Goal: Information Seeking & Learning: Learn about a topic

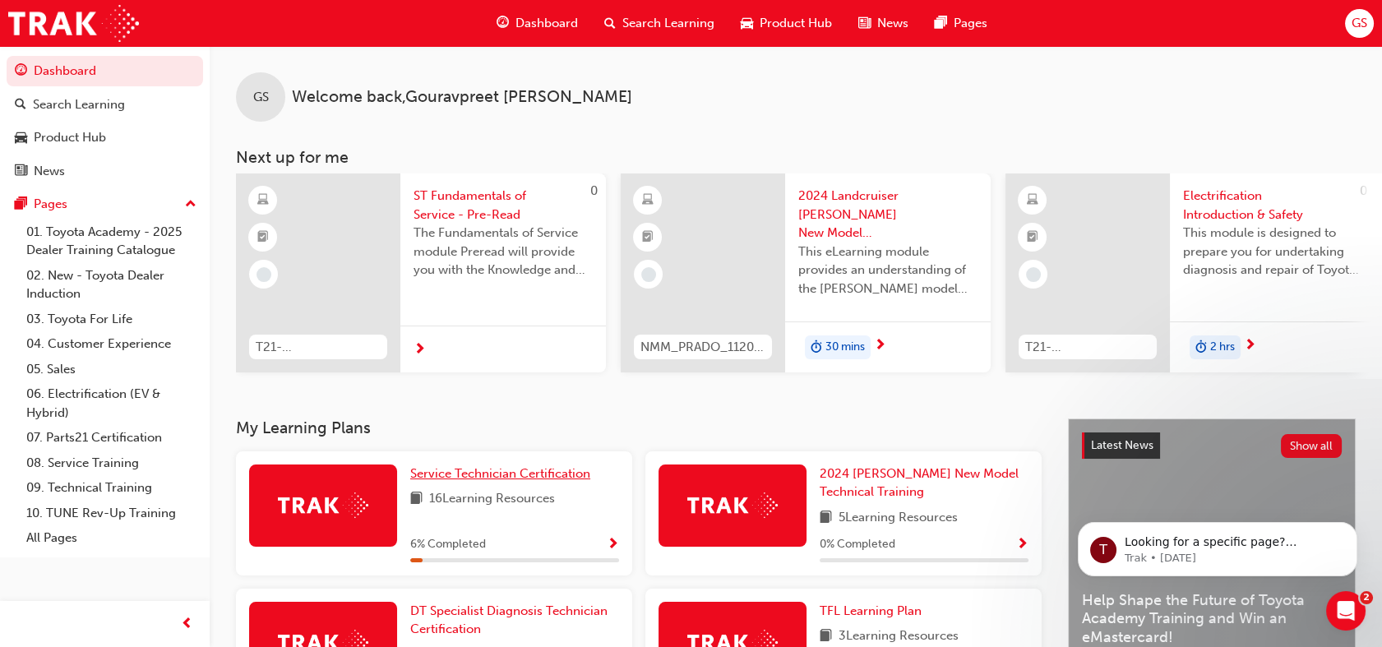
click at [477, 480] on span "Service Technician Certification" at bounding box center [500, 473] width 180 height 15
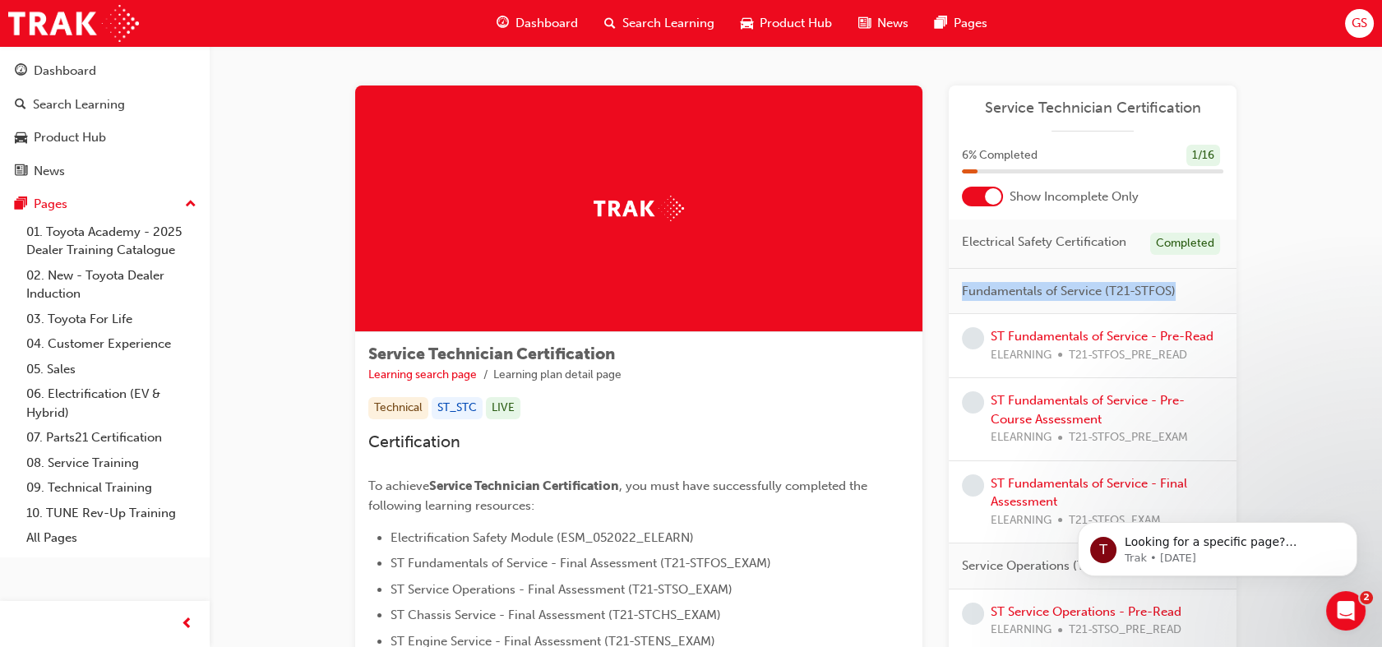
drag, startPoint x: 1075, startPoint y: 335, endPoint x: 1351, endPoint y: 269, distance: 283.3
click at [1130, 329] on link "ST Fundamentals of Service - Pre-Read" at bounding box center [1102, 336] width 223 height 15
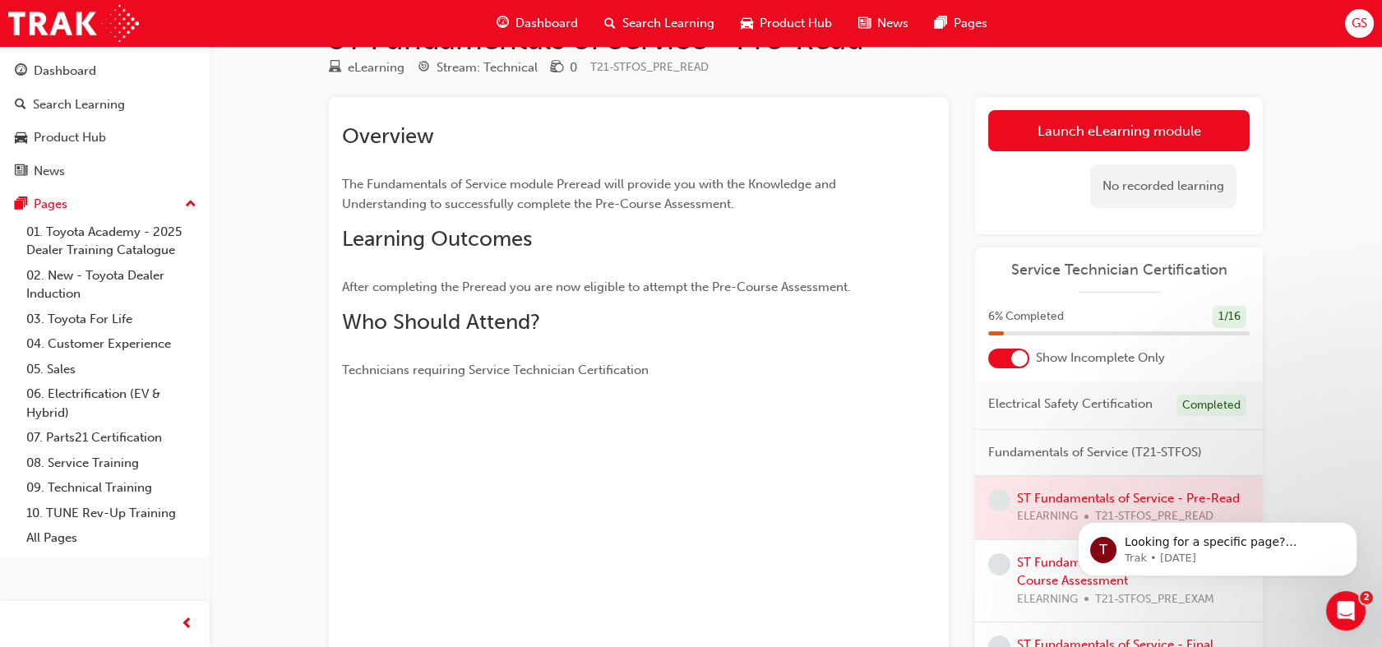
scroll to position [47, 0]
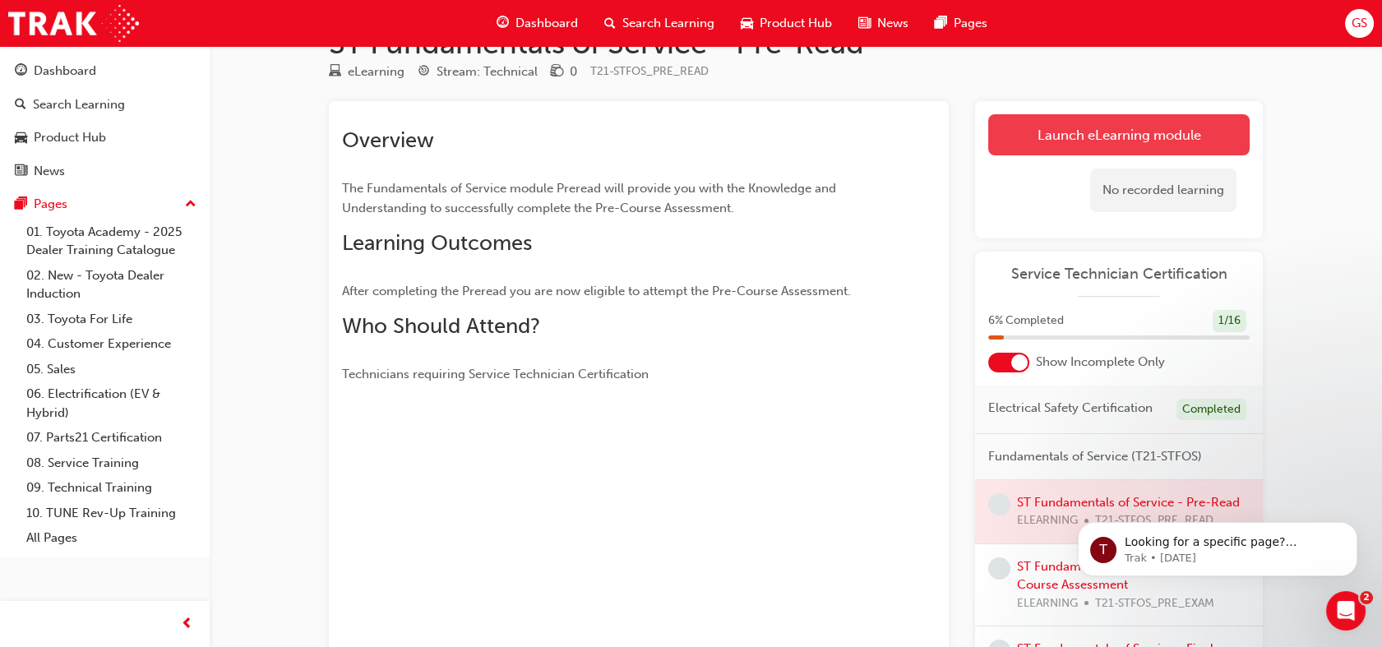
click at [1081, 130] on link "Launch eLearning module" at bounding box center [1118, 134] width 261 height 41
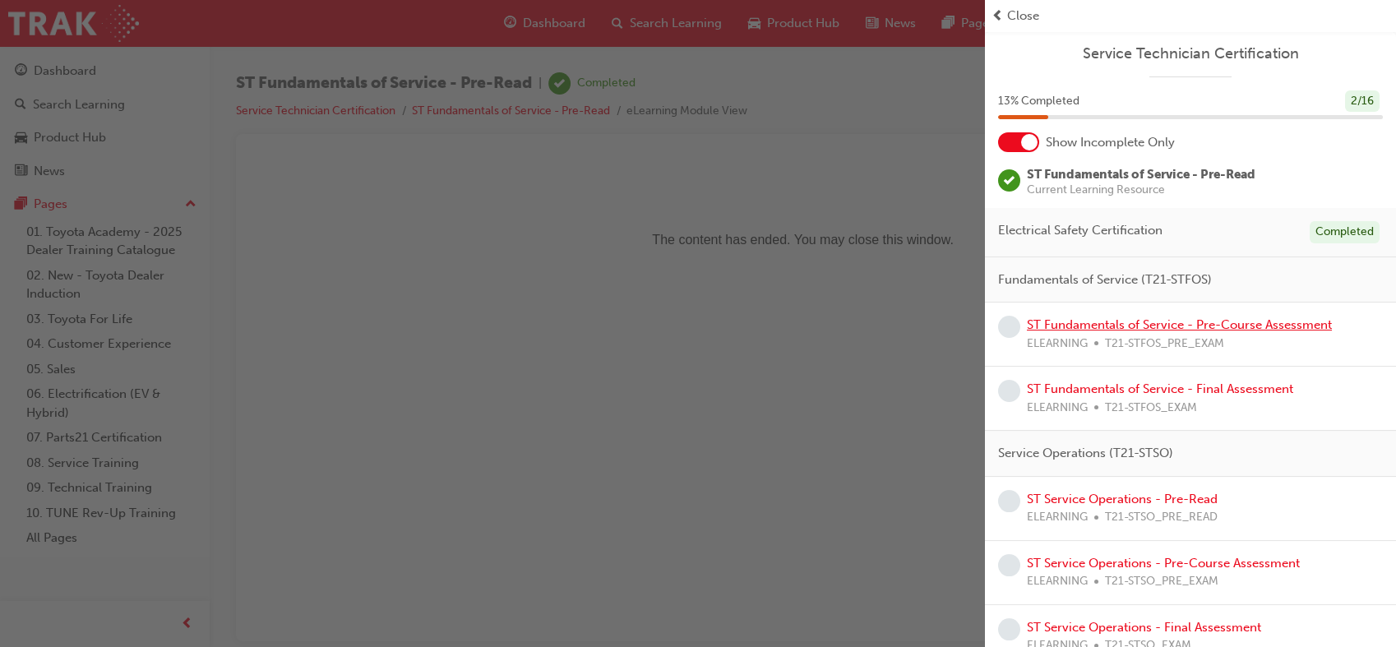
click at [1093, 321] on link "ST Fundamentals of Service - Pre-Course Assessment" at bounding box center [1179, 324] width 305 height 15
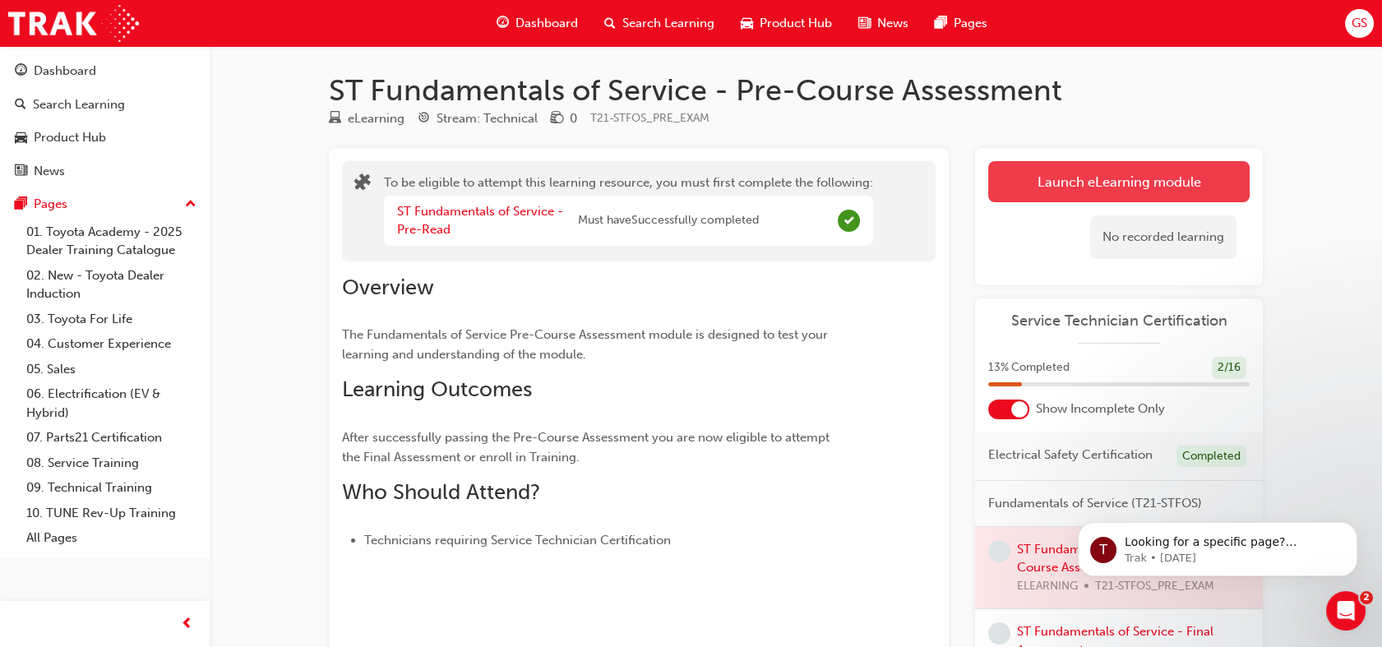
click at [1082, 184] on button "Launch eLearning module" at bounding box center [1118, 181] width 261 height 41
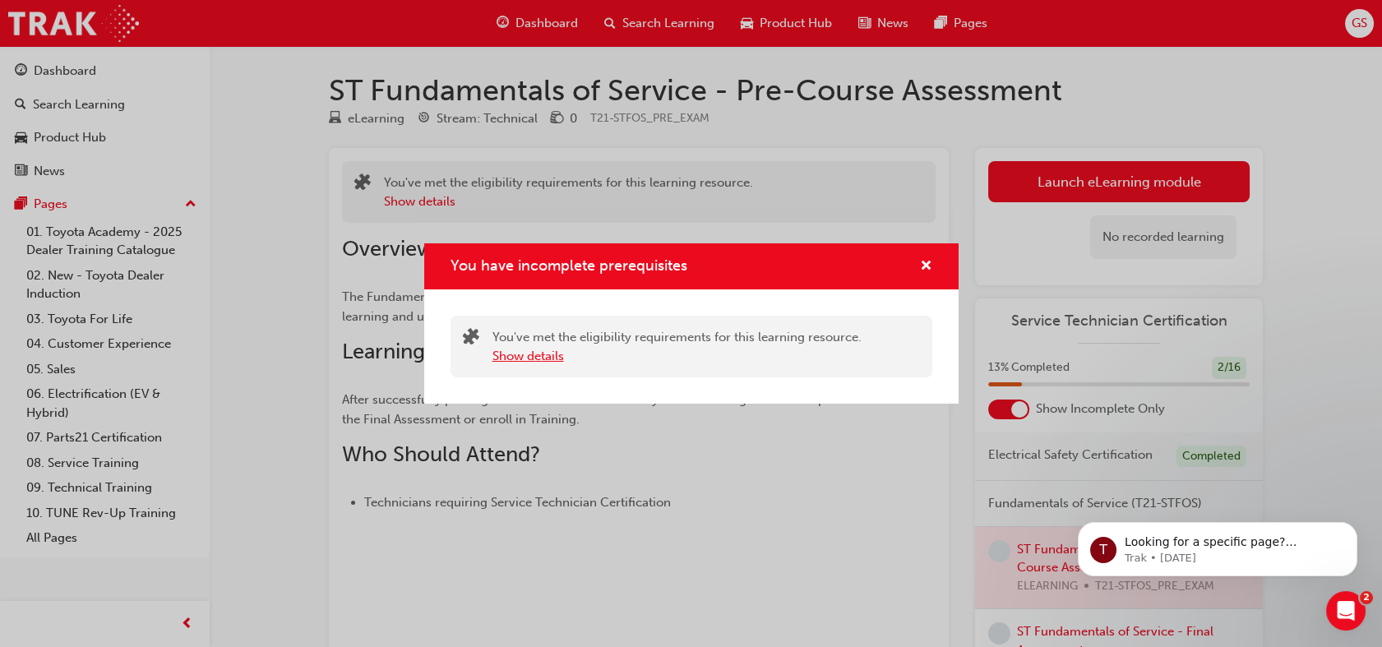
click at [552, 360] on button "Show details" at bounding box center [528, 356] width 72 height 19
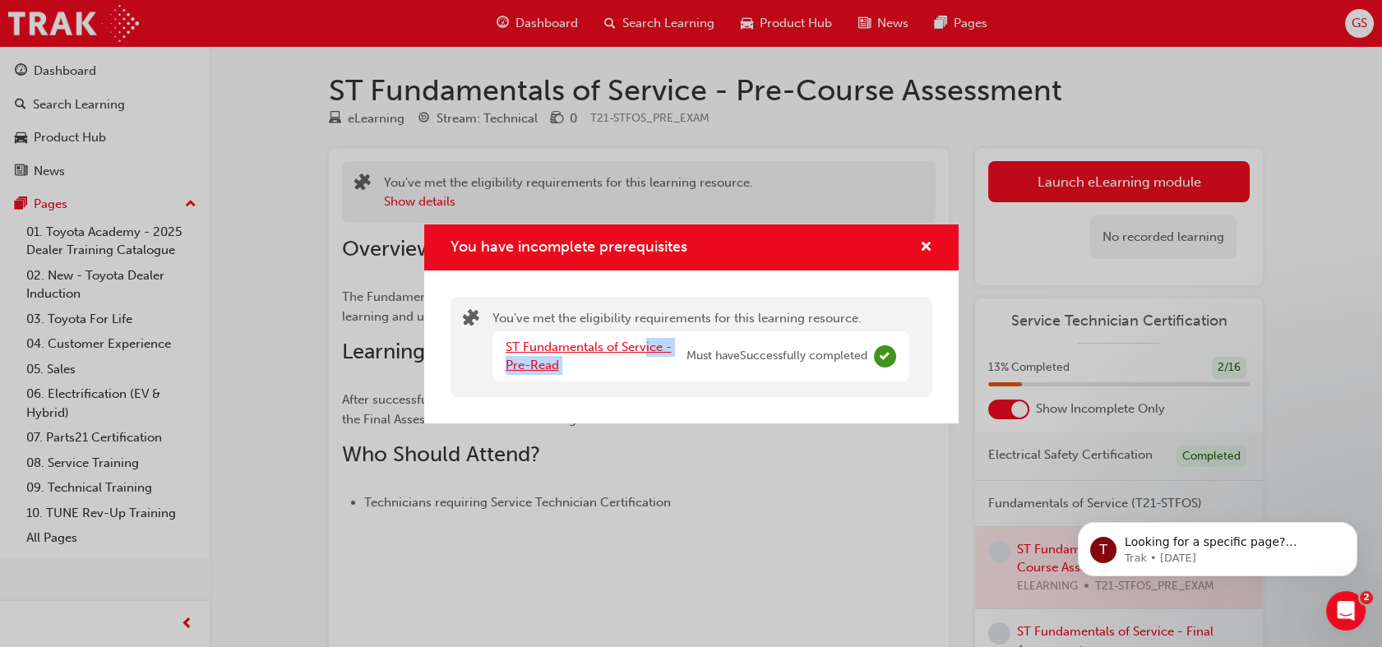
drag, startPoint x: 686, startPoint y: 354, endPoint x: 644, endPoint y: 343, distance: 44.1
click at [644, 343] on div "ST Fundamentals of Service - Pre-Read Must have Successfully completed" at bounding box center [687, 356] width 362 height 37
drag, startPoint x: 644, startPoint y: 343, endPoint x: 566, endPoint y: 346, distance: 78.2
click at [566, 346] on link "ST Fundamentals of Service - Pre-Read" at bounding box center [589, 357] width 166 height 34
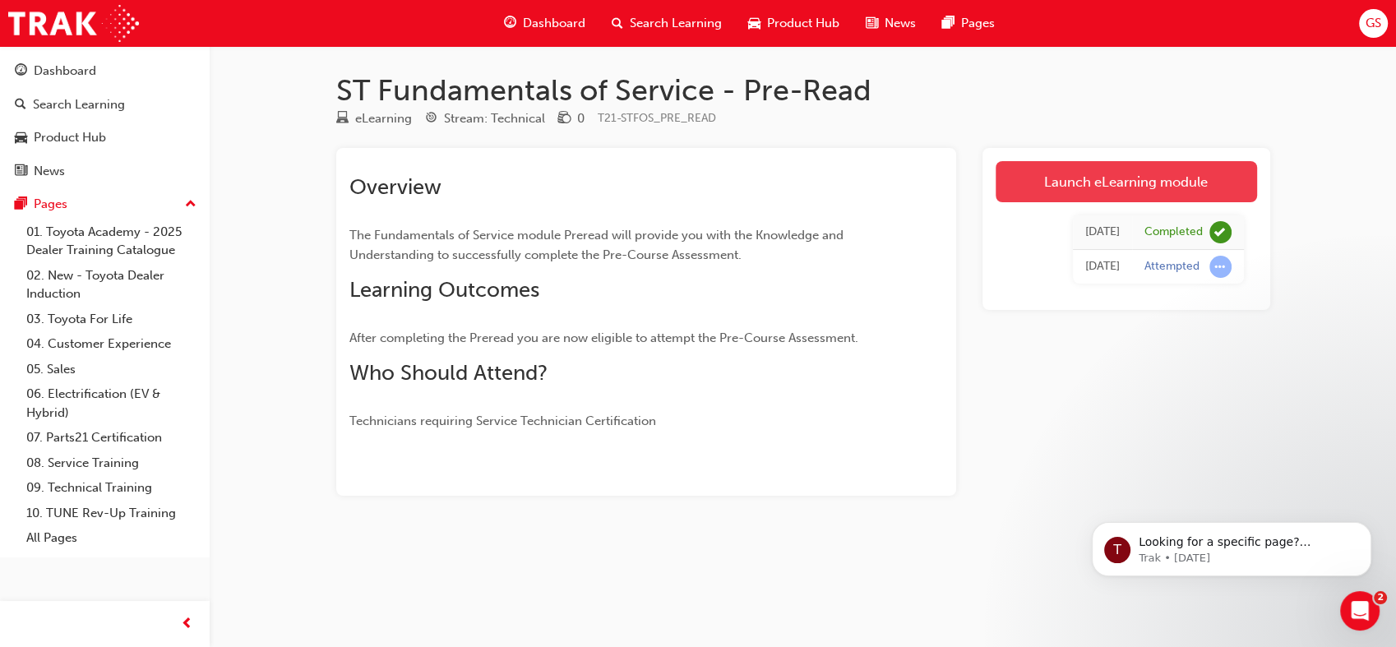
click at [1044, 180] on link "Launch eLearning module" at bounding box center [1126, 181] width 261 height 41
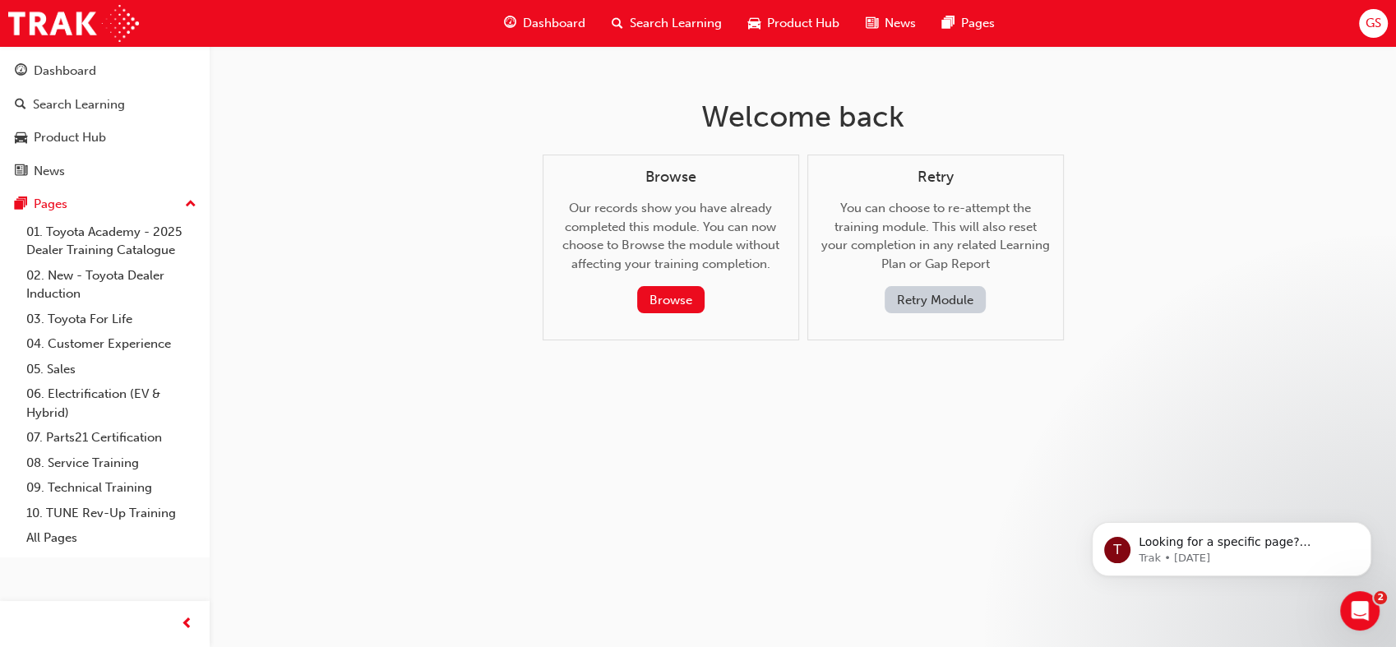
click at [934, 291] on button "Retry Module" at bounding box center [935, 299] width 101 height 27
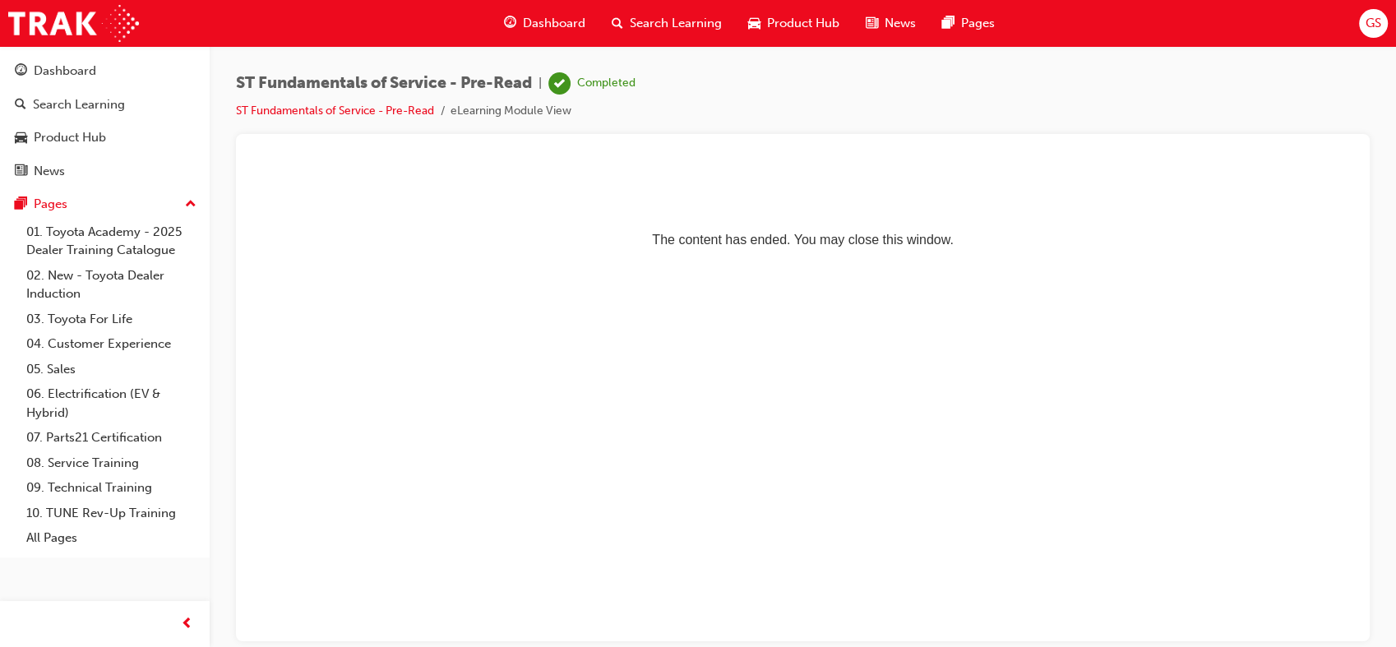
click at [547, 25] on span "Dashboard" at bounding box center [554, 23] width 62 height 19
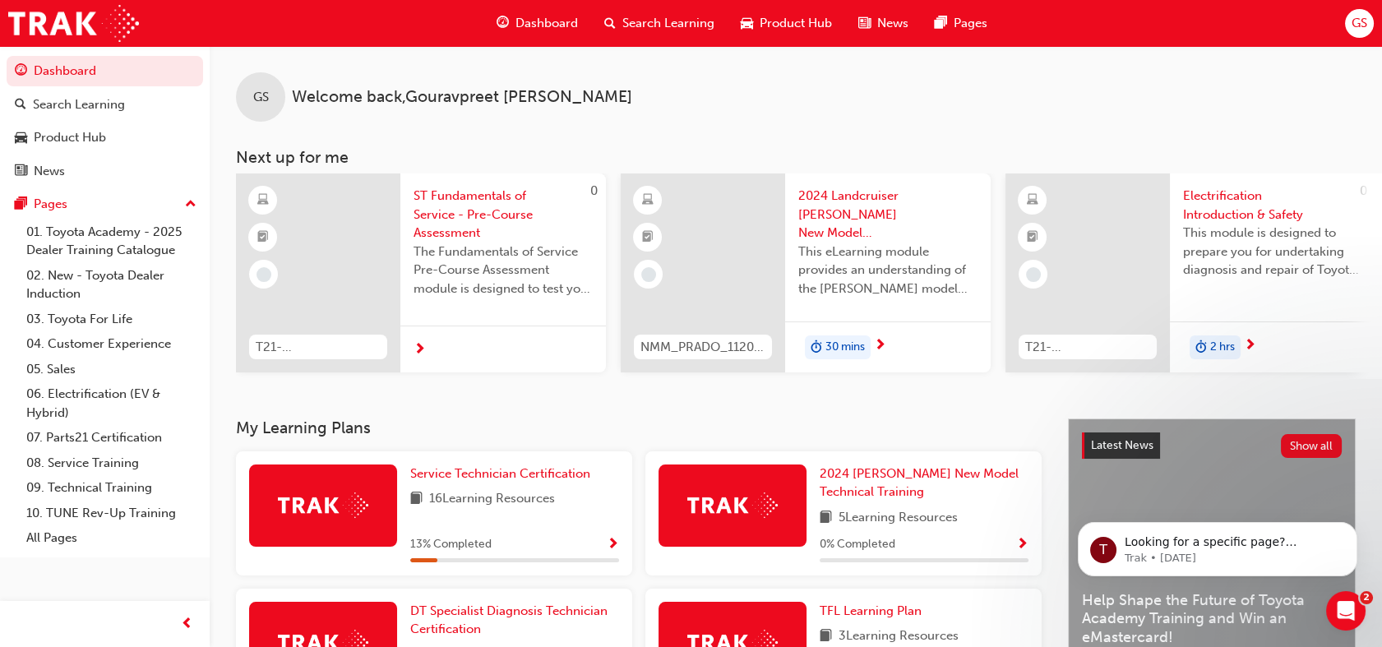
click at [520, 492] on div "Service Technician Certification 16 Learning Resources 13 % Completed" at bounding box center [514, 513] width 209 height 98
click at [520, 477] on span "Service Technician Certification" at bounding box center [500, 473] width 180 height 15
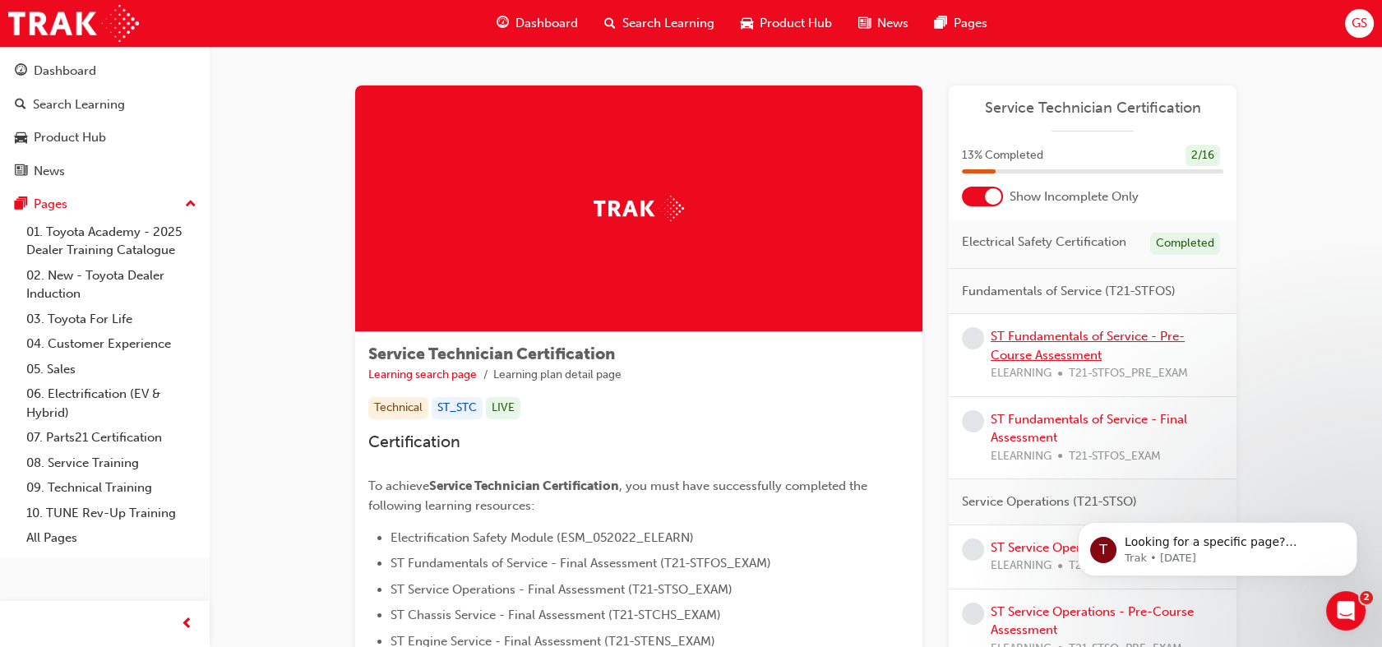
click at [1059, 348] on link "ST Fundamentals of Service - Pre-Course Assessment" at bounding box center [1088, 346] width 194 height 34
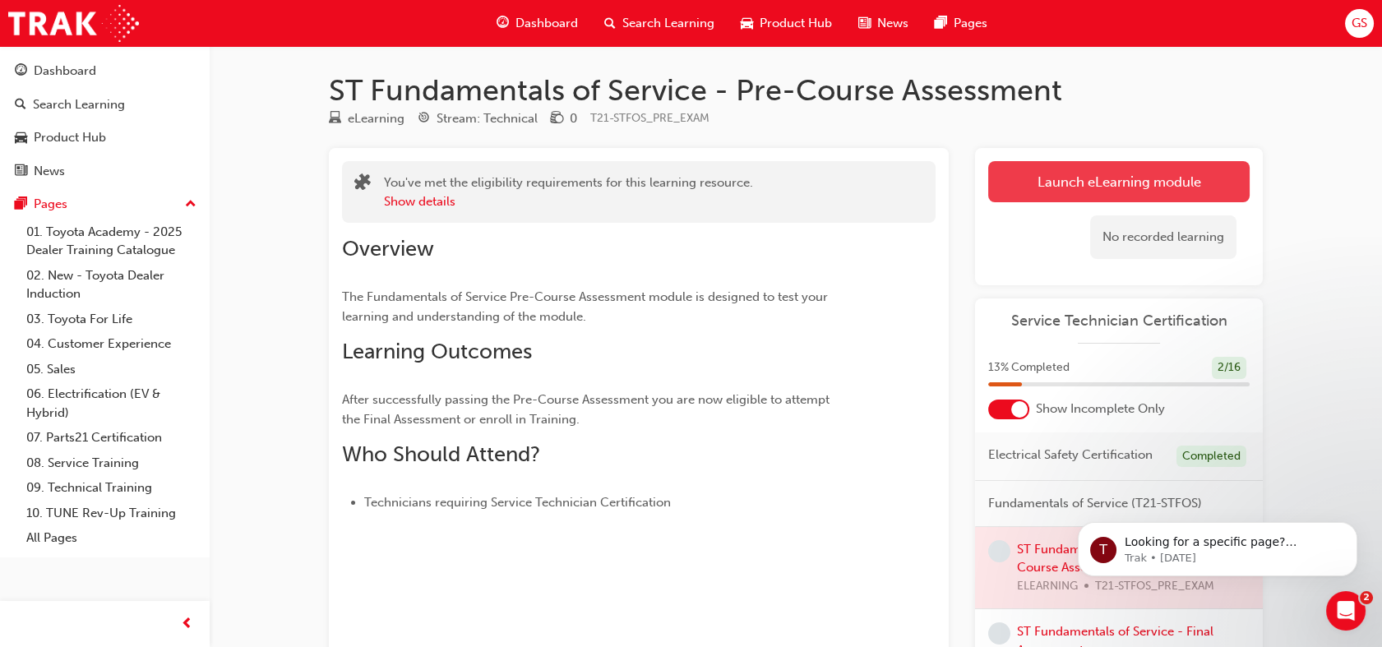
click at [1077, 196] on link "Launch eLearning module" at bounding box center [1118, 181] width 261 height 41
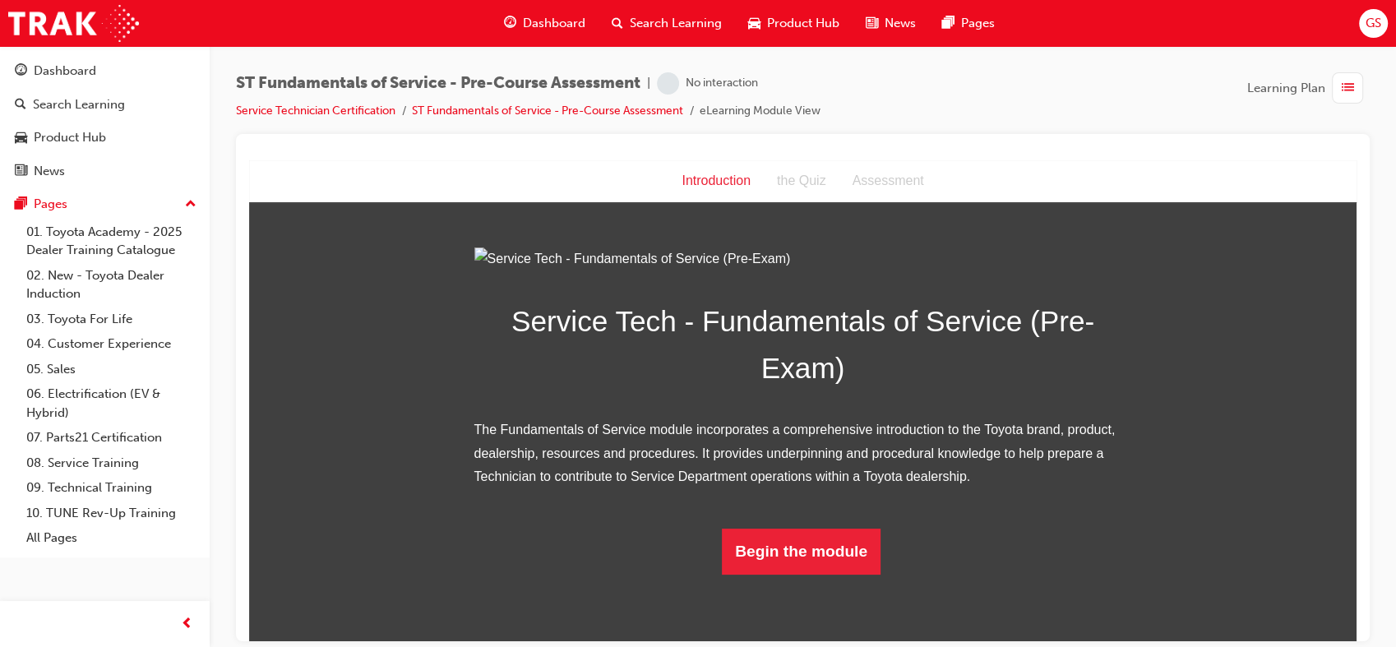
scroll to position [115, 0]
click at [789, 574] on button "Begin the module" at bounding box center [801, 551] width 159 height 46
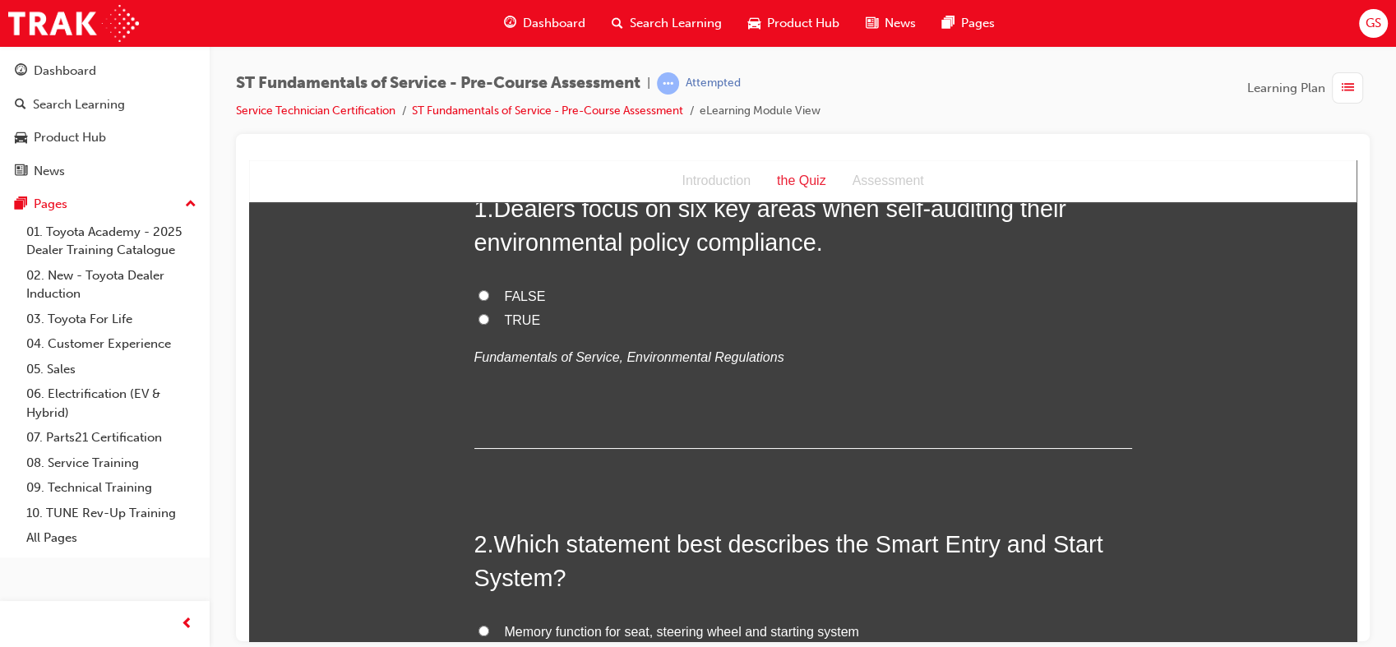
scroll to position [0, 0]
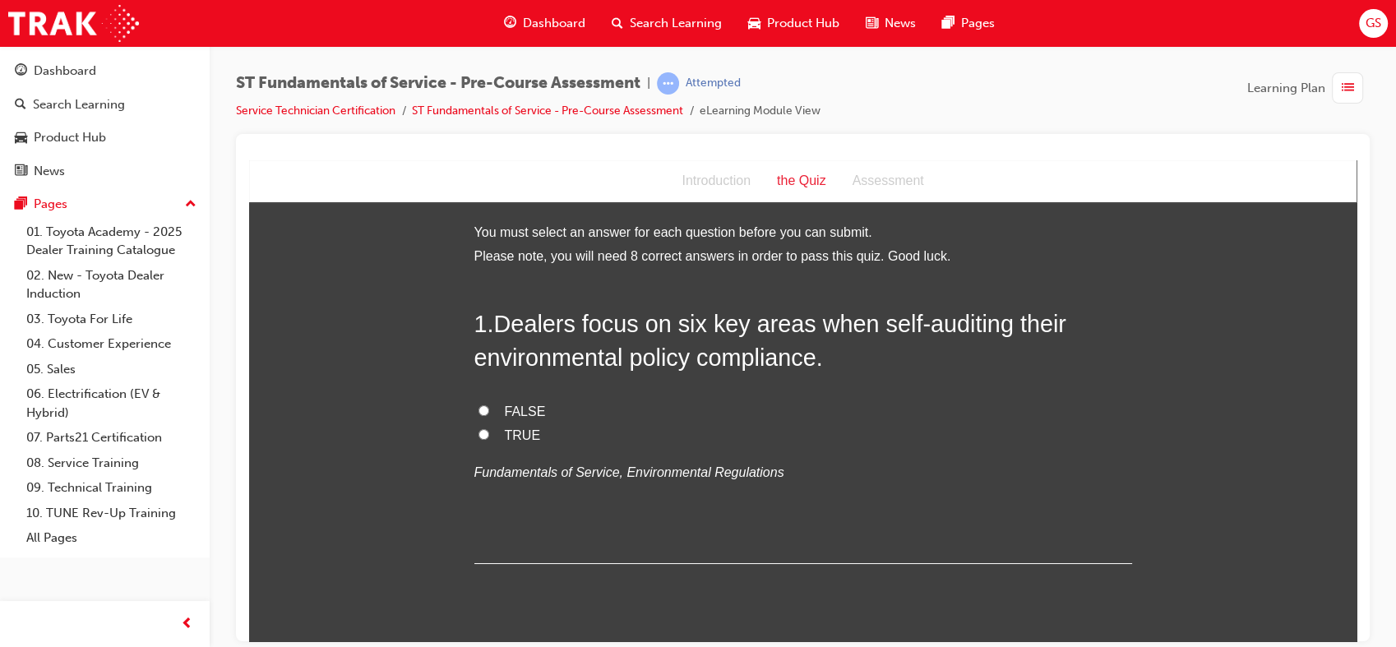
click at [478, 431] on input "TRUE" at bounding box center [483, 433] width 11 height 11
radio input "true"
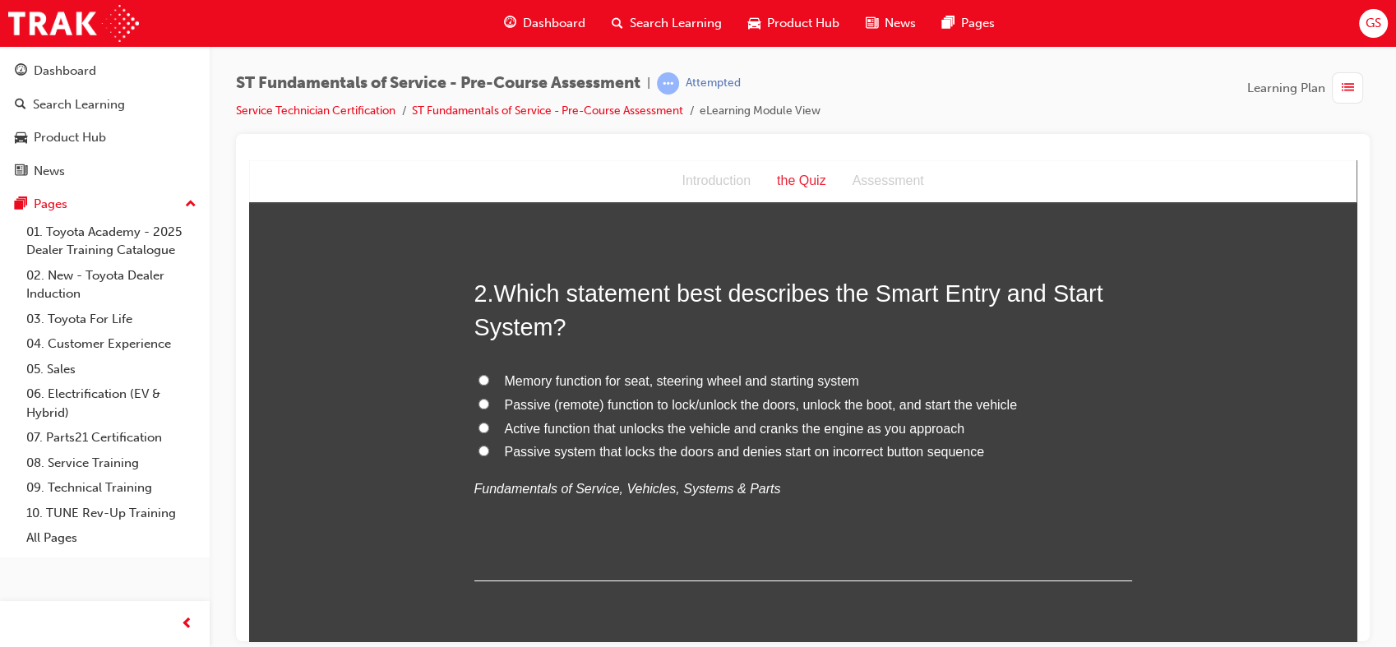
scroll to position [395, 0]
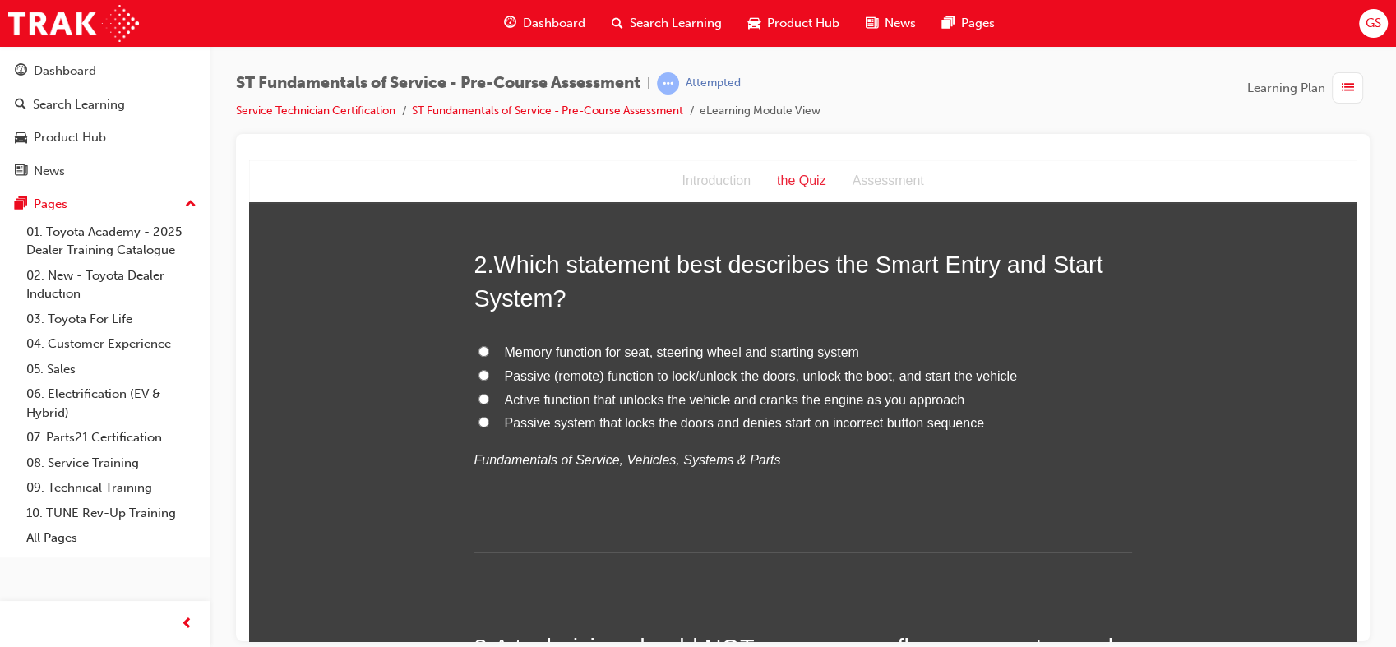
click at [828, 372] on span "Passive (remote) function to lock/unlock the doors, unlock the boot, and start …" at bounding box center [761, 375] width 512 height 14
click at [489, 372] on input "Passive (remote) function to lock/unlock the doors, unlock the boot, and start …" at bounding box center [483, 374] width 11 height 11
radio input "true"
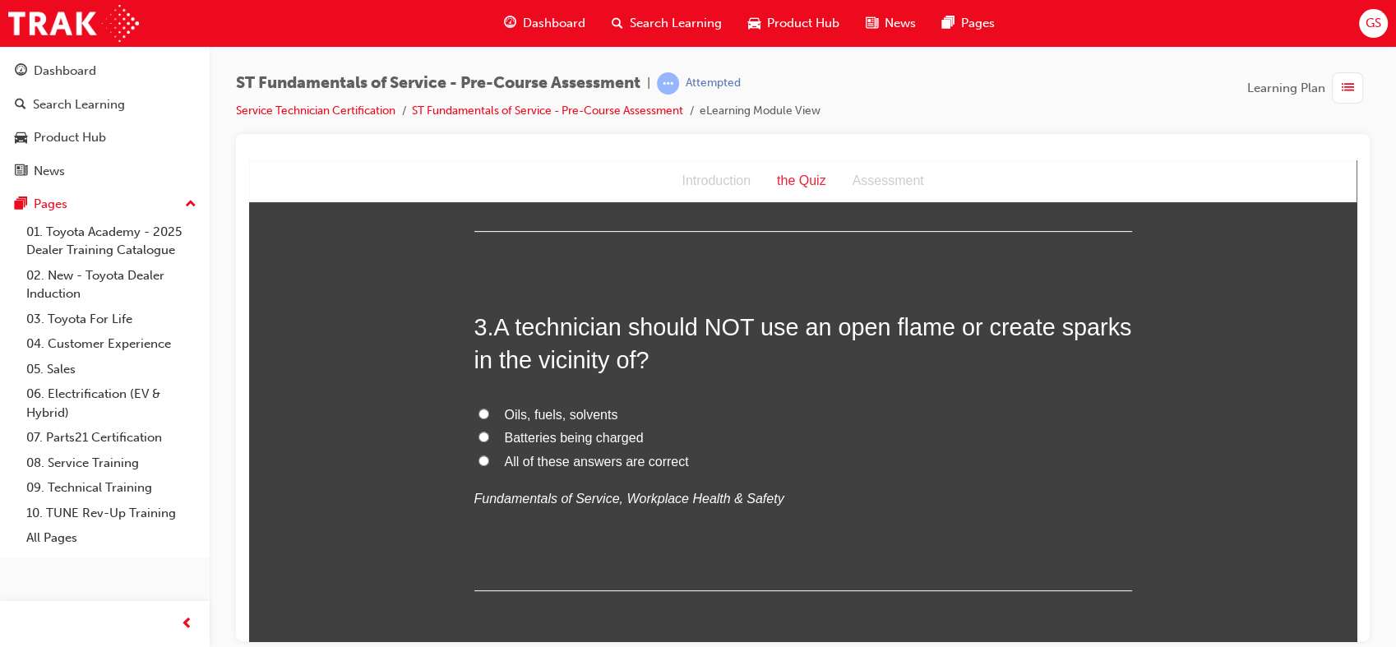
scroll to position [716, 0]
click at [618, 459] on span "All of these answers are correct" at bounding box center [597, 460] width 184 height 14
click at [489, 459] on input "All of these answers are correct" at bounding box center [483, 459] width 11 height 11
radio input "true"
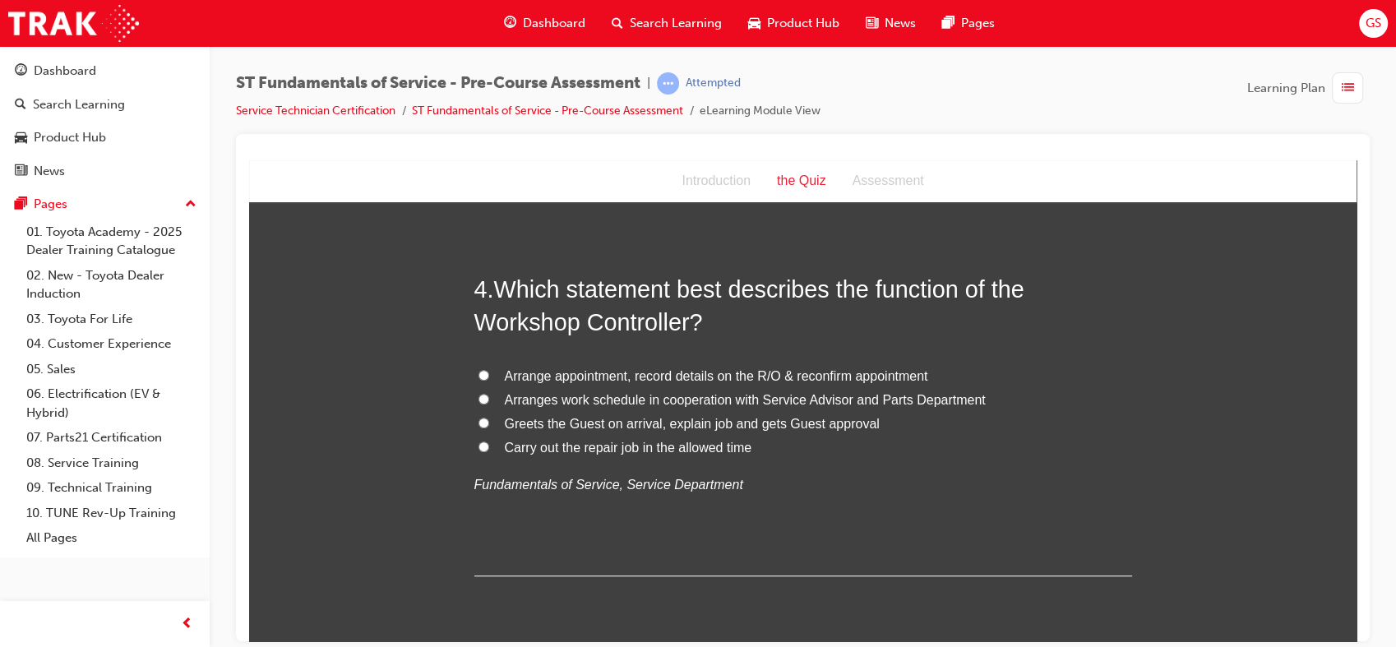
scroll to position [1112, 0]
click at [651, 395] on span "Arranges work schedule in cooperation with Service Advisor and Parts Department" at bounding box center [745, 400] width 481 height 14
click at [489, 395] on input "Arranges work schedule in cooperation with Service Advisor and Parts Department" at bounding box center [483, 399] width 11 height 11
radio input "true"
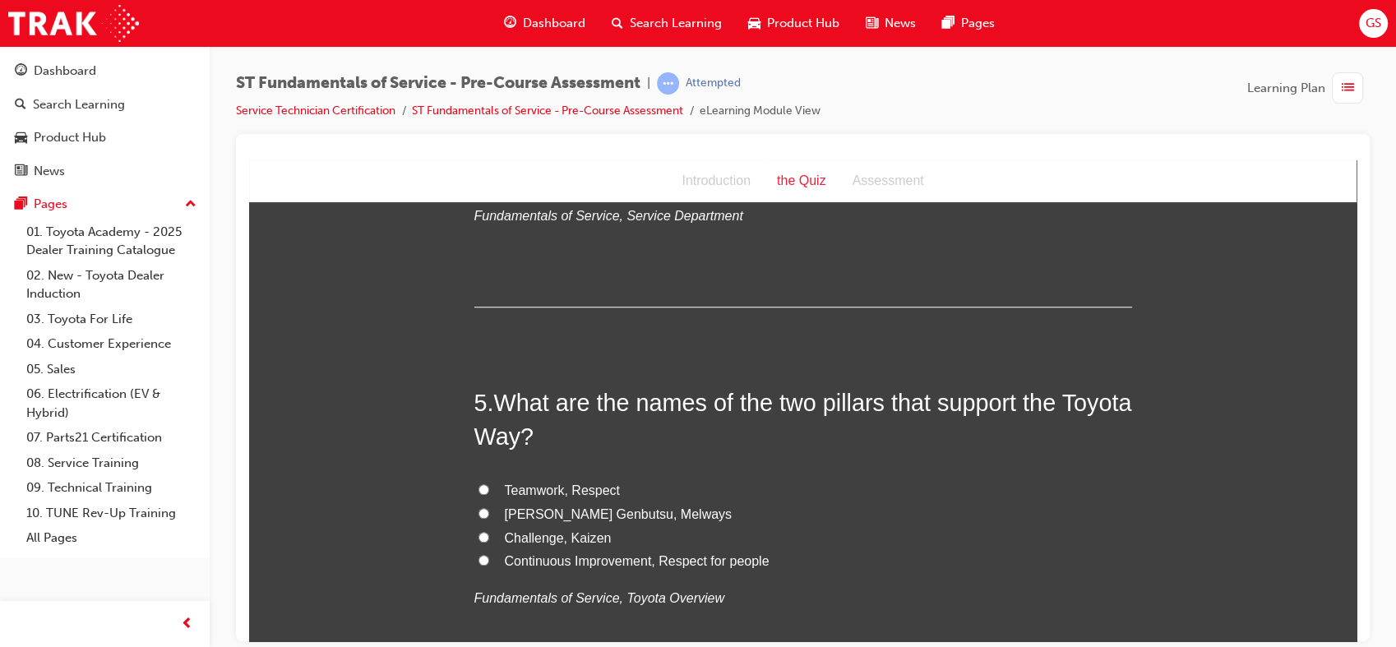
scroll to position [1453, 0]
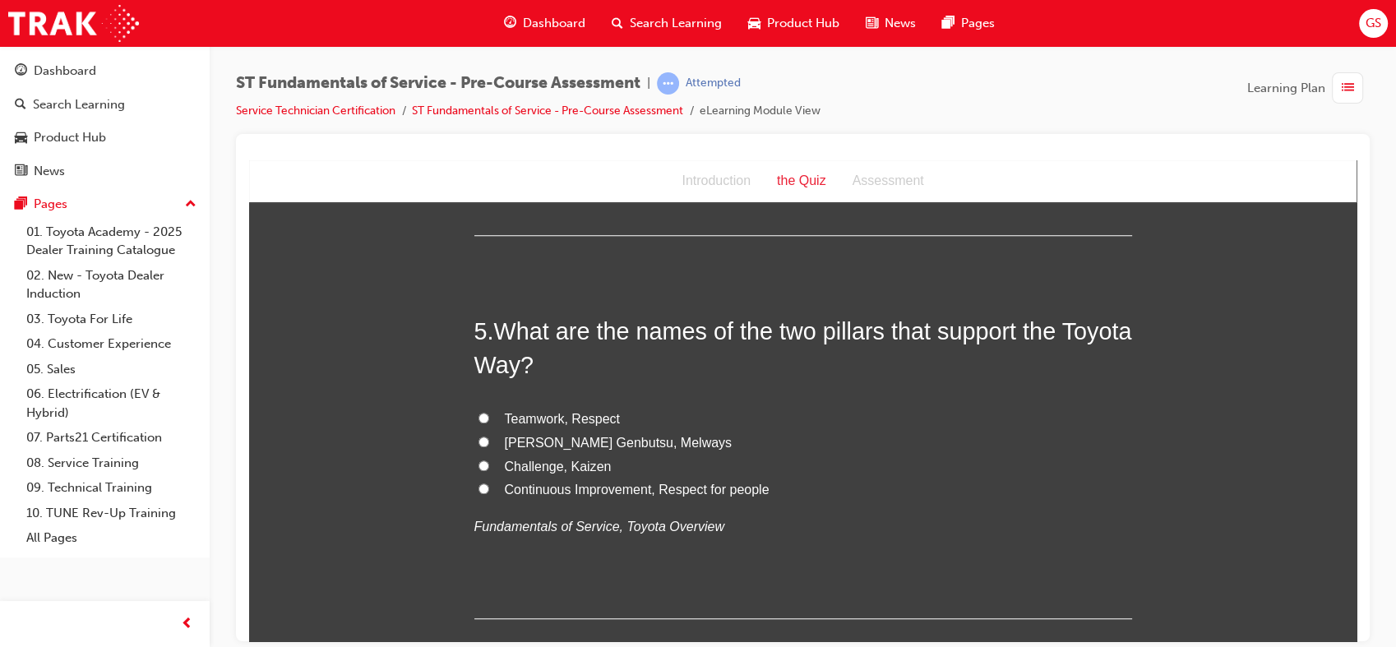
click at [702, 483] on span "Continuous Improvement, Respect for people" at bounding box center [637, 489] width 265 height 14
click at [489, 483] on input "Continuous Improvement, Respect for people" at bounding box center [483, 488] width 11 height 11
radio input "true"
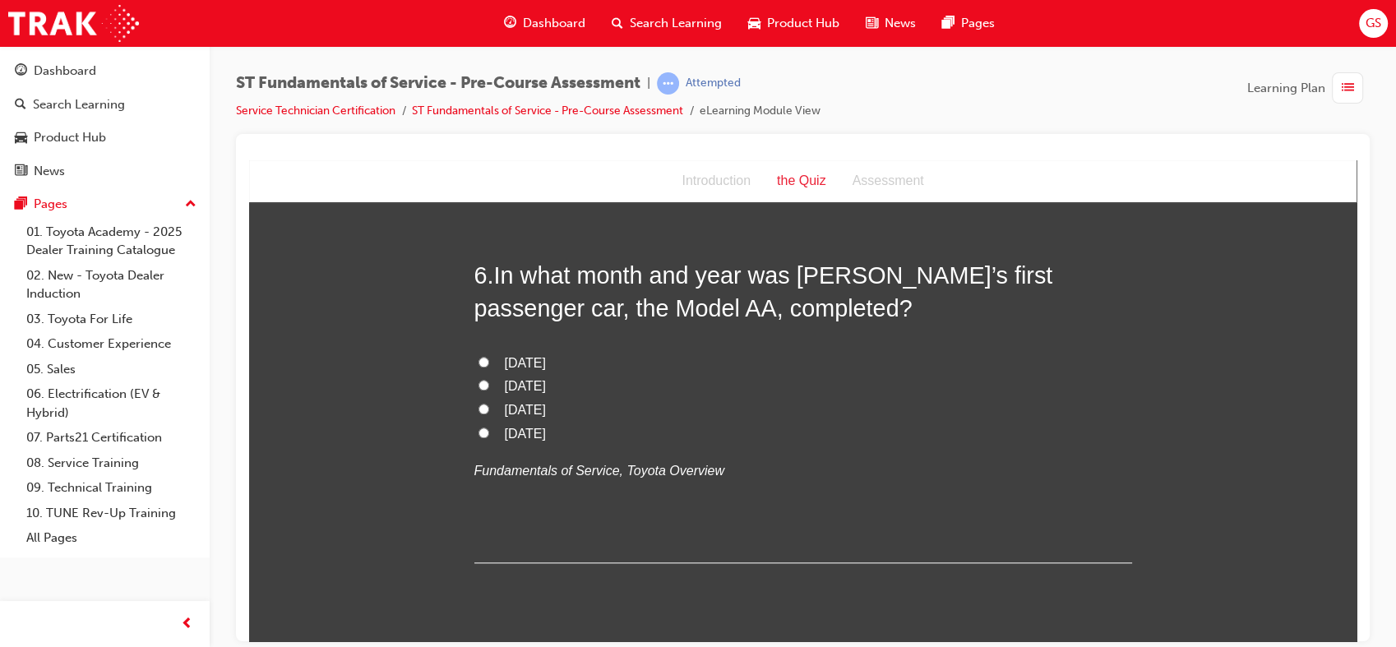
scroll to position [1888, 0]
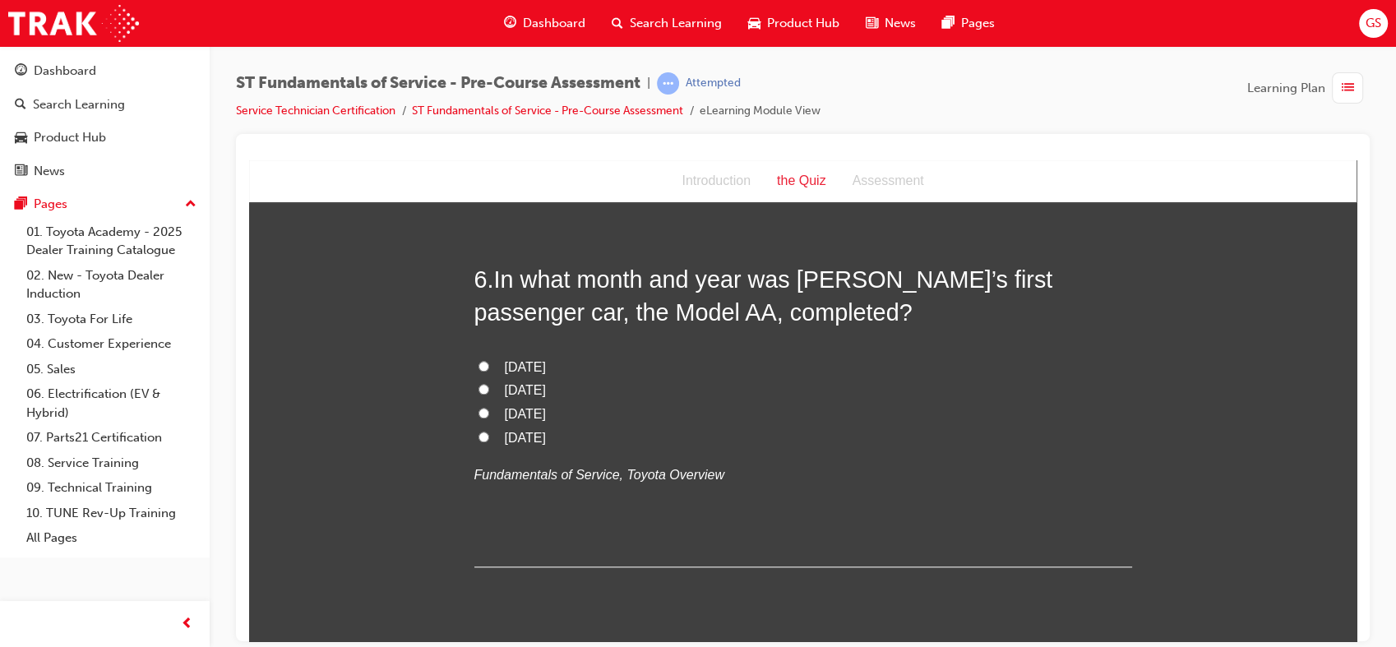
click at [544, 386] on span "[DATE]" at bounding box center [525, 389] width 41 height 14
click at [489, 386] on input "[DATE]" at bounding box center [483, 388] width 11 height 11
radio input "true"
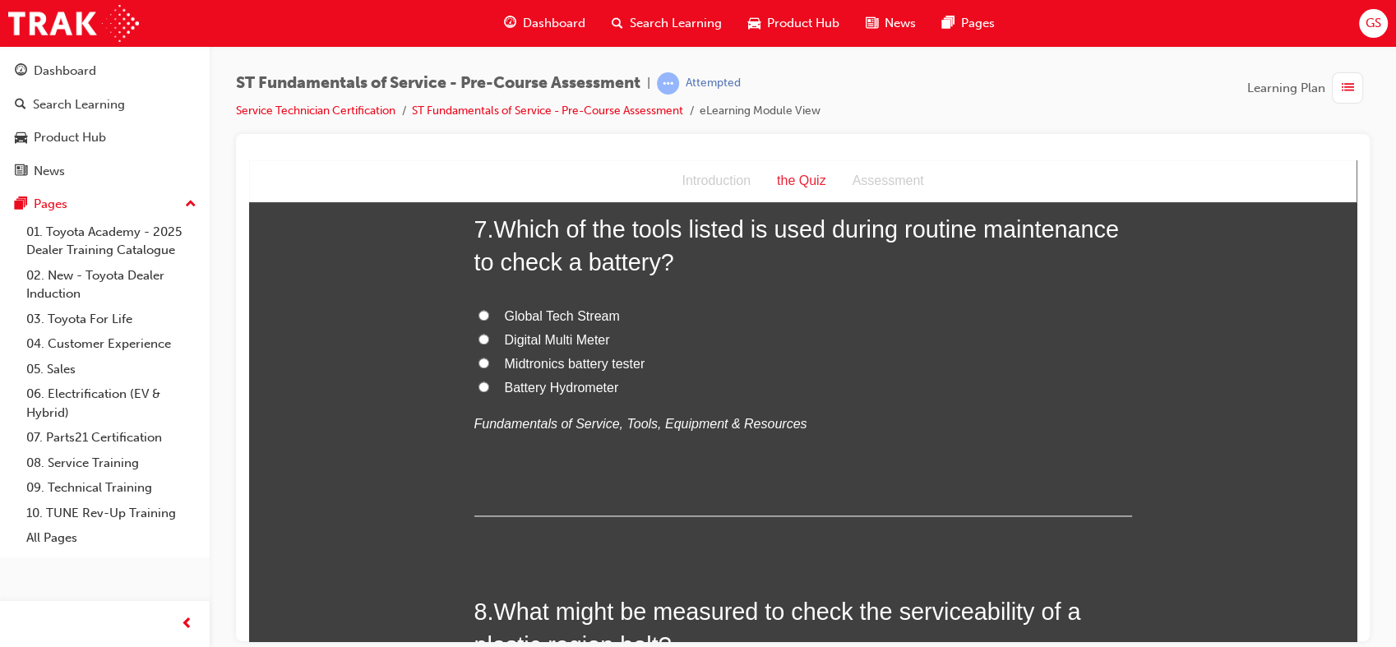
scroll to position [2296, 0]
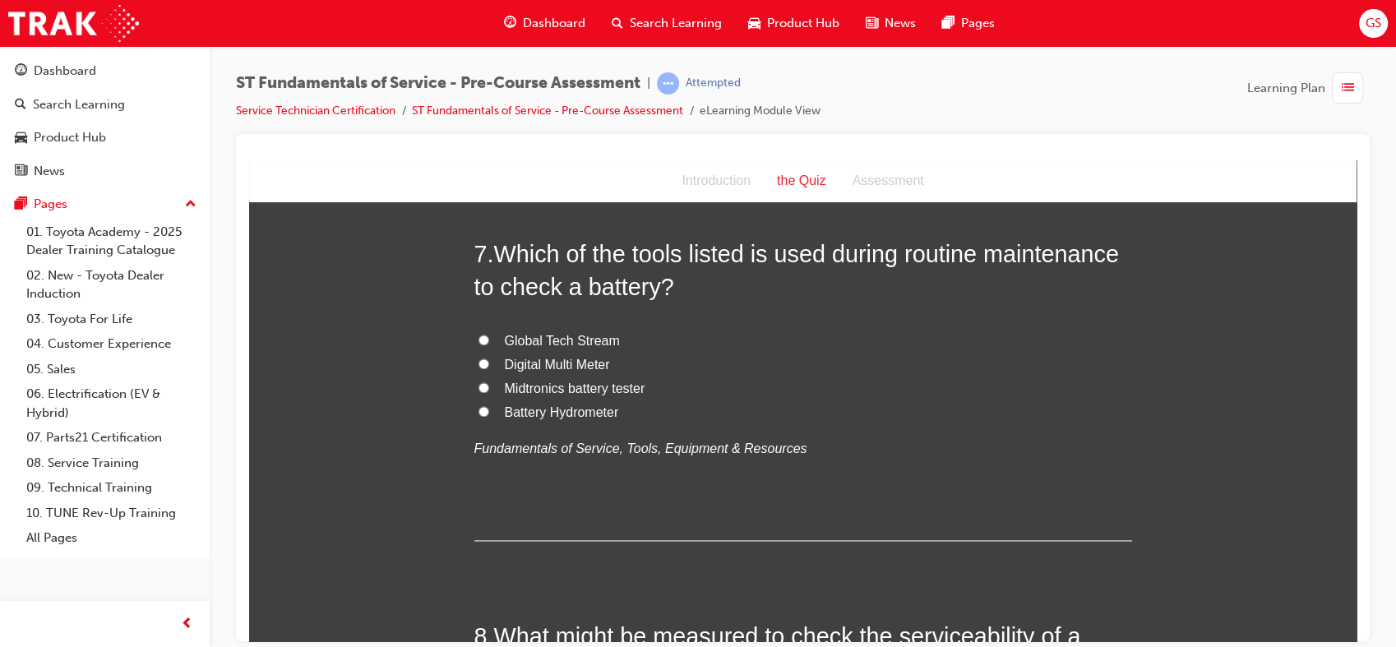
click at [573, 383] on span "Midtronics battery tester" at bounding box center [575, 388] width 141 height 14
click at [489, 383] on input "Midtronics battery tester" at bounding box center [483, 386] width 11 height 11
radio input "true"
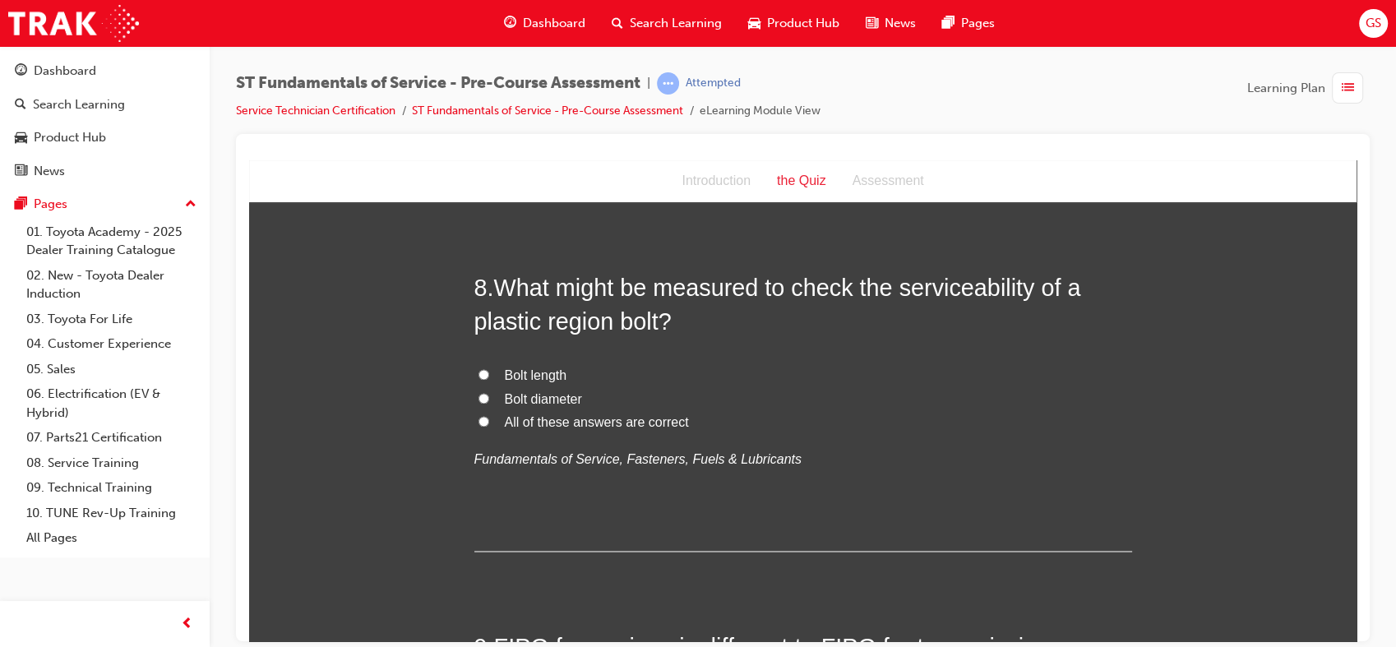
scroll to position [2646, 0]
click at [644, 418] on span "All of these answers are correct" at bounding box center [597, 421] width 184 height 14
click at [489, 418] on input "All of these answers are correct" at bounding box center [483, 419] width 11 height 11
radio input "true"
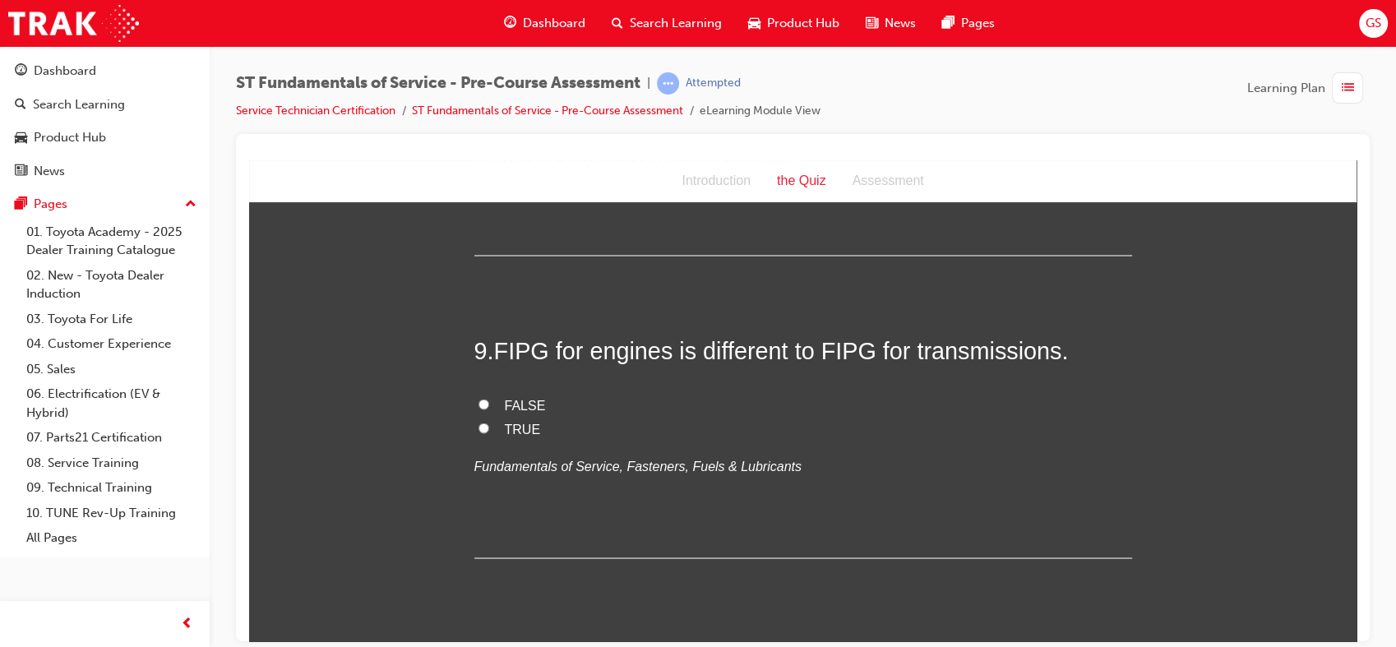
scroll to position [2956, 0]
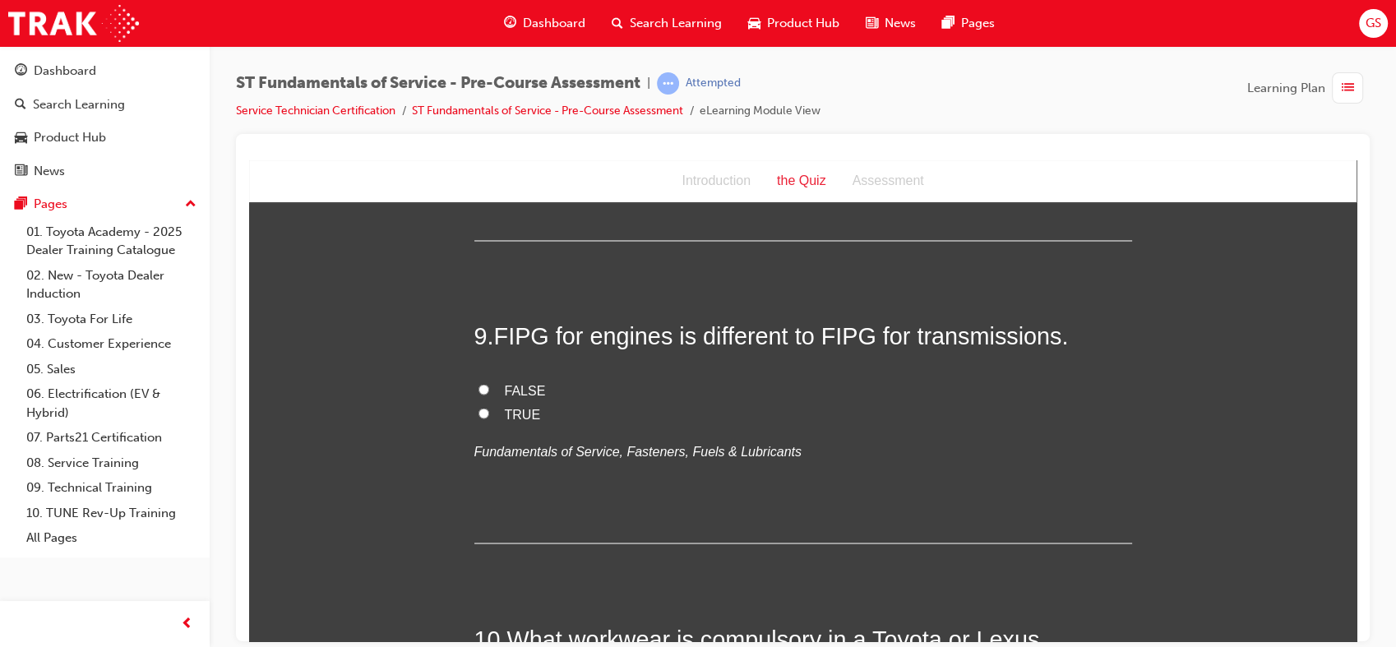
click at [515, 408] on span "TRUE" at bounding box center [523, 413] width 36 height 14
click at [489, 408] on input "TRUE" at bounding box center [483, 412] width 11 height 11
radio input "true"
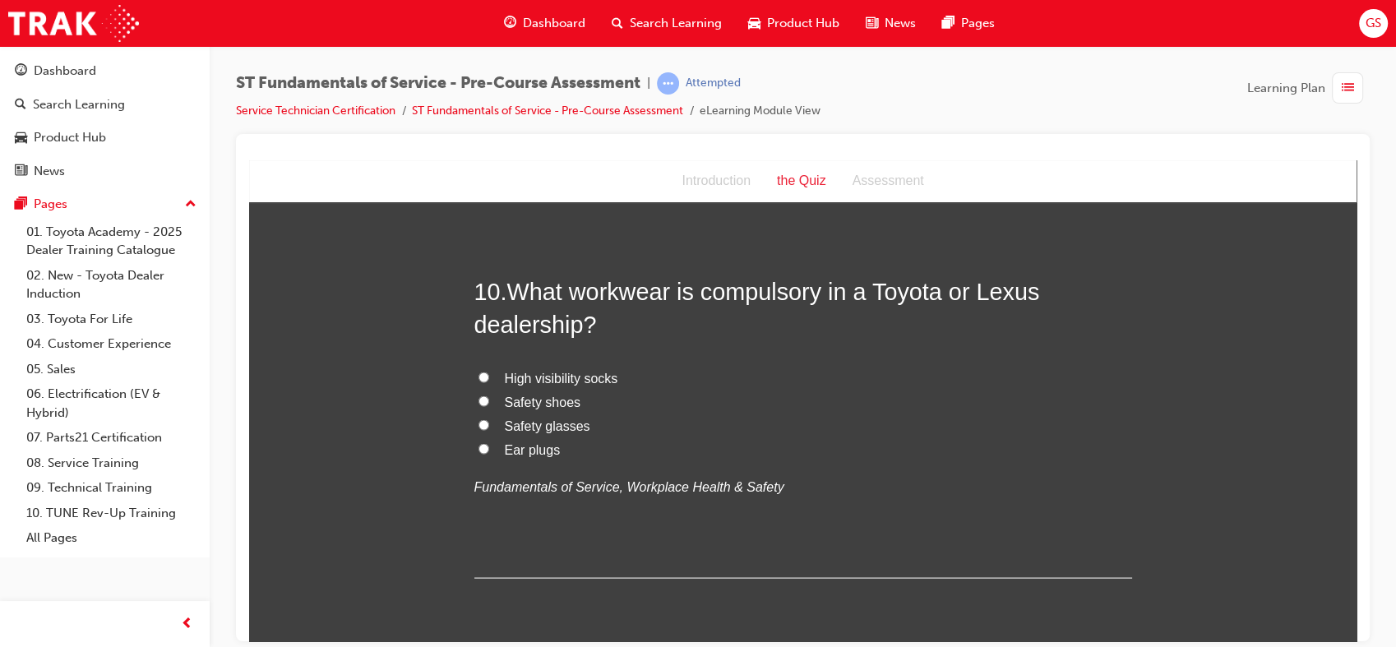
scroll to position [3304, 0]
click at [538, 445] on span "Ear plugs" at bounding box center [533, 448] width 56 height 14
click at [489, 445] on input "Ear plugs" at bounding box center [483, 446] width 11 height 11
radio input "true"
click at [549, 424] on span "Safety glasses" at bounding box center [548, 424] width 86 height 14
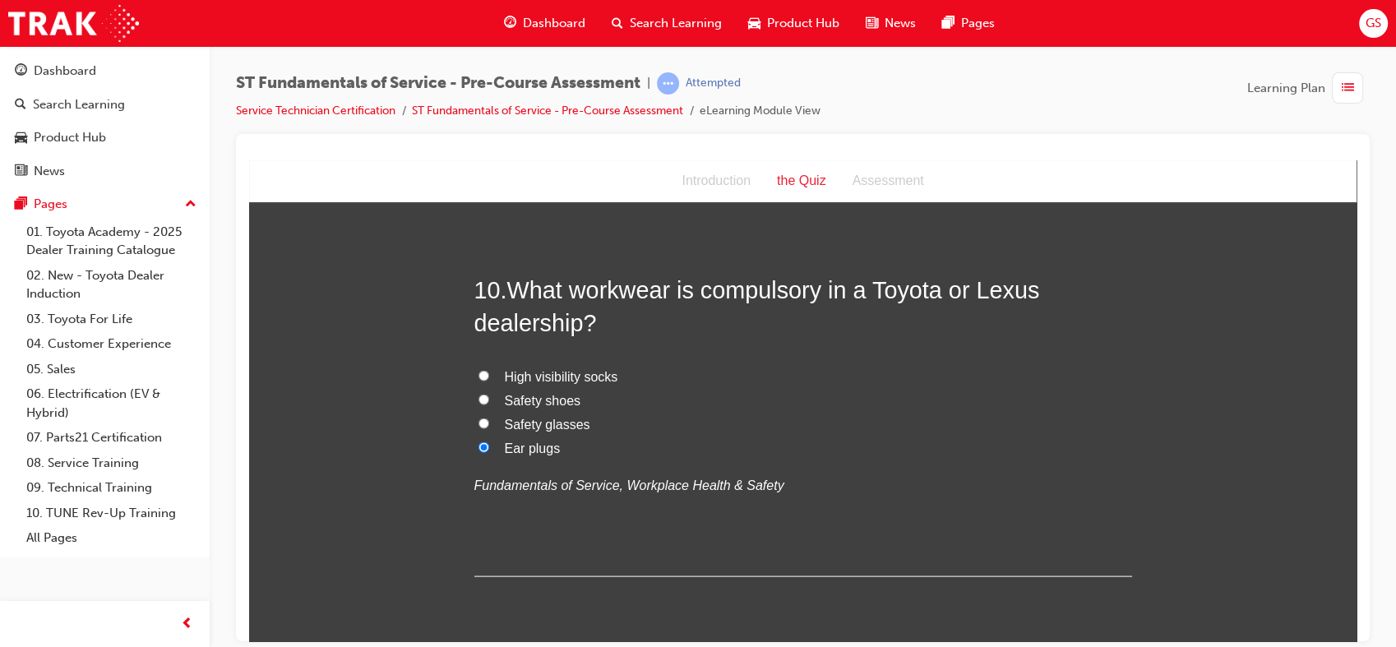
click at [489, 424] on input "Safety glasses" at bounding box center [483, 423] width 11 height 11
radio input "true"
click at [553, 393] on span "Safety shoes" at bounding box center [543, 400] width 76 height 14
click at [489, 394] on input "Safety shoes" at bounding box center [483, 399] width 11 height 11
radio input "true"
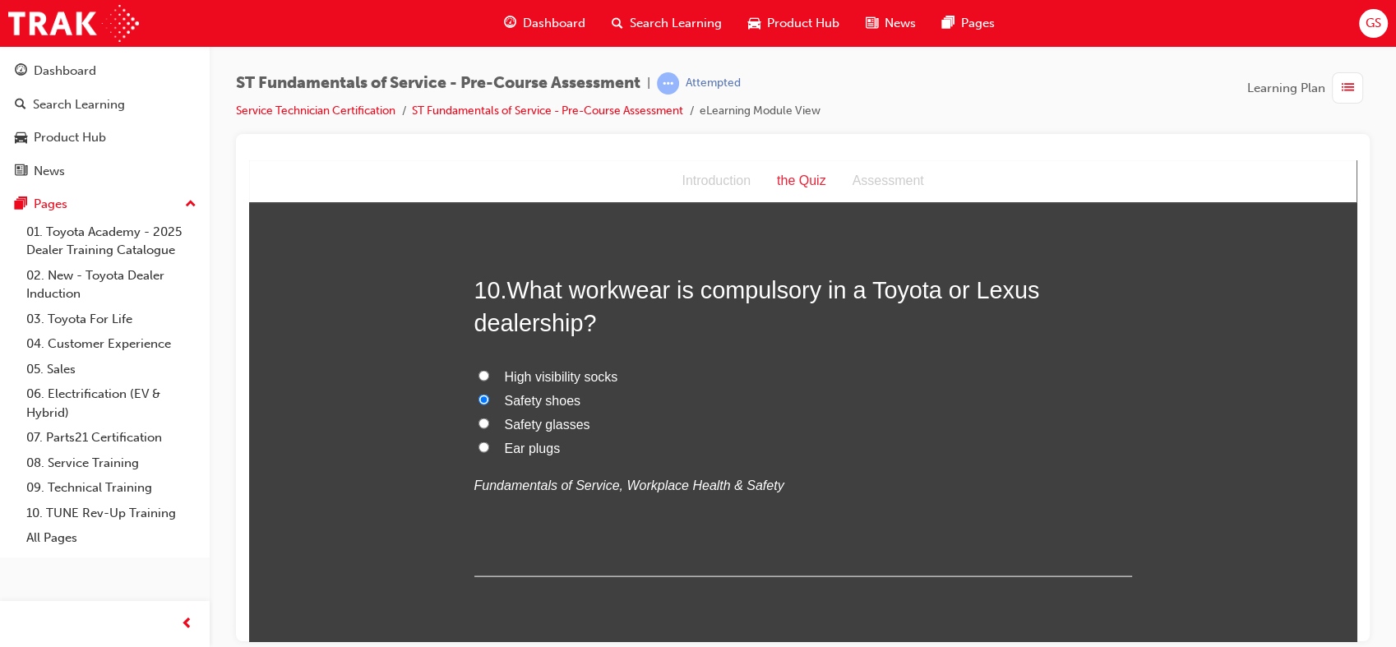
scroll to position [3364, 0]
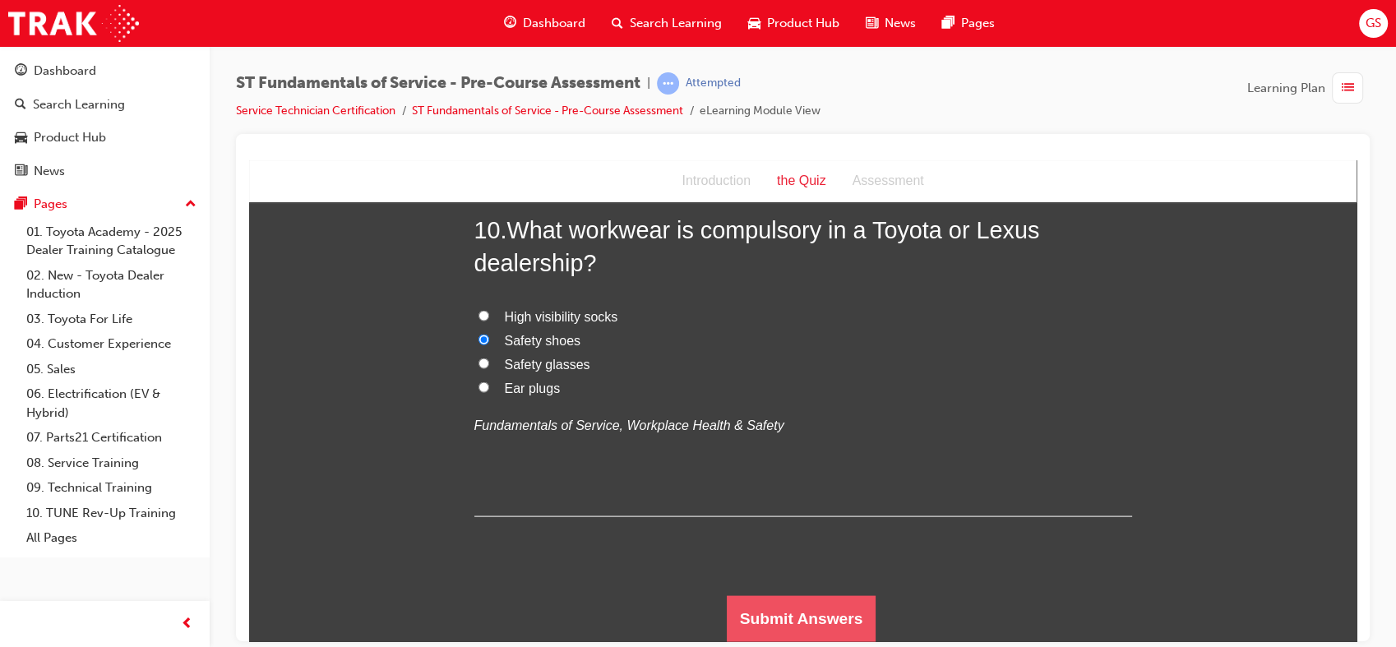
click at [758, 595] on button "Submit Answers" at bounding box center [802, 618] width 150 height 46
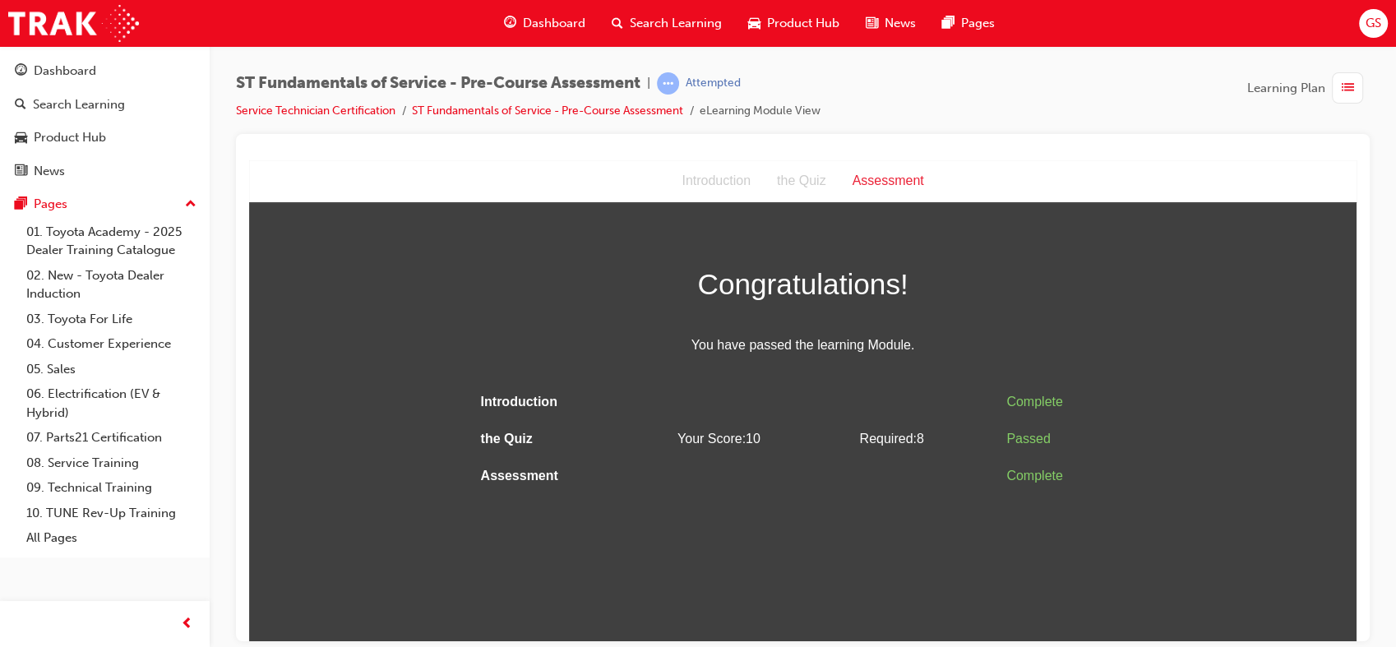
scroll to position [0, 0]
click at [564, 16] on span "Dashboard" at bounding box center [554, 23] width 62 height 19
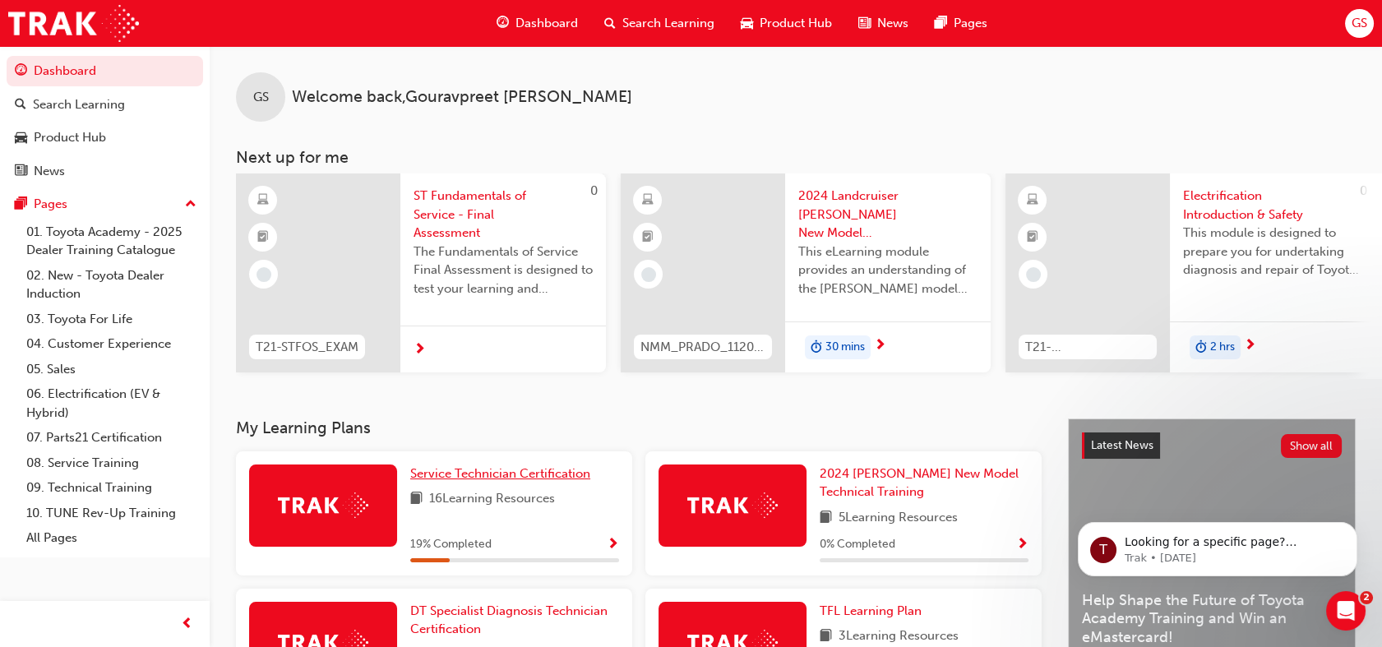
click at [467, 483] on link "Service Technician Certification" at bounding box center [503, 473] width 187 height 19
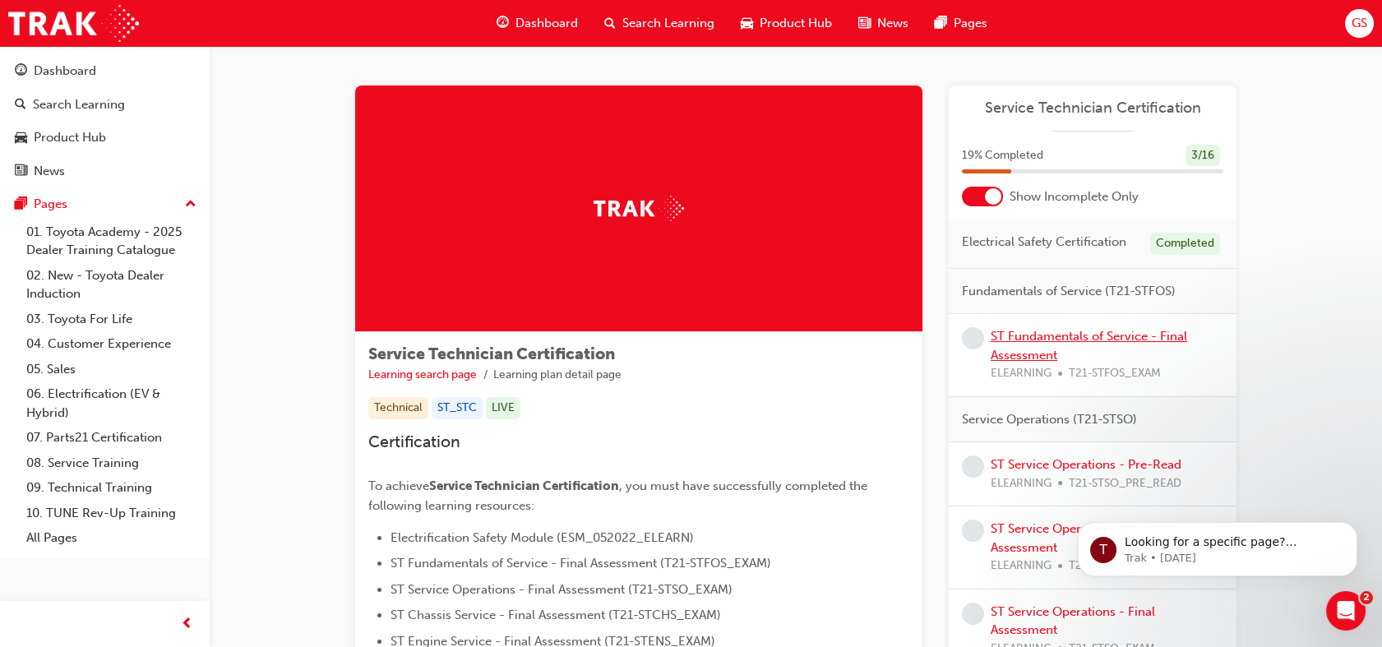
click at [1040, 335] on link "ST Fundamentals of Service - Final Assessment" at bounding box center [1089, 346] width 196 height 34
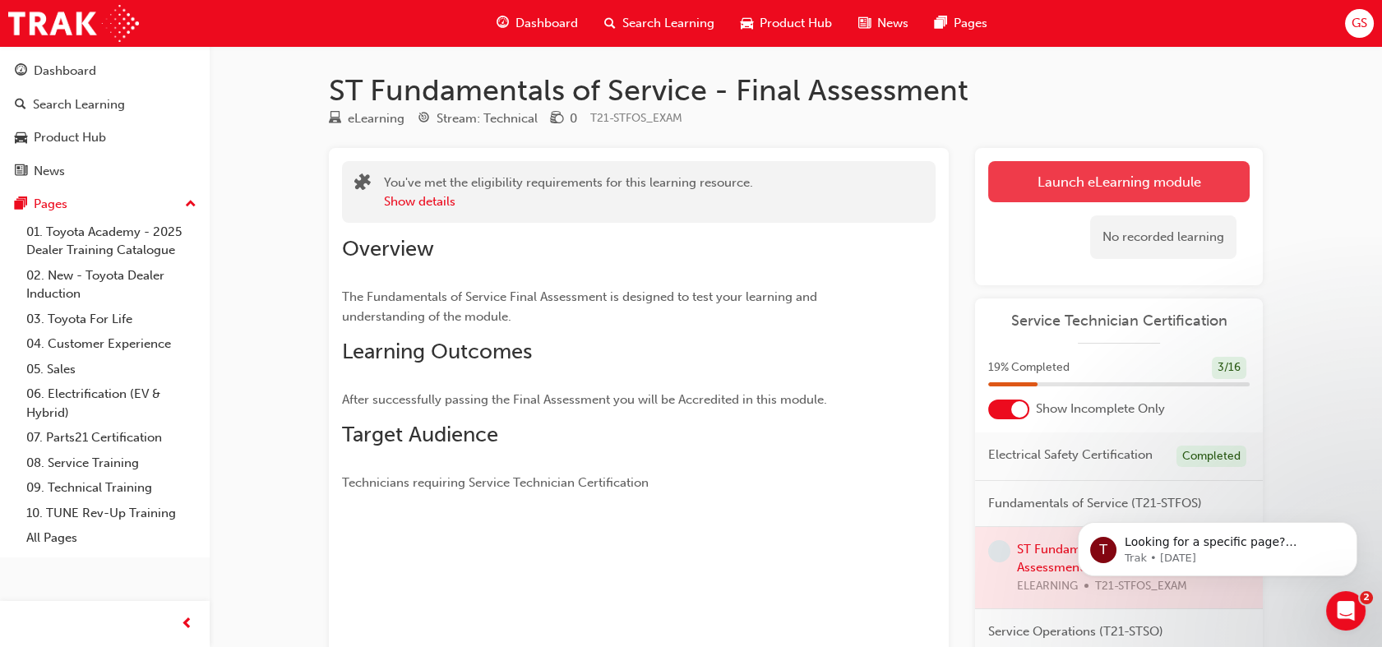
click at [1059, 190] on link "Launch eLearning module" at bounding box center [1118, 181] width 261 height 41
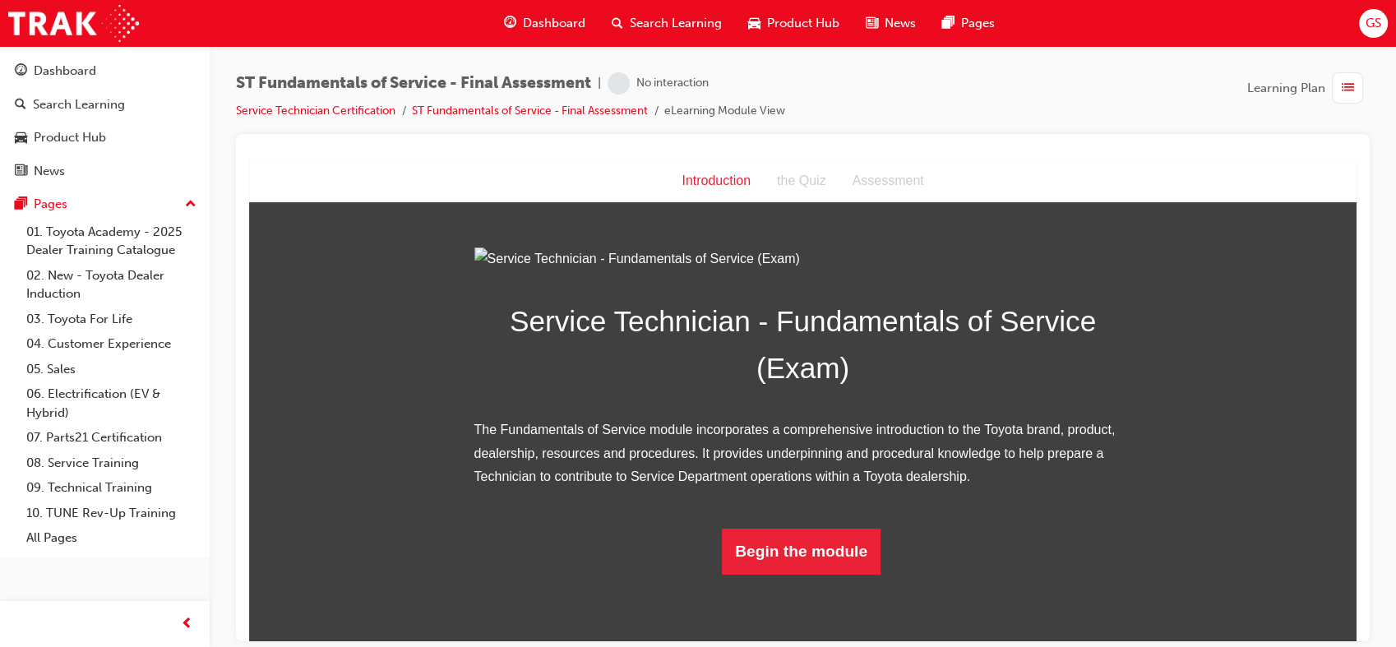
scroll to position [115, 0]
click at [798, 574] on button "Begin the module" at bounding box center [801, 551] width 159 height 46
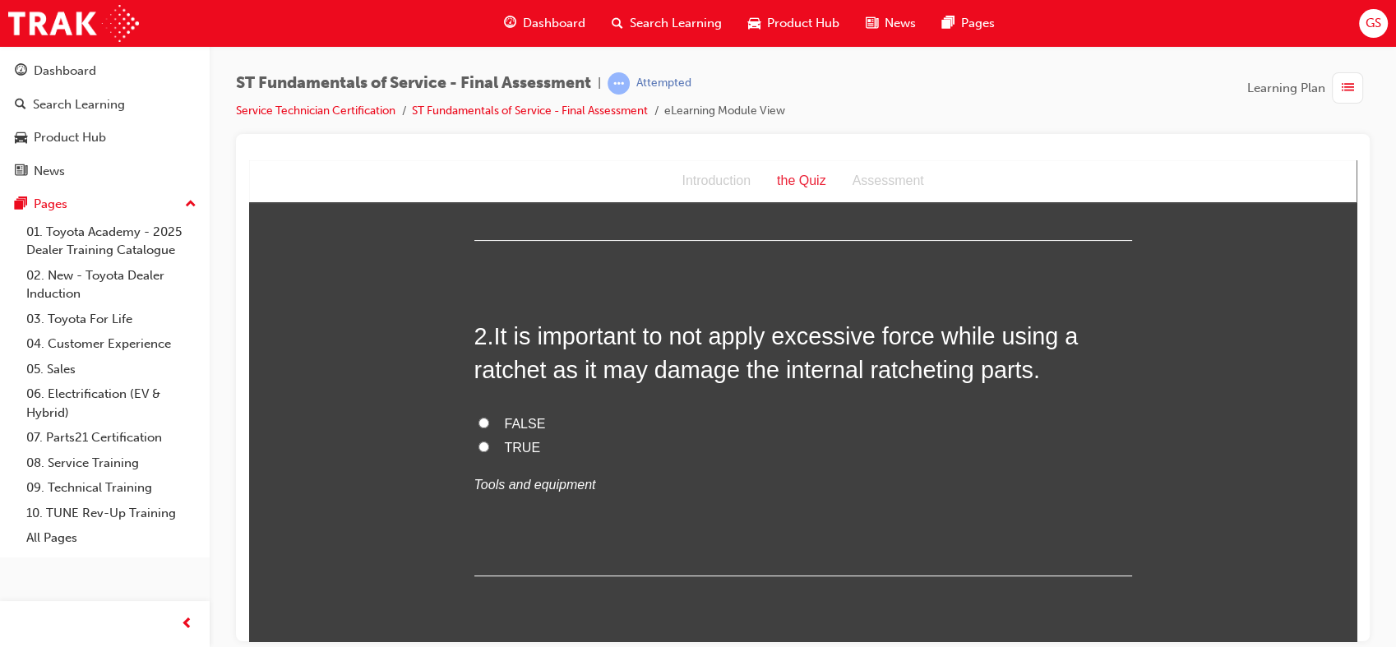
scroll to position [405, 0]
drag, startPoint x: 1212, startPoint y: 520, endPoint x: 963, endPoint y: 567, distance: 253.5
click at [963, 567] on div "2 . It is important to not apply excessive force while using a ratchet as it ma…" at bounding box center [803, 445] width 658 height 257
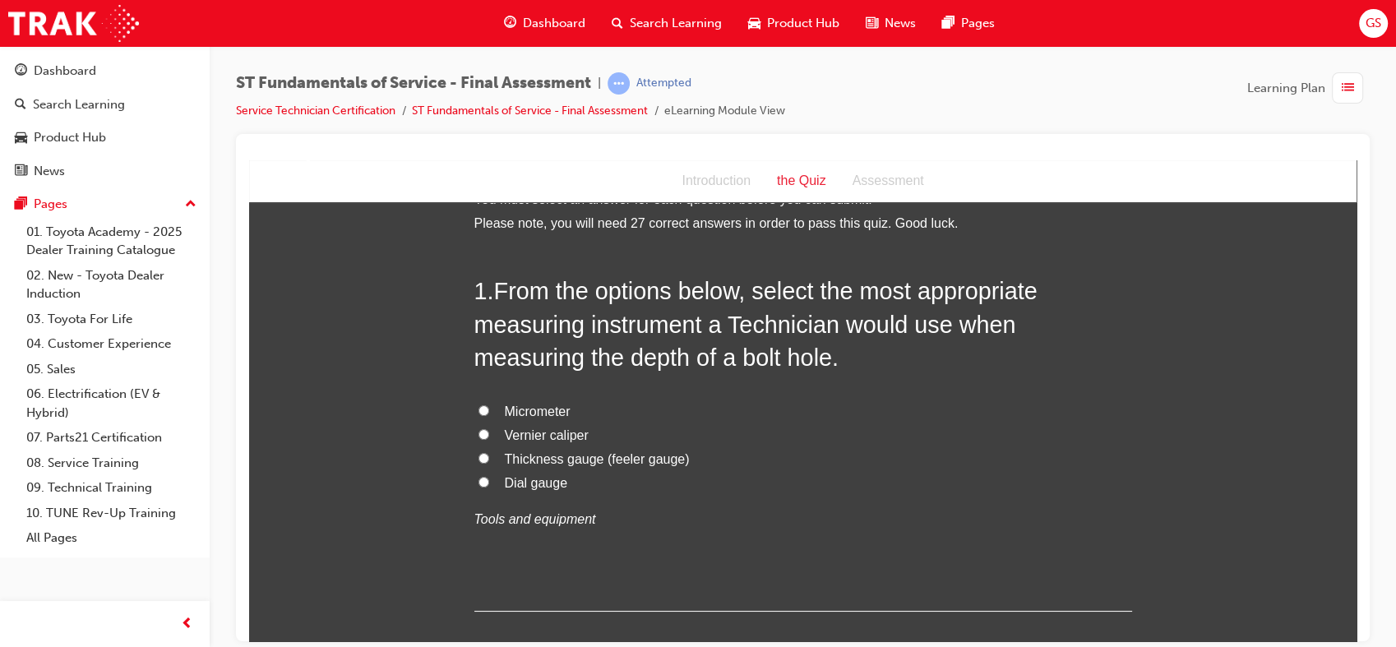
scroll to position [32, 0]
click at [561, 432] on span "Vernier caliper" at bounding box center [547, 435] width 84 height 14
click at [489, 432] on input "Vernier caliper" at bounding box center [483, 434] width 11 height 11
radio input "true"
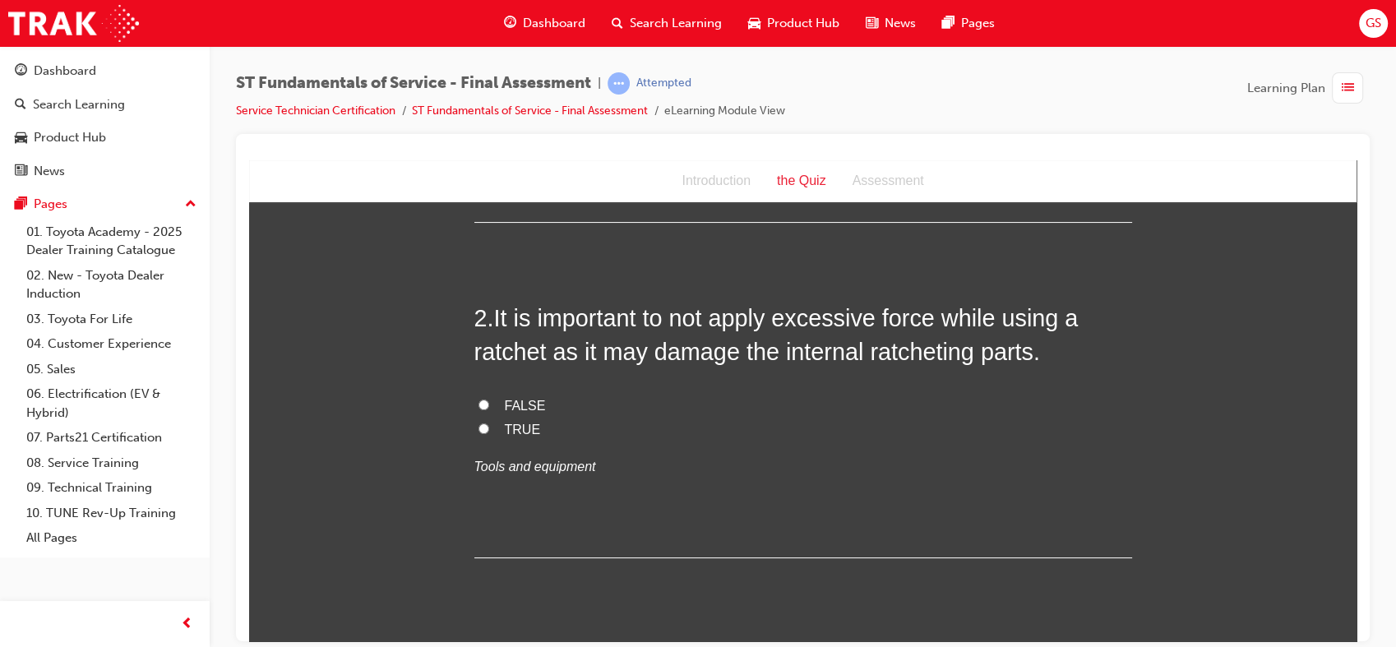
scroll to position [423, 0]
click at [508, 404] on span "FALSE" at bounding box center [525, 404] width 41 height 14
click at [489, 404] on input "FALSE" at bounding box center [483, 403] width 11 height 11
radio input "true"
click at [506, 423] on span "TRUE" at bounding box center [523, 428] width 36 height 14
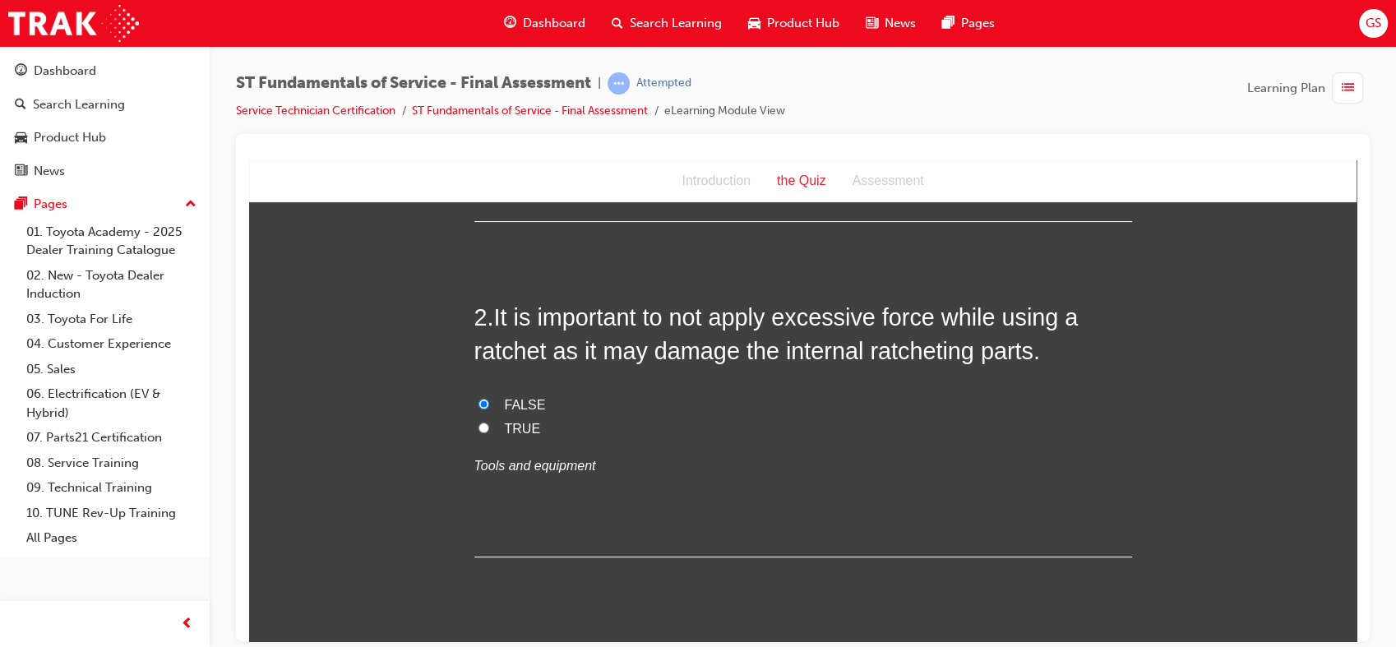
click at [489, 423] on input "TRUE" at bounding box center [483, 427] width 11 height 11
radio input "true"
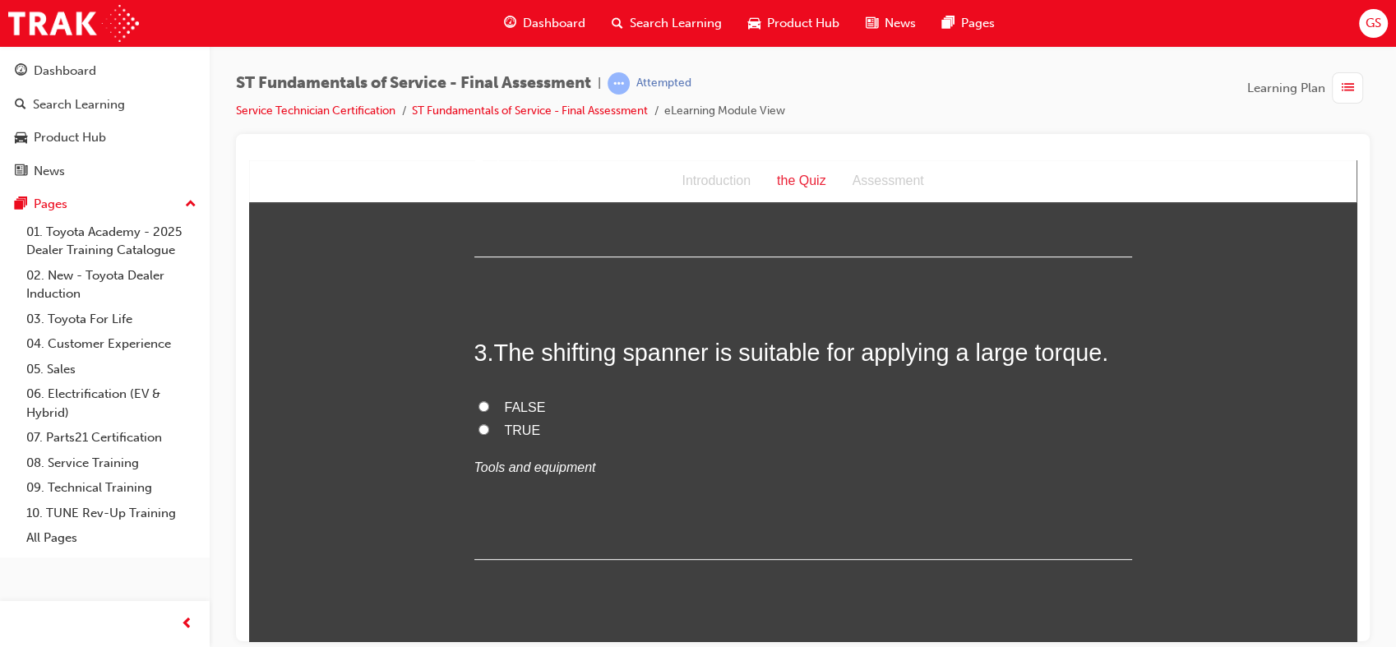
scroll to position [723, 0]
click at [478, 402] on input "FALSE" at bounding box center [483, 405] width 11 height 11
radio input "true"
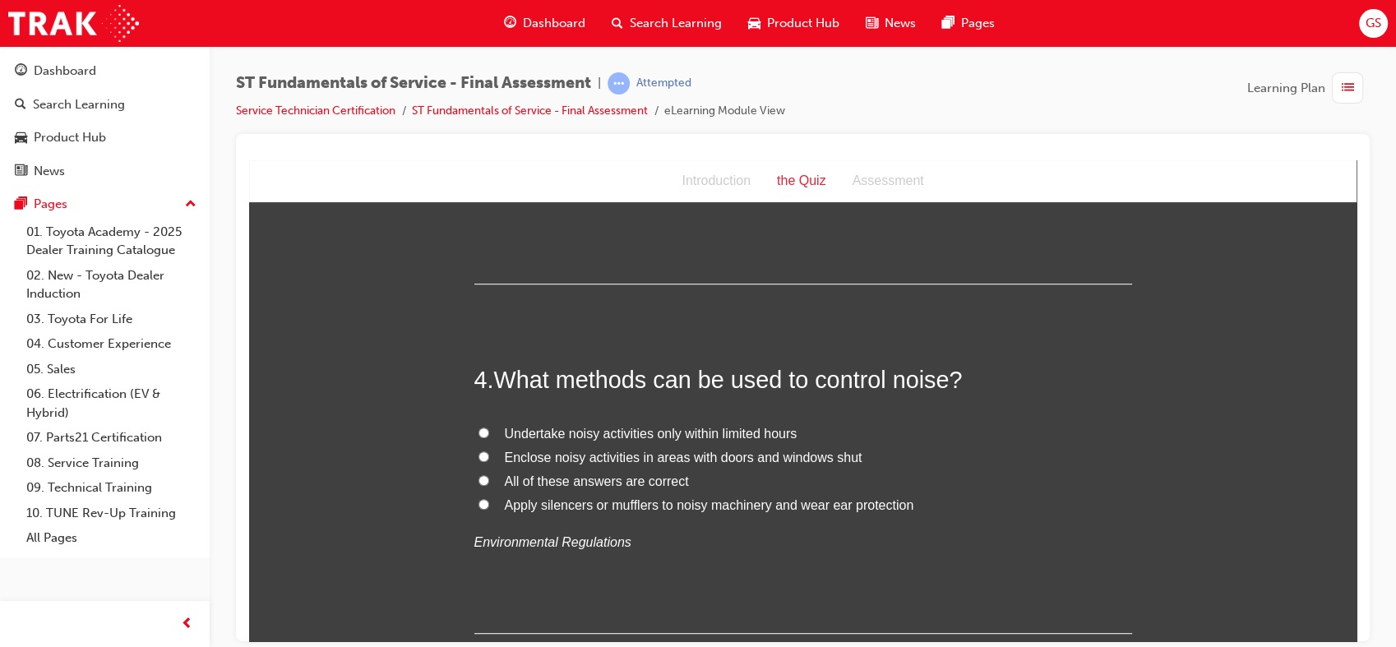
scroll to position [1000, 0]
click at [612, 478] on span "All of these answers are correct" at bounding box center [597, 479] width 184 height 14
click at [489, 478] on input "All of these answers are correct" at bounding box center [483, 478] width 11 height 11
radio input "true"
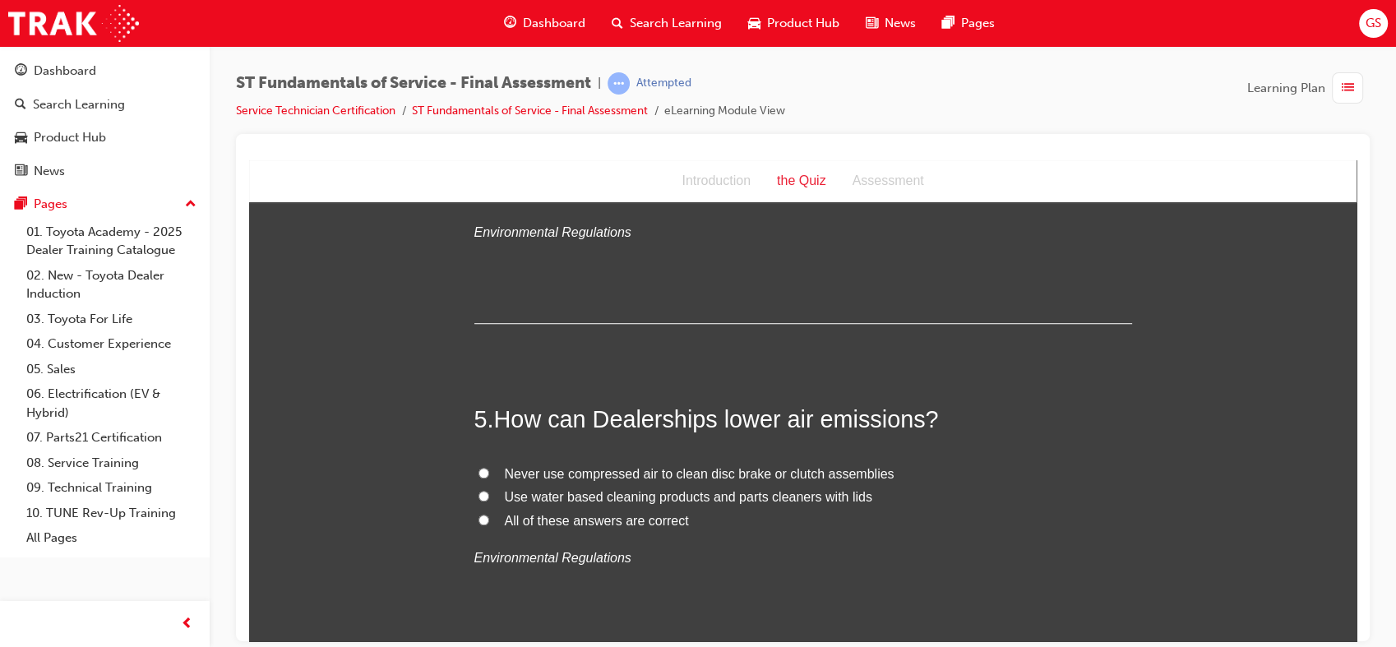
scroll to position [1310, 0]
click at [651, 520] on span "All of these answers are correct" at bounding box center [597, 518] width 184 height 14
click at [489, 520] on input "All of these answers are correct" at bounding box center [483, 517] width 11 height 11
radio input "true"
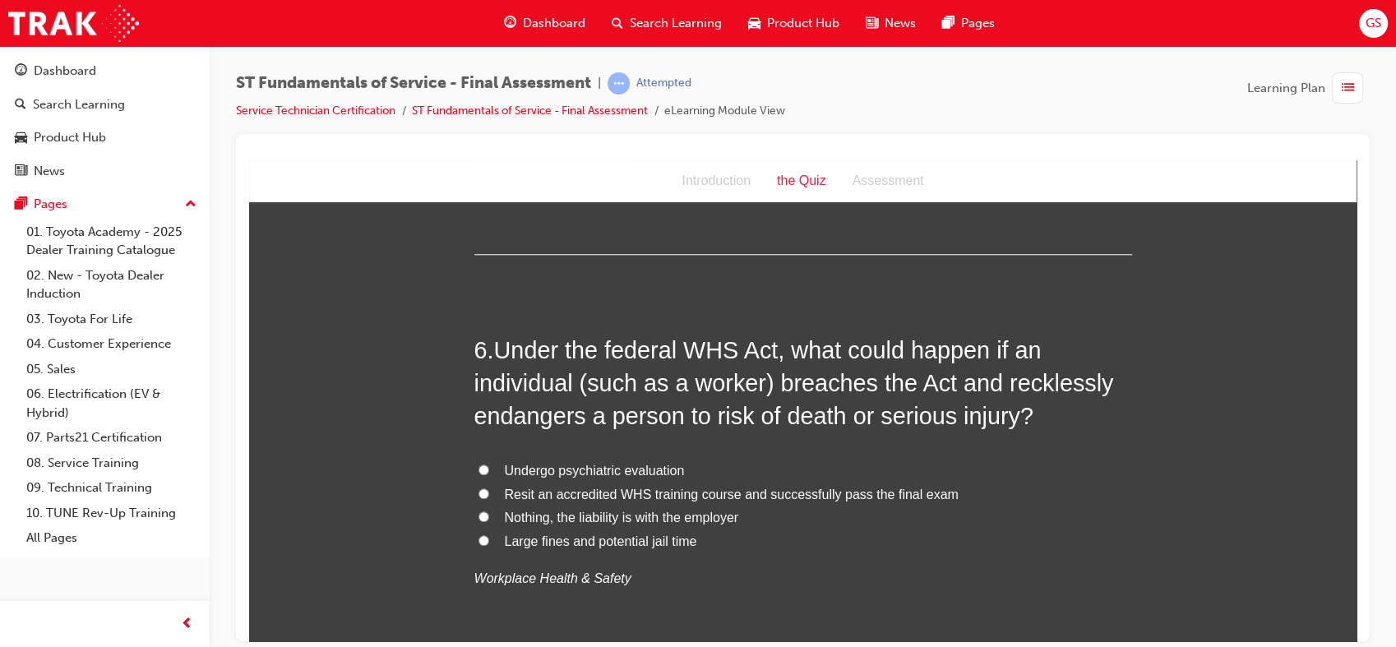
scroll to position [1704, 0]
click at [652, 538] on span "Large fines and potential jail time" at bounding box center [601, 540] width 192 height 14
click at [489, 538] on input "Large fines and potential jail time" at bounding box center [483, 539] width 11 height 11
radio input "true"
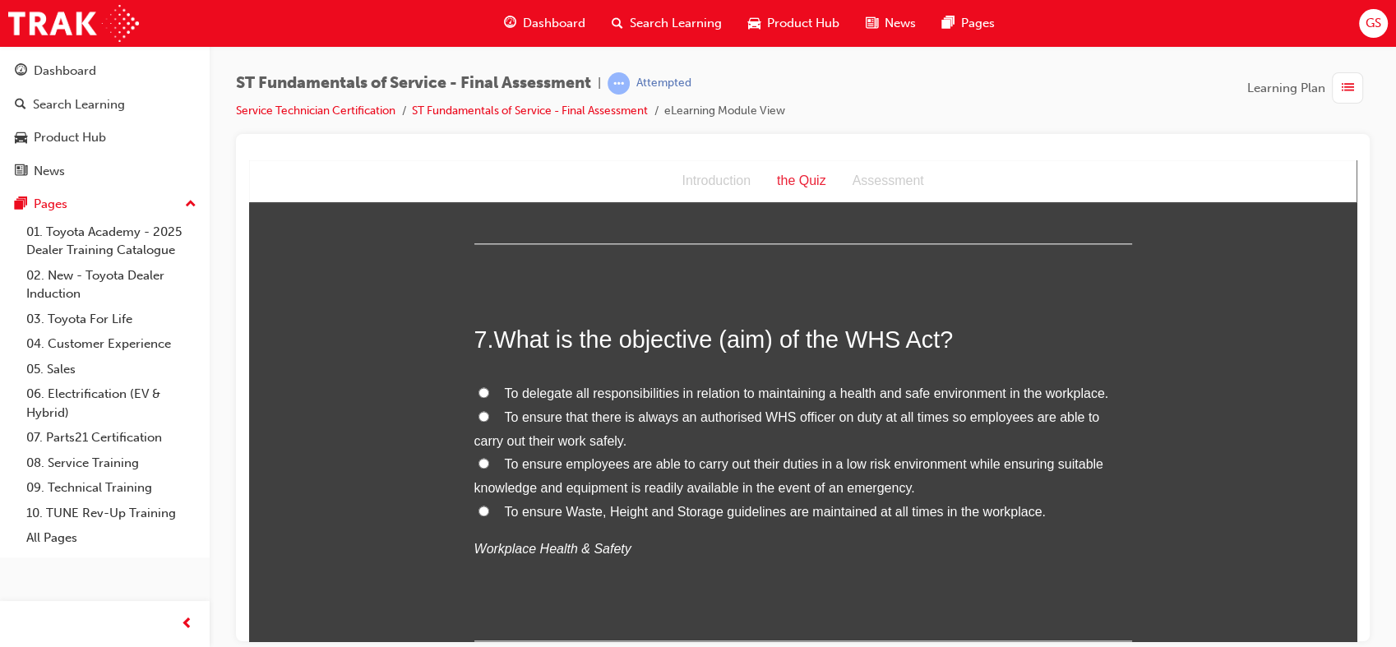
scroll to position [2131, 0]
click at [649, 460] on span "To ensure employees are able to carry out their duties in a low risk environmen…" at bounding box center [788, 474] width 629 height 38
click at [489, 460] on input "To ensure employees are able to carry out their duties in a low risk environmen…" at bounding box center [483, 461] width 11 height 11
radio input "true"
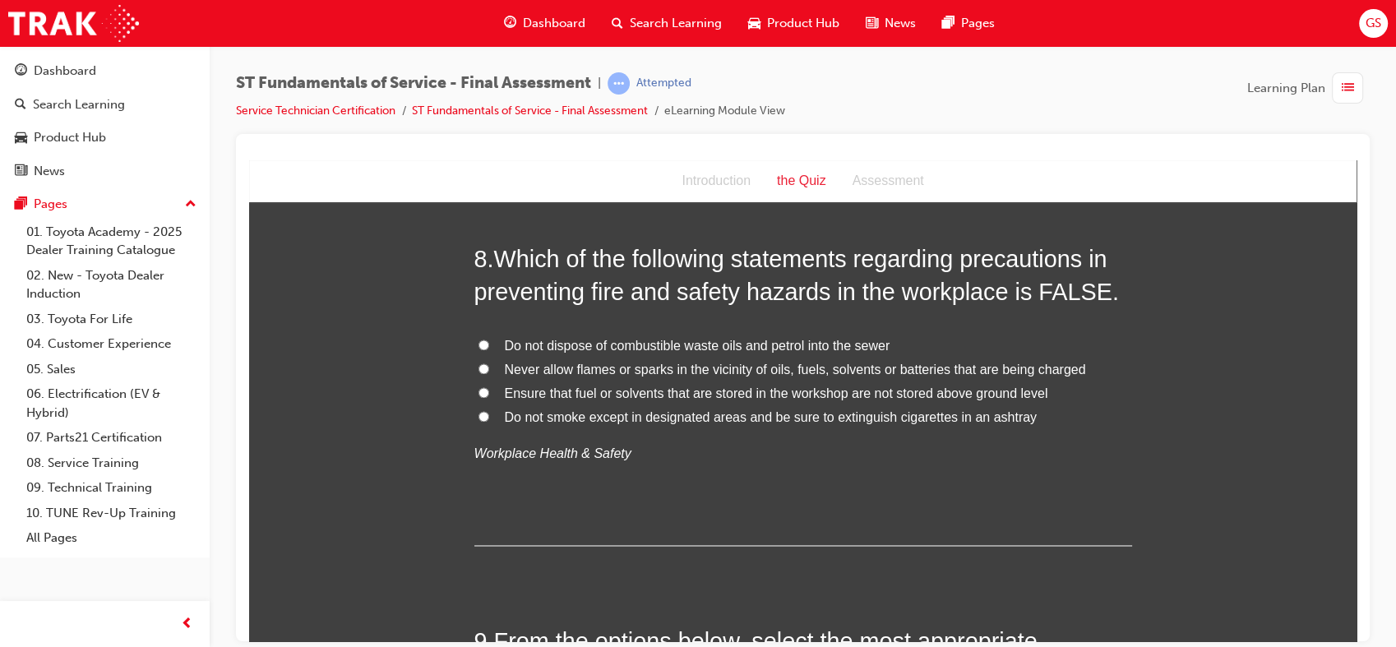
scroll to position [2611, 0]
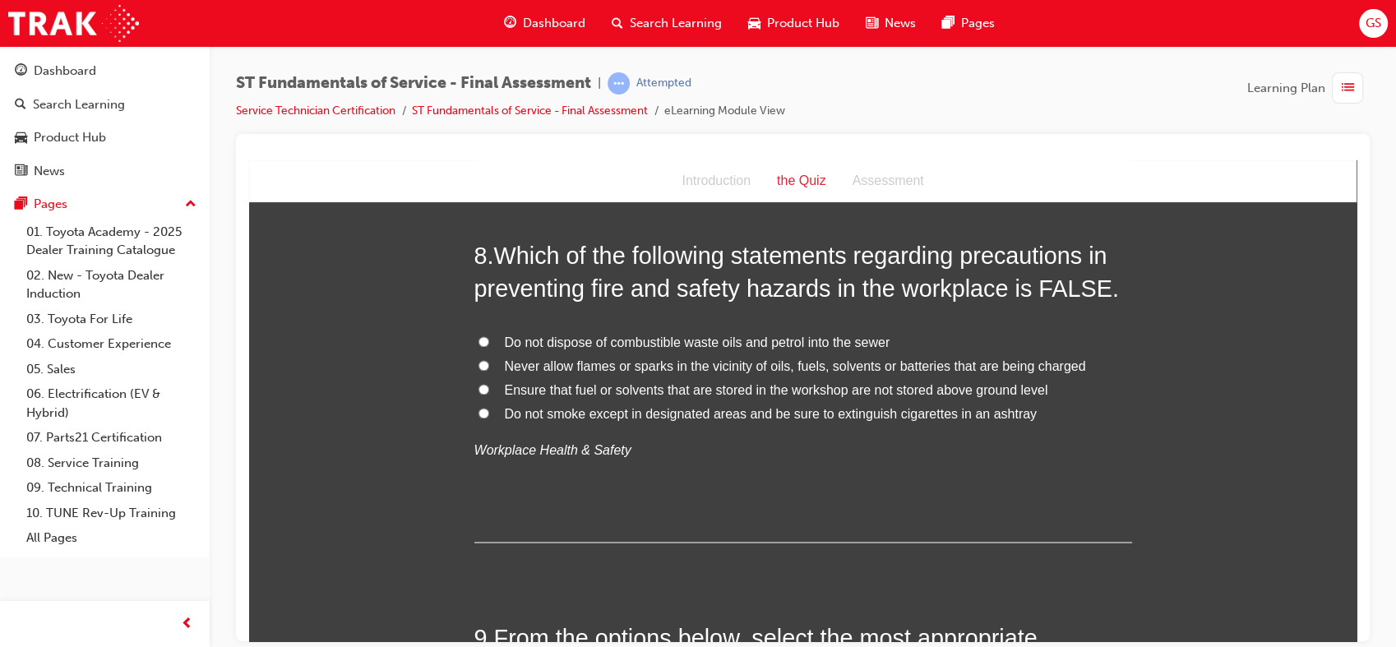
click at [671, 391] on span "Ensure that fuel or solvents that are stored in the workshop are not stored abo…" at bounding box center [776, 389] width 543 height 14
click at [489, 391] on input "Ensure that fuel or solvents that are stored in the workshop are not stored abo…" at bounding box center [483, 388] width 11 height 11
radio input "true"
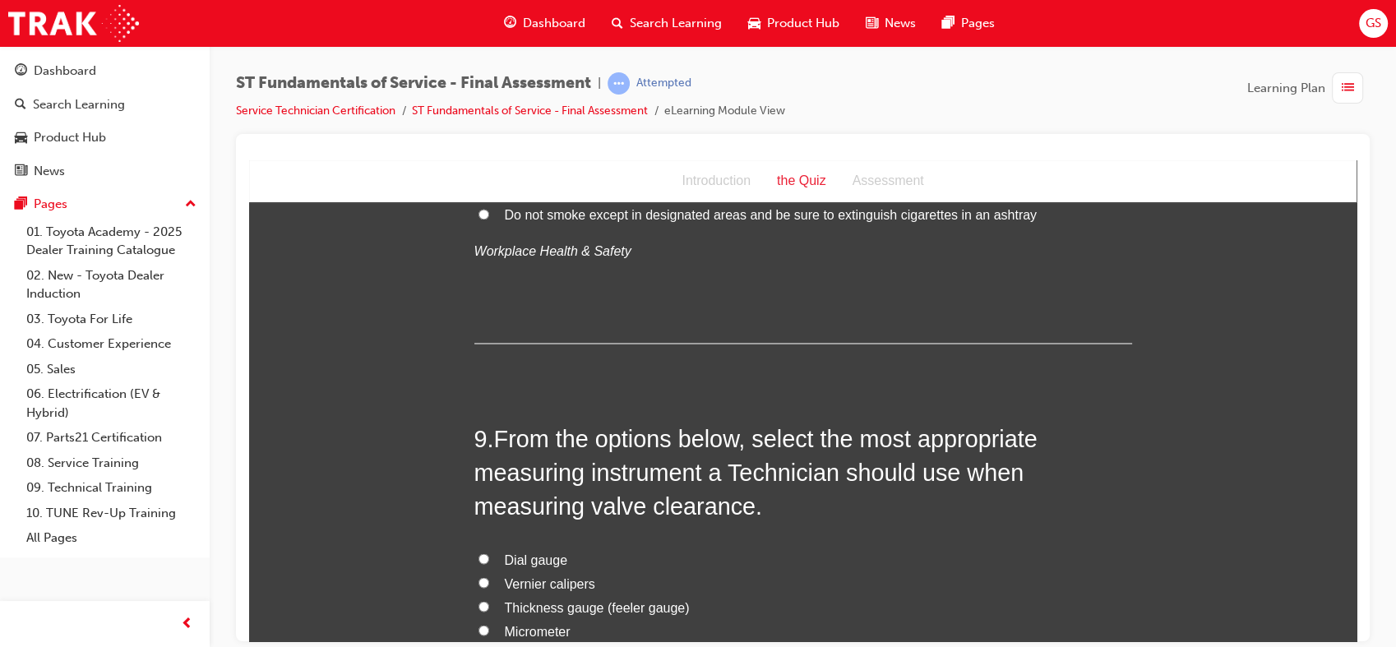
scroll to position [2952, 0]
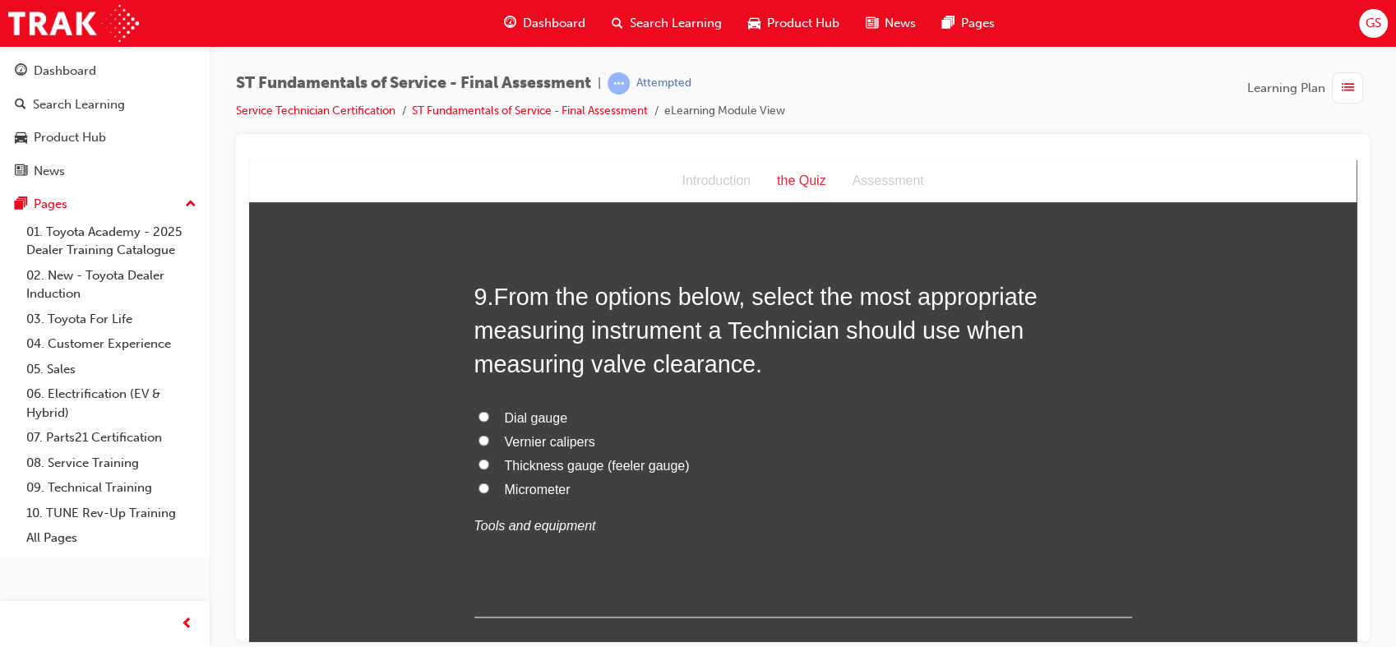
click at [658, 461] on span "Thickness gauge (feeler gauge)" at bounding box center [597, 464] width 185 height 14
click at [489, 461] on input "Thickness gauge (feeler gauge)" at bounding box center [483, 463] width 11 height 11
radio input "true"
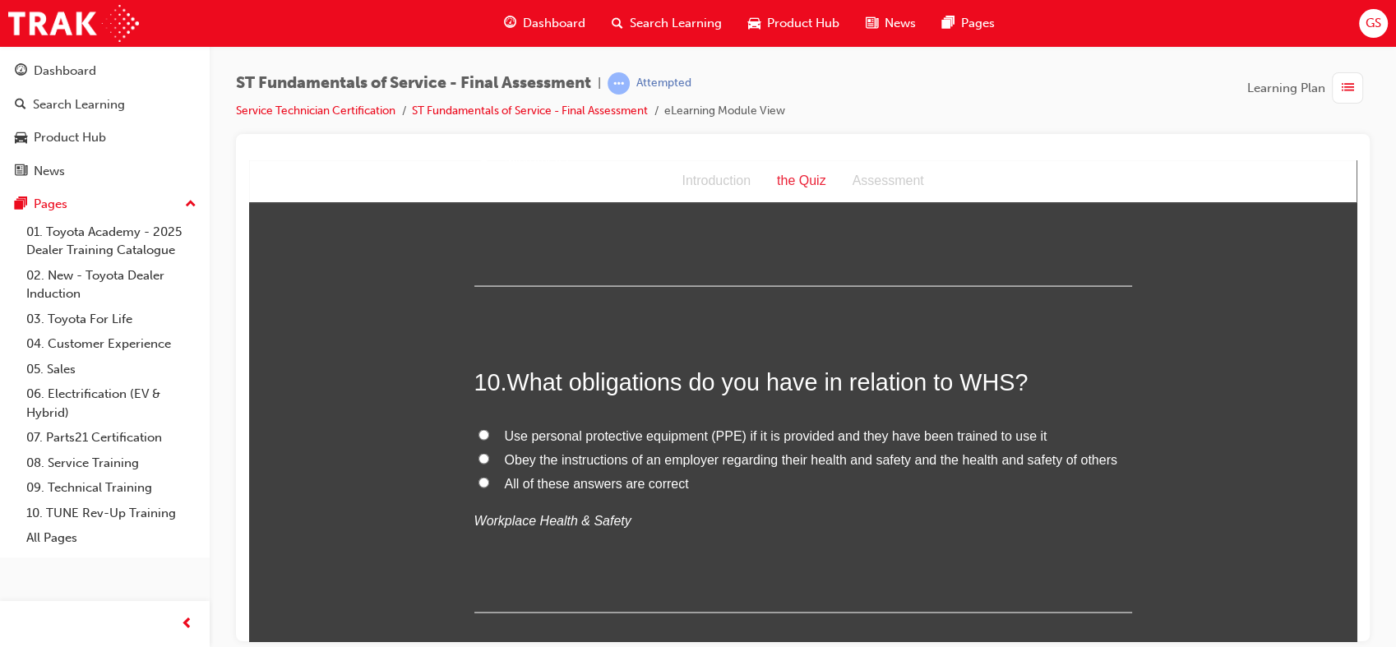
scroll to position [3285, 0]
click at [639, 476] on span "All of these answers are correct" at bounding box center [597, 481] width 184 height 14
click at [489, 476] on input "All of these answers are correct" at bounding box center [483, 479] width 11 height 11
radio input "true"
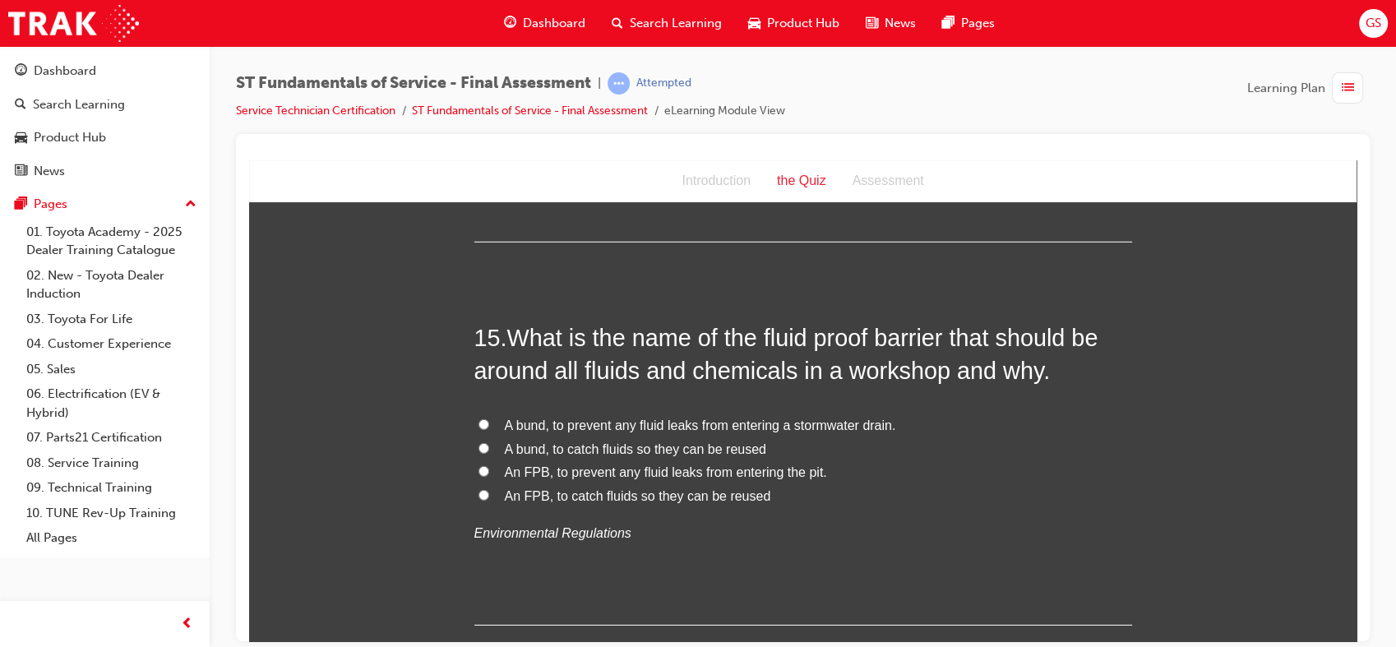
scroll to position [5110, 0]
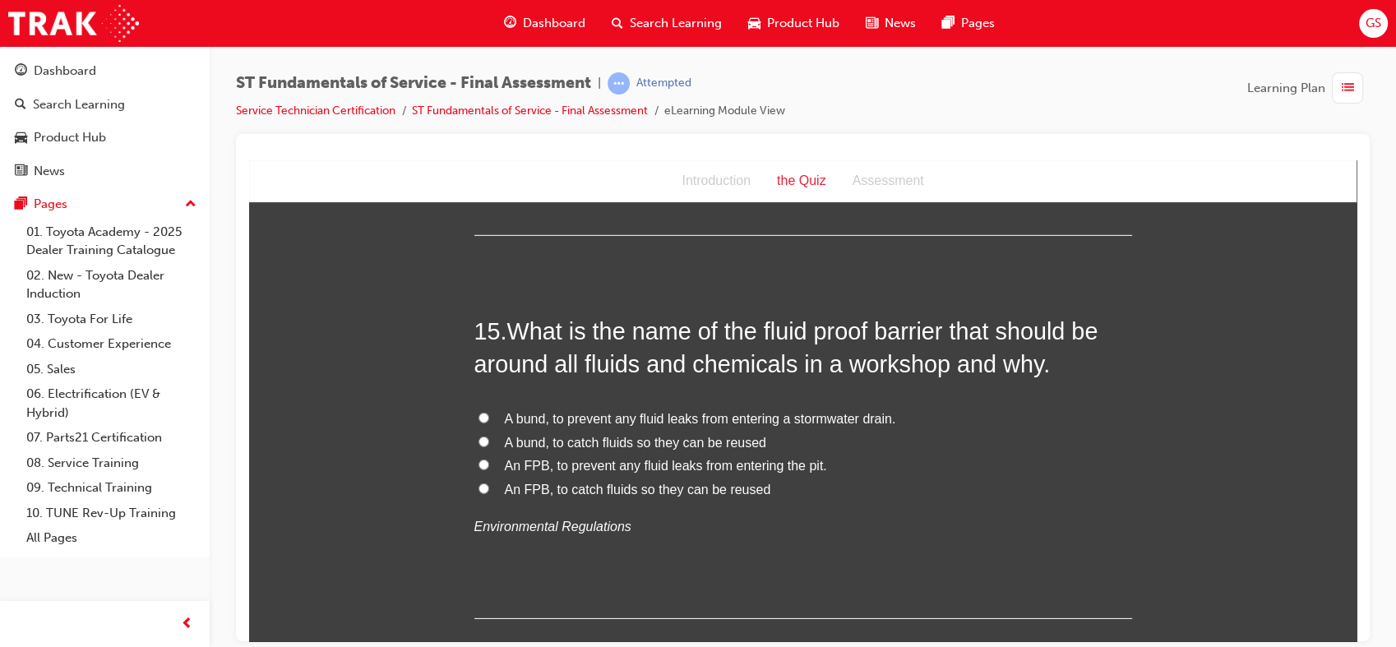
click at [822, 566] on div "15 . What is the name of the fluid proof barrier that should be around all flui…" at bounding box center [803, 466] width 658 height 304
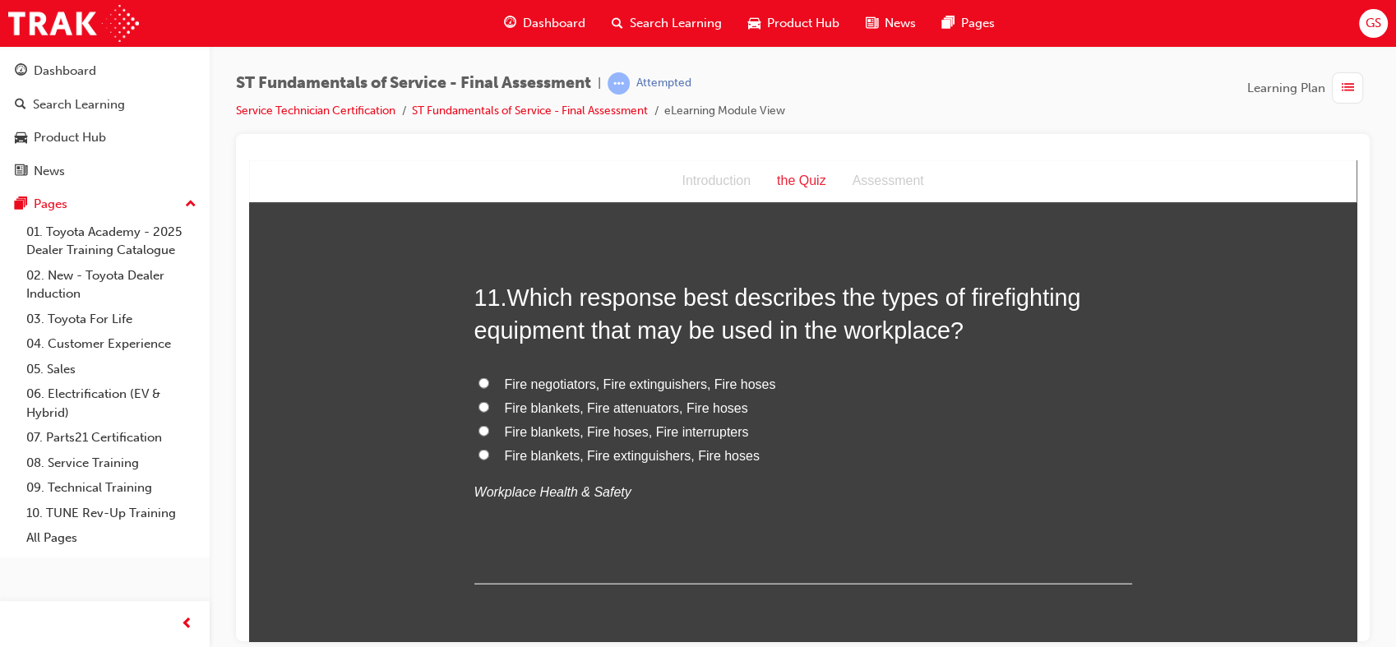
scroll to position [3692, 0]
click at [737, 452] on span "Fire blankets, Fire extinguishers, Fire hoses" at bounding box center [632, 457] width 255 height 14
click at [489, 452] on input "Fire blankets, Fire extinguishers, Fire hoses" at bounding box center [483, 456] width 11 height 11
radio input "true"
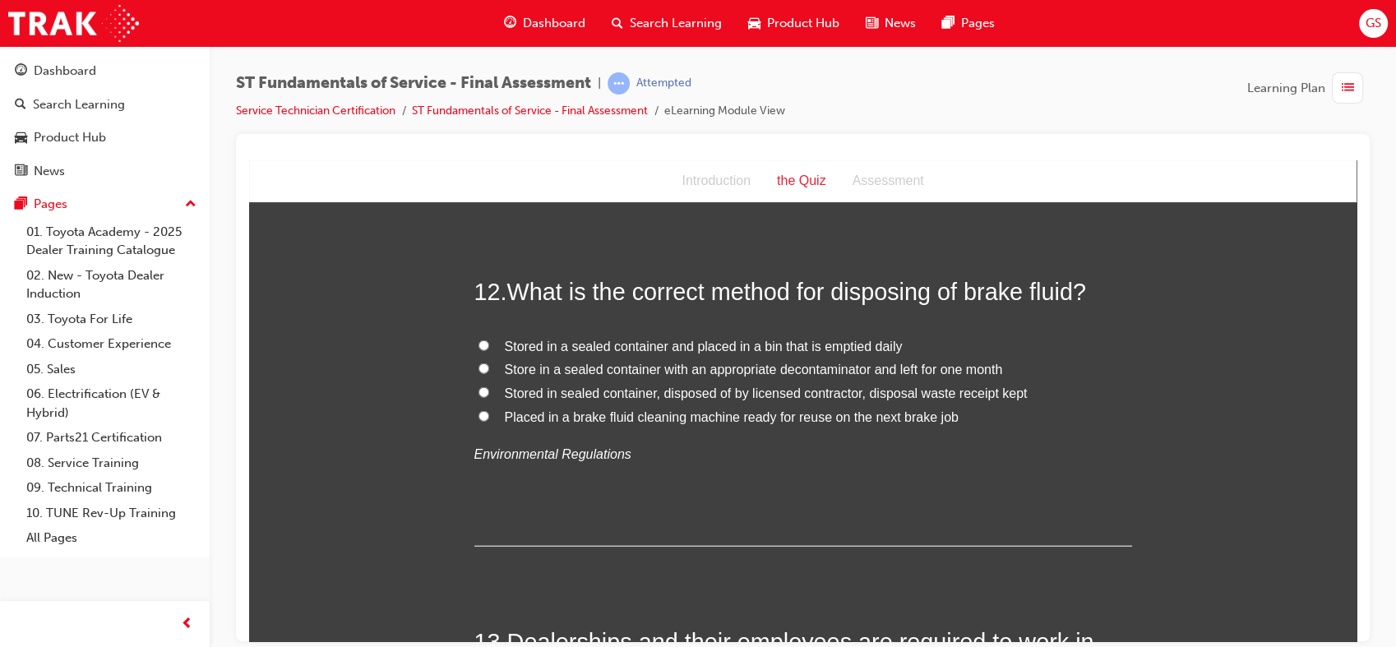
scroll to position [4084, 0]
click at [763, 389] on span "Stored in sealed container, disposed of by licensed contractor, disposal waste …" at bounding box center [766, 390] width 523 height 14
click at [489, 389] on input "Stored in sealed container, disposed of by licensed contractor, disposal waste …" at bounding box center [483, 389] width 11 height 11
radio input "true"
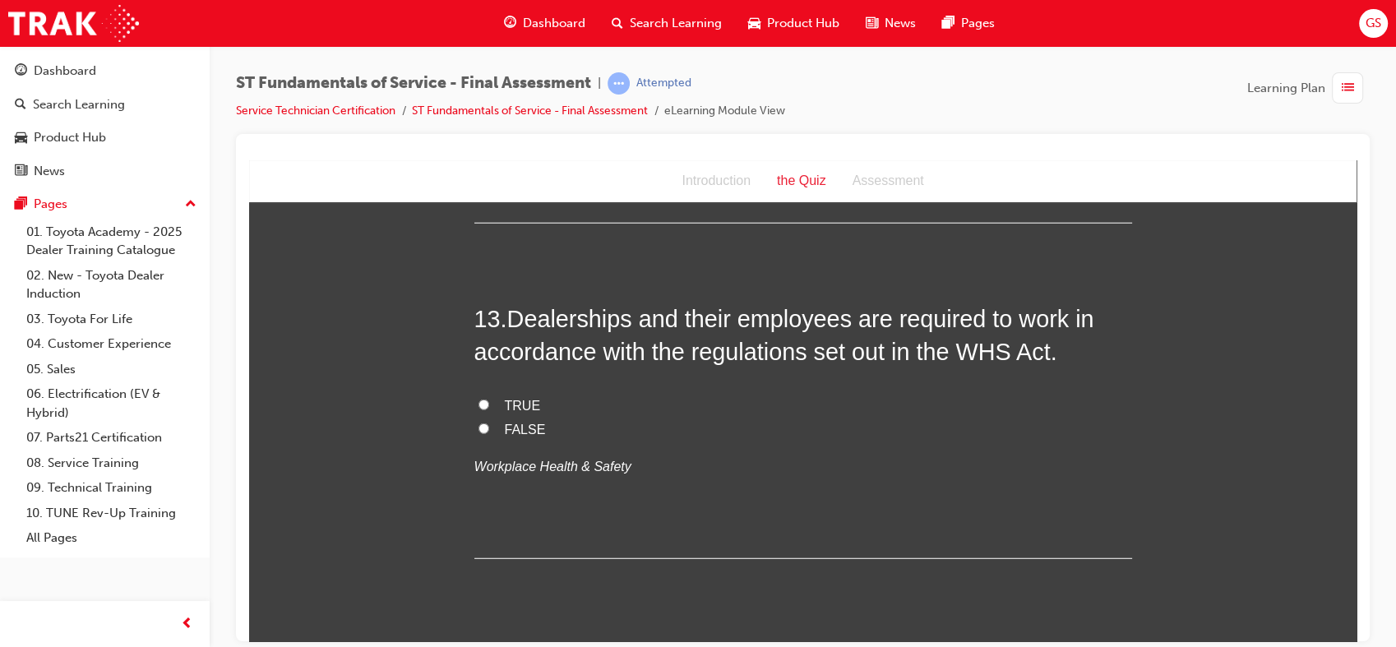
scroll to position [4406, 0]
click at [495, 400] on label "TRUE" at bounding box center [803, 405] width 658 height 24
click at [489, 400] on input "TRUE" at bounding box center [483, 403] width 11 height 11
radio input "true"
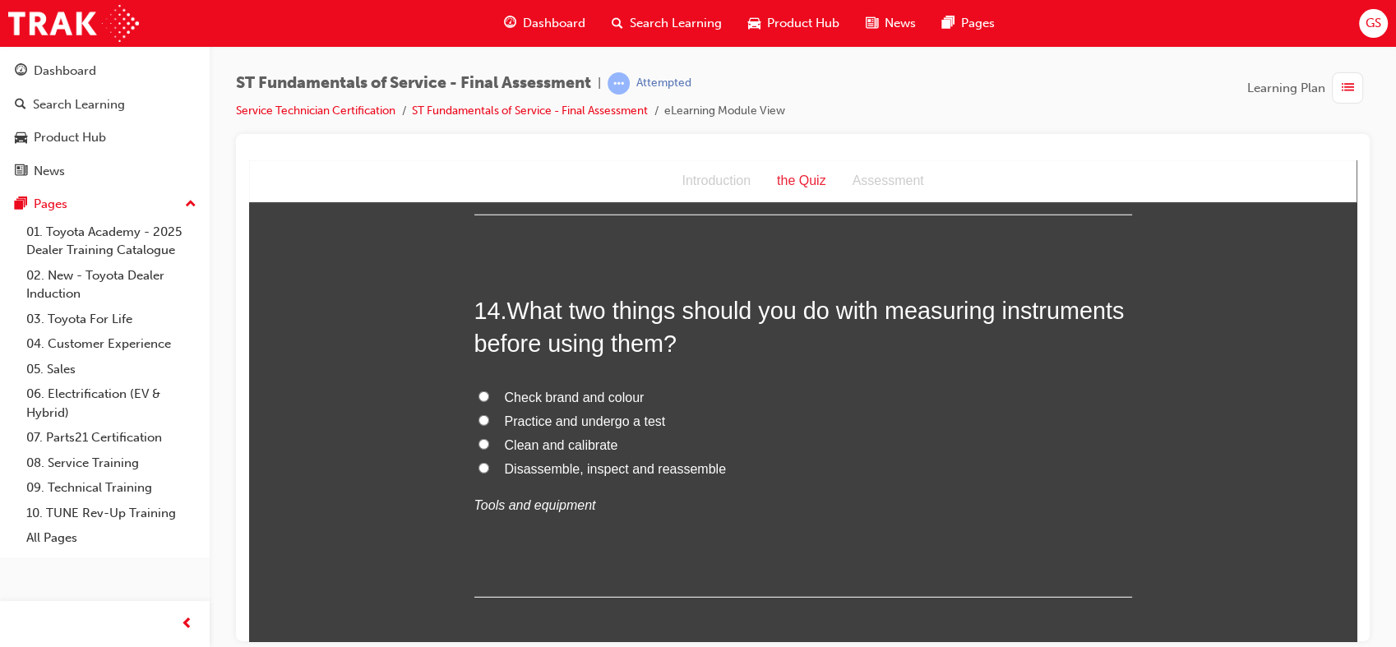
scroll to position [4750, 0]
click at [578, 441] on span "Clean and calibrate" at bounding box center [561, 443] width 113 height 14
click at [489, 441] on input "Clean and calibrate" at bounding box center [483, 442] width 11 height 11
radio input "true"
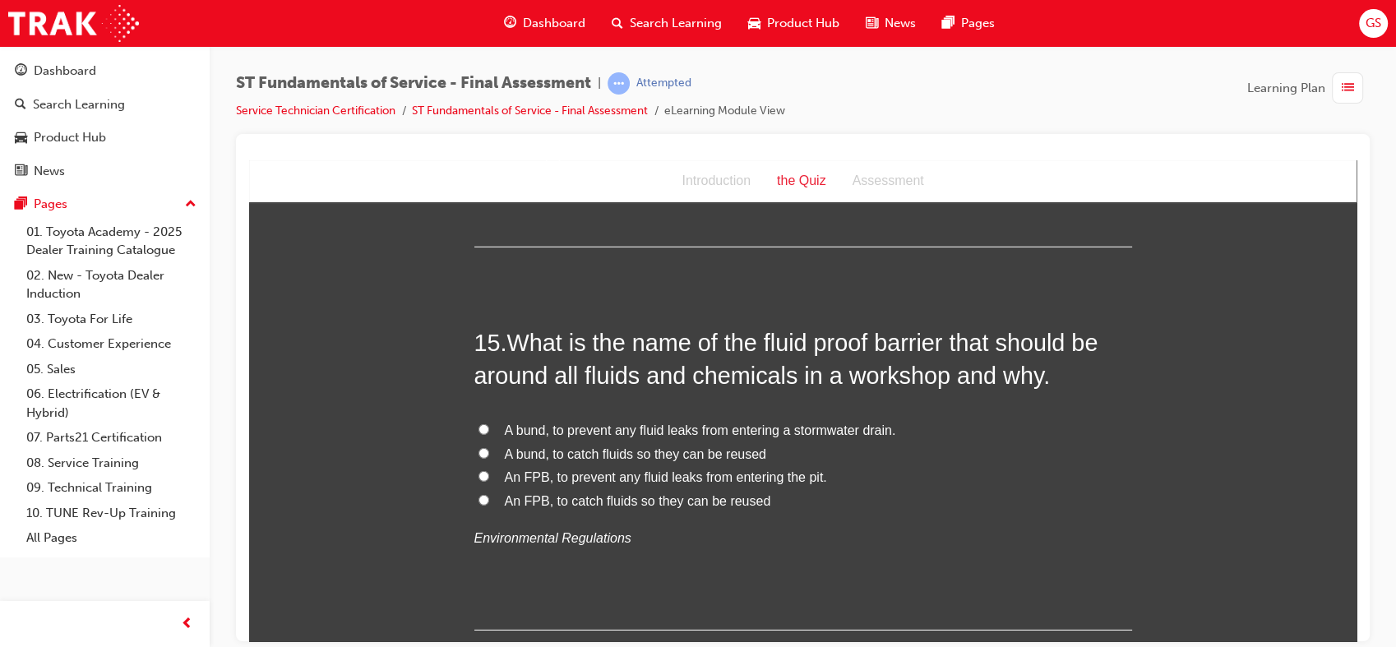
scroll to position [5100, 0]
click at [771, 428] on span "A bund, to prevent any fluid leaks from entering a stormwater drain." at bounding box center [700, 428] width 391 height 14
click at [489, 428] on input "A bund, to prevent any fluid leaks from entering a stormwater drain." at bounding box center [483, 427] width 11 height 11
radio input "true"
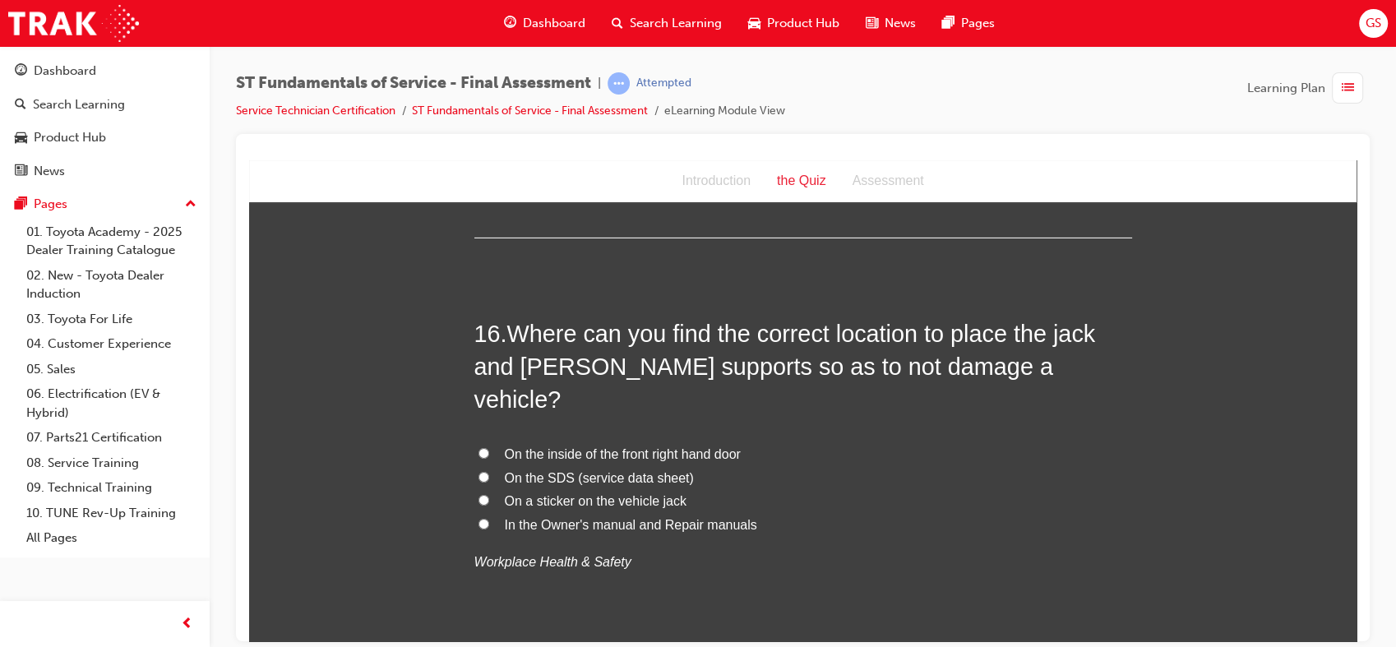
scroll to position [5499, 0]
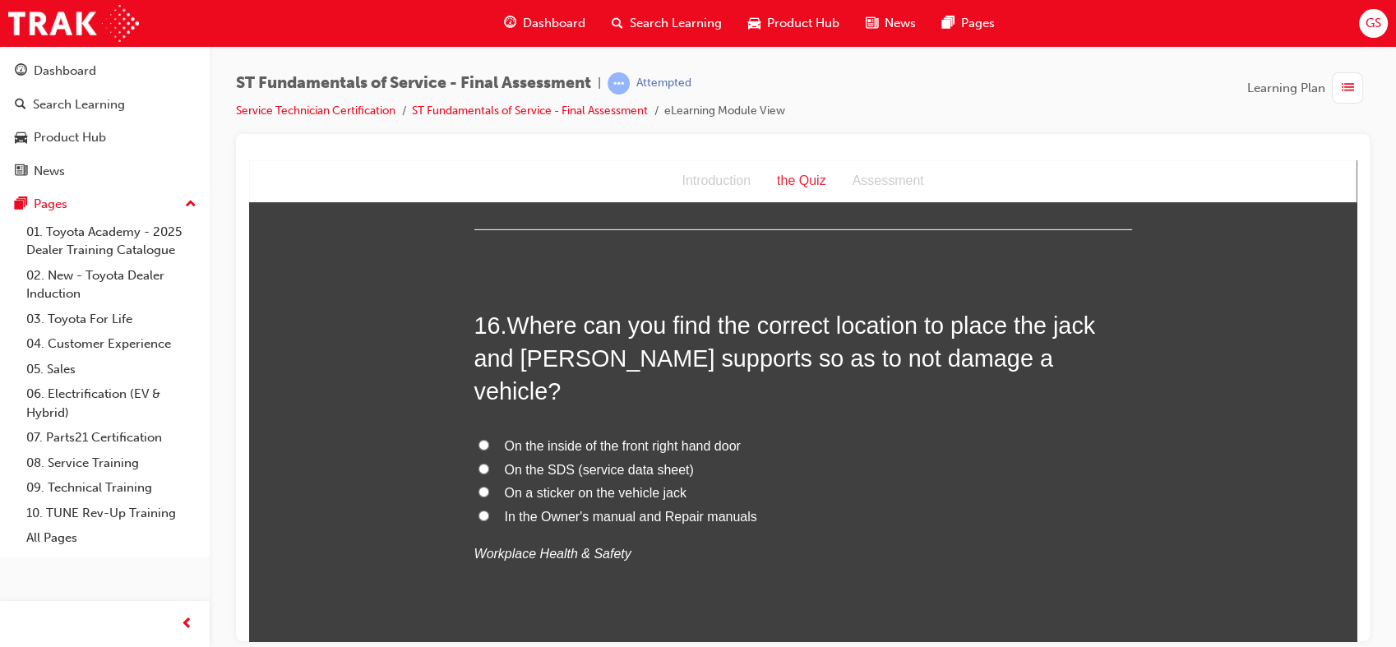
click at [728, 509] on span "In the Owner's manual and Repair manuals" at bounding box center [631, 516] width 252 height 14
click at [489, 510] on input "In the Owner's manual and Repair manuals" at bounding box center [483, 515] width 11 height 11
radio input "true"
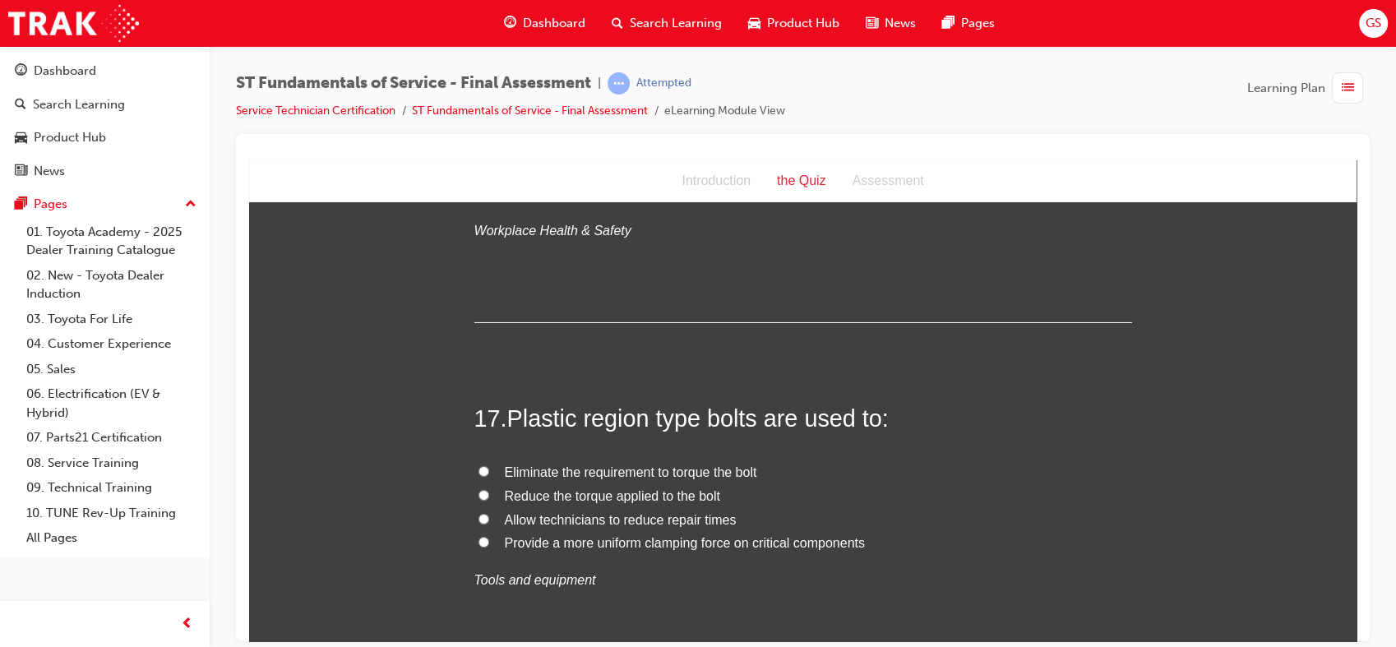
scroll to position [5824, 0]
click at [751, 534] on span "Provide a more uniform clamping force on critical components" at bounding box center [685, 541] width 360 height 14
click at [489, 534] on input "Provide a more uniform clamping force on critical components" at bounding box center [483, 539] width 11 height 11
radio input "true"
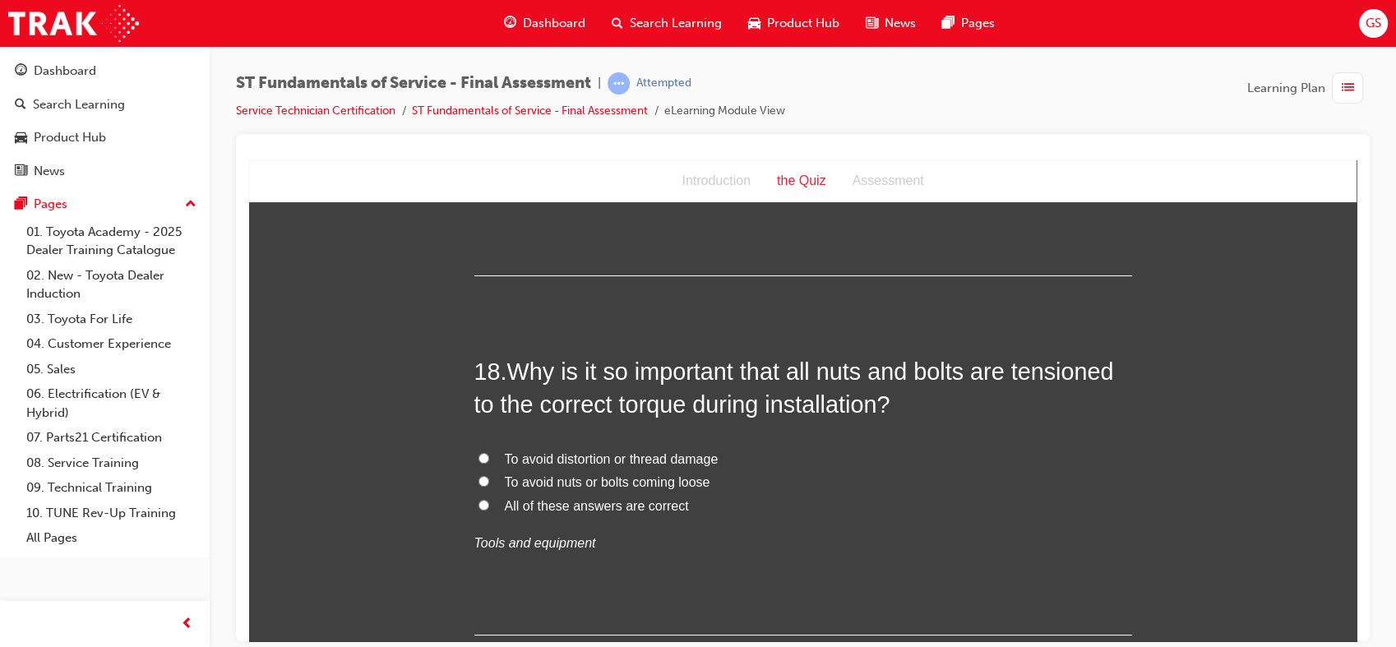
scroll to position [6222, 0]
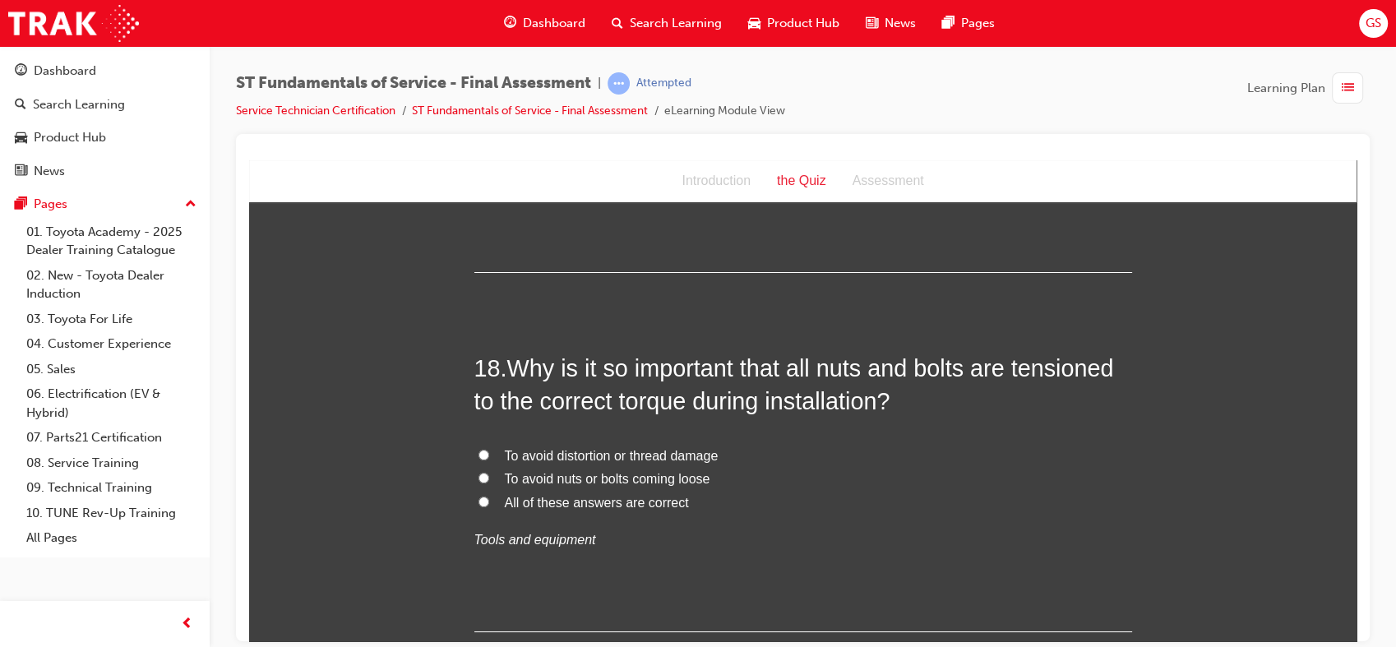
click at [645, 495] on span "All of these answers are correct" at bounding box center [597, 502] width 184 height 14
click at [489, 496] on input "All of these answers are correct" at bounding box center [483, 501] width 11 height 11
radio input "true"
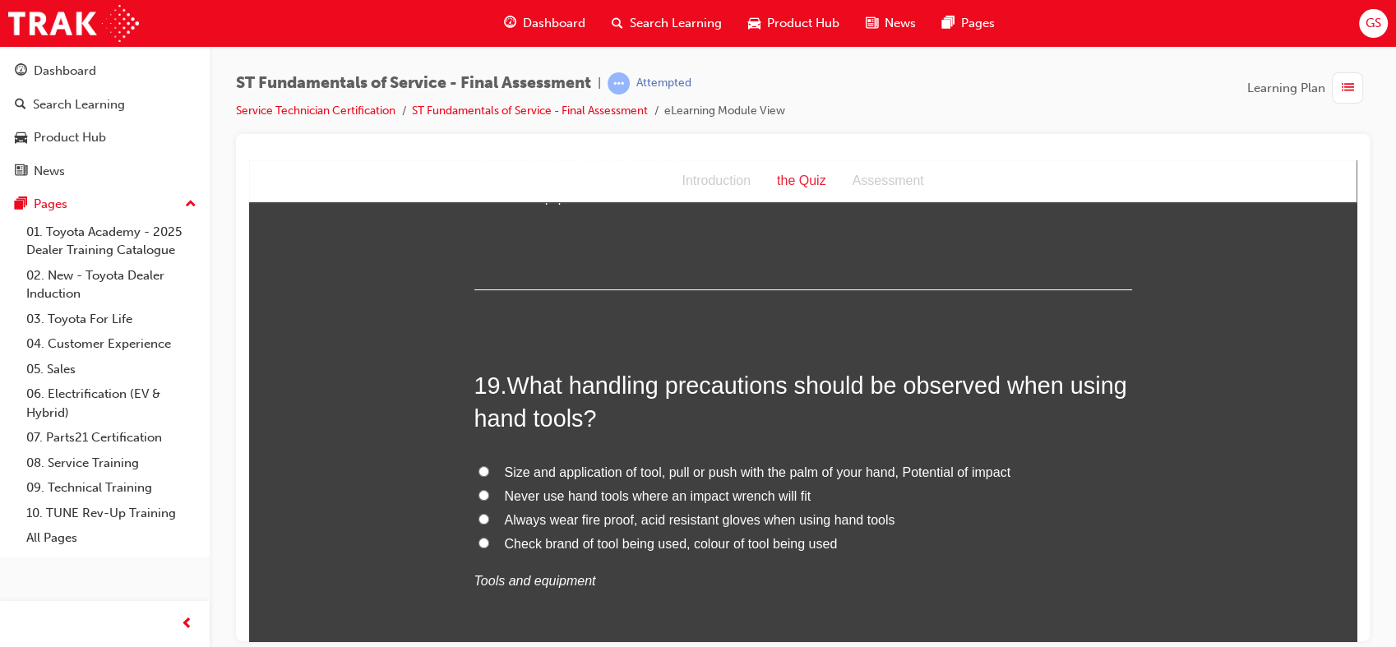
scroll to position [6565, 0]
click at [680, 464] on span "Size and application of tool, pull or push with the palm of your hand, Potentia…" at bounding box center [758, 471] width 506 height 14
click at [489, 464] on input "Size and application of tool, pull or push with the palm of your hand, Potentia…" at bounding box center [483, 469] width 11 height 11
radio input "true"
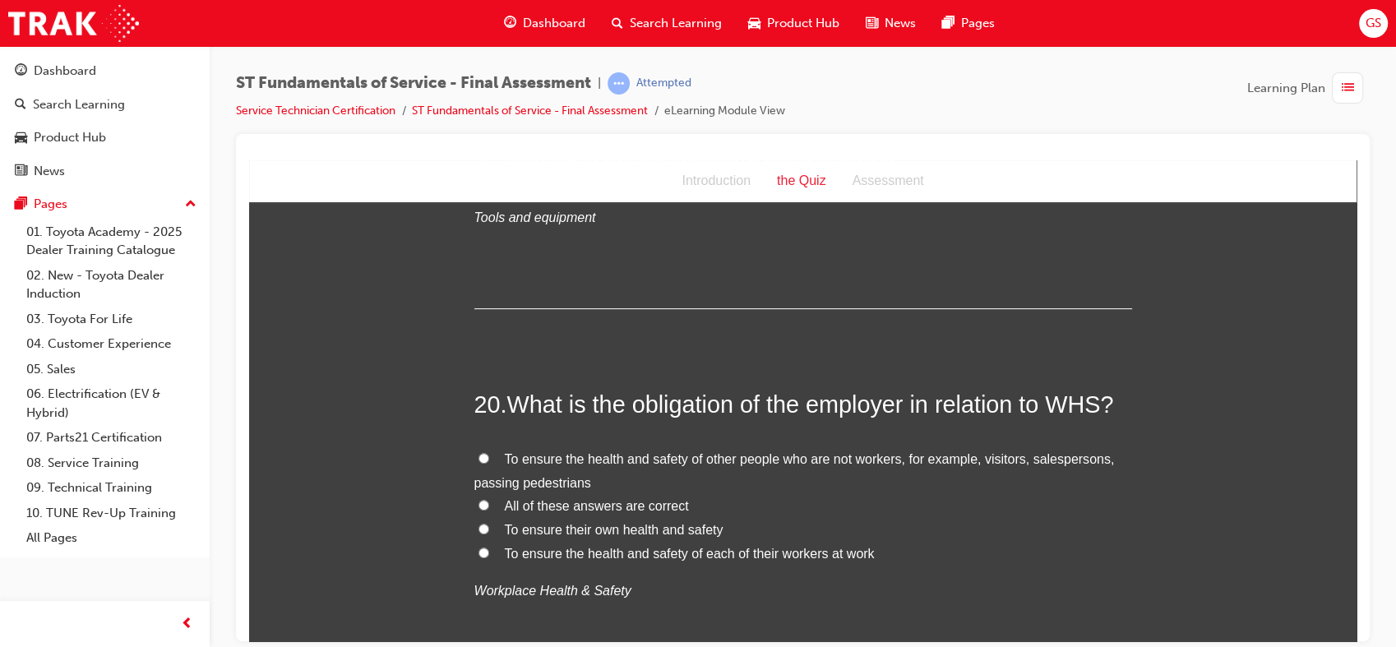
scroll to position [6930, 0]
click at [656, 496] on span "All of these answers are correct" at bounding box center [597, 503] width 184 height 14
click at [489, 497] on input "All of these answers are correct" at bounding box center [483, 502] width 11 height 11
radio input "true"
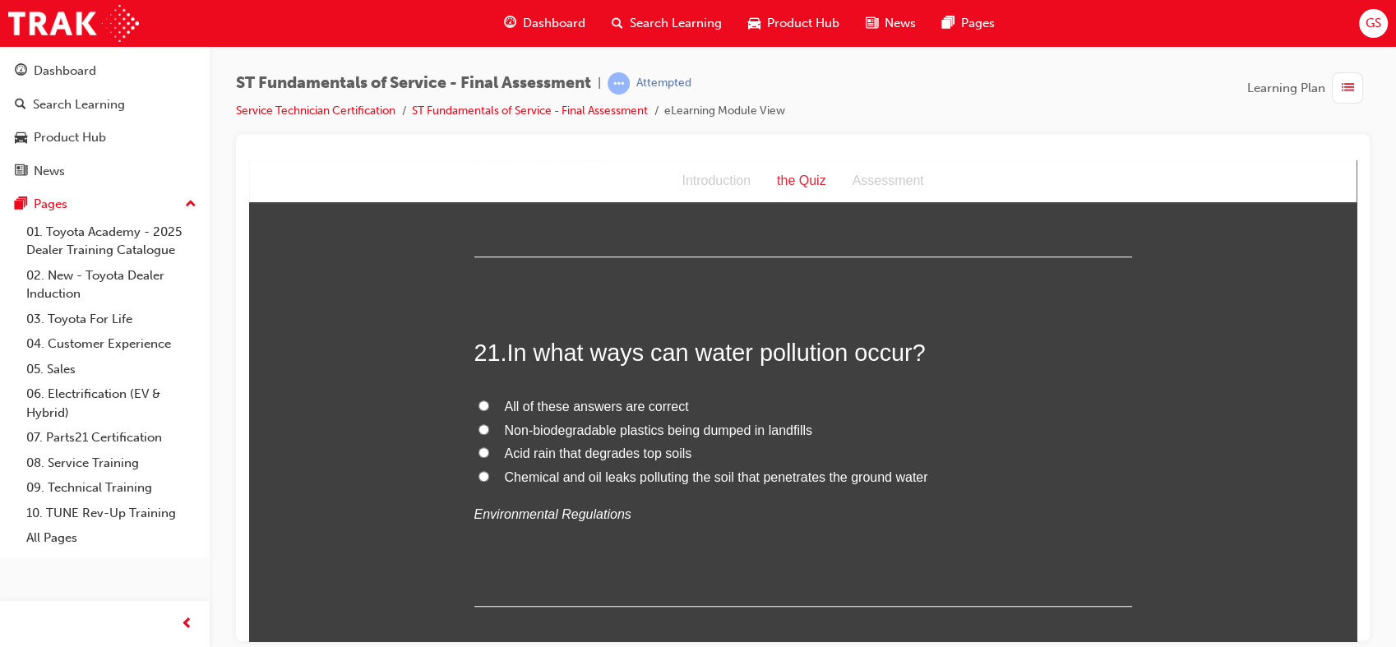
scroll to position [7354, 0]
click at [565, 398] on span "All of these answers are correct" at bounding box center [597, 405] width 184 height 14
click at [489, 399] on input "All of these answers are correct" at bounding box center [483, 404] width 11 height 11
radio input "true"
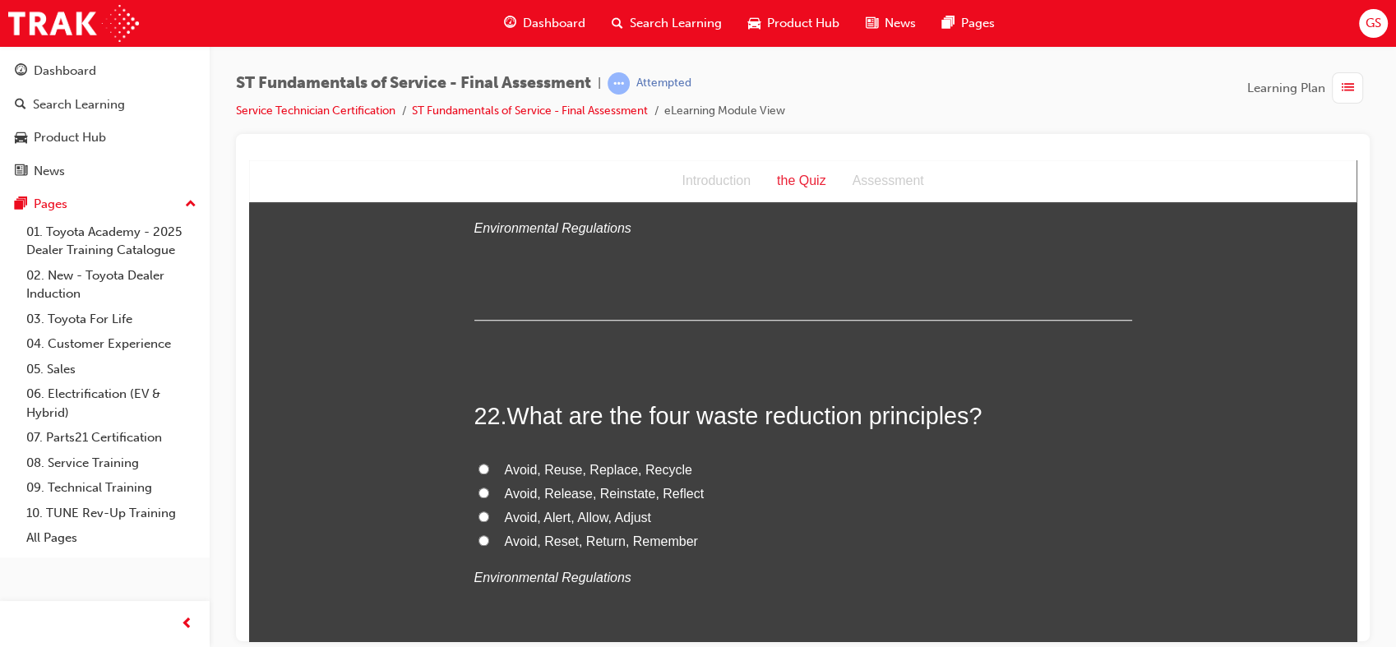
scroll to position [7641, 0]
click at [651, 460] on span "Avoid, Reuse, Replace, Recycle" at bounding box center [598, 467] width 187 height 14
click at [489, 461] on input "Avoid, Reuse, Replace, Recycle" at bounding box center [483, 466] width 11 height 11
radio input "true"
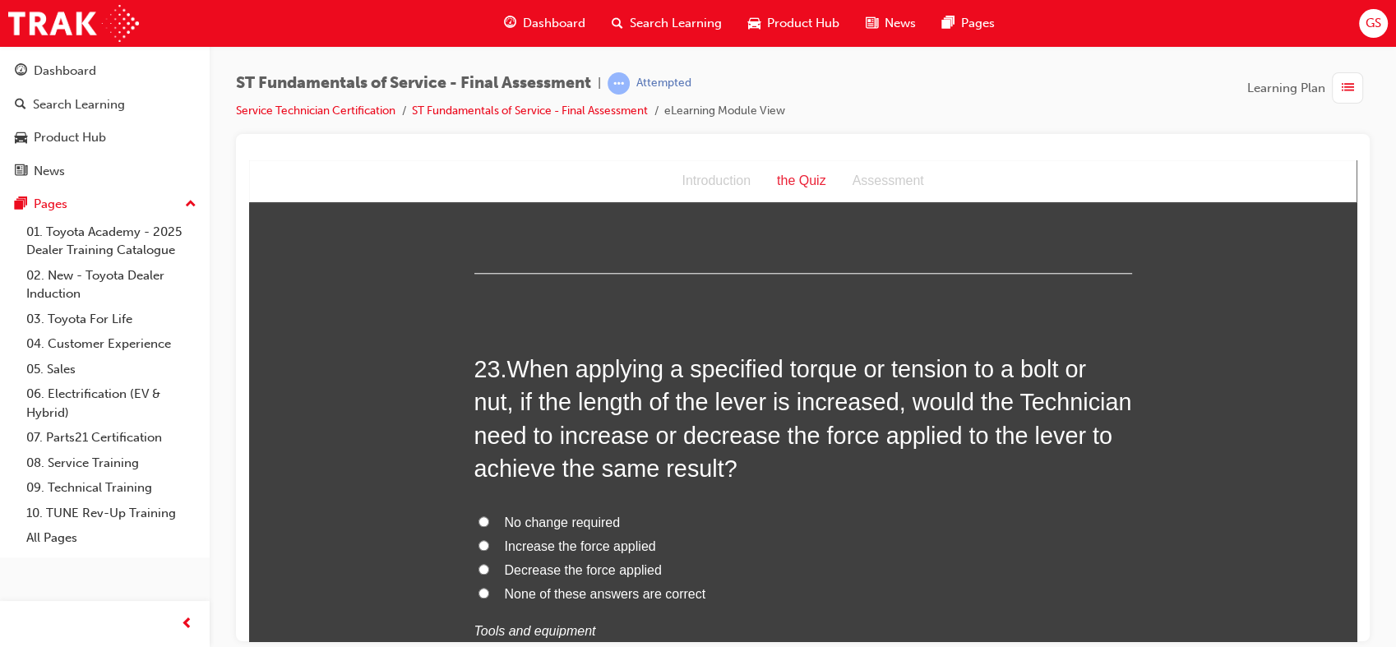
scroll to position [8037, 0]
click at [613, 561] on span "Decrease the force applied" at bounding box center [583, 568] width 157 height 14
click at [489, 562] on input "Decrease the force applied" at bounding box center [483, 567] width 11 height 11
radio input "true"
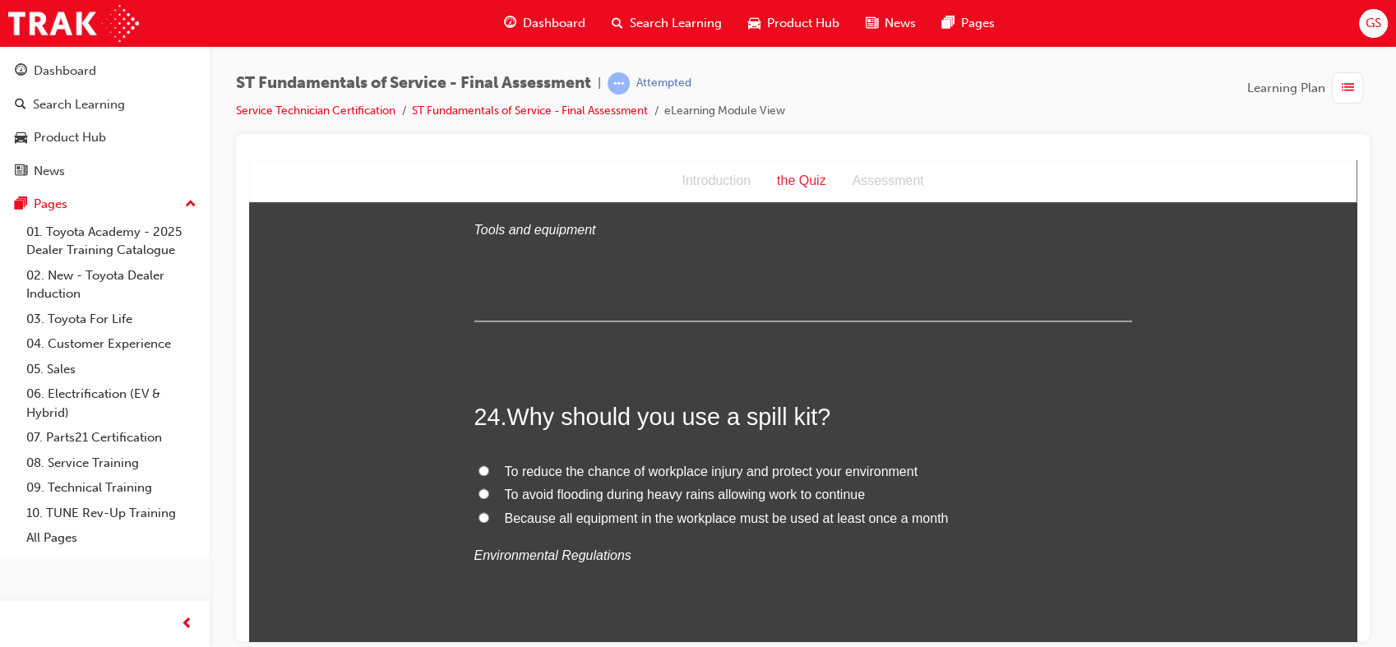
scroll to position [8439, 0]
click at [648, 461] on span "To reduce the chance of workplace injury and protect your environment" at bounding box center [712, 468] width 414 height 14
click at [489, 462] on input "To reduce the chance of workplace injury and protect your environment" at bounding box center [483, 467] width 11 height 11
radio input "true"
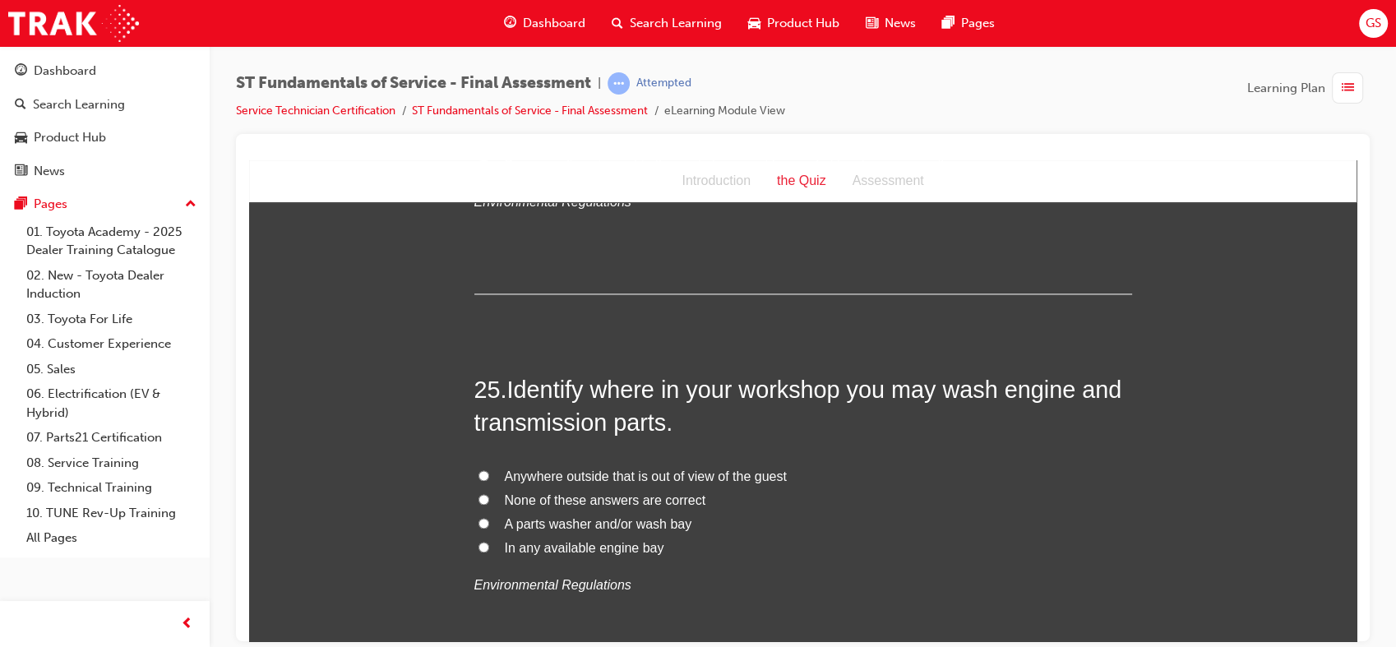
scroll to position [8791, 0]
click at [629, 515] on span "A parts washer and/or wash bay" at bounding box center [598, 522] width 187 height 14
click at [489, 516] on input "A parts washer and/or wash bay" at bounding box center [483, 521] width 11 height 11
radio input "true"
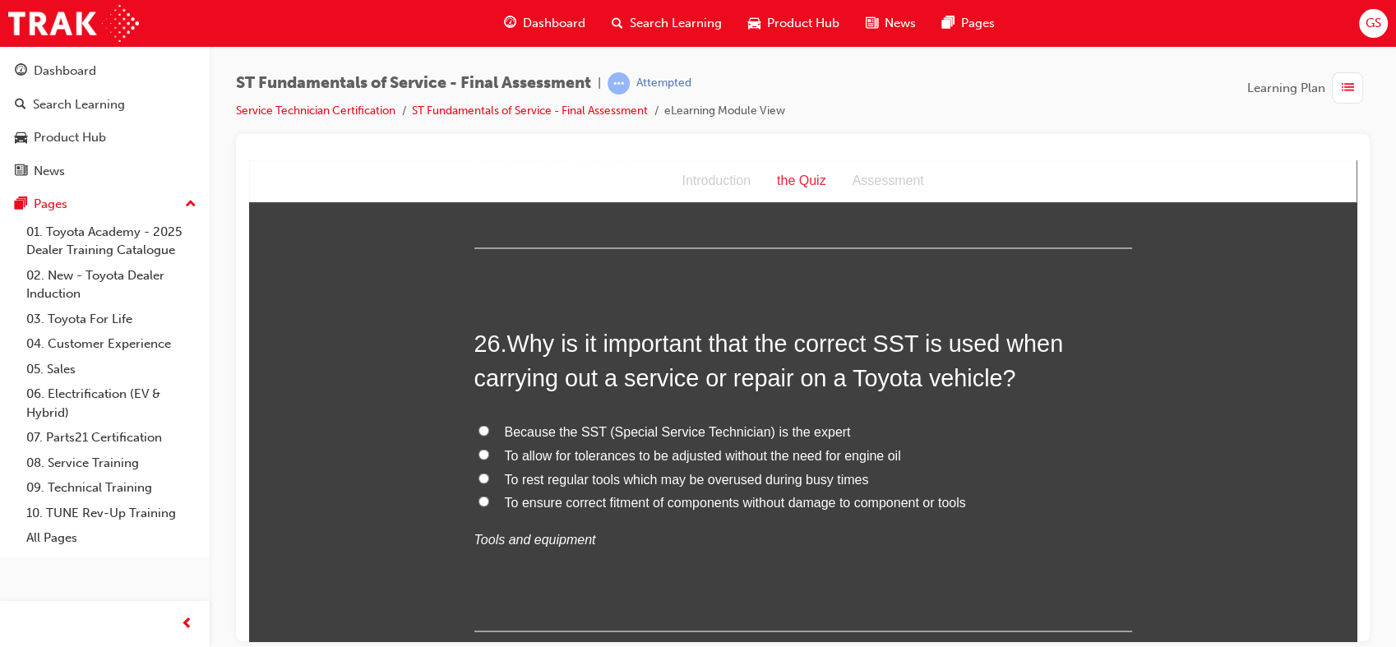
scroll to position [9219, 0]
click at [626, 493] on span "To ensure correct fitment of components without damage to component or tools" at bounding box center [735, 500] width 461 height 14
click at [489, 494] on input "To ensure correct fitment of components without damage to component or tools" at bounding box center [483, 499] width 11 height 11
radio input "true"
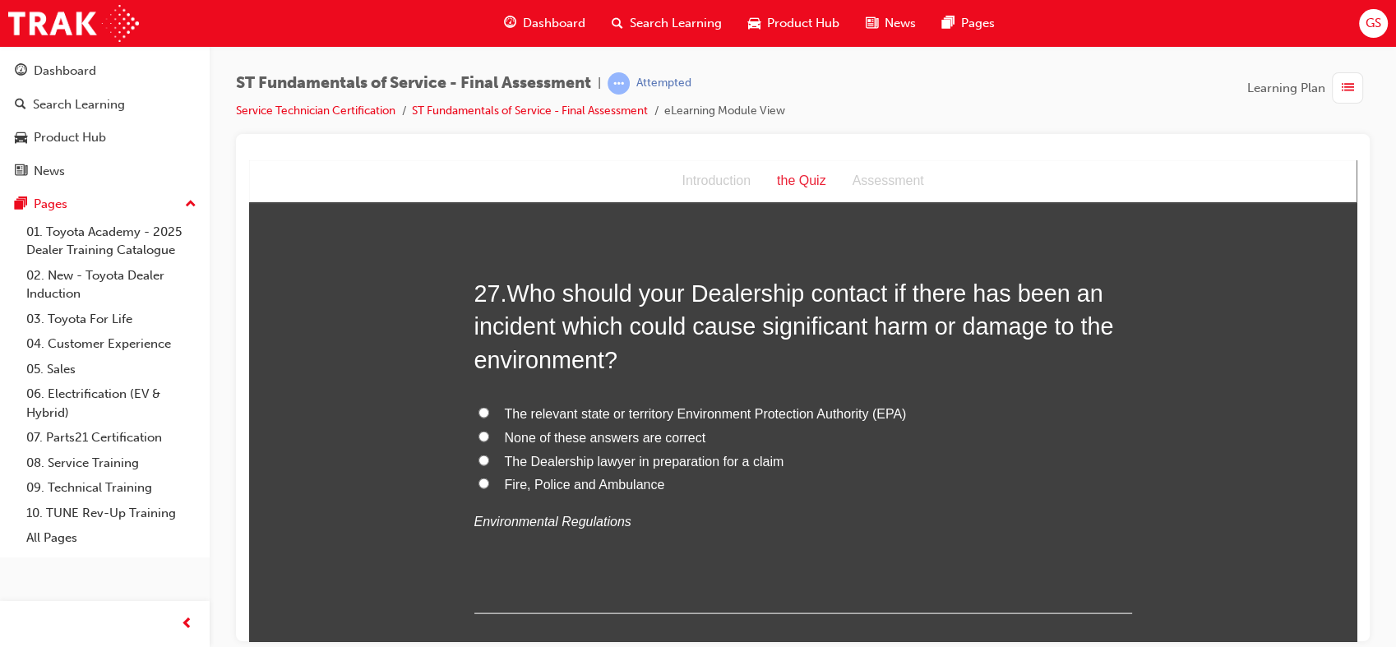
scroll to position [9653, 0]
click at [631, 404] on span "The relevant state or territory Environment Protection Authority (EPA)" at bounding box center [706, 411] width 402 height 14
click at [489, 405] on input "The relevant state or territory Environment Protection Authority (EPA)" at bounding box center [483, 410] width 11 height 11
radio input "true"
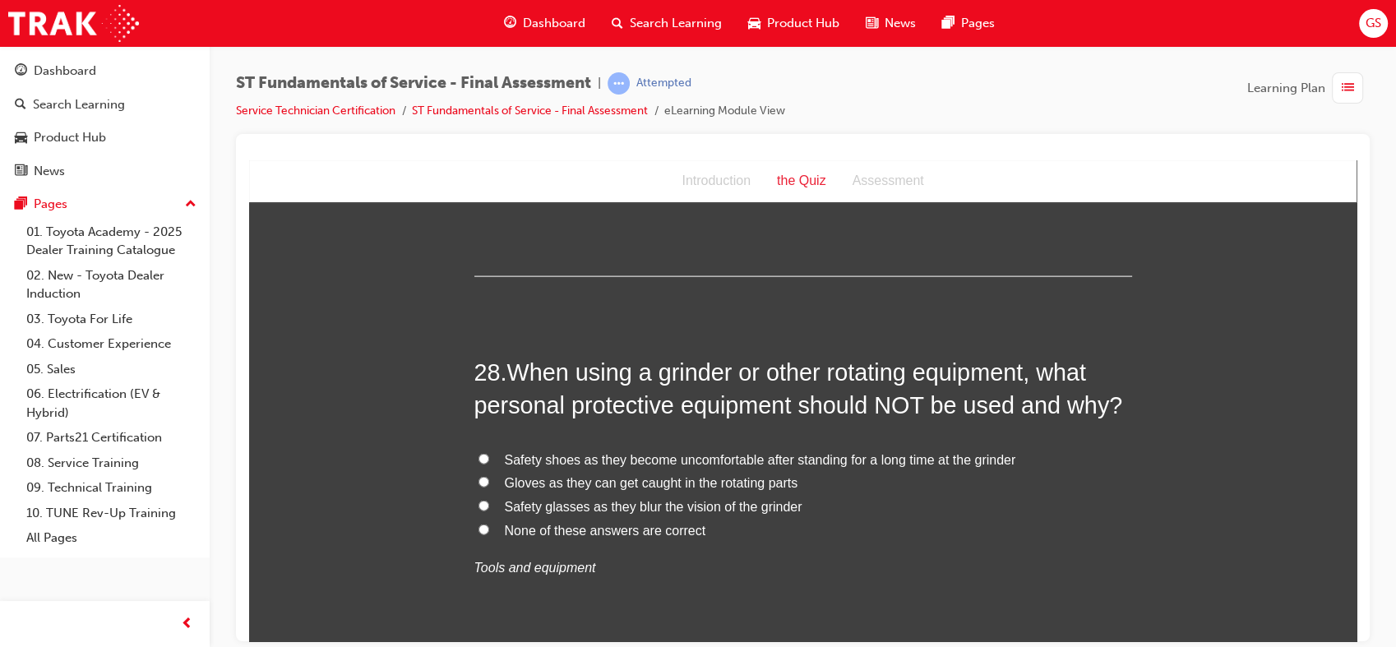
scroll to position [9990, 0]
click at [598, 522] on span "None of these answers are correct" at bounding box center [605, 529] width 201 height 14
click at [489, 523] on input "None of these answers are correct" at bounding box center [483, 528] width 11 height 11
radio input "true"
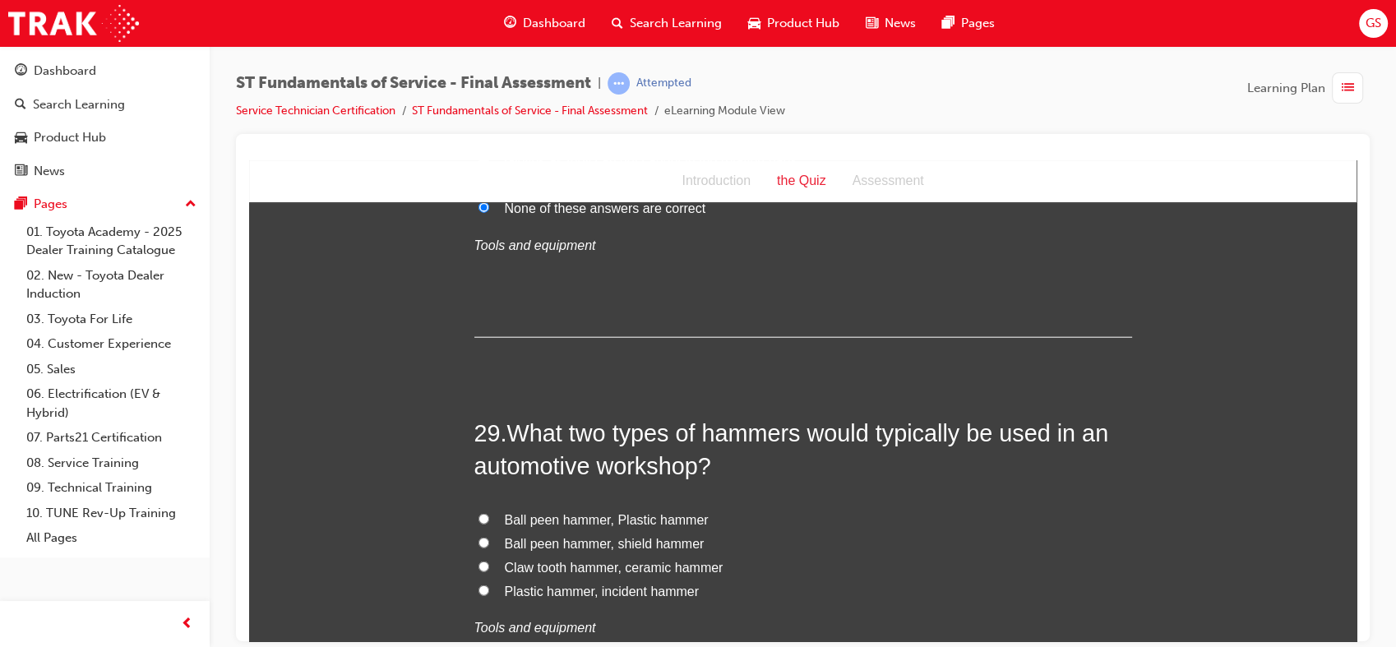
scroll to position [10313, 0]
click at [601, 511] on span "Ball peen hammer, Plastic hammer" at bounding box center [607, 518] width 204 height 14
click at [489, 511] on input "Ball peen hammer, Plastic hammer" at bounding box center [483, 516] width 11 height 11
radio input "true"
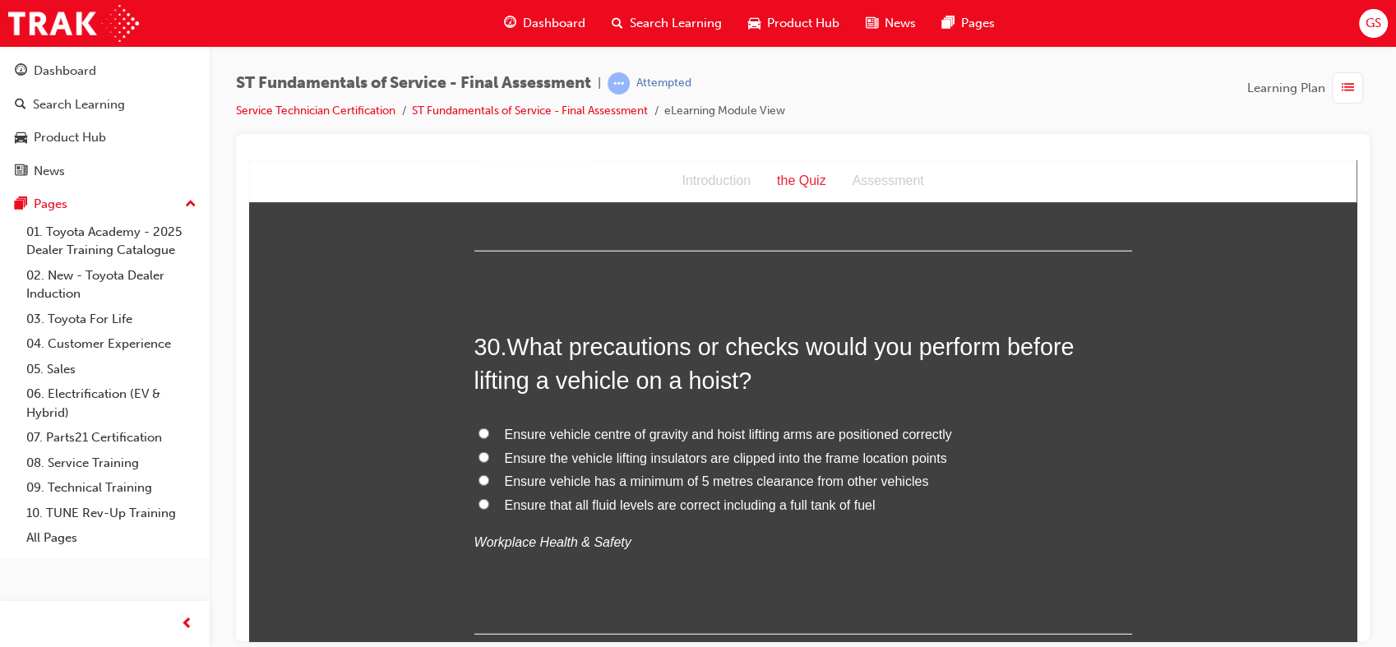
scroll to position [10779, 0]
click at [622, 428] on span "Ensure vehicle centre of gravity and hoist lifting arms are positioned correctly" at bounding box center [728, 435] width 447 height 14
click at [489, 428] on input "Ensure vehicle centre of gravity and hoist lifting arms are positioned correctly" at bounding box center [483, 433] width 11 height 11
radio input "true"
click at [623, 451] on span "Ensure the vehicle lifting insulators are clipped into the frame location points" at bounding box center [726, 458] width 442 height 14
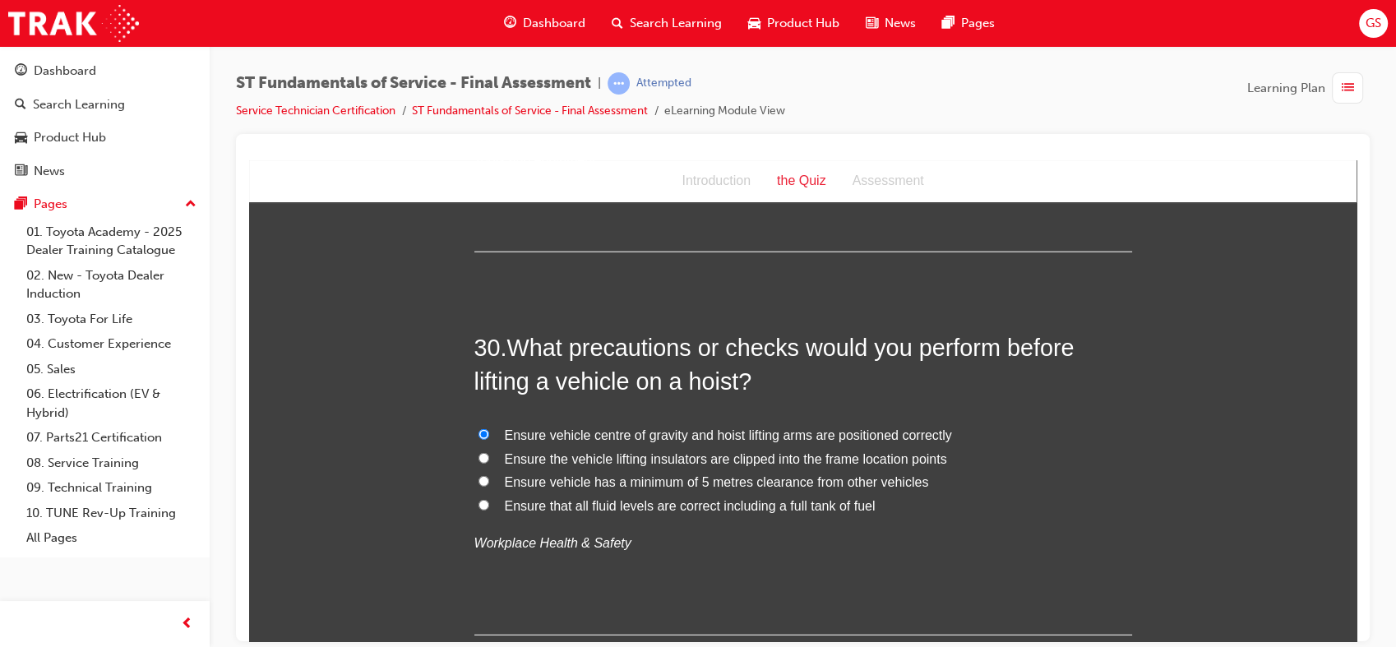
click at [489, 452] on input "Ensure the vehicle lifting insulators are clipped into the frame location points" at bounding box center [483, 457] width 11 height 11
radio input "true"
click at [631, 428] on span "Ensure vehicle centre of gravity and hoist lifting arms are positioned correctly" at bounding box center [728, 435] width 447 height 14
click at [489, 428] on input "Ensure vehicle centre of gravity and hoist lifting arms are positioned correctly" at bounding box center [483, 433] width 11 height 11
radio input "true"
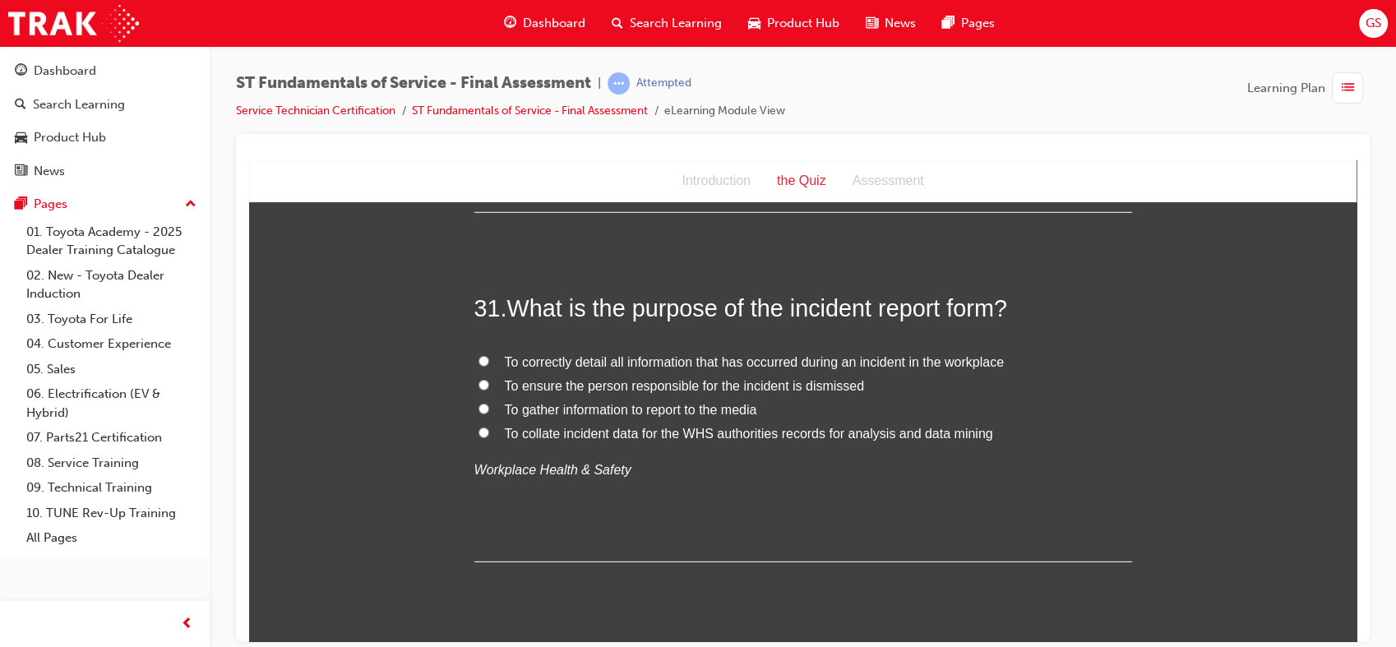
scroll to position [11202, 0]
click at [616, 354] on span "To correctly detail all information that has occurred during an incident in the…" at bounding box center [754, 361] width 499 height 14
click at [489, 354] on input "To correctly detail all information that has occurred during an incident in the…" at bounding box center [483, 359] width 11 height 11
radio input "true"
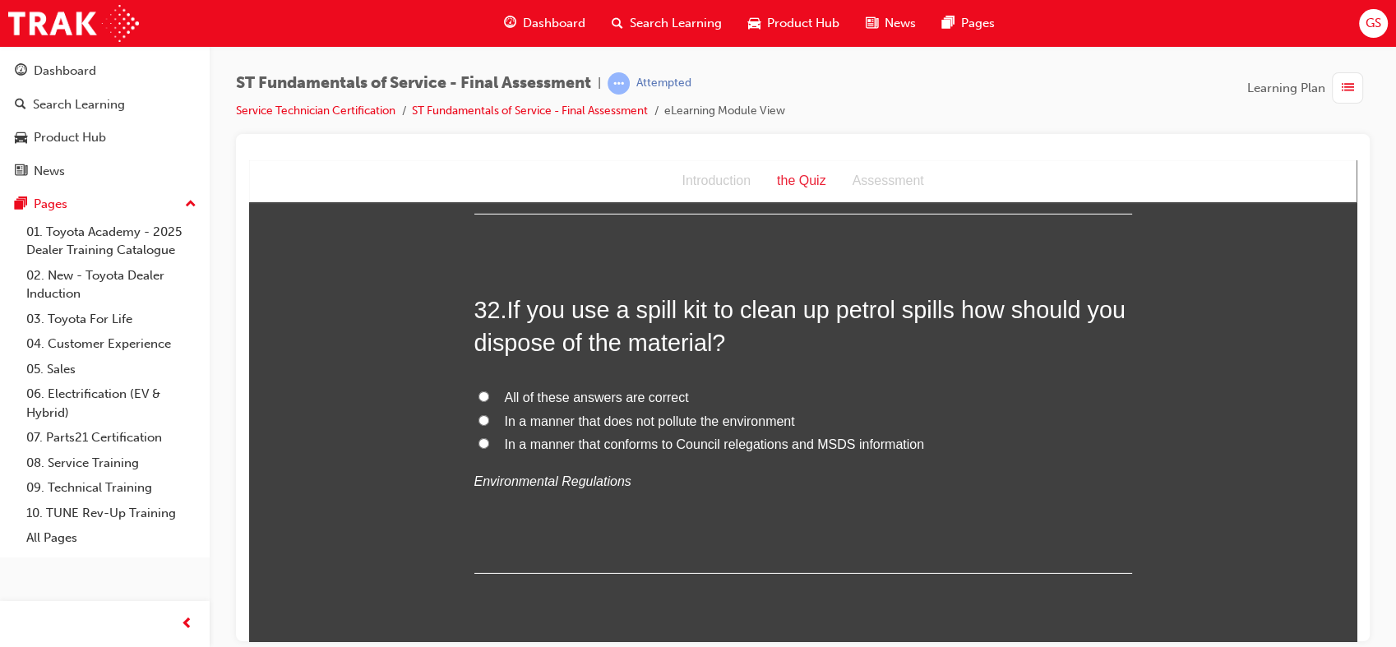
scroll to position [11550, 0]
click at [614, 389] on span "All of these answers are correct" at bounding box center [597, 396] width 184 height 14
click at [489, 390] on input "All of these answers are correct" at bounding box center [483, 395] width 11 height 11
radio input "true"
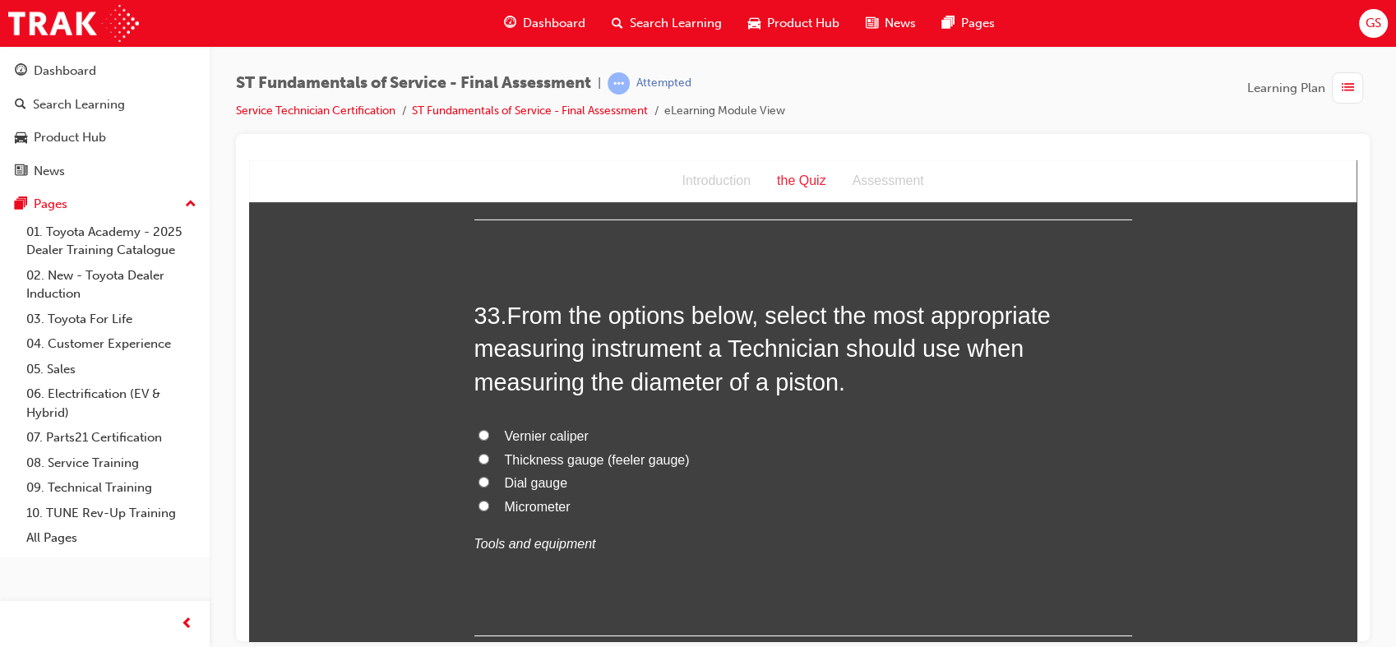
scroll to position [11908, 0]
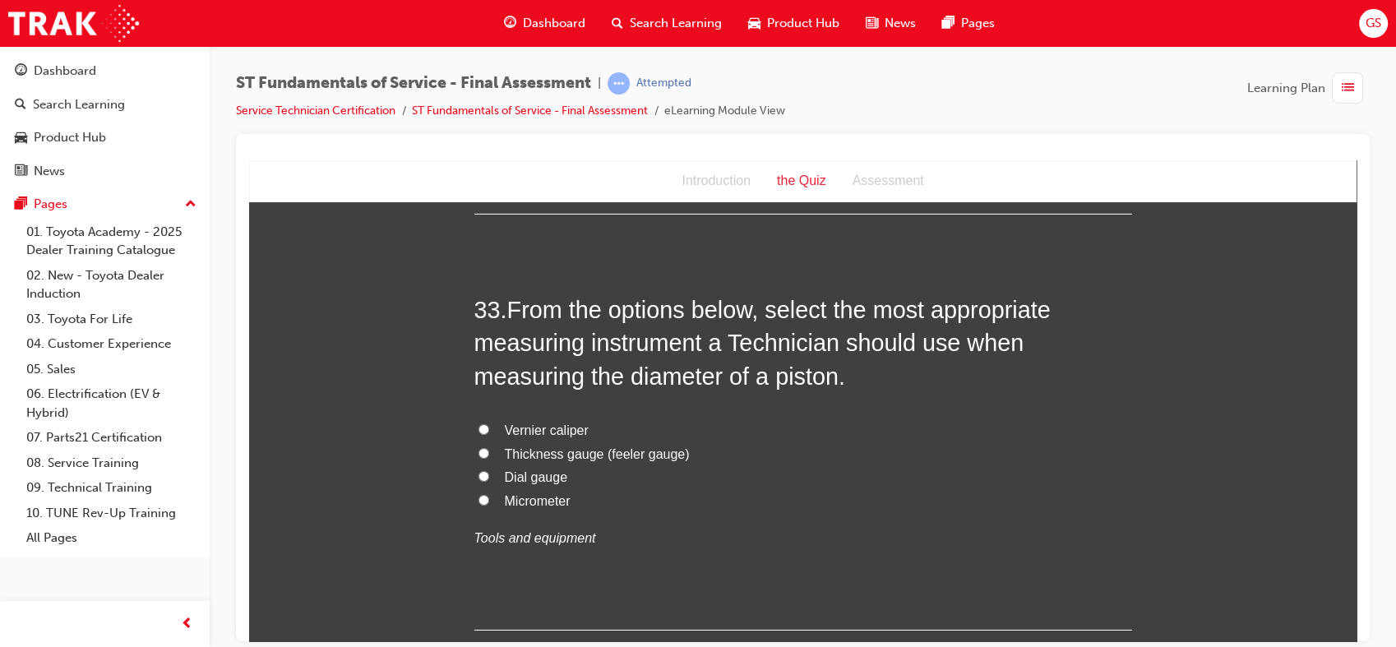
click at [614, 361] on div "33 . From the options below, select the most appropriate measuring instrument a…" at bounding box center [803, 461] width 658 height 337
click at [541, 469] on span "Dial gauge" at bounding box center [536, 476] width 63 height 14
click at [489, 470] on input "Dial gauge" at bounding box center [483, 475] width 11 height 11
radio input "true"
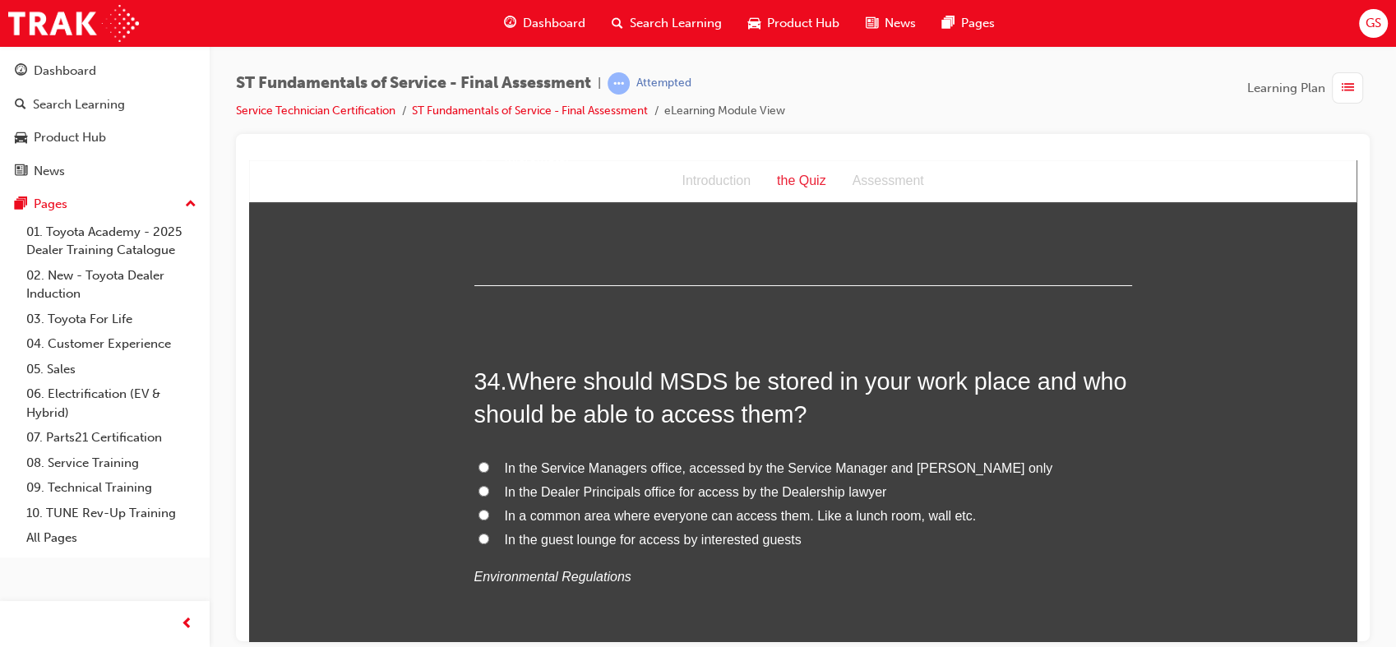
scroll to position [12260, 0]
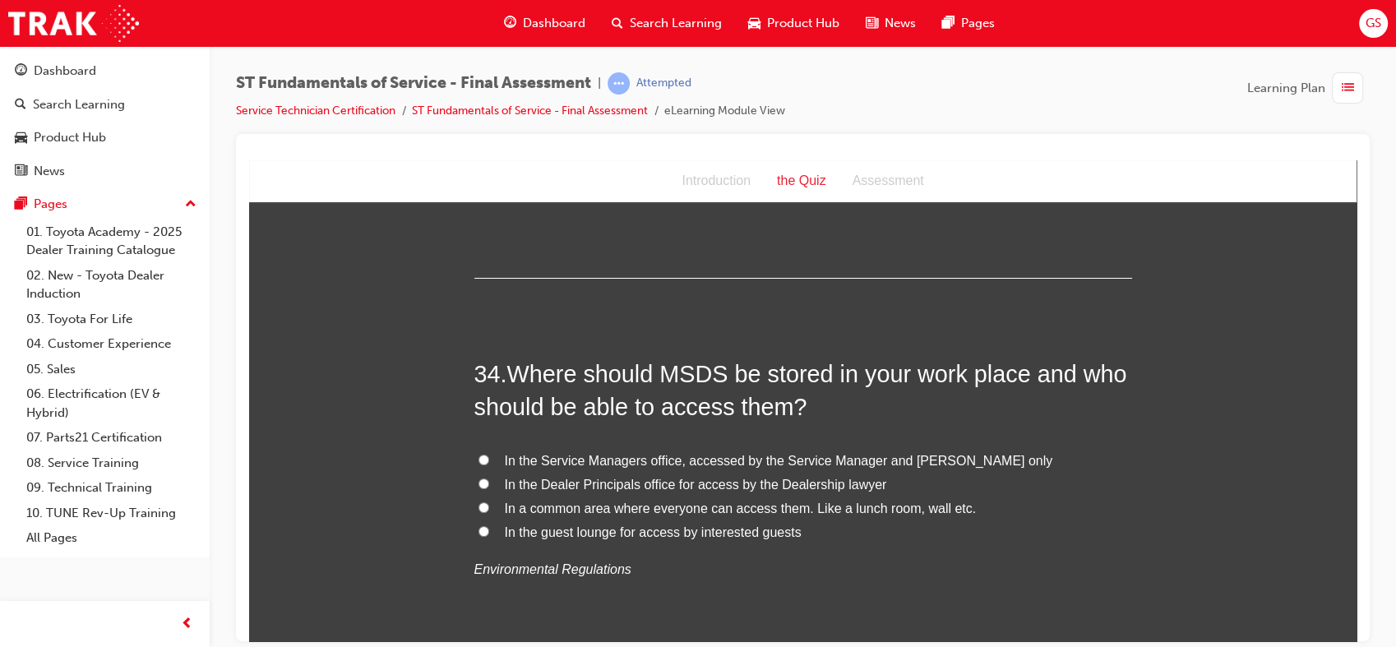
click at [507, 501] on span "In a common area where everyone can access them. Like a lunch room, wall etc." at bounding box center [741, 508] width 472 height 14
click at [489, 501] on input "In a common area where everyone can access them. Like a lunch room, wall etc." at bounding box center [483, 506] width 11 height 11
radio input "true"
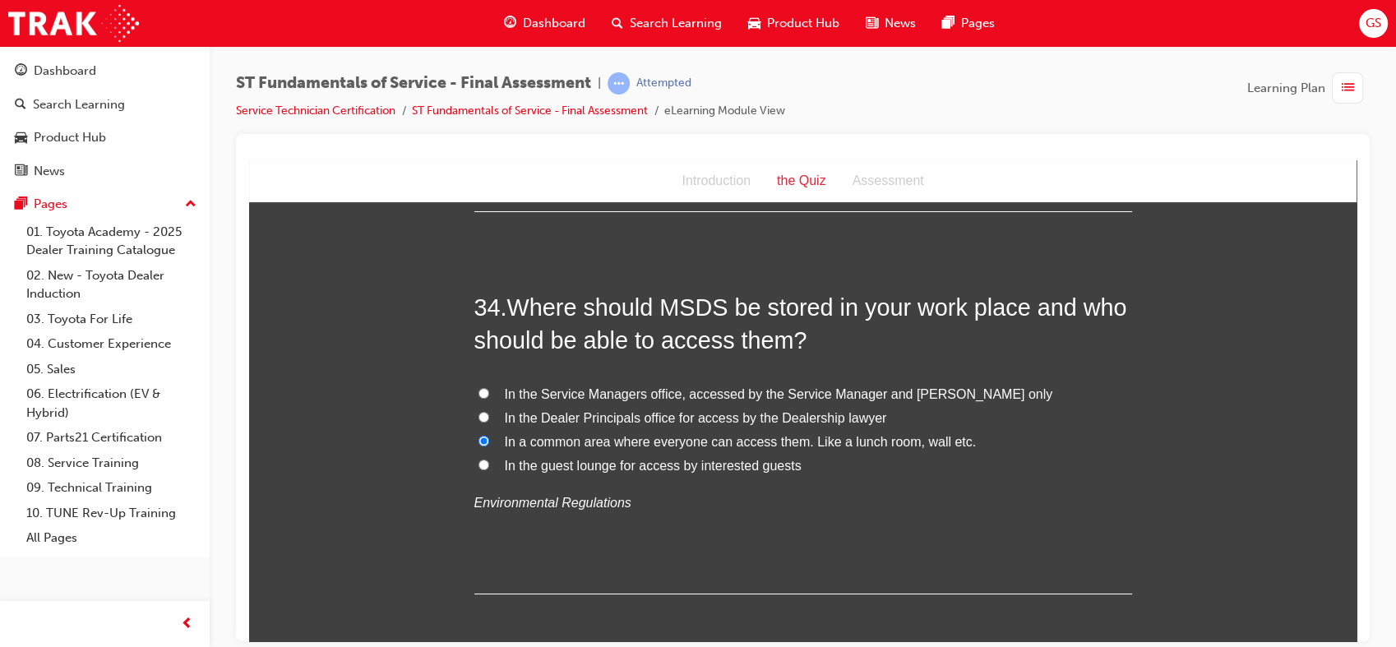
scroll to position [12370, 0]
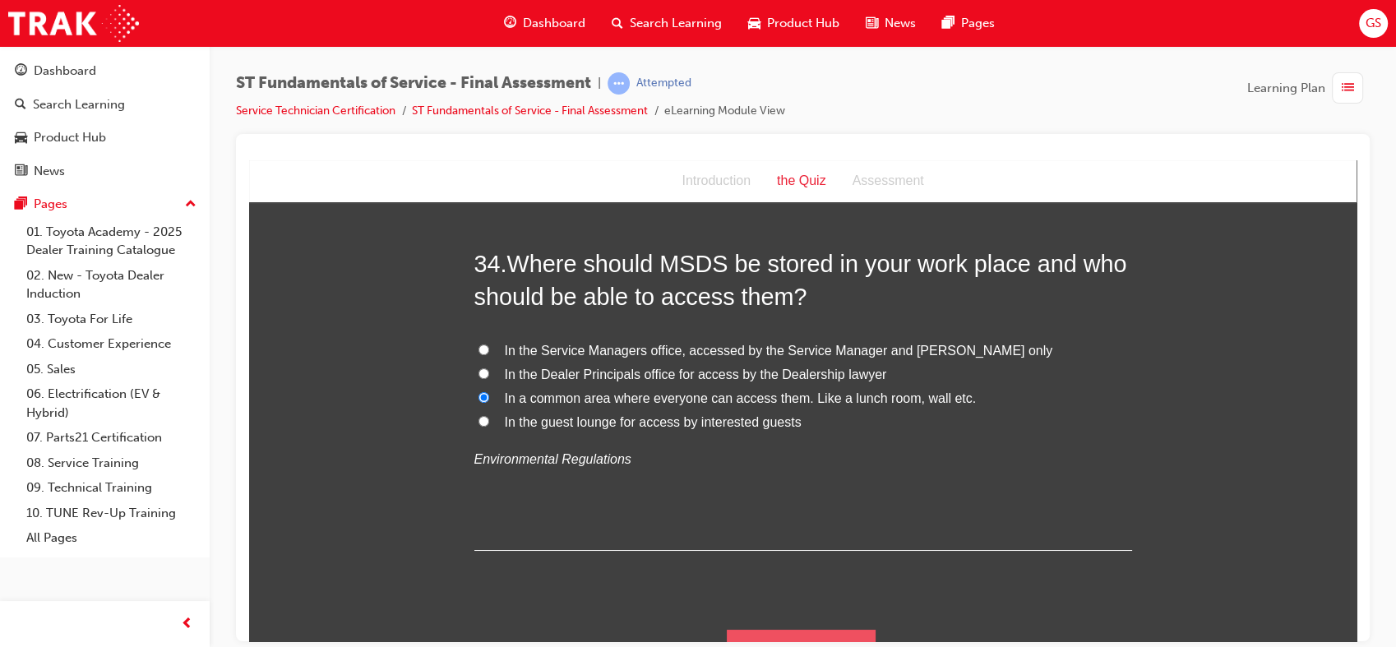
click at [825, 629] on button "Submit Answers" at bounding box center [802, 652] width 150 height 46
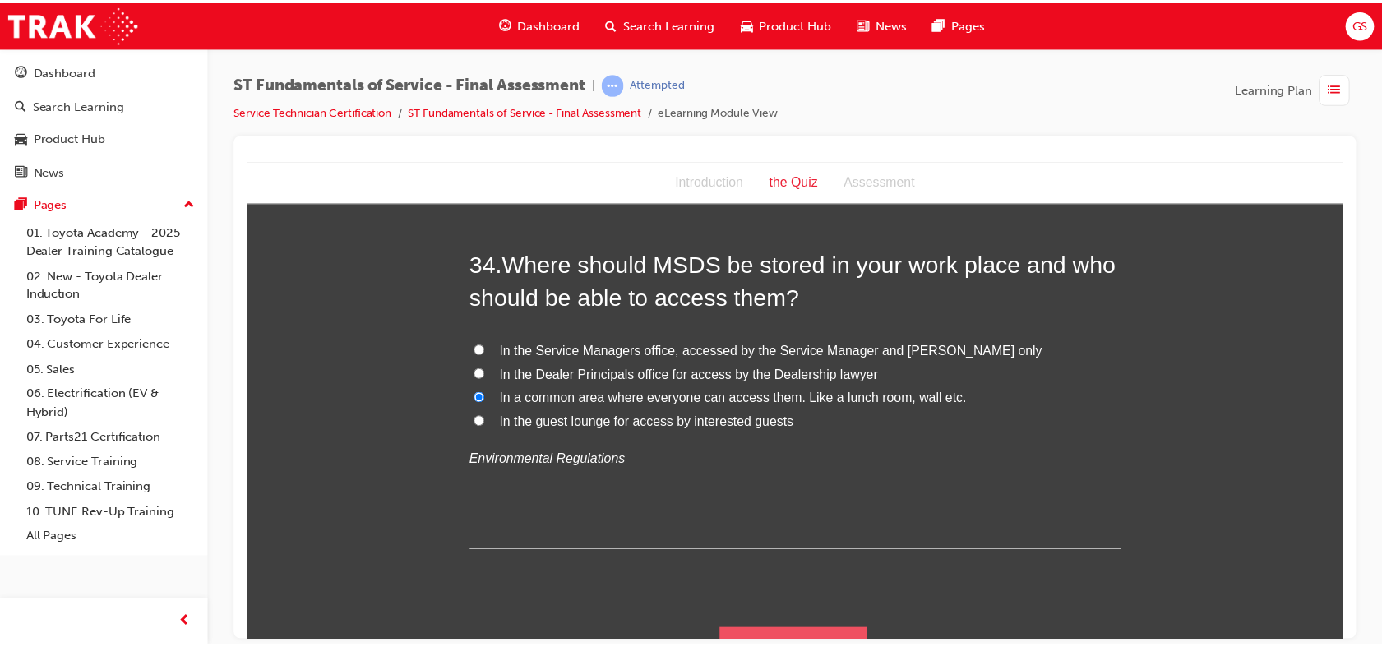
scroll to position [0, 0]
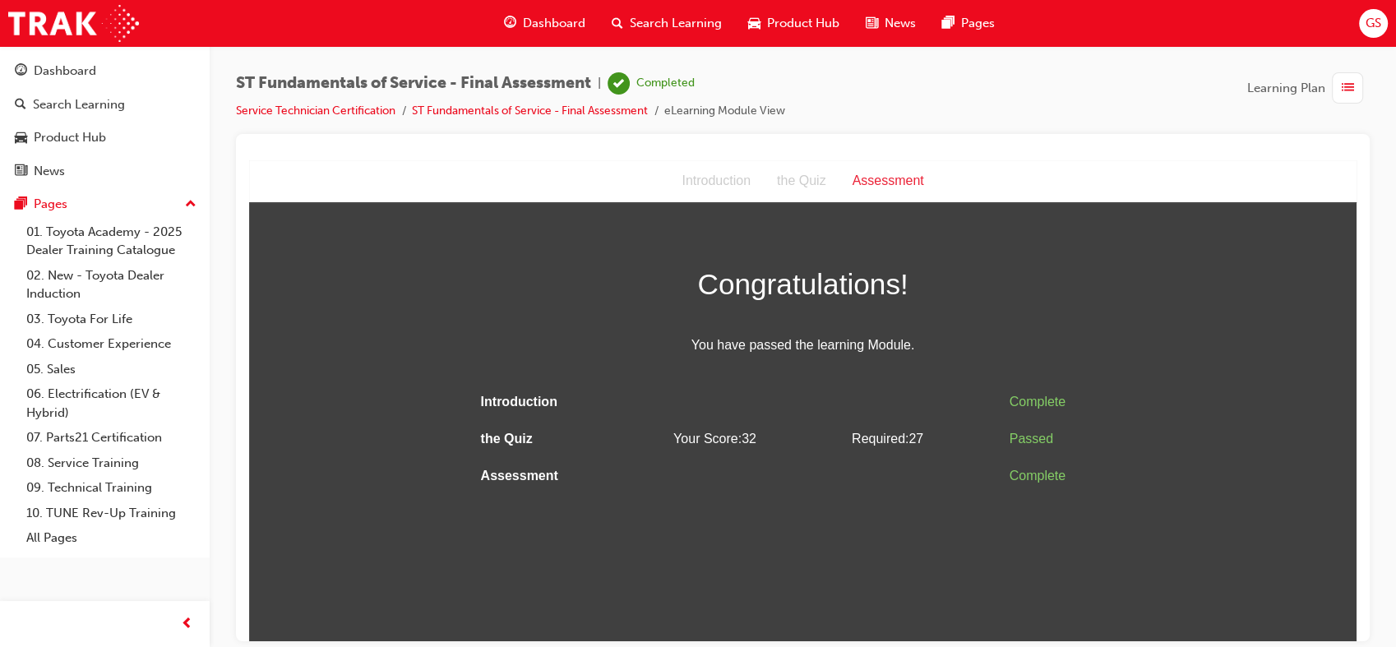
click at [803, 186] on div "the Quiz" at bounding box center [802, 181] width 76 height 24
click at [864, 182] on div "Assessment" at bounding box center [888, 181] width 98 height 24
click at [559, 19] on span "Dashboard" at bounding box center [554, 23] width 62 height 19
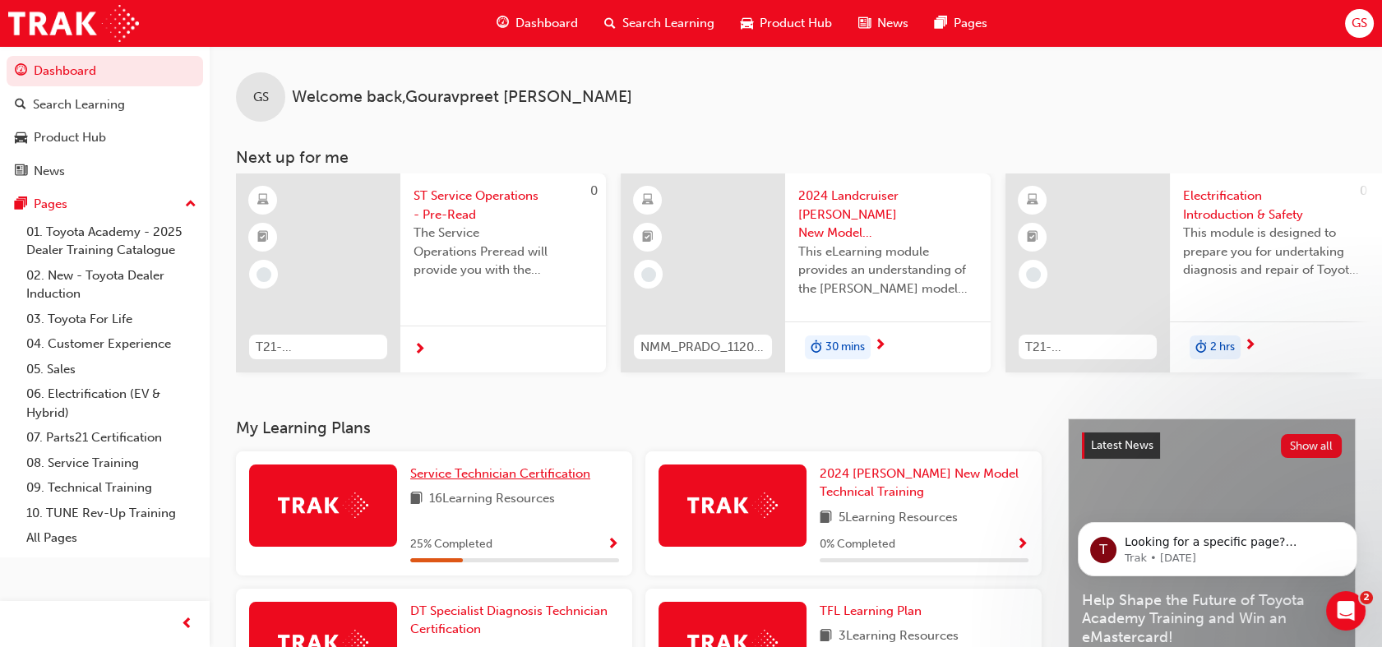
click at [514, 481] on span "Service Technician Certification" at bounding box center [500, 473] width 180 height 15
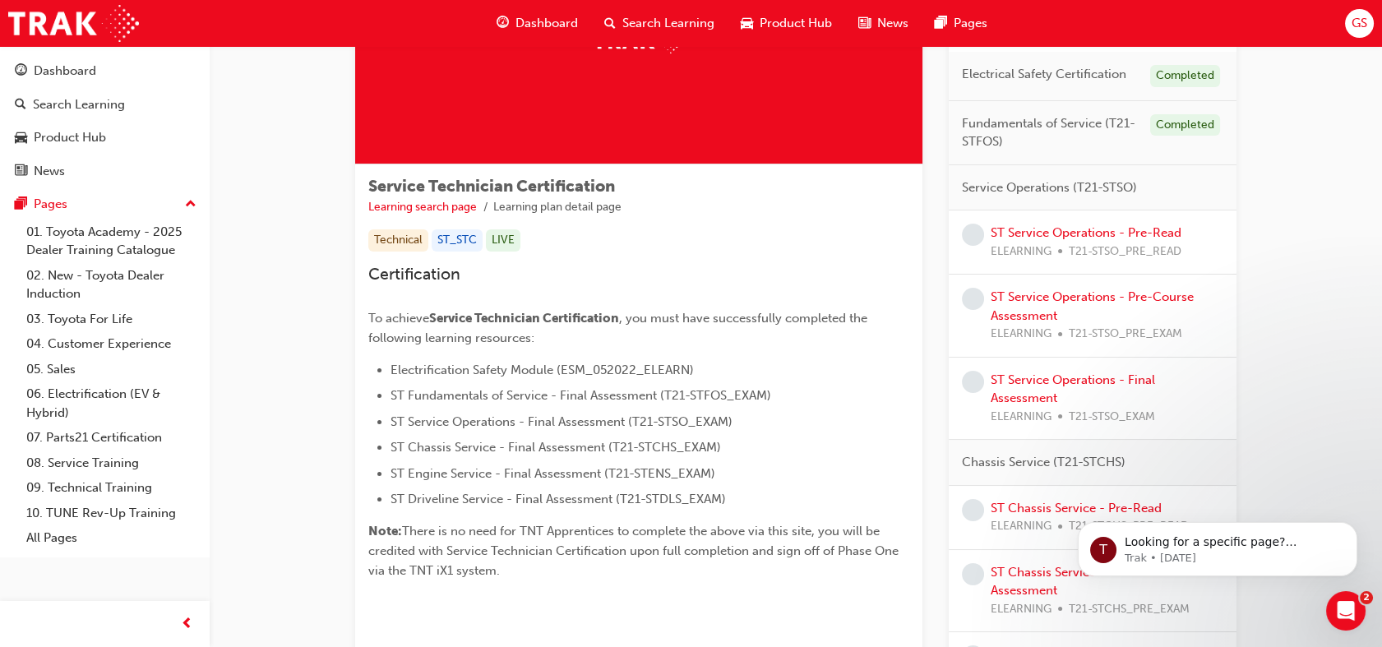
scroll to position [143, 0]
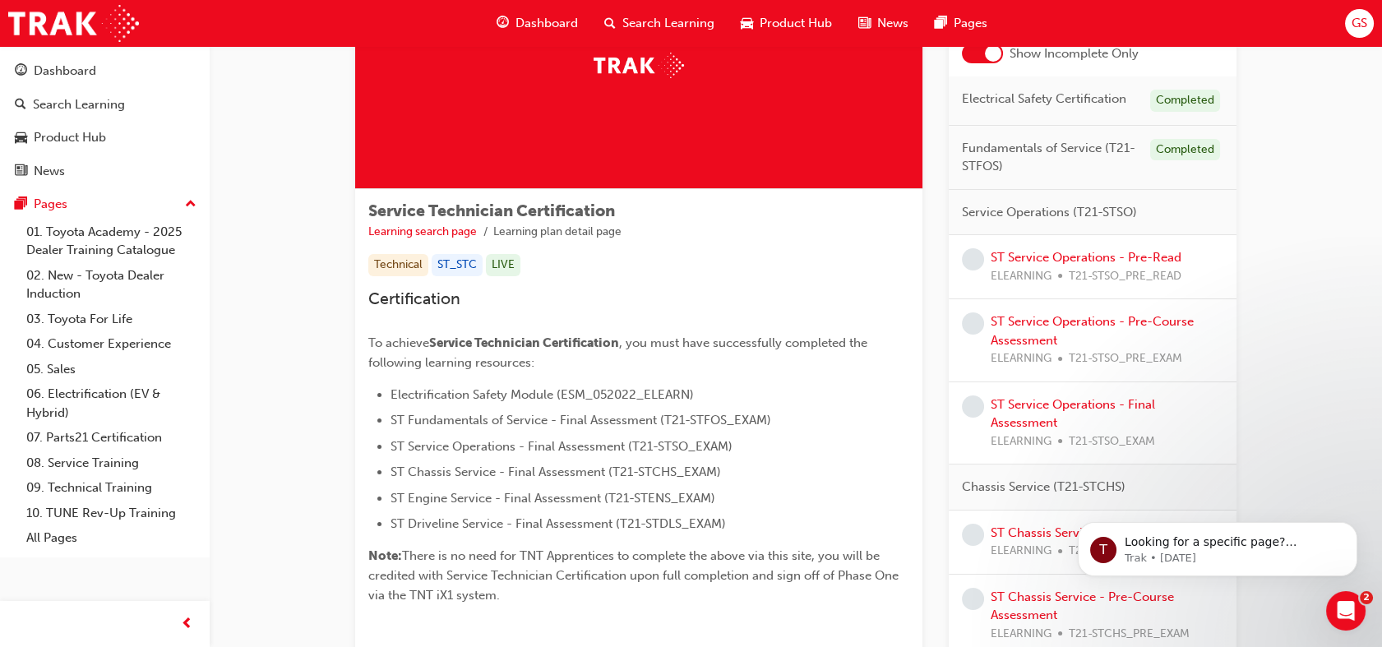
click at [1061, 264] on div "ST Service Operations - Pre-Read ELEARNING T21-STSO_PRE_READ" at bounding box center [1086, 266] width 191 height 37
click at [1064, 252] on link "ST Service Operations - Pre-Read" at bounding box center [1086, 257] width 191 height 15
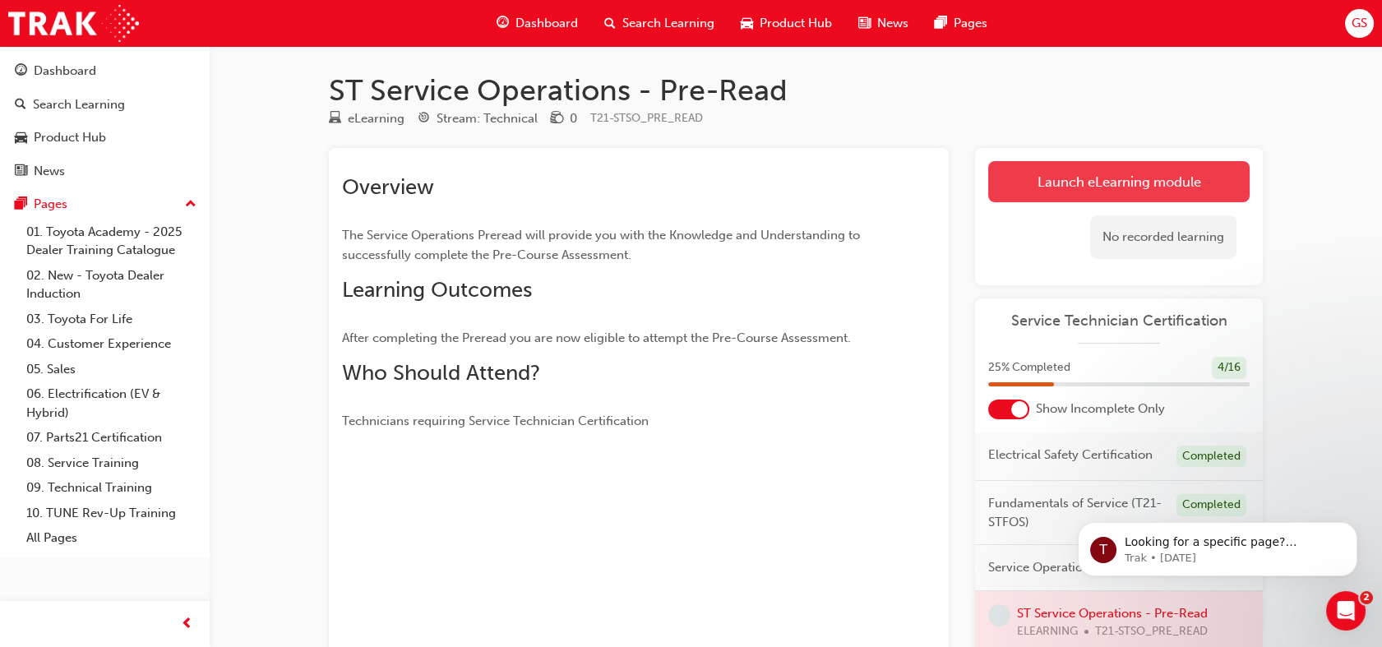
click at [1080, 191] on link "Launch eLearning module" at bounding box center [1118, 181] width 261 height 41
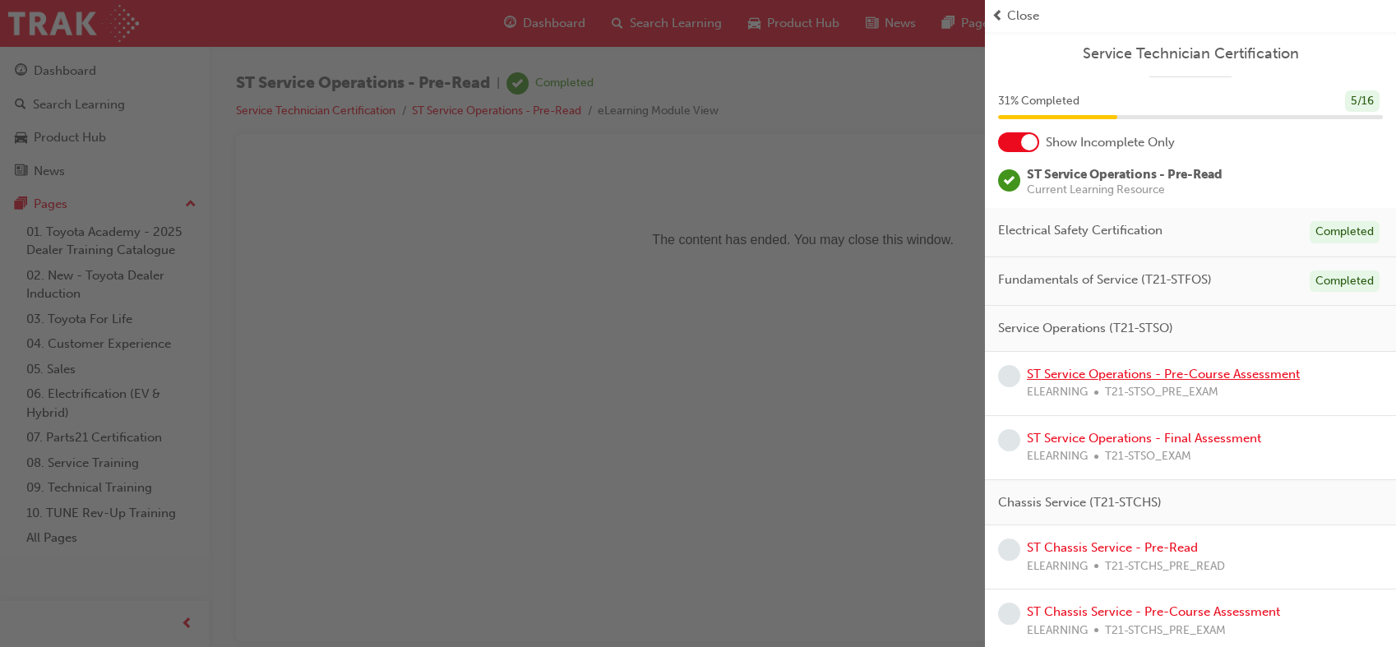
click at [1069, 367] on link "ST Service Operations - Pre-Course Assessment" at bounding box center [1163, 374] width 273 height 15
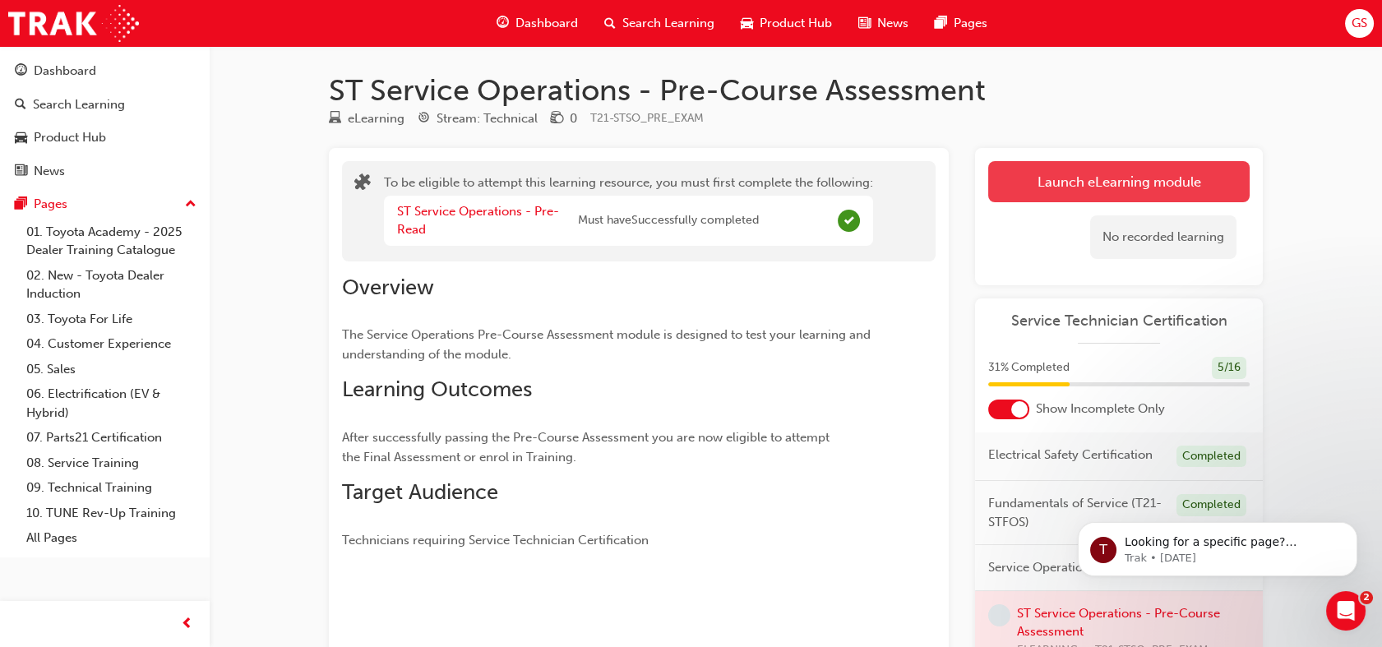
click at [1131, 186] on button "Launch eLearning module" at bounding box center [1118, 181] width 261 height 41
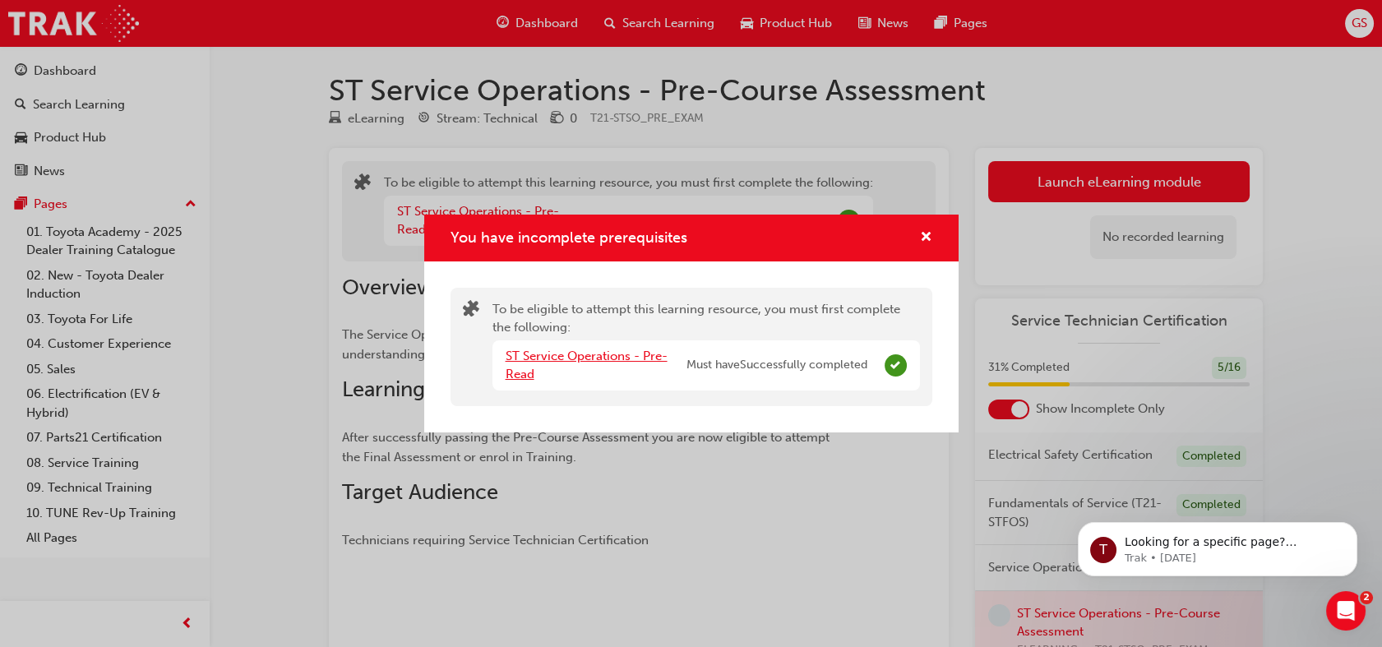
click at [608, 359] on link "ST Service Operations - Pre-Read" at bounding box center [587, 366] width 162 height 34
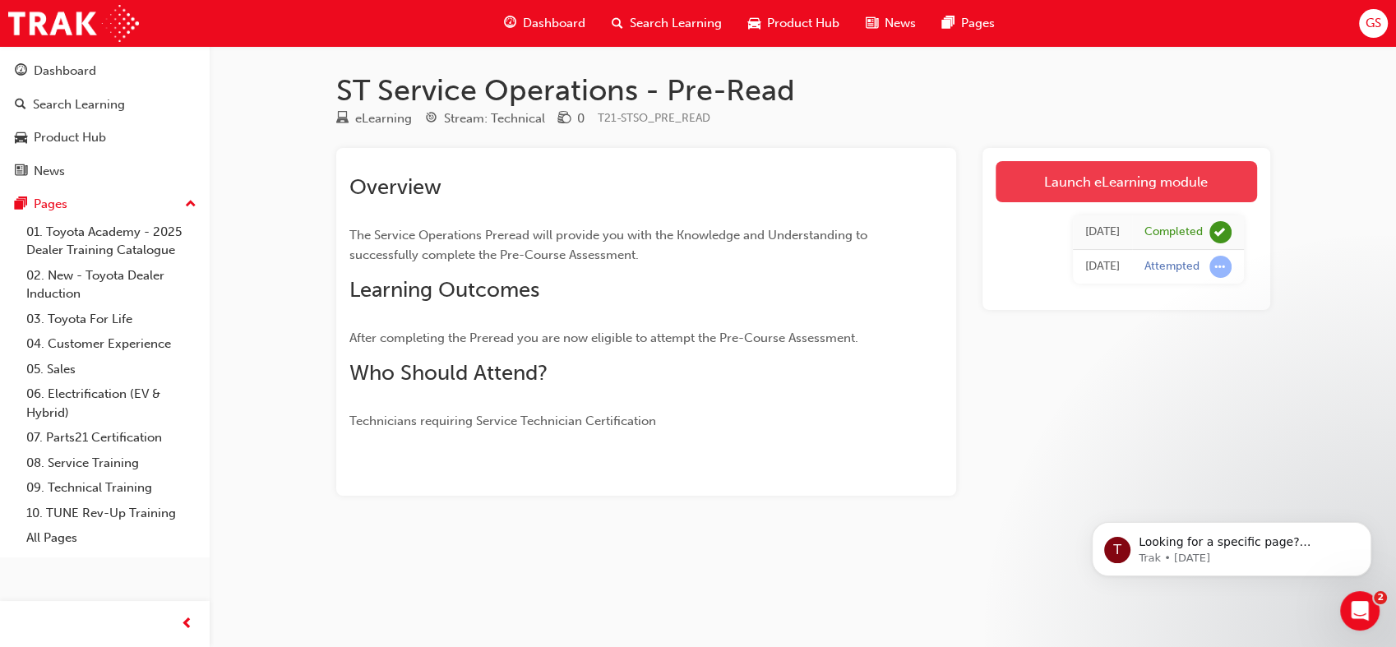
click at [1049, 198] on link "Launch eLearning module" at bounding box center [1126, 181] width 261 height 41
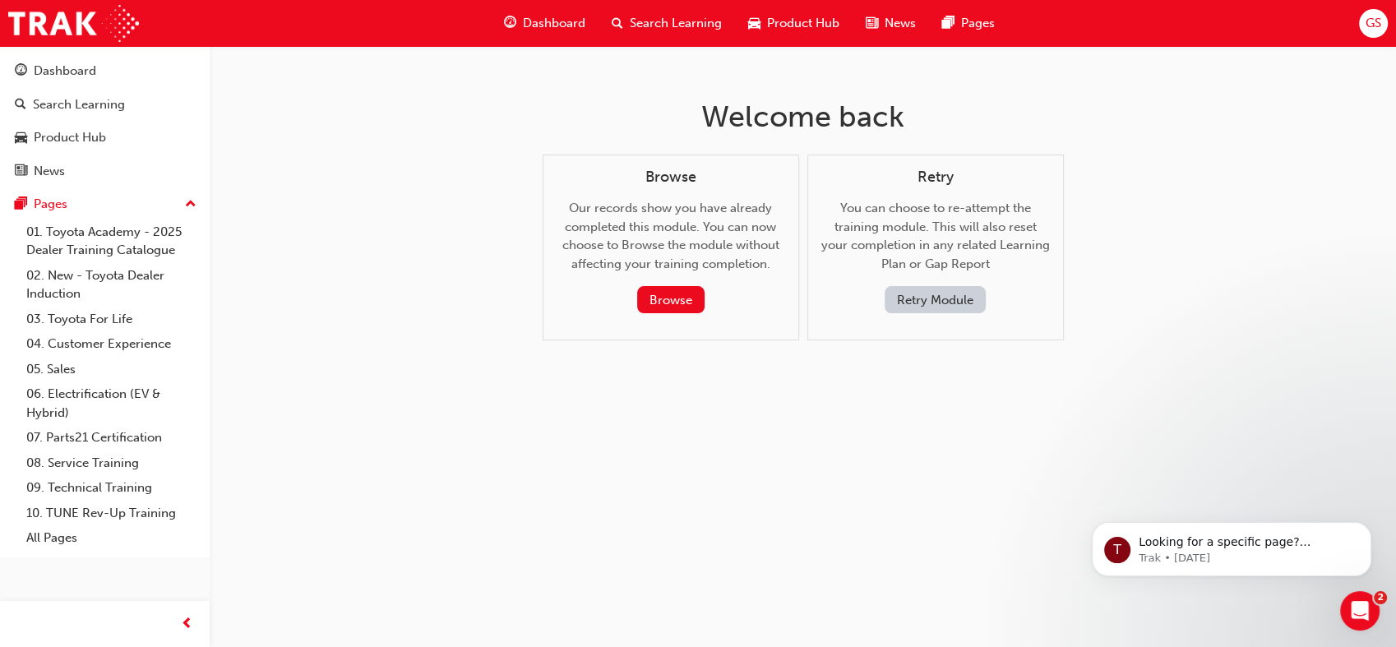
click at [936, 296] on button "Retry Module" at bounding box center [935, 299] width 101 height 27
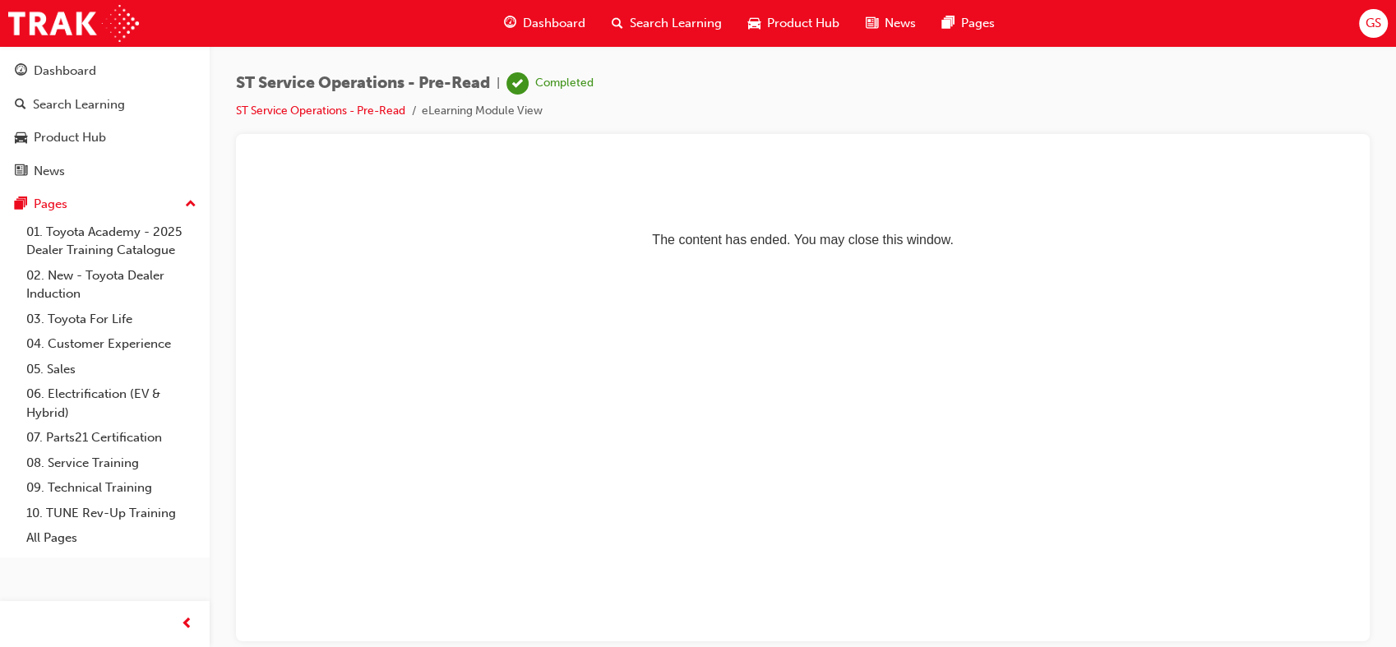
click at [642, 260] on html "The content has ended. You may close this window." at bounding box center [802, 209] width 1107 height 100
click at [545, 28] on span "Dashboard" at bounding box center [554, 23] width 62 height 19
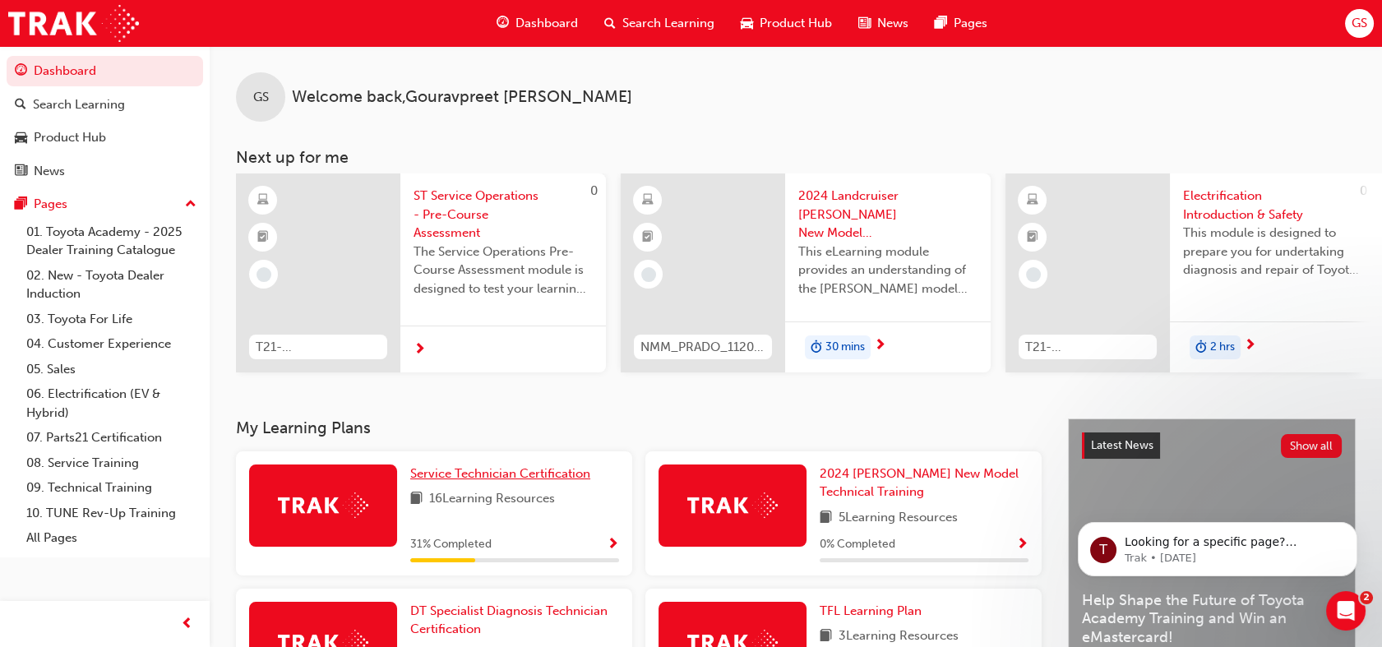
click at [566, 480] on span "Service Technician Certification" at bounding box center [500, 473] width 180 height 15
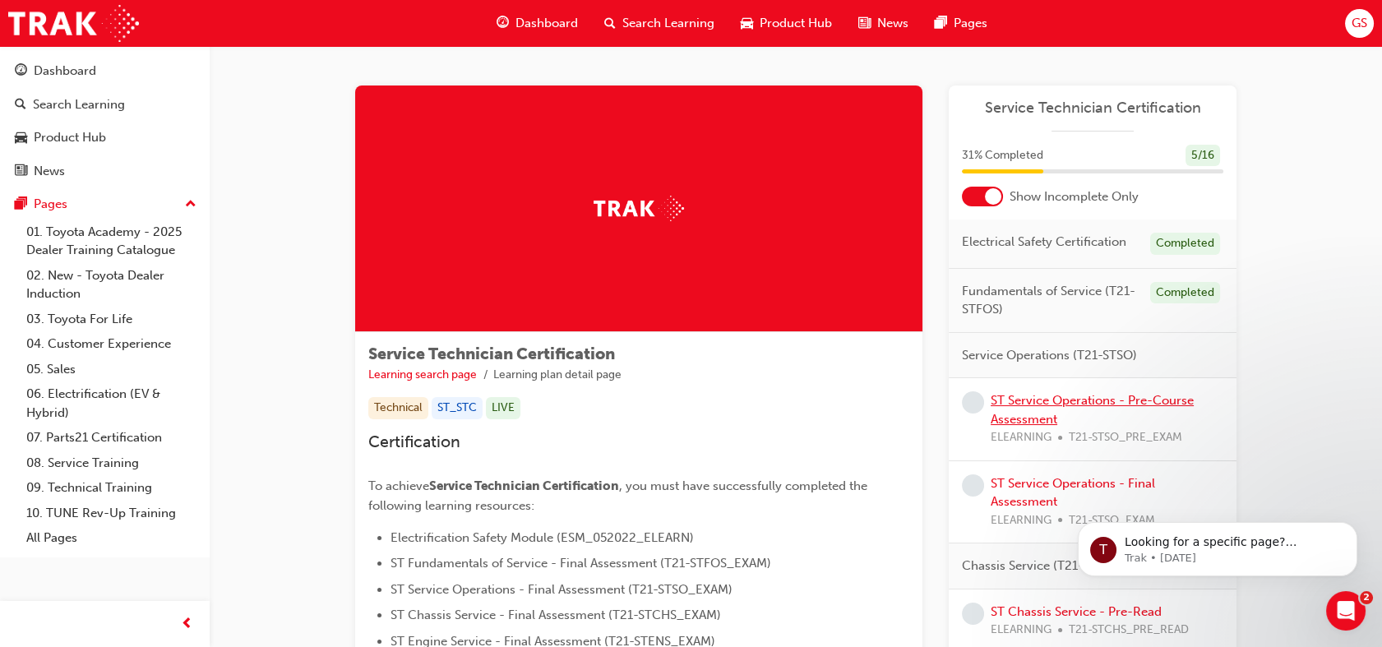
click at [1107, 400] on link "ST Service Operations - Pre-Course Assessment" at bounding box center [1092, 410] width 203 height 34
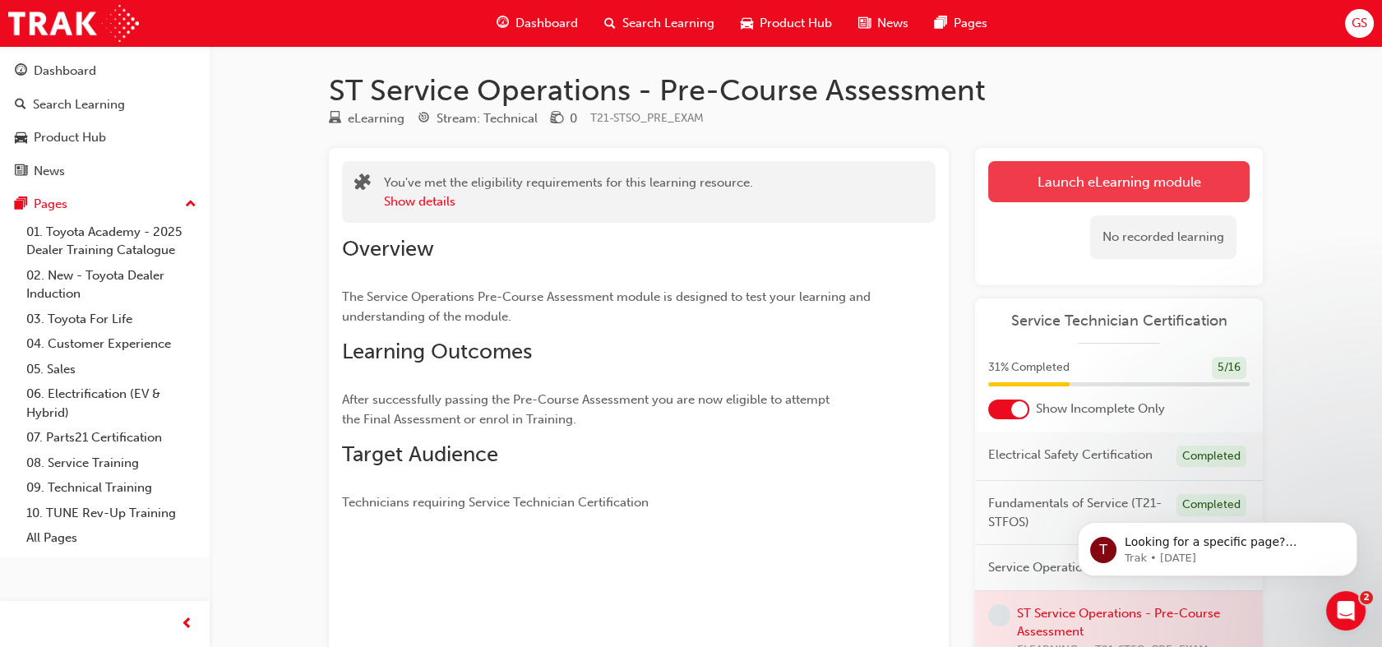
click at [1135, 187] on link "Launch eLearning module" at bounding box center [1118, 181] width 261 height 41
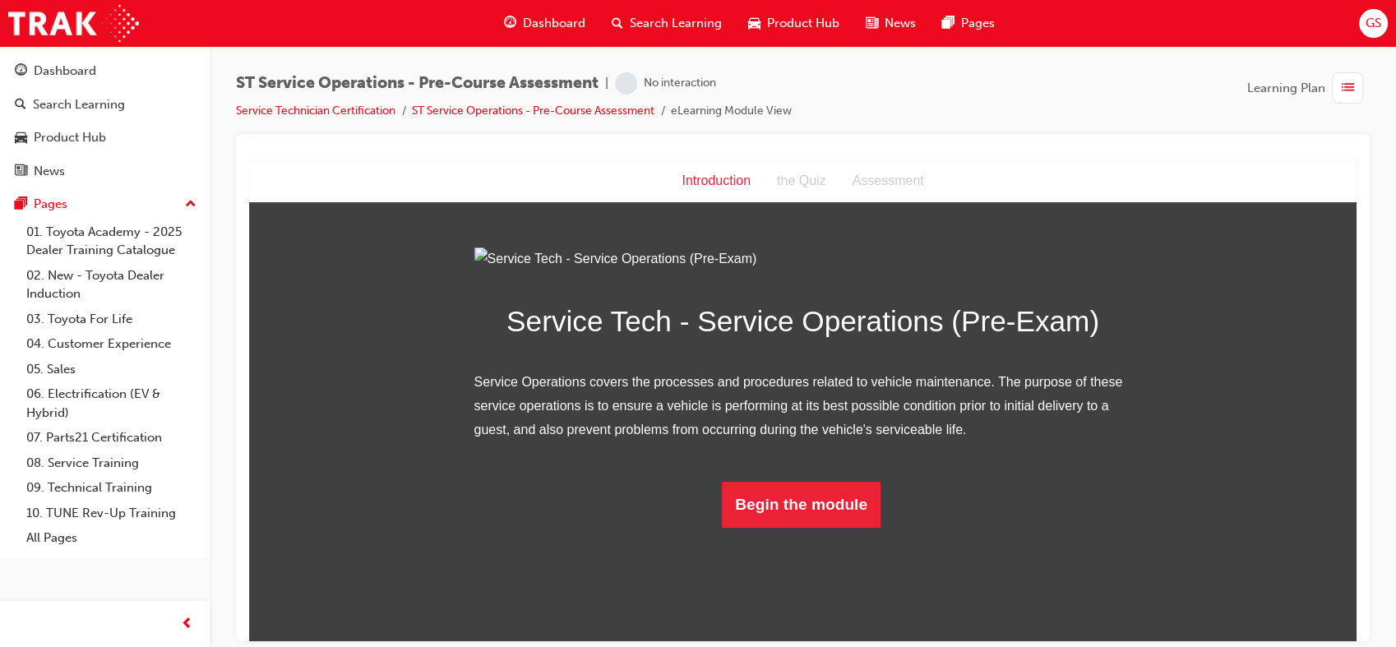
scroll to position [67, 0]
click at [789, 527] on button "Begin the module" at bounding box center [801, 504] width 159 height 46
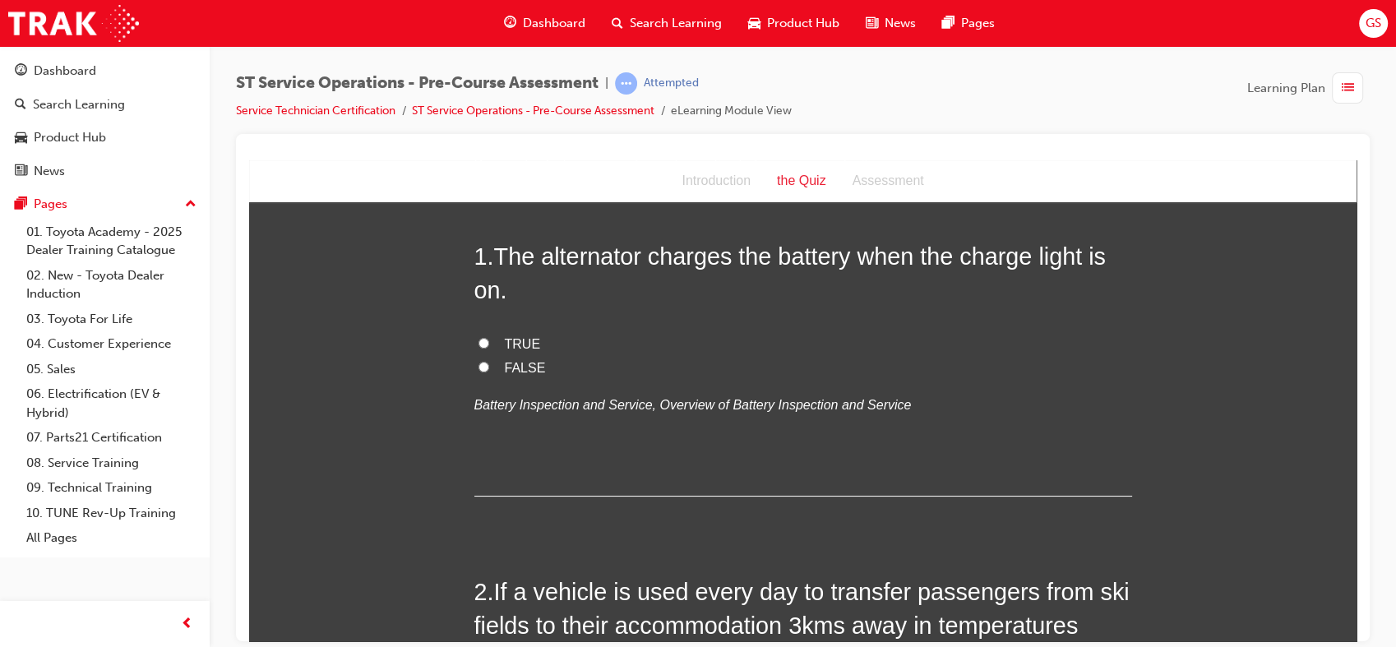
scroll to position [0, 0]
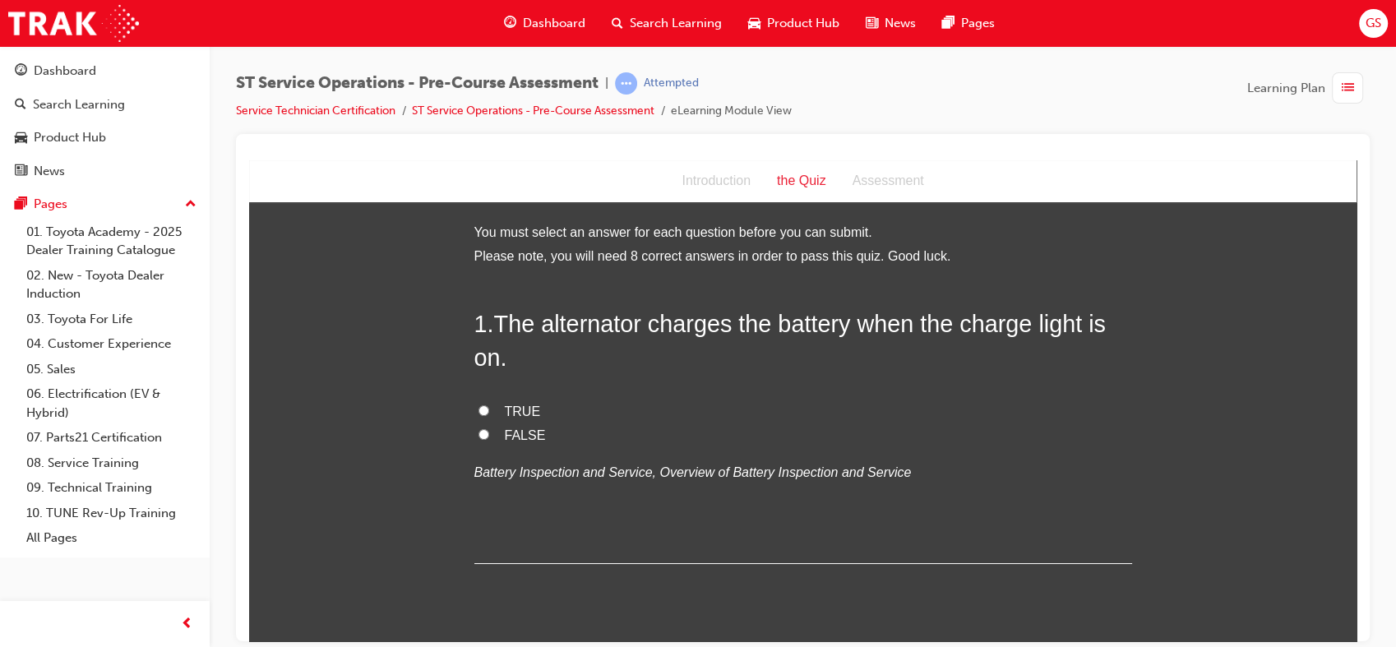
click at [516, 435] on span "FALSE" at bounding box center [525, 435] width 41 height 14
click at [489, 435] on input "FALSE" at bounding box center [483, 433] width 11 height 11
radio input "true"
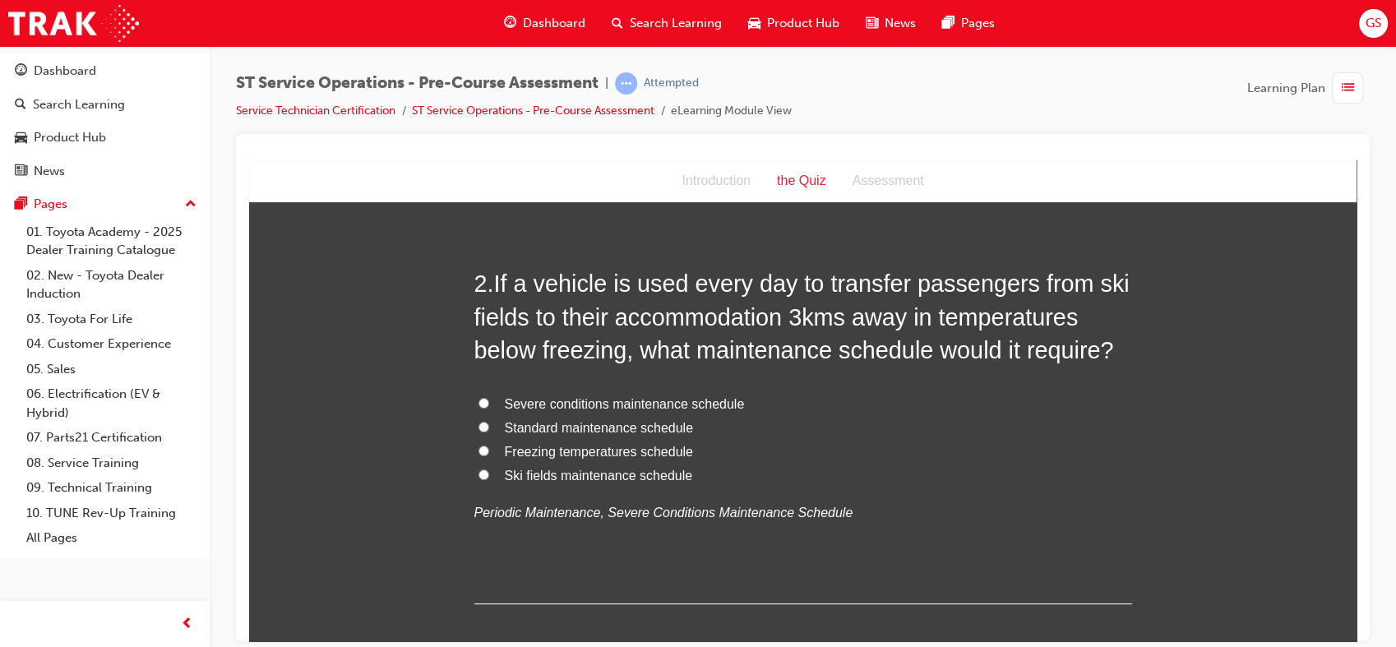
scroll to position [391, 0]
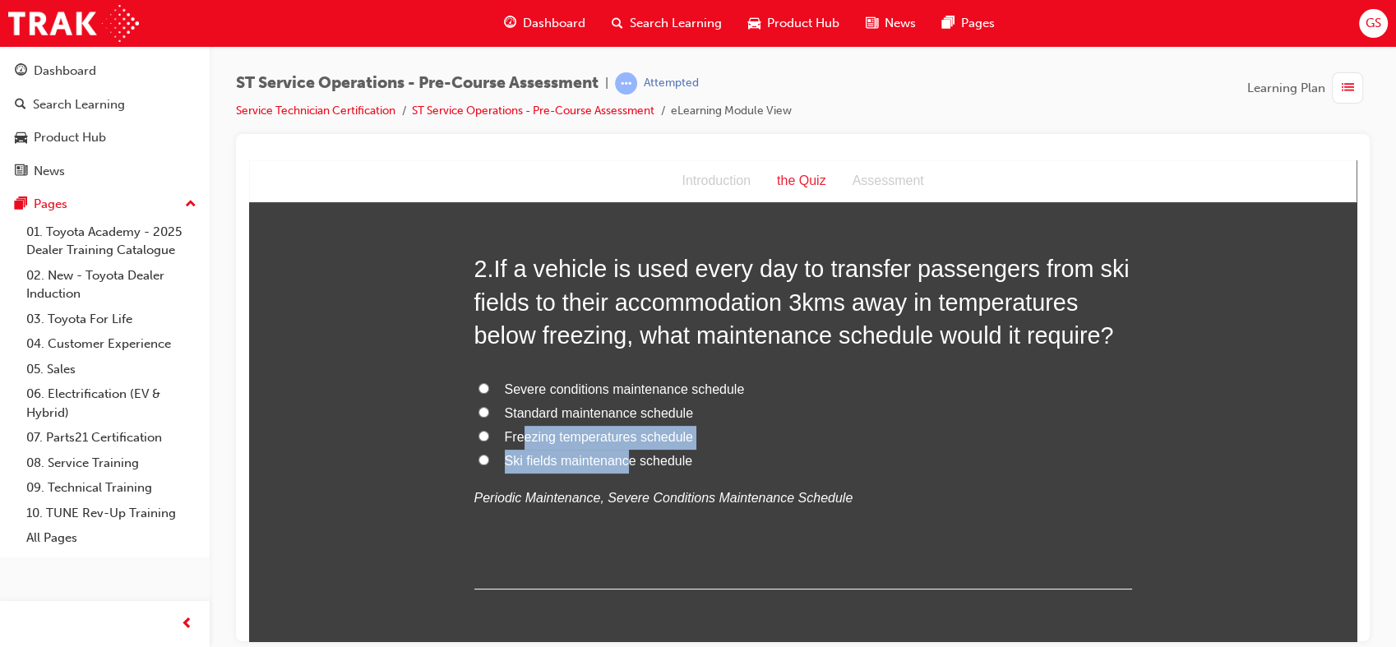
drag, startPoint x: 516, startPoint y: 435, endPoint x: 652, endPoint y: 471, distance: 140.4
click at [652, 471] on div "Severe conditions maintenance schedule Standard maintenance schedule Freezing t…" at bounding box center [803, 443] width 658 height 132
drag, startPoint x: 652, startPoint y: 471, endPoint x: 812, endPoint y: 484, distance: 160.9
click at [812, 486] on p "Periodic Maintenance, Severe Conditions Maintenance Schedule" at bounding box center [803, 498] width 658 height 24
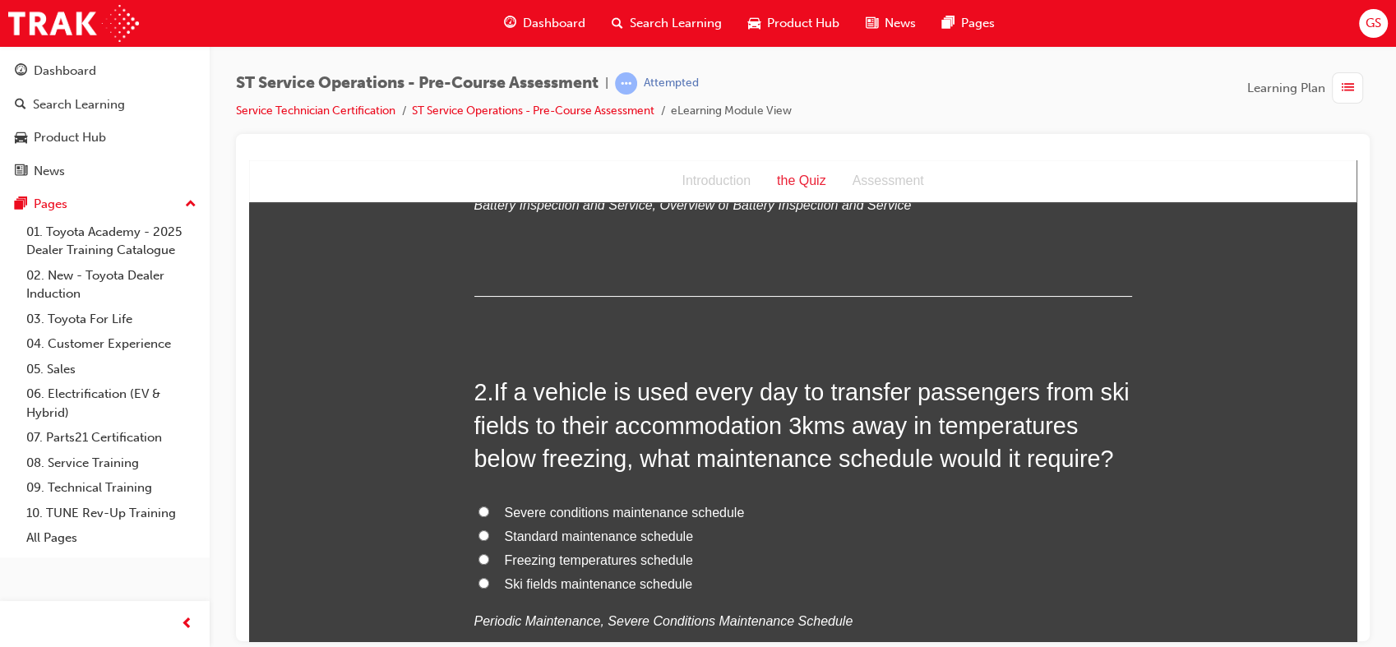
scroll to position [270, 0]
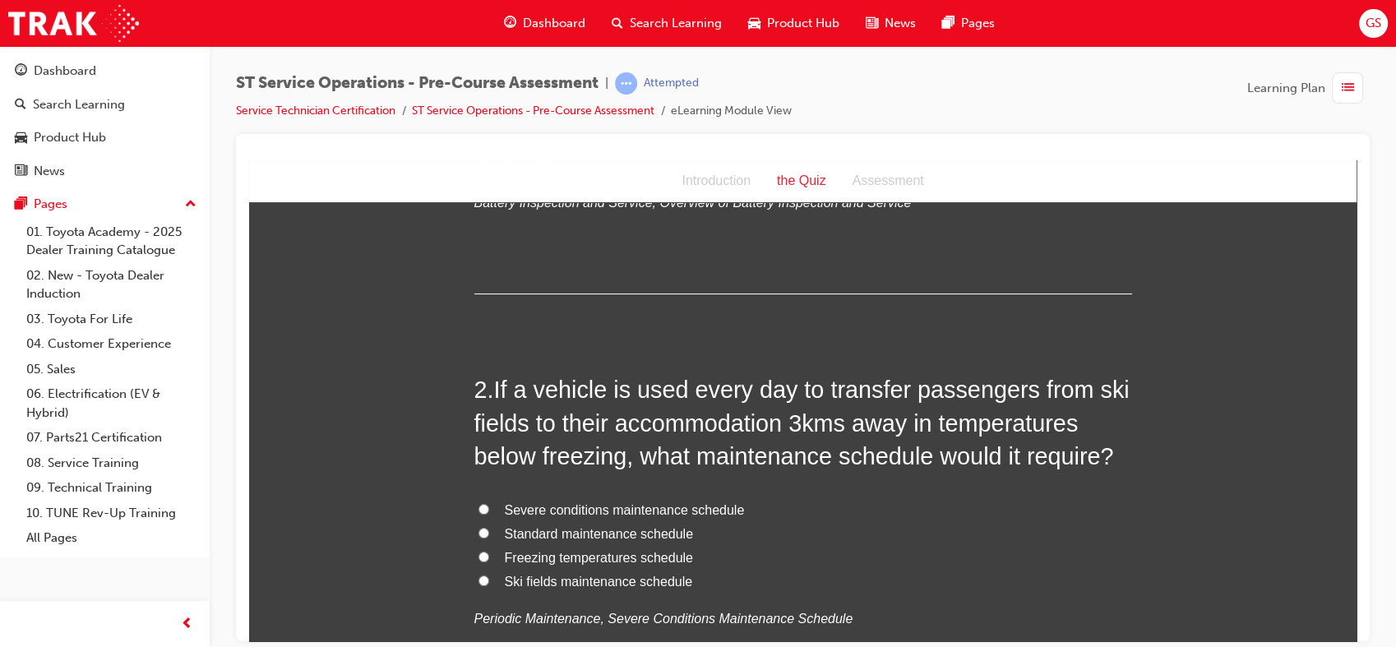
click at [562, 502] on span "Severe conditions maintenance schedule" at bounding box center [625, 509] width 240 height 14
click at [489, 503] on input "Severe conditions maintenance schedule" at bounding box center [483, 508] width 11 height 11
radio input "true"
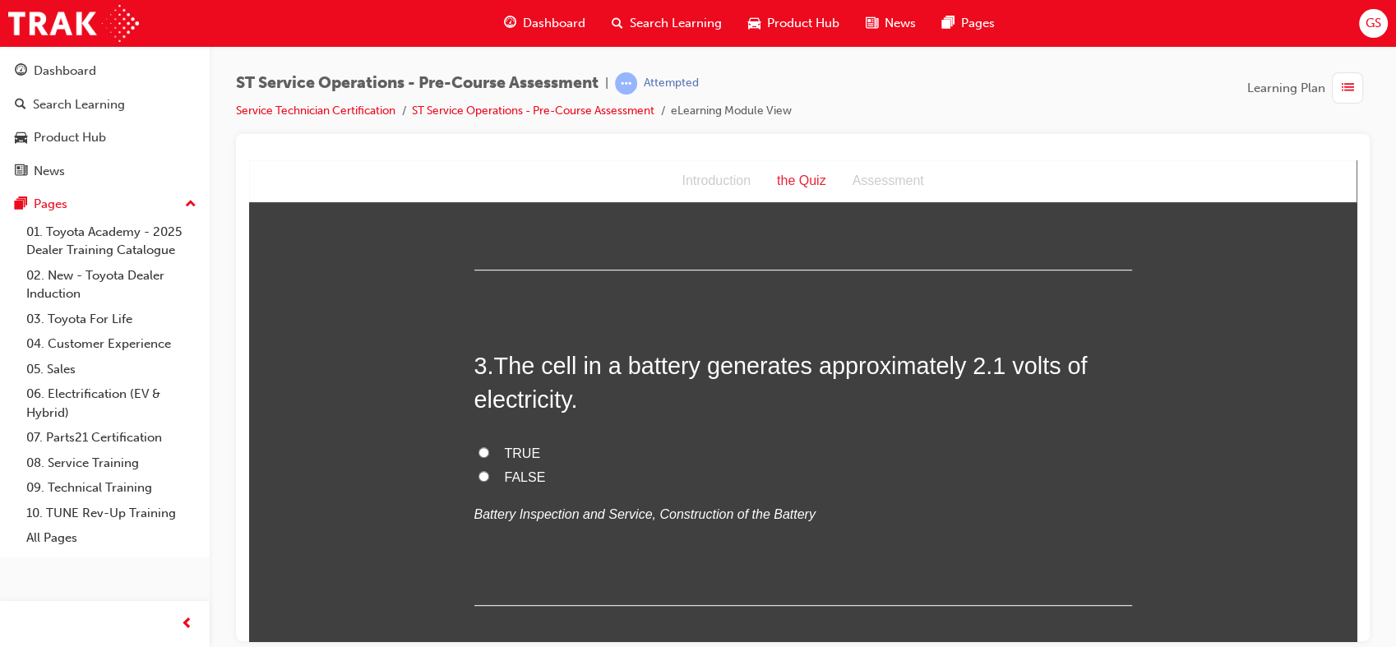
scroll to position [716, 0]
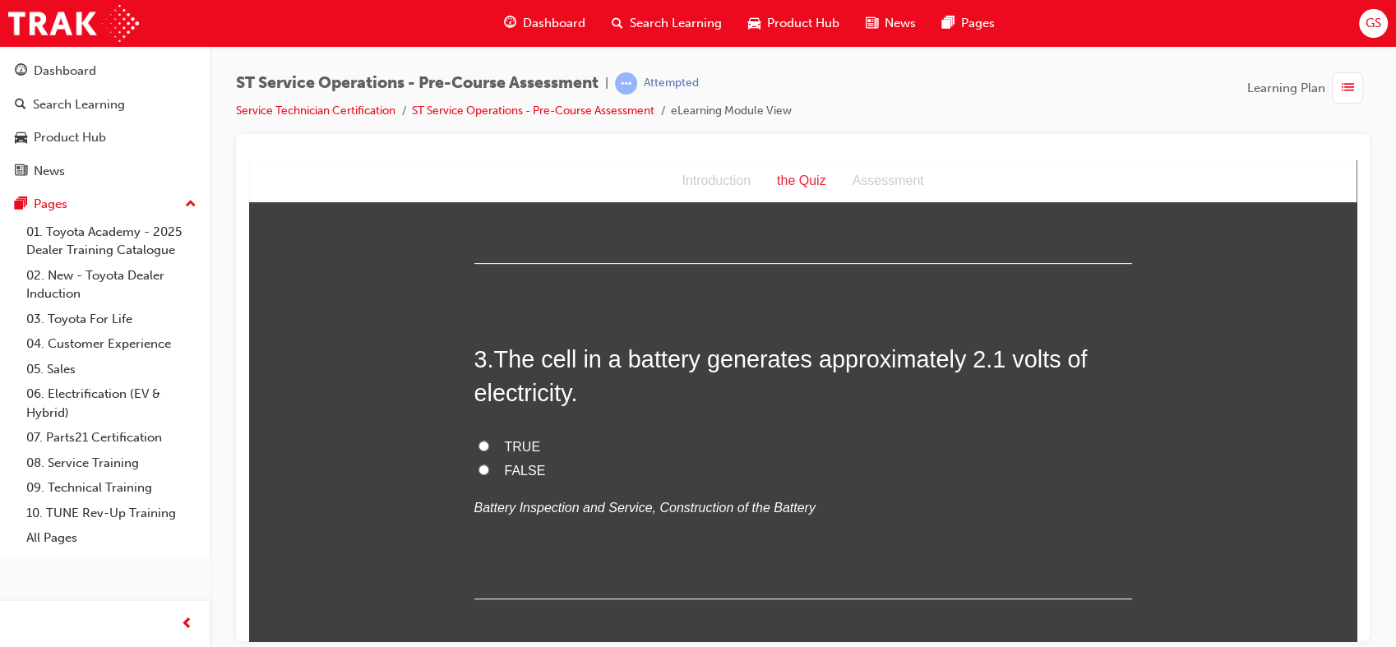
click at [494, 441] on label "TRUE" at bounding box center [803, 447] width 658 height 24
click at [489, 441] on input "TRUE" at bounding box center [483, 445] width 11 height 11
radio input "true"
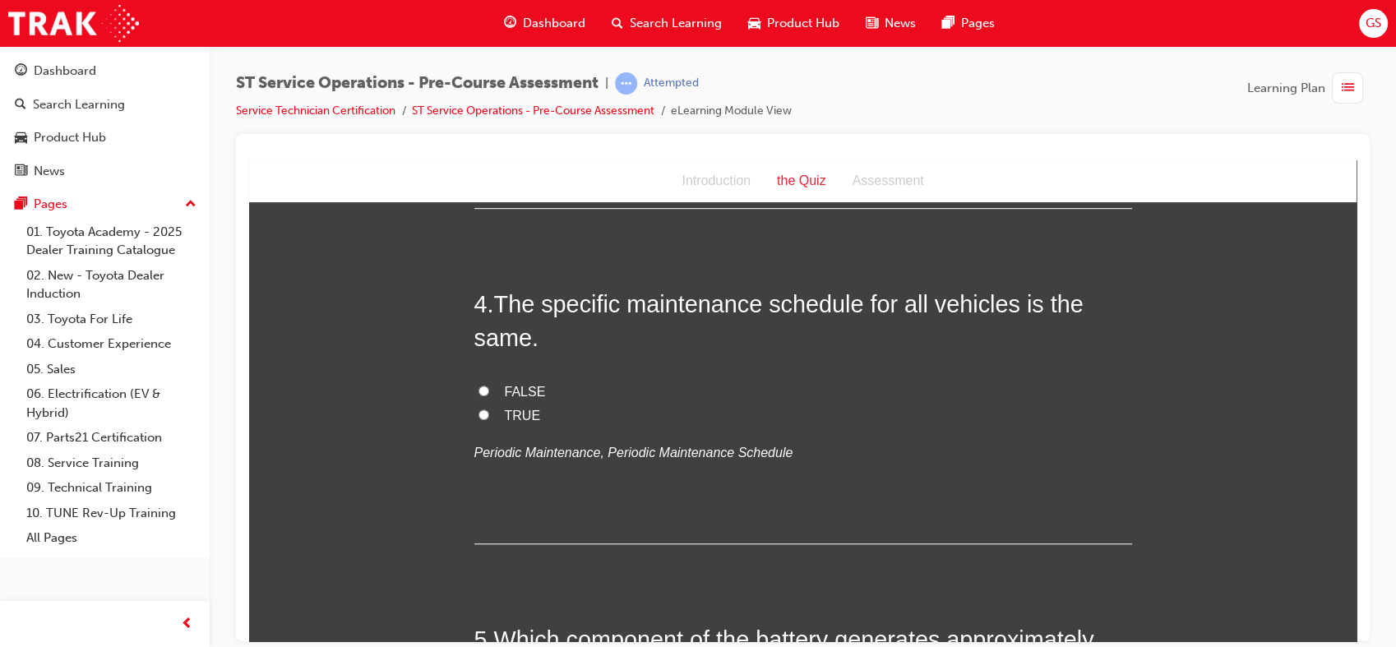
scroll to position [1118, 0]
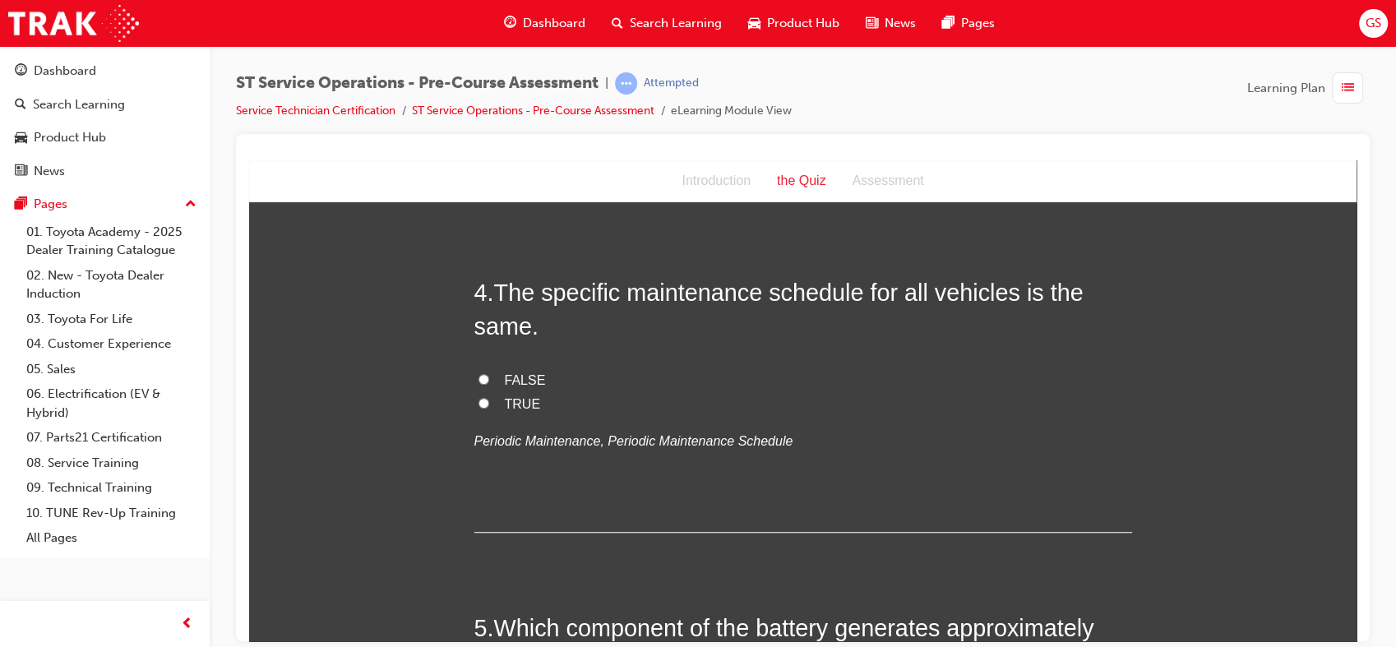
click at [494, 441] on em "Periodic Maintenance, Periodic Maintenance Schedule" at bounding box center [633, 440] width 319 height 14
click at [506, 398] on span "TRUE" at bounding box center [523, 403] width 36 height 14
click at [489, 398] on input "TRUE" at bounding box center [483, 402] width 11 height 11
radio input "true"
click at [511, 374] on span "FALSE" at bounding box center [525, 379] width 41 height 14
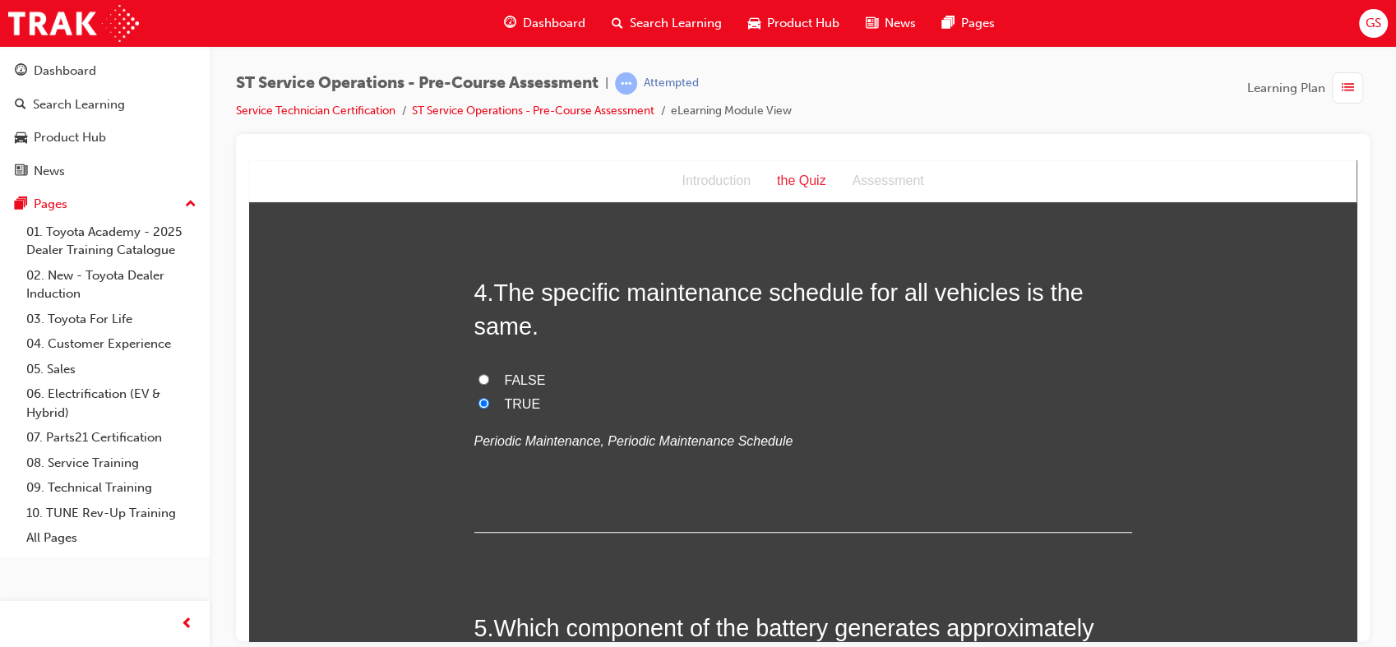
click at [489, 374] on input "FALSE" at bounding box center [483, 378] width 11 height 11
radio input "true"
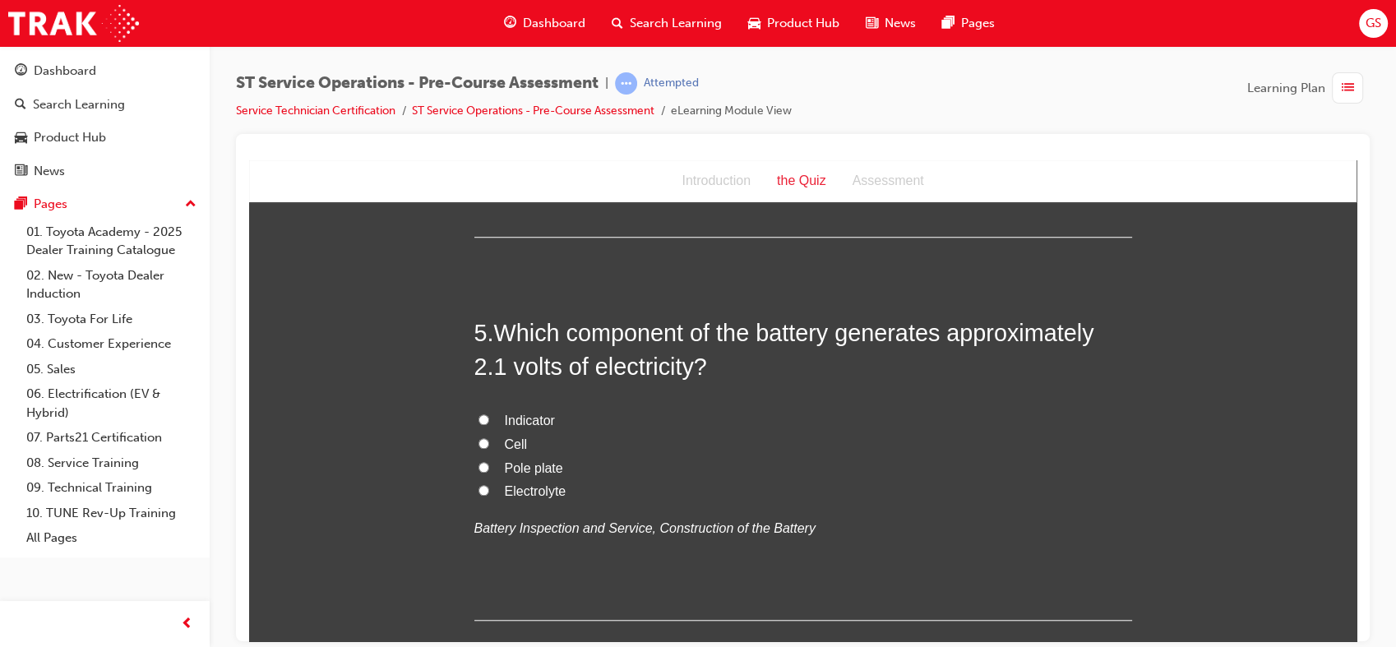
scroll to position [1427, 0]
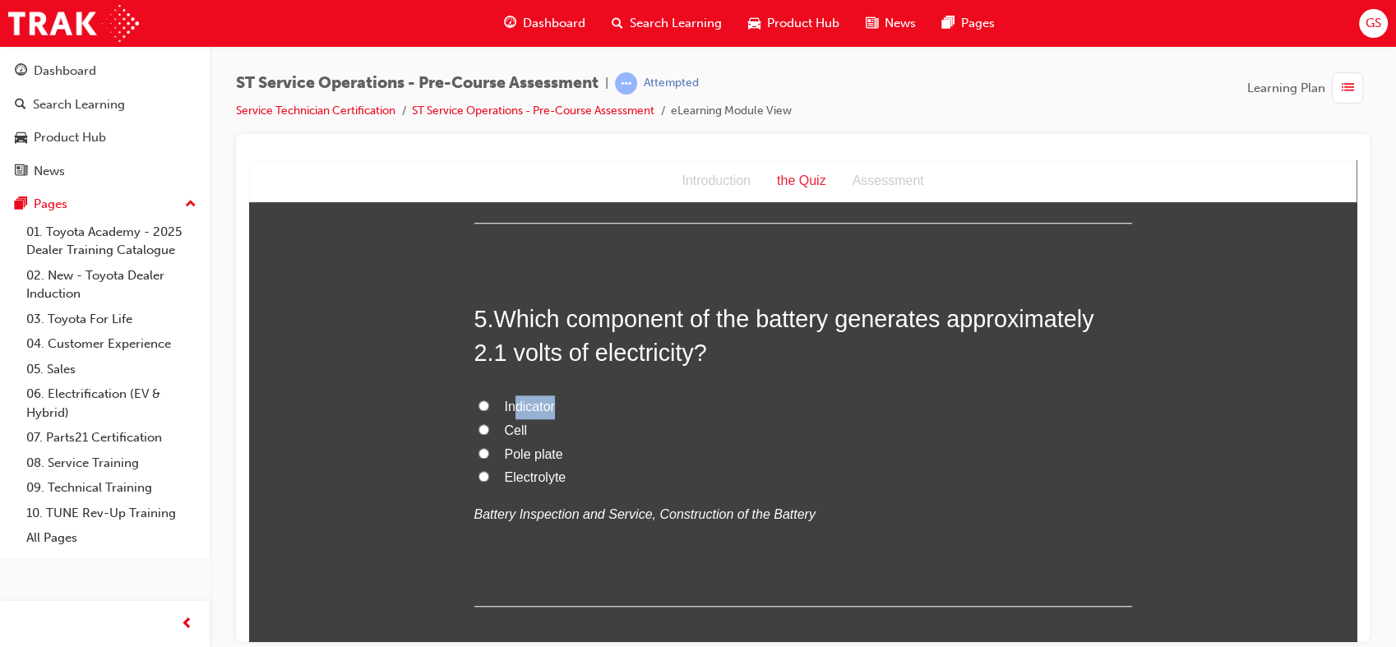
drag, startPoint x: 511, startPoint y: 374, endPoint x: 500, endPoint y: 424, distance: 51.5
click at [500, 424] on div "5 . Which component of the battery generates approximately 2.1 volts of electri…" at bounding box center [803, 454] width 658 height 304
click at [505, 424] on span "Cell" at bounding box center [516, 430] width 23 height 14
click at [489, 424] on input "Cell" at bounding box center [483, 428] width 11 height 11
radio input "true"
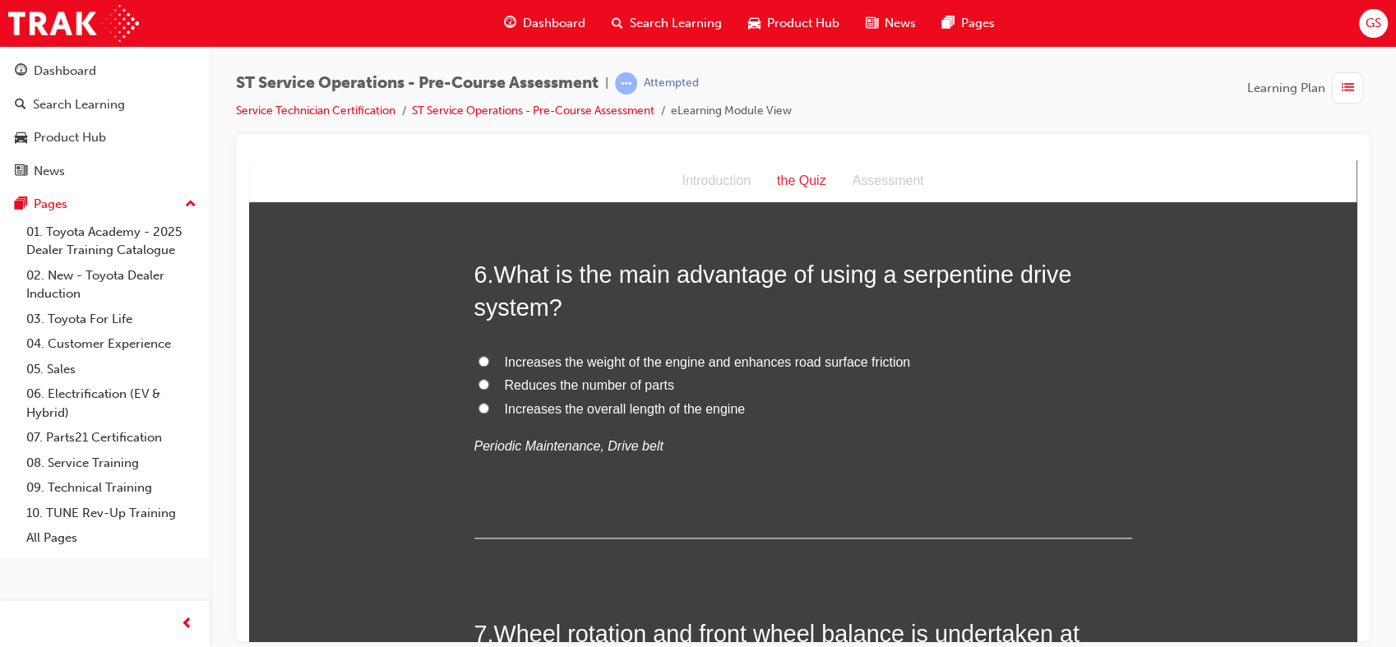
scroll to position [1853, 0]
click at [638, 387] on span "Reduces the number of parts" at bounding box center [589, 386] width 169 height 14
click at [489, 387] on input "Reduces the number of parts" at bounding box center [483, 385] width 11 height 11
radio input "true"
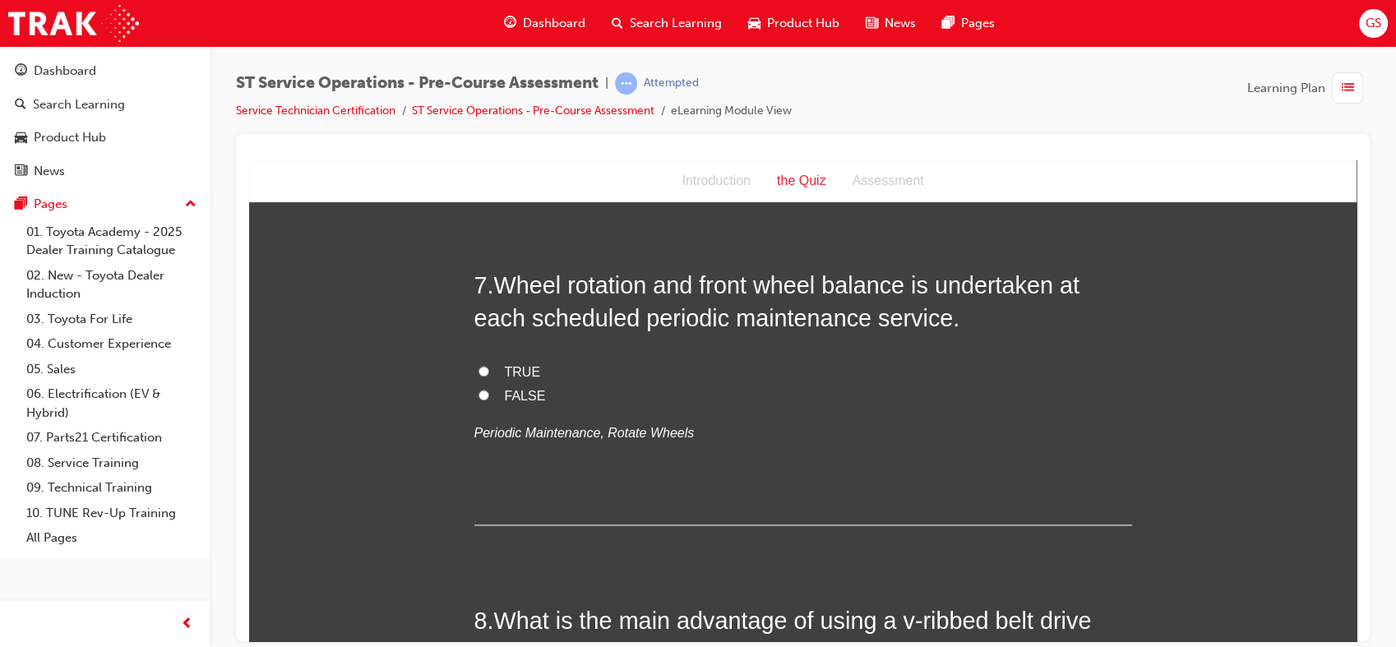
scroll to position [2202, 0]
click at [509, 372] on span "TRUE" at bounding box center [523, 372] width 36 height 14
click at [489, 372] on input "TRUE" at bounding box center [483, 371] width 11 height 11
radio input "true"
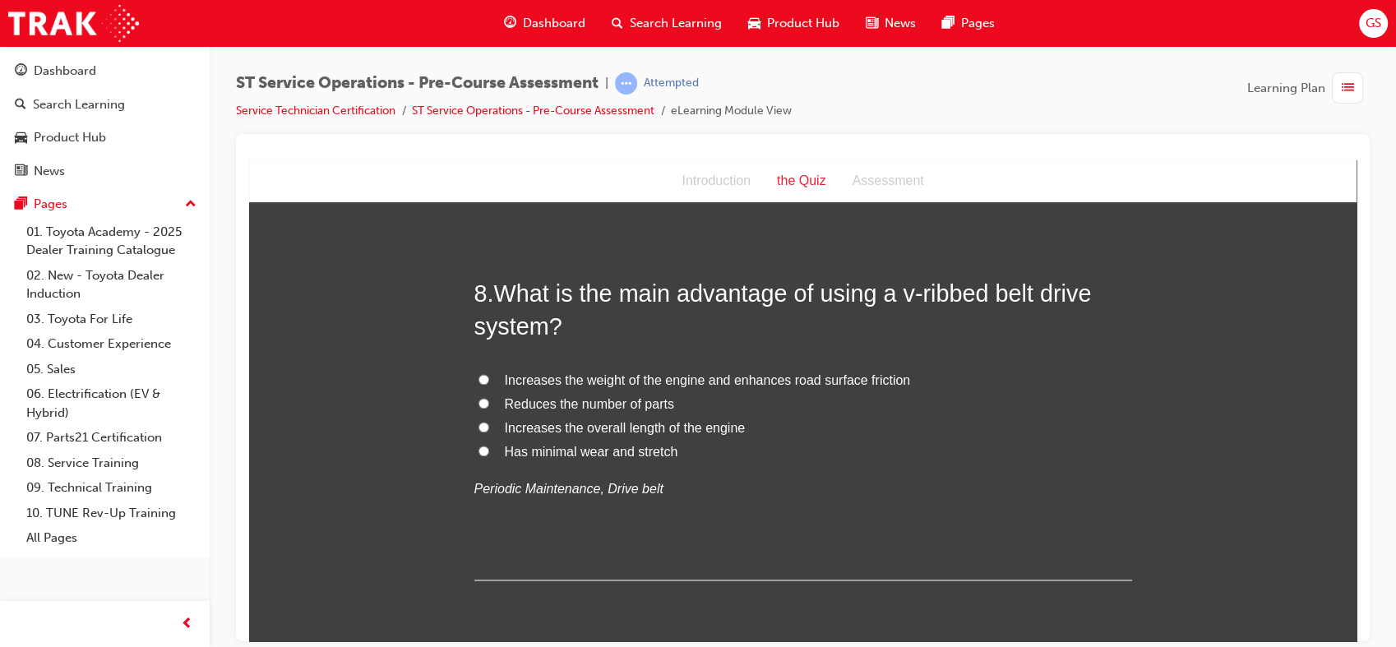
scroll to position [2554, 0]
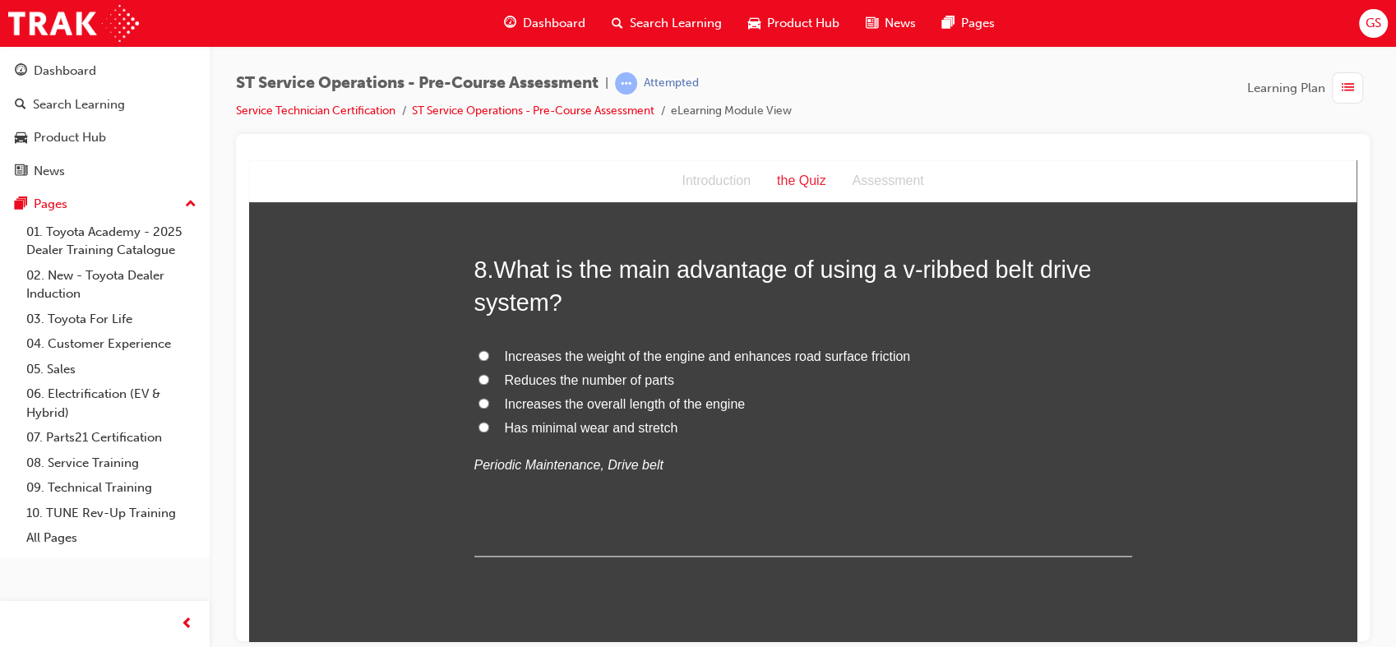
click at [596, 429] on span "Has minimal wear and stretch" at bounding box center [591, 427] width 173 height 14
click at [489, 429] on input "Has minimal wear and stretch" at bounding box center [483, 426] width 11 height 11
radio input "true"
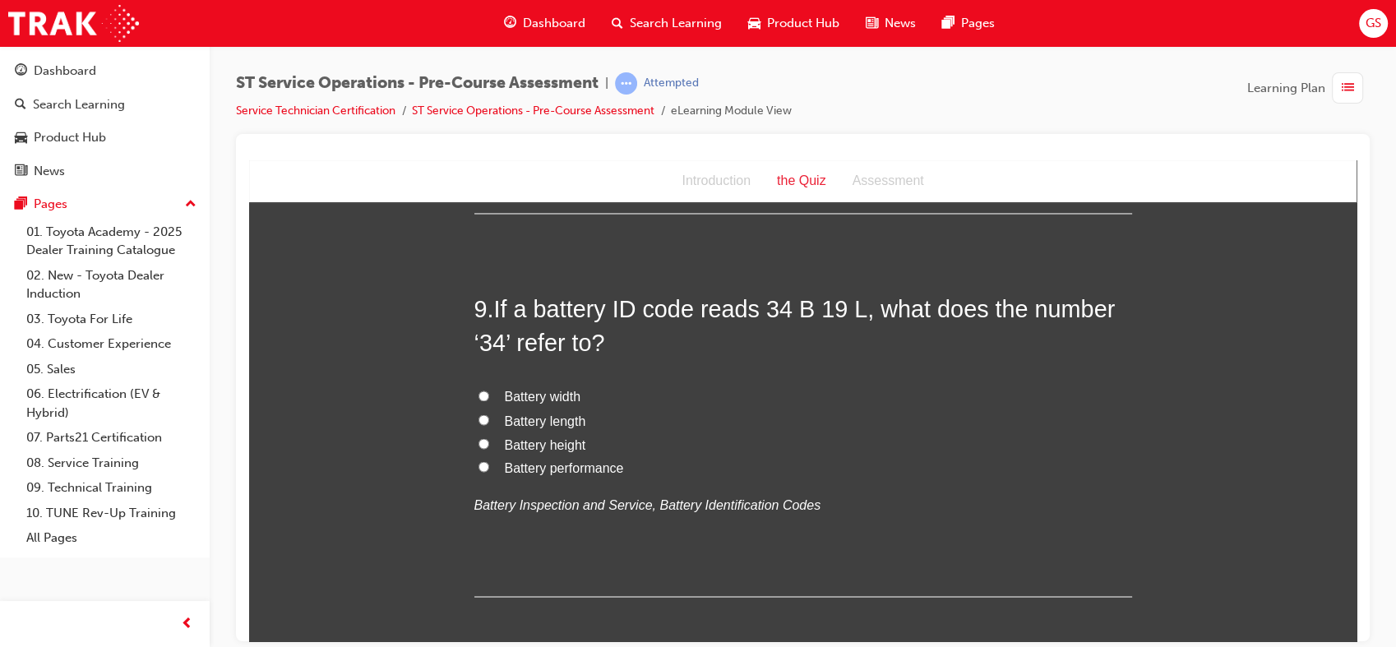
scroll to position [2900, 0]
click at [540, 464] on span "Battery performance" at bounding box center [564, 464] width 119 height 14
click at [489, 464] on input "Battery performance" at bounding box center [483, 463] width 11 height 11
radio input "true"
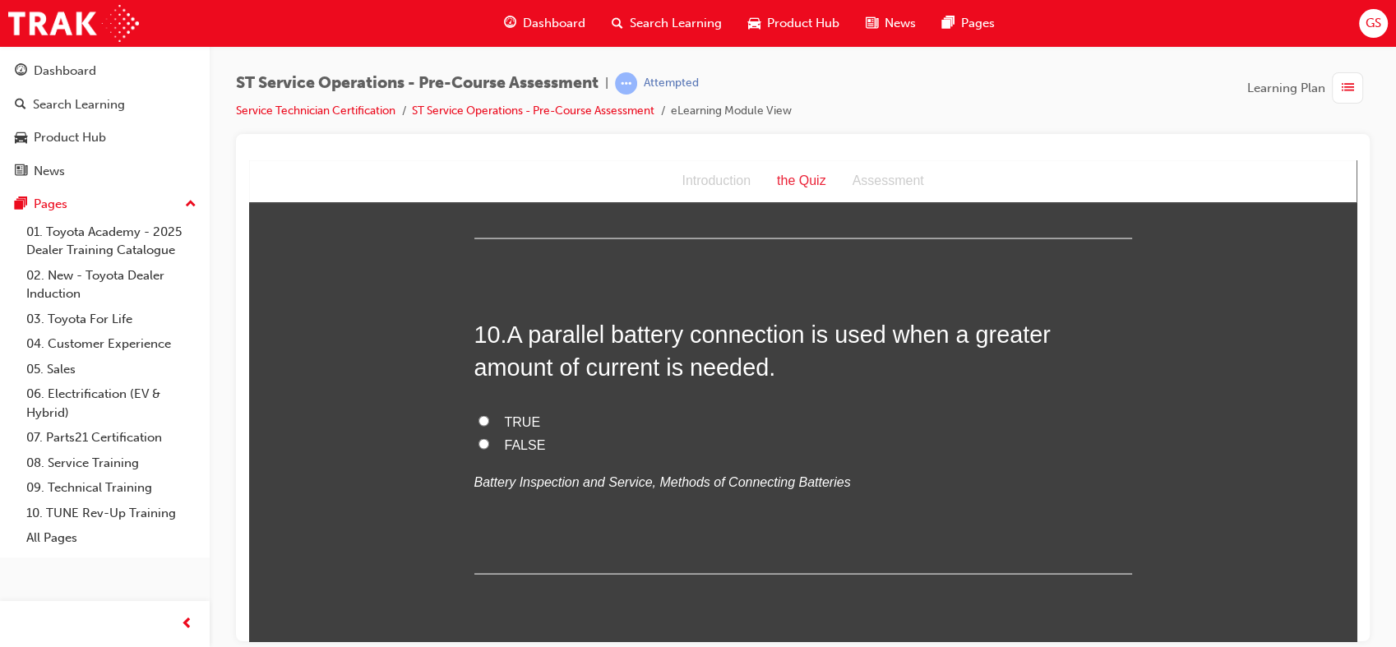
scroll to position [3257, 0]
click at [515, 416] on span "TRUE" at bounding box center [523, 419] width 36 height 14
click at [489, 416] on input "TRUE" at bounding box center [483, 418] width 11 height 11
radio input "true"
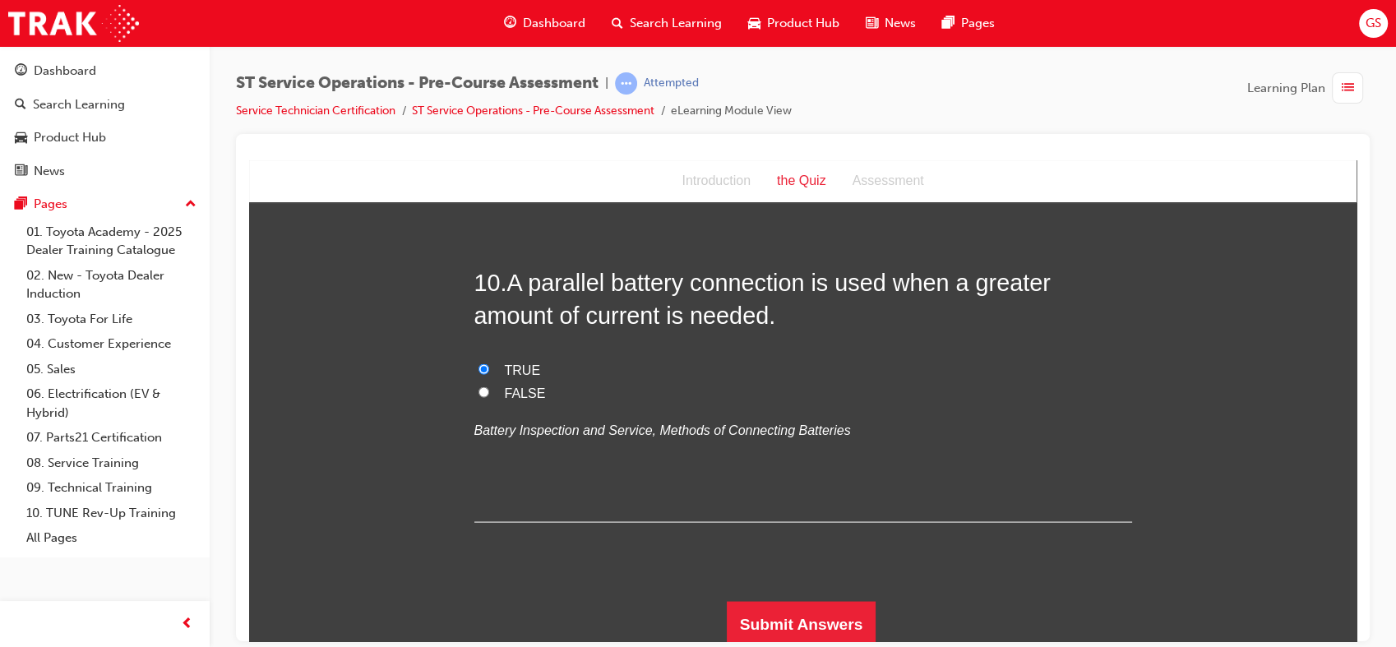
scroll to position [3312, 0]
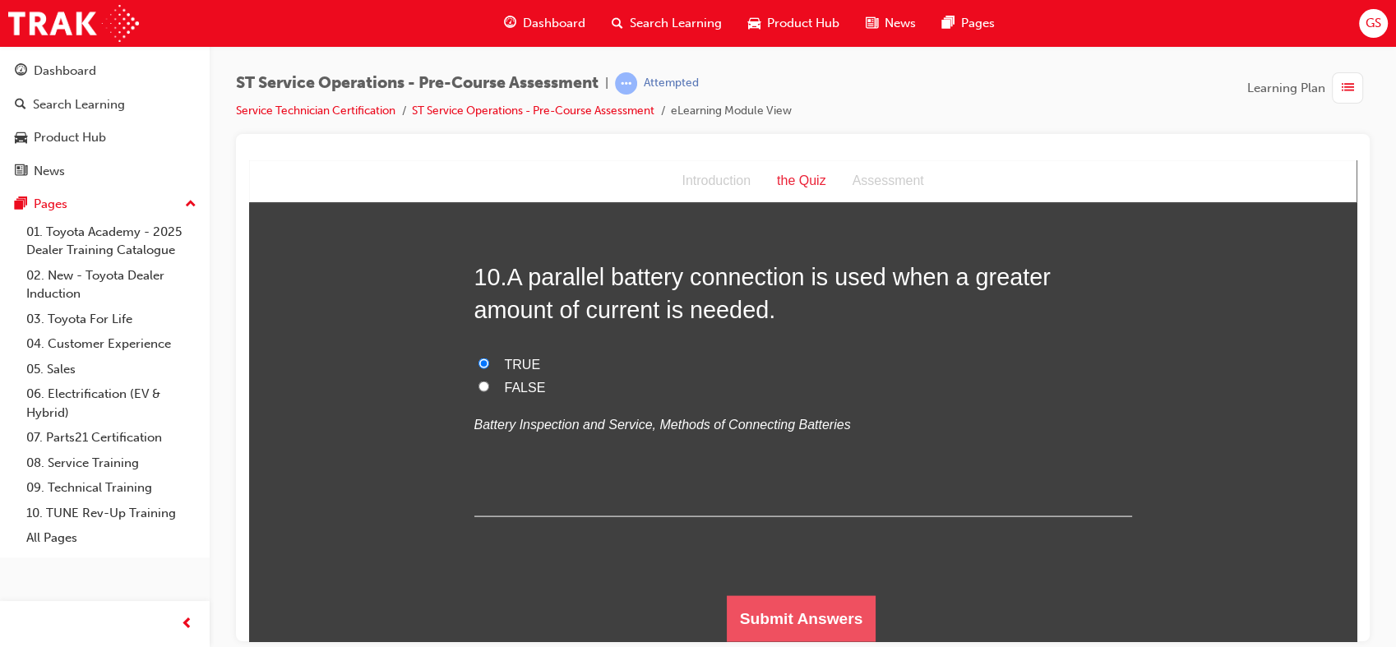
click at [761, 599] on button "Submit Answers" at bounding box center [802, 618] width 150 height 46
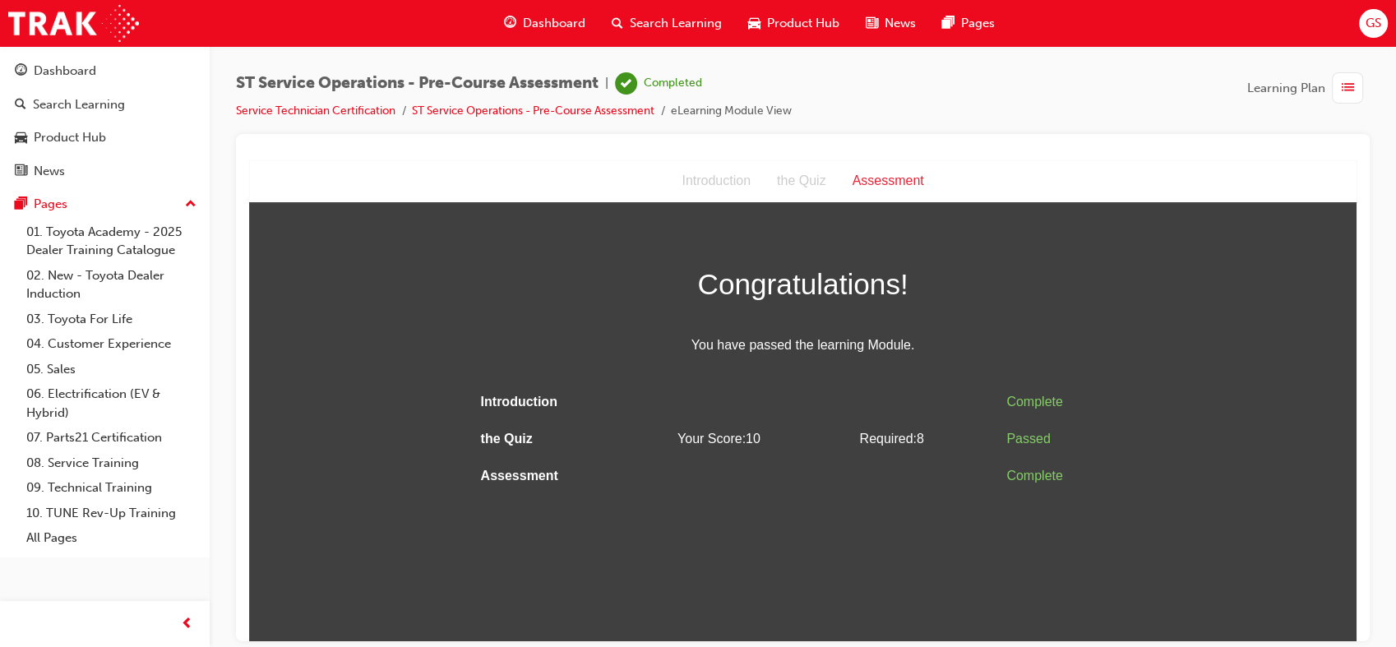
click at [1347, 90] on span "list-icon" at bounding box center [1348, 88] width 12 height 21
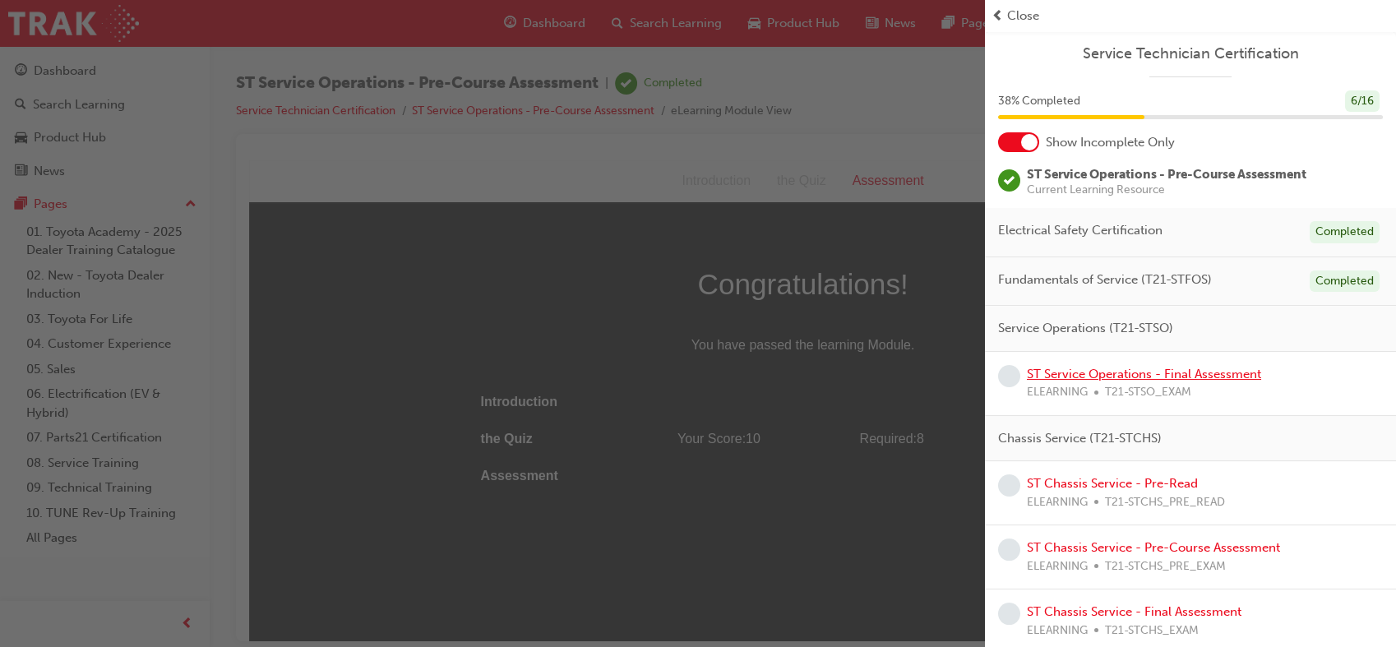
click at [1164, 370] on link "ST Service Operations - Final Assessment" at bounding box center [1144, 374] width 234 height 15
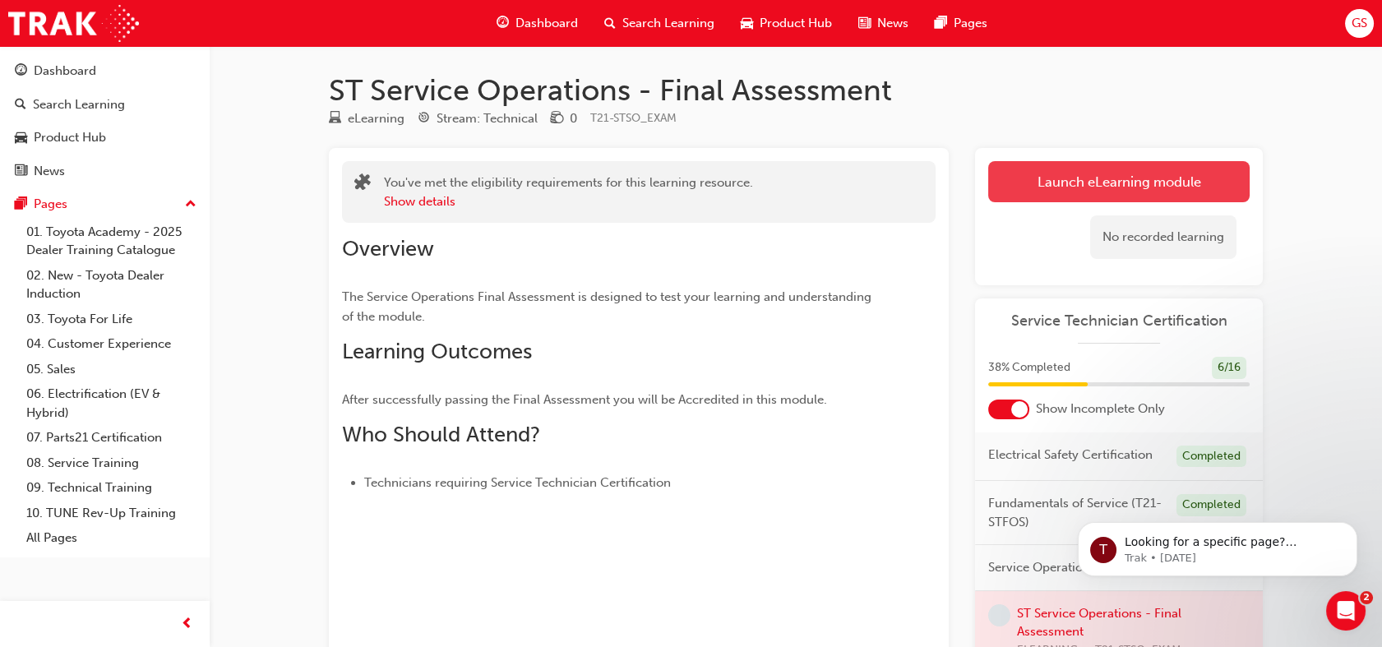
click at [1130, 177] on link "Launch eLearning module" at bounding box center [1118, 181] width 261 height 41
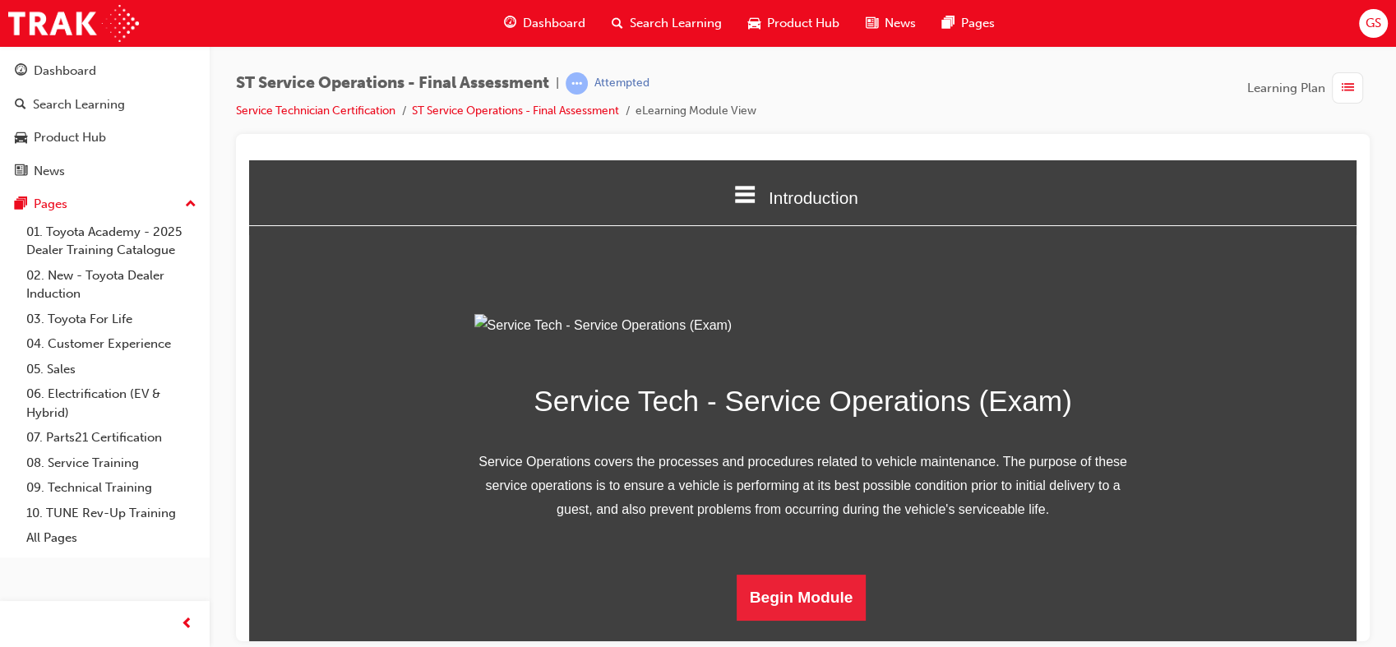
scroll to position [160, 0]
click at [1353, 88] on span "list-icon" at bounding box center [1348, 88] width 12 height 21
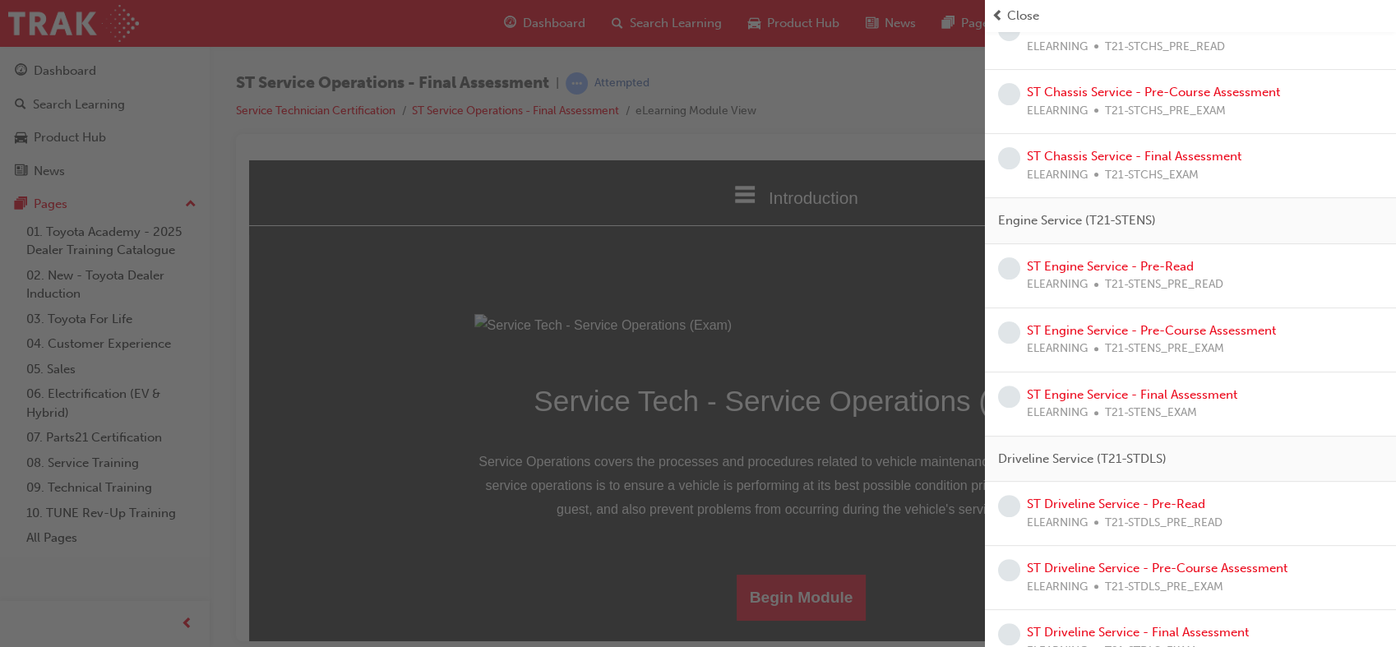
scroll to position [481, 0]
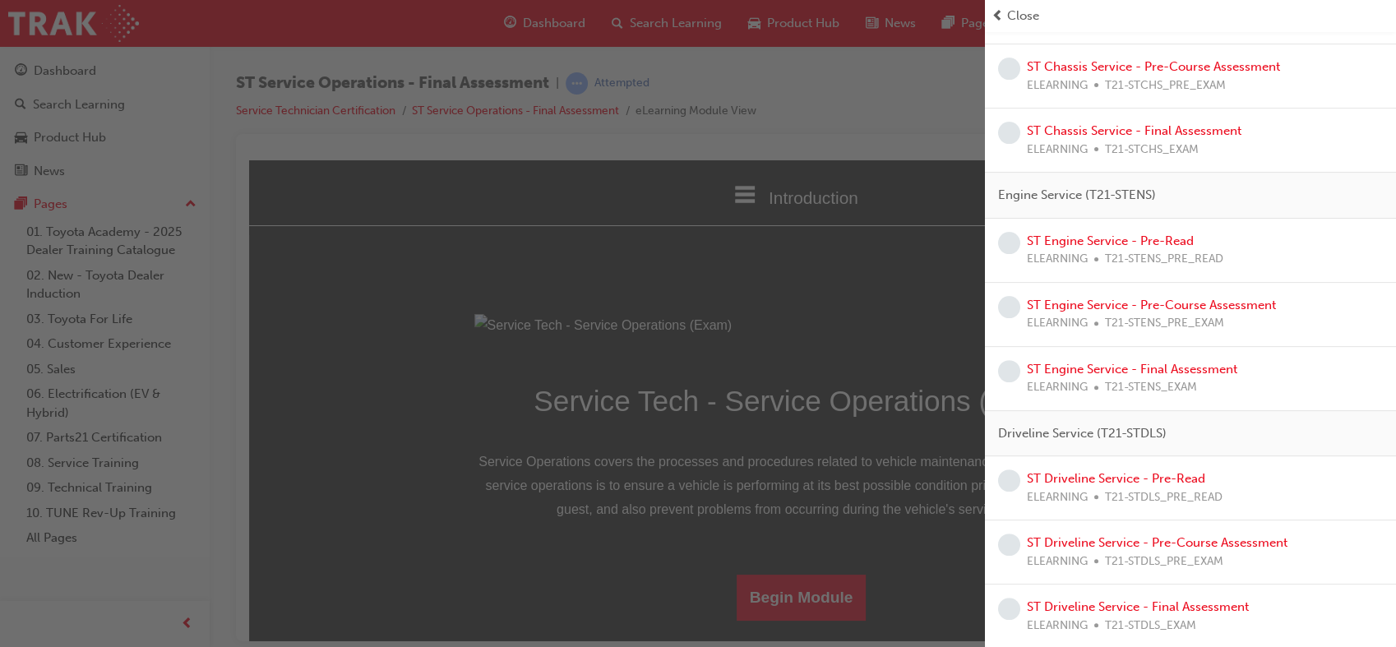
click at [899, 437] on div "button" at bounding box center [492, 323] width 985 height 647
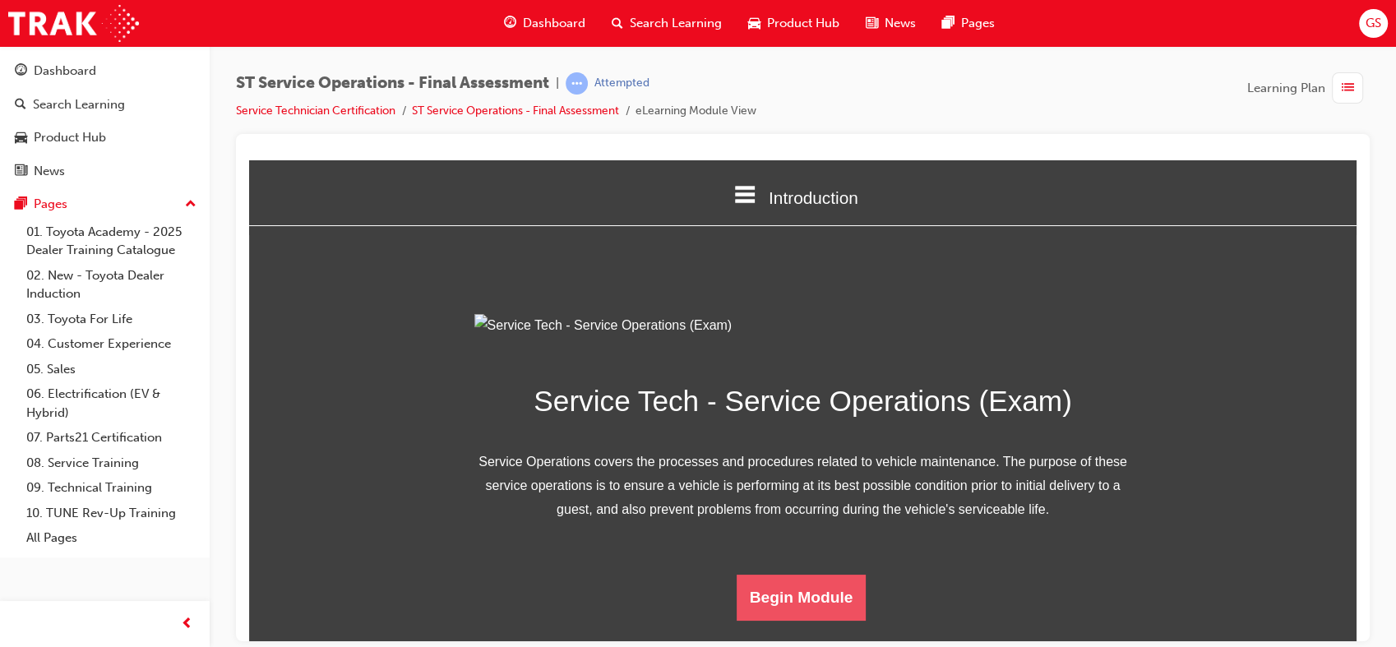
click at [827, 609] on button "Begin Module" at bounding box center [802, 597] width 130 height 46
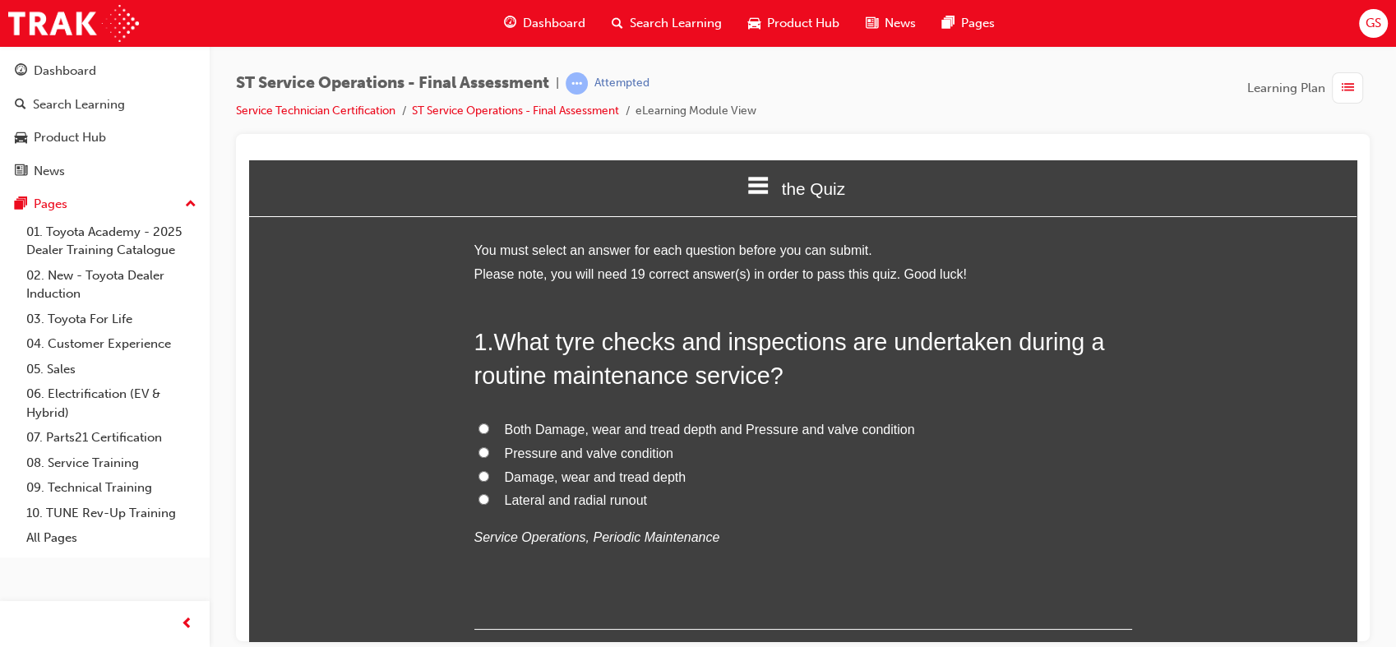
scroll to position [0, 0]
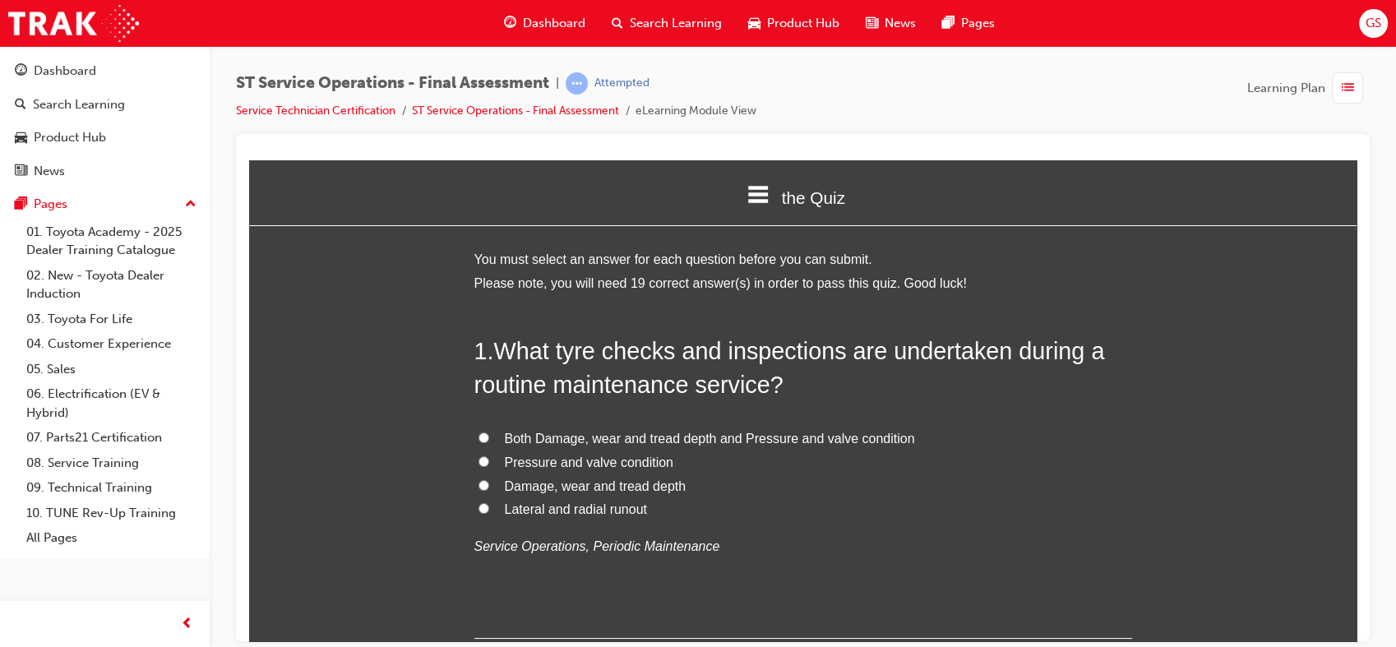
click at [857, 436] on span "Both Damage, wear and tread depth and Pressure and valve condition" at bounding box center [710, 438] width 410 height 14
click at [489, 436] on input "Both Damage, wear and tread depth and Pressure and valve condition" at bounding box center [483, 437] width 11 height 11
radio input "true"
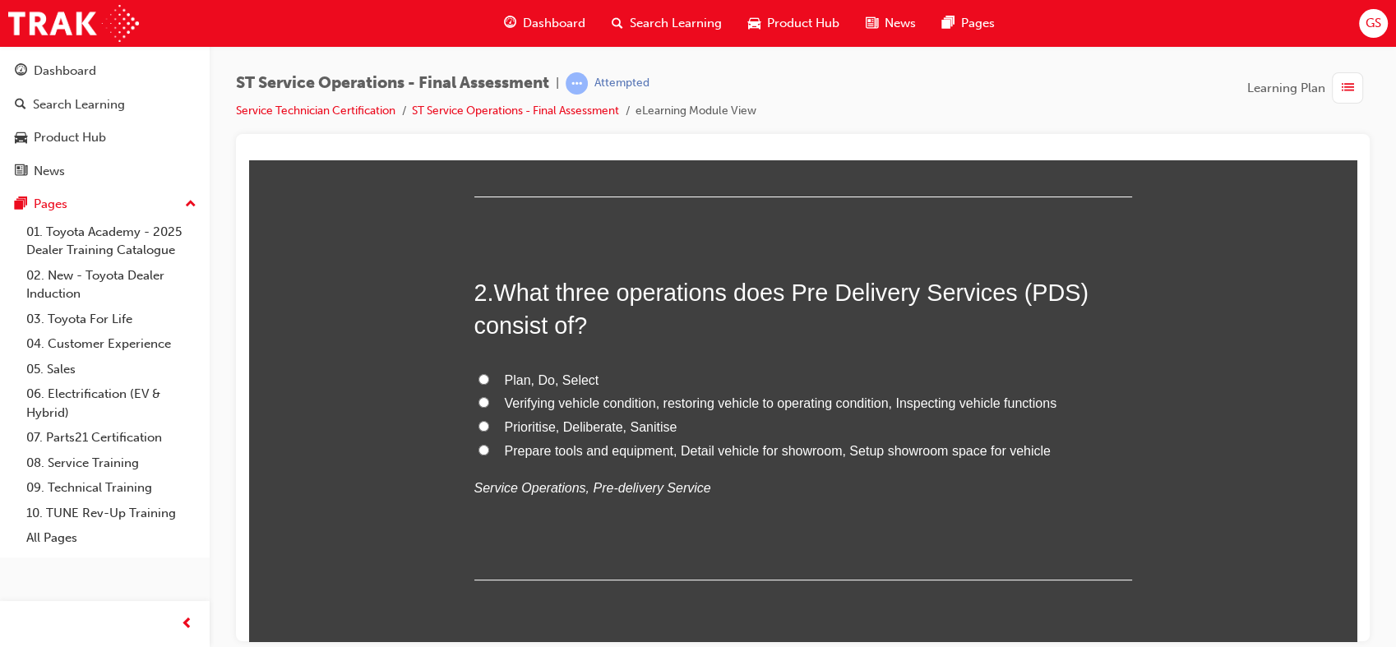
scroll to position [453, 0]
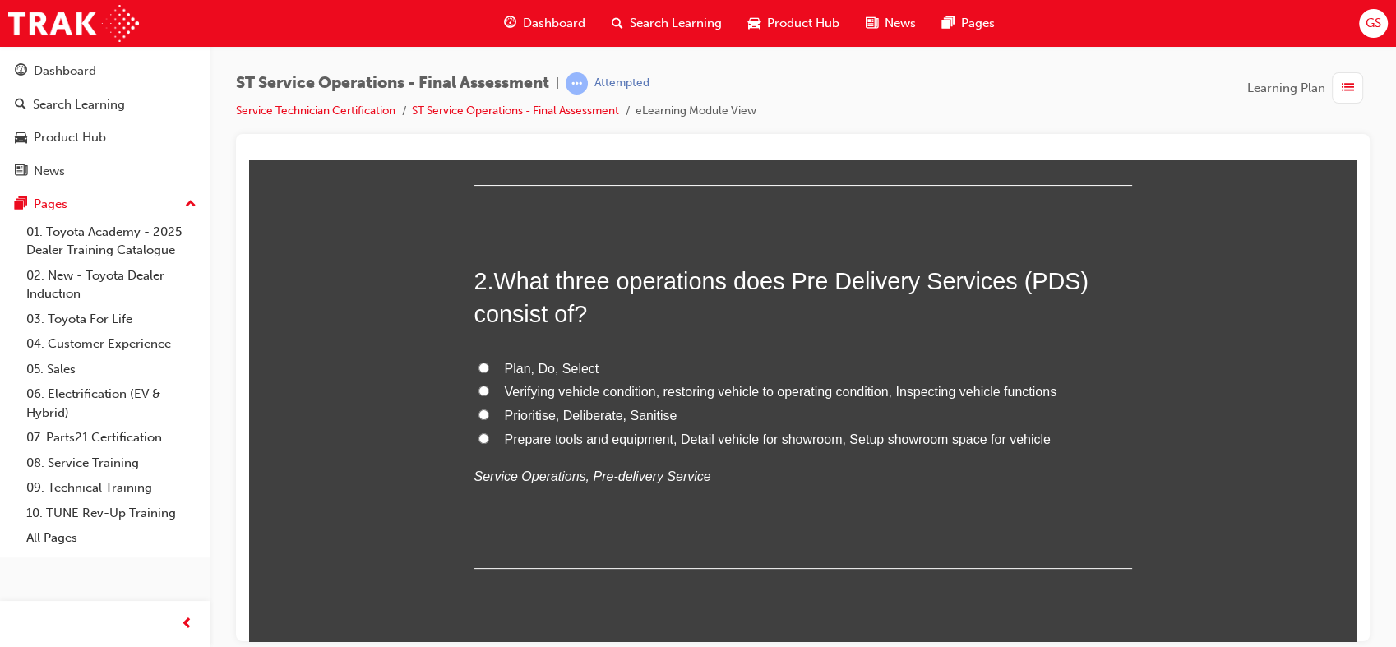
click at [825, 391] on span "Verifying vehicle condition, restoring vehicle to operating condition, Inspecti…" at bounding box center [781, 391] width 552 height 14
click at [489, 391] on input "Verifying vehicle condition, restoring vehicle to operating condition, Inspecti…" at bounding box center [483, 390] width 11 height 11
radio input "true"
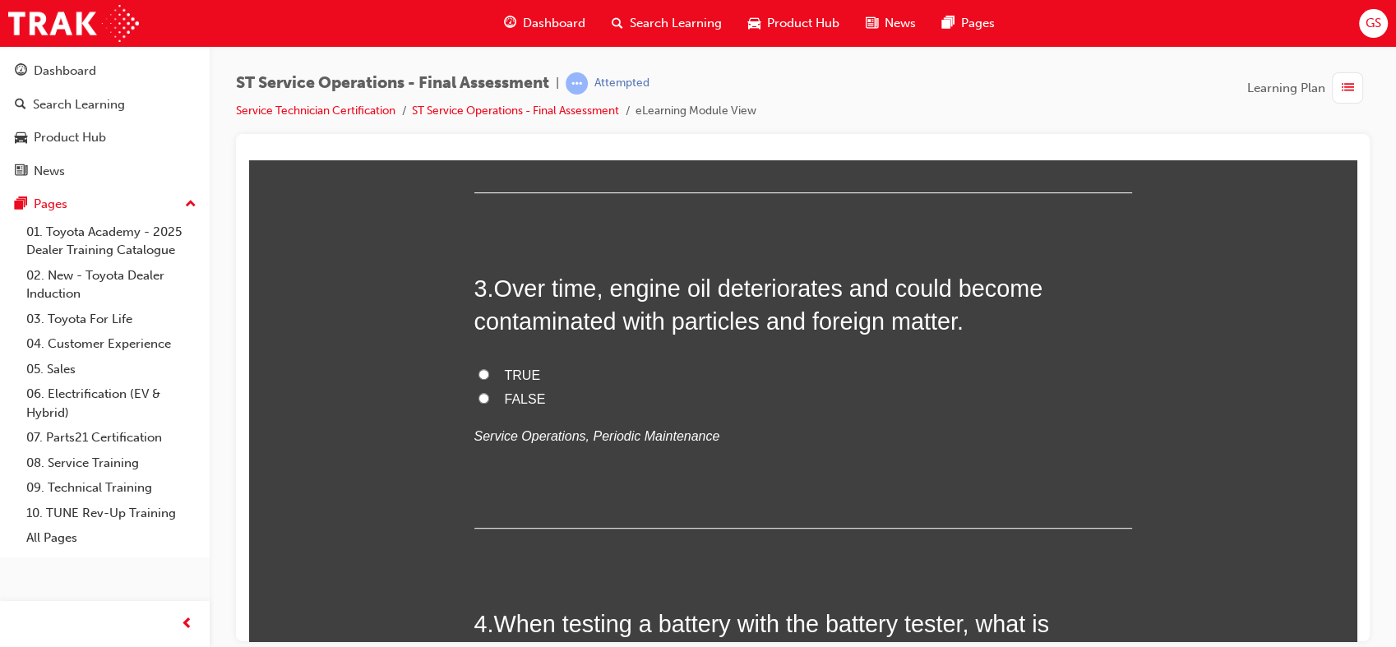
scroll to position [833, 0]
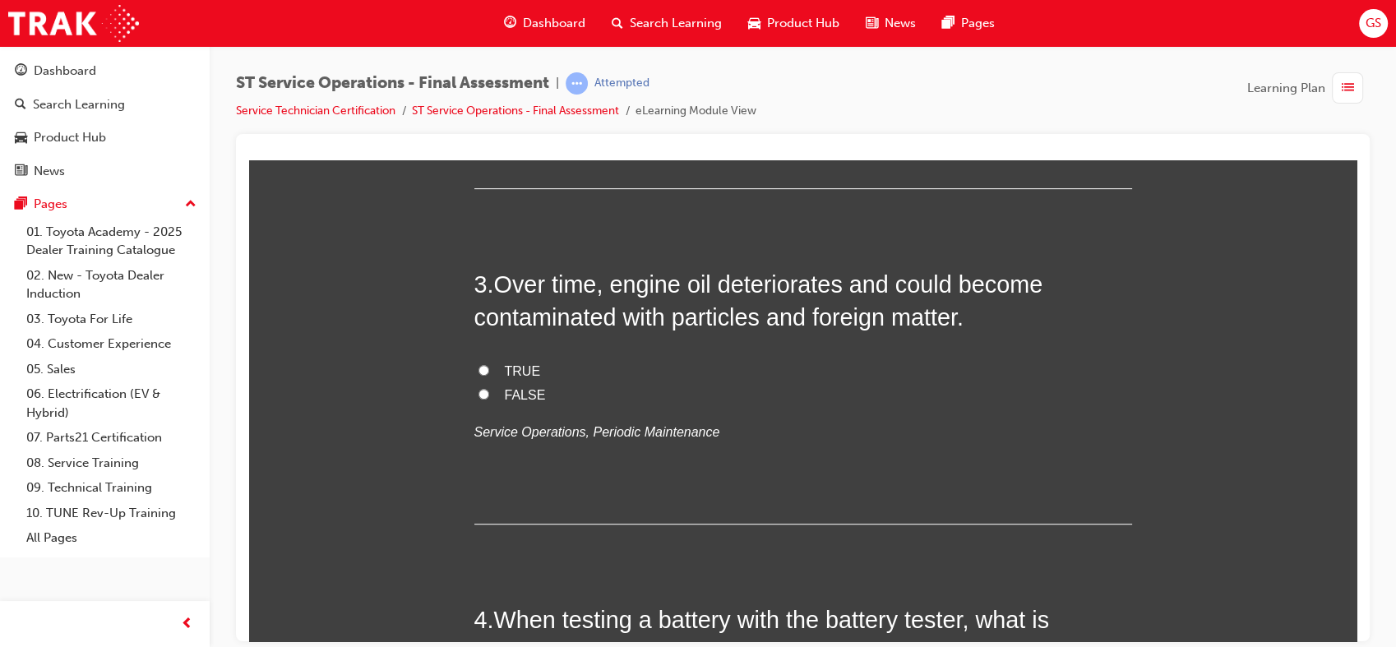
click at [518, 372] on span "TRUE" at bounding box center [523, 370] width 36 height 14
click at [489, 372] on input "TRUE" at bounding box center [483, 369] width 11 height 11
radio input "true"
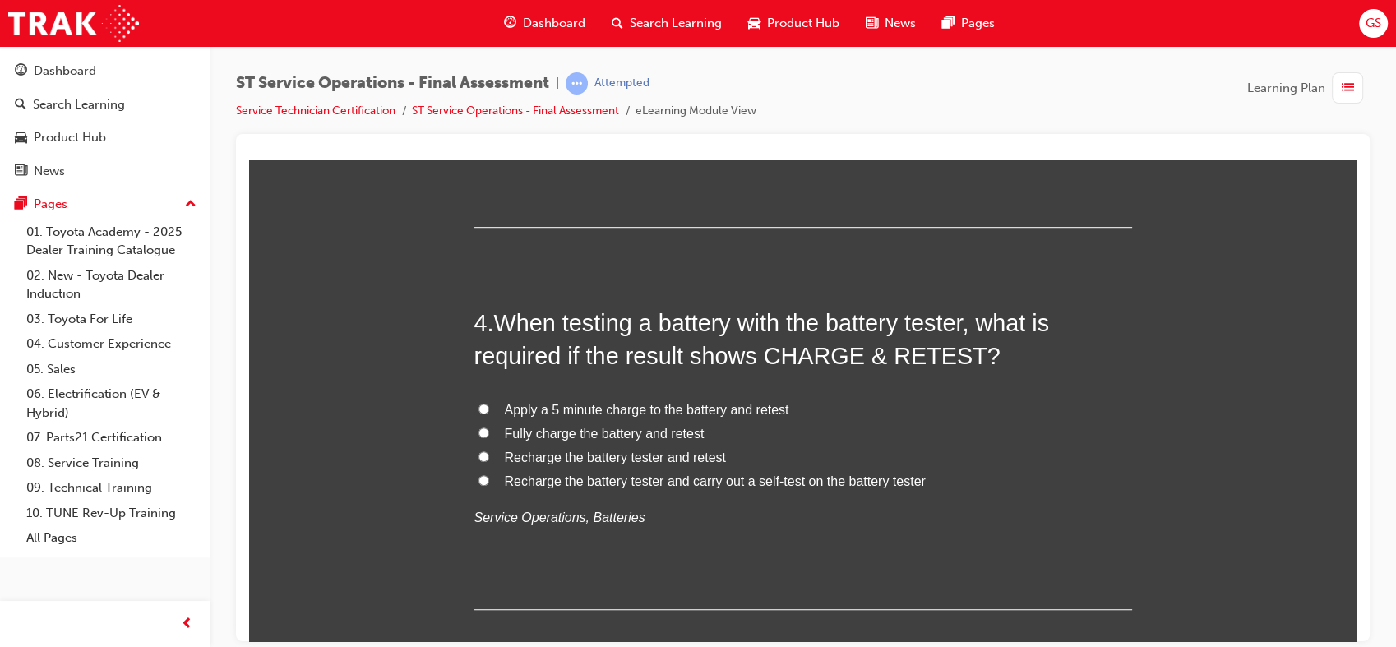
scroll to position [1131, 0]
click at [634, 434] on span "Fully charge the battery and retest" at bounding box center [605, 431] width 200 height 14
click at [489, 434] on input "Fully charge the battery and retest" at bounding box center [483, 430] width 11 height 11
radio input "true"
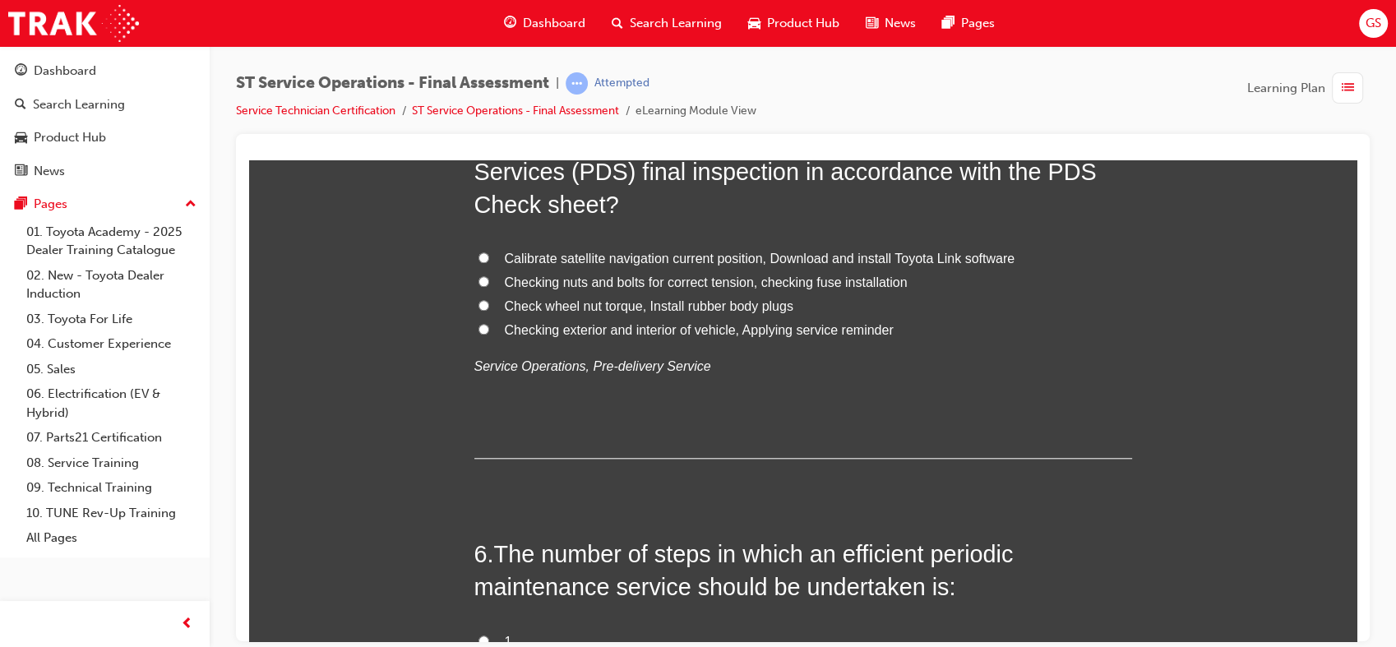
scroll to position [1696, 0]
click at [599, 332] on span "Checking exterior and interior of vehicle, Applying service reminder" at bounding box center [699, 330] width 389 height 14
click at [489, 332] on input "Checking exterior and interior of vehicle, Applying service reminder" at bounding box center [483, 329] width 11 height 11
radio input "true"
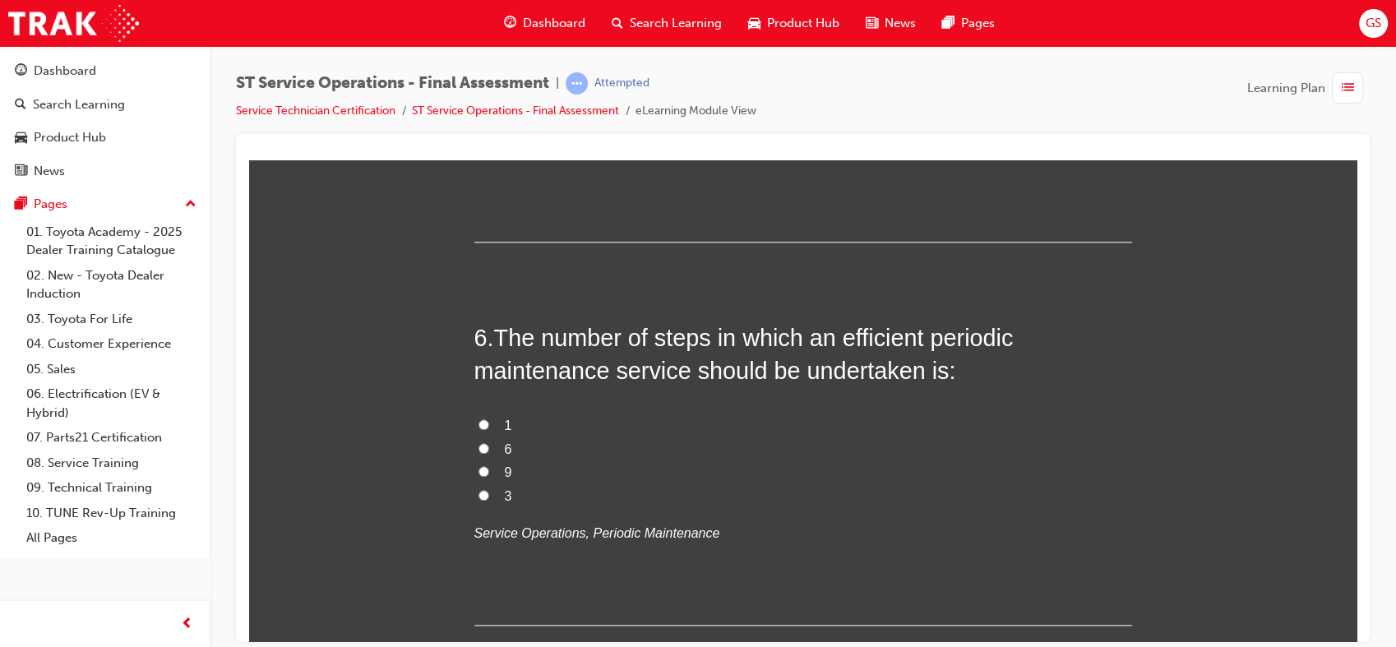
scroll to position [1917, 0]
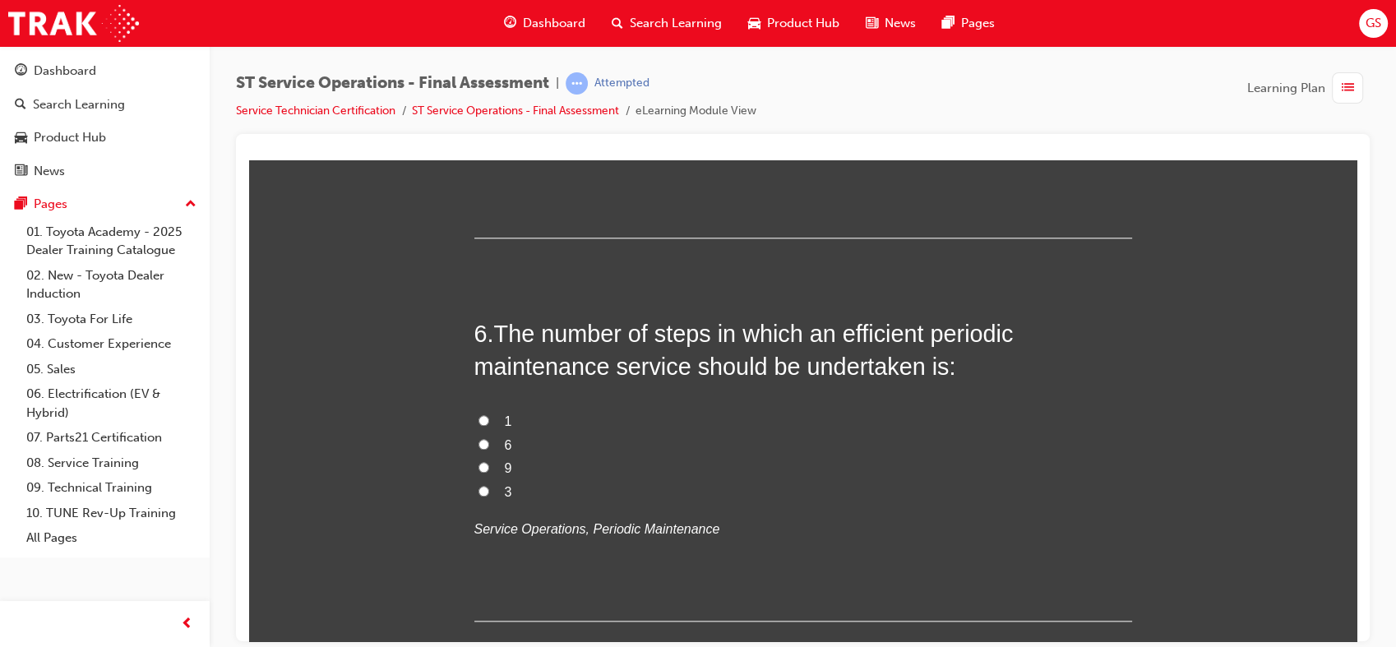
click at [478, 443] on input "6" at bounding box center [483, 443] width 11 height 11
radio input "true"
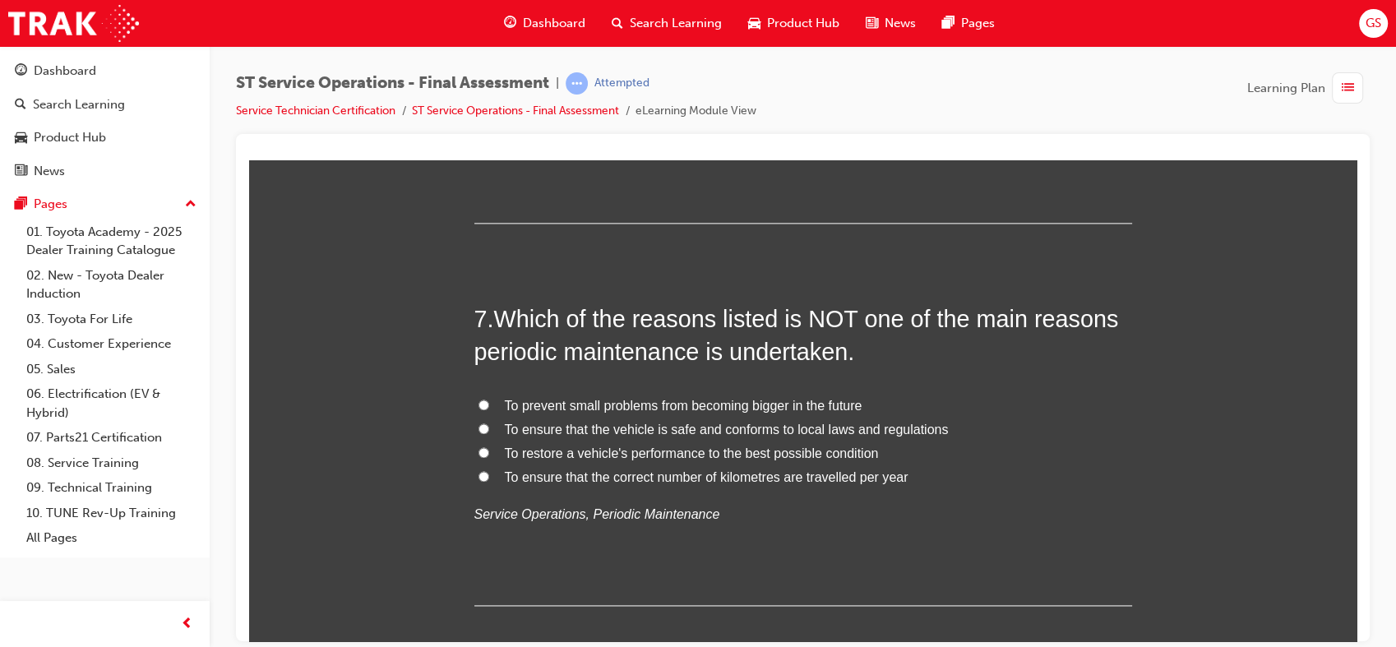
scroll to position [2339, 0]
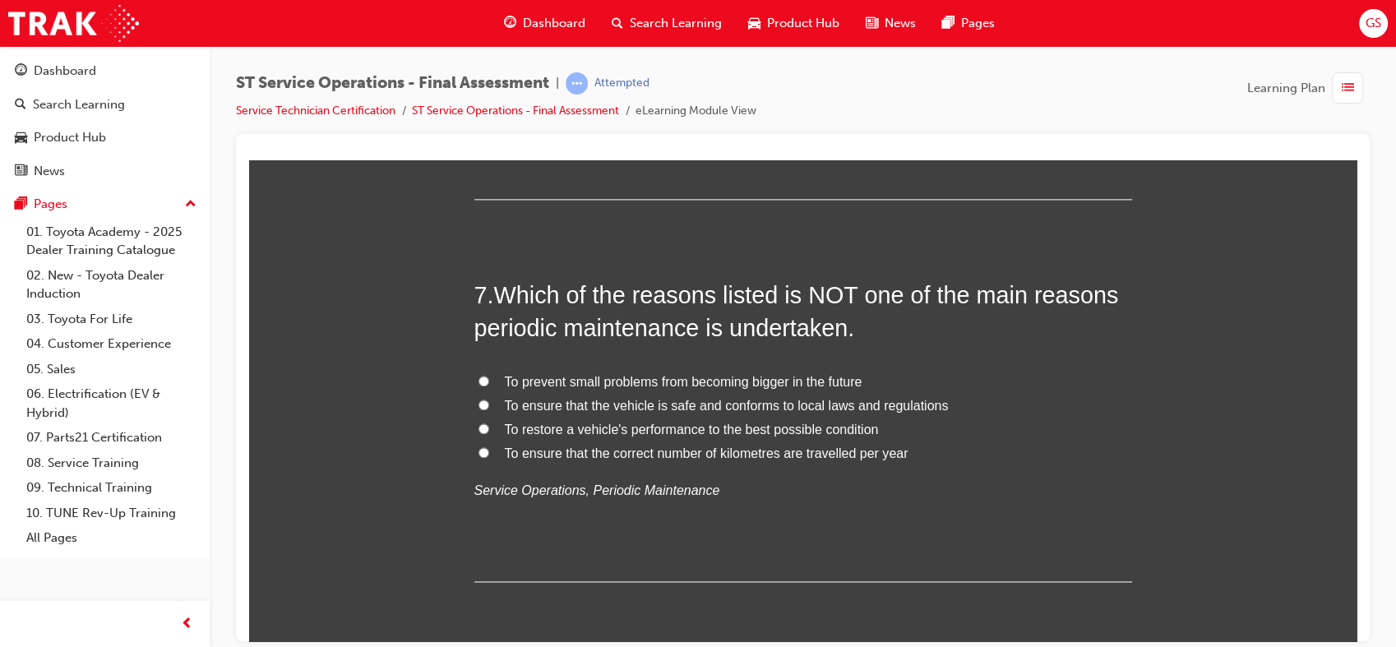
click at [775, 456] on span "To ensure that the correct number of kilometres are travelled per year" at bounding box center [707, 453] width 404 height 14
click at [489, 456] on input "To ensure that the correct number of kilometres are travelled per year" at bounding box center [483, 451] width 11 height 11
radio input "true"
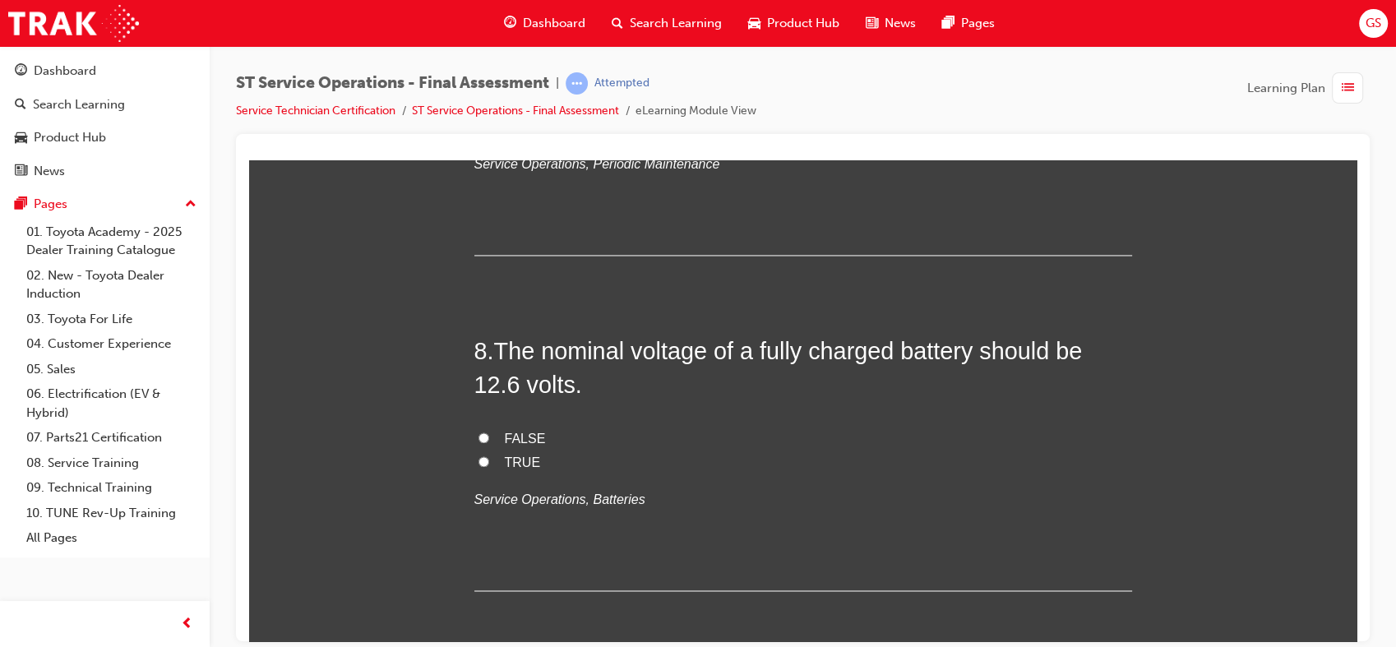
scroll to position [2666, 0]
click at [525, 435] on span "FALSE" at bounding box center [525, 437] width 41 height 14
click at [489, 435] on input "FALSE" at bounding box center [483, 436] width 11 height 11
radio input "true"
click at [514, 458] on span "TRUE" at bounding box center [523, 461] width 36 height 14
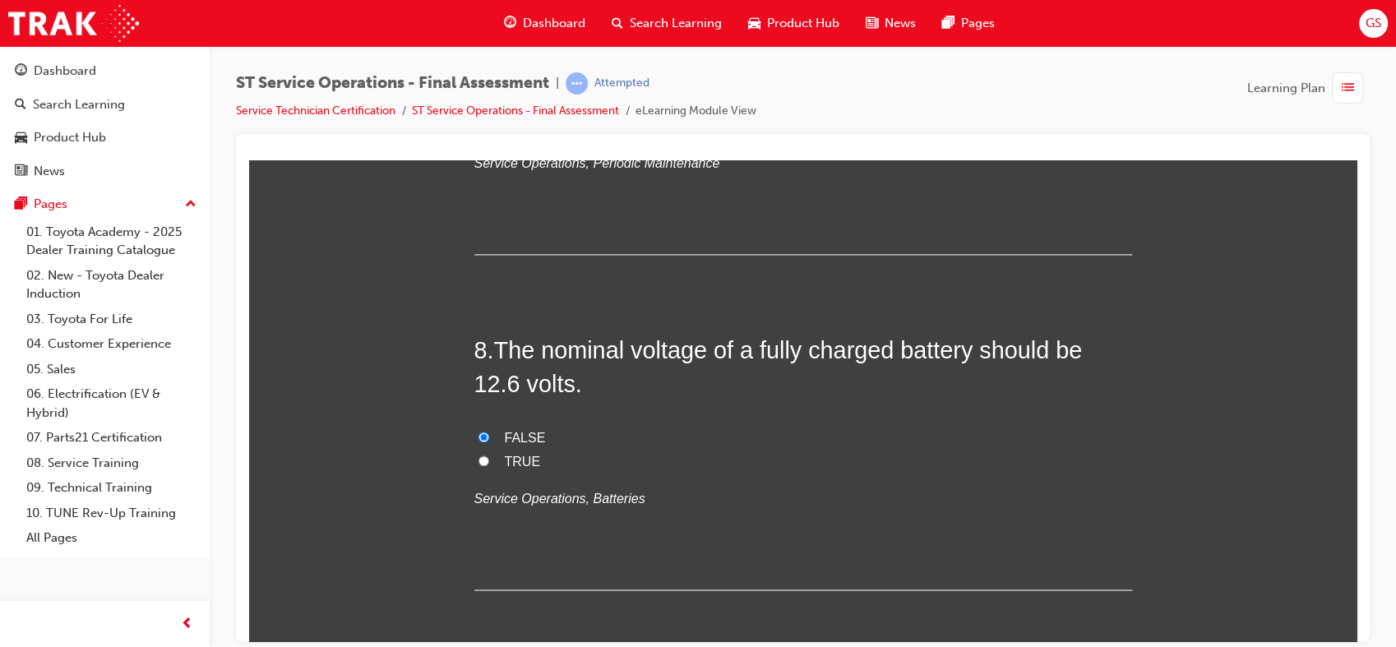
click at [489, 458] on input "TRUE" at bounding box center [483, 460] width 11 height 11
radio input "true"
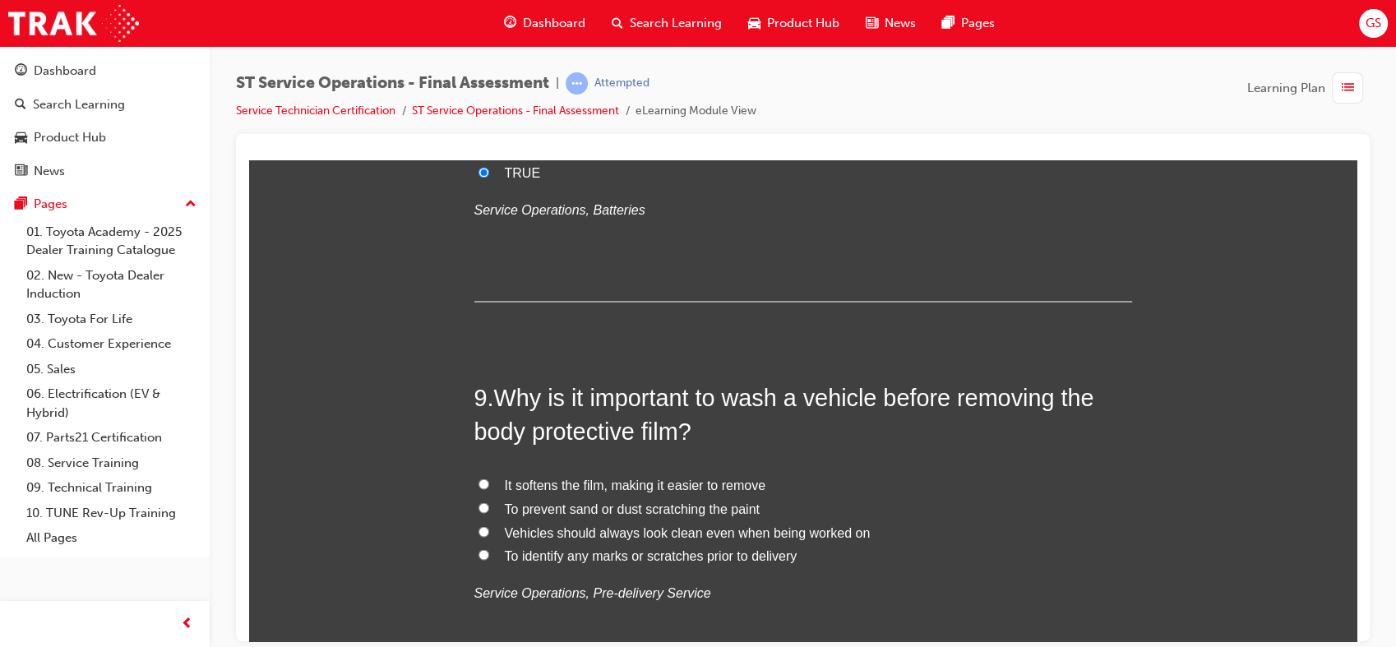
scroll to position [2960, 0]
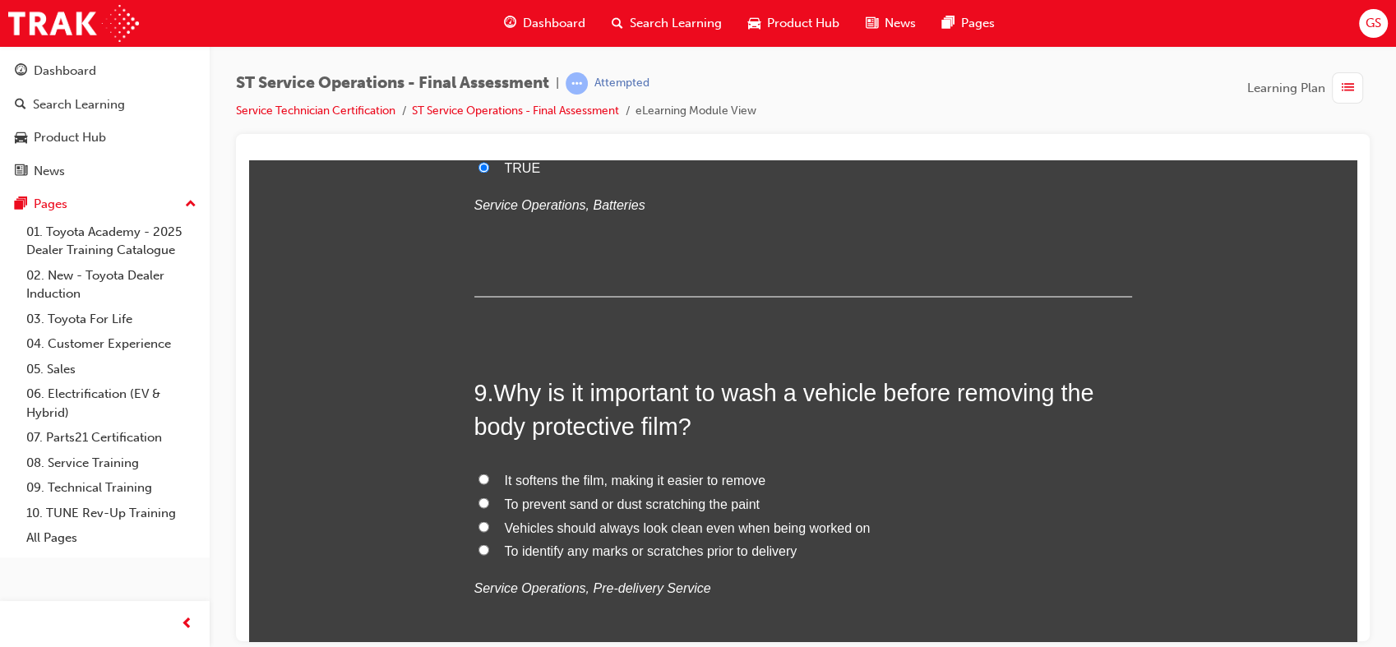
click at [630, 502] on span "To prevent sand or dust scratching the paint" at bounding box center [632, 503] width 255 height 14
click at [489, 502] on input "To prevent sand or dust scratching the paint" at bounding box center [483, 502] width 11 height 11
radio input "true"
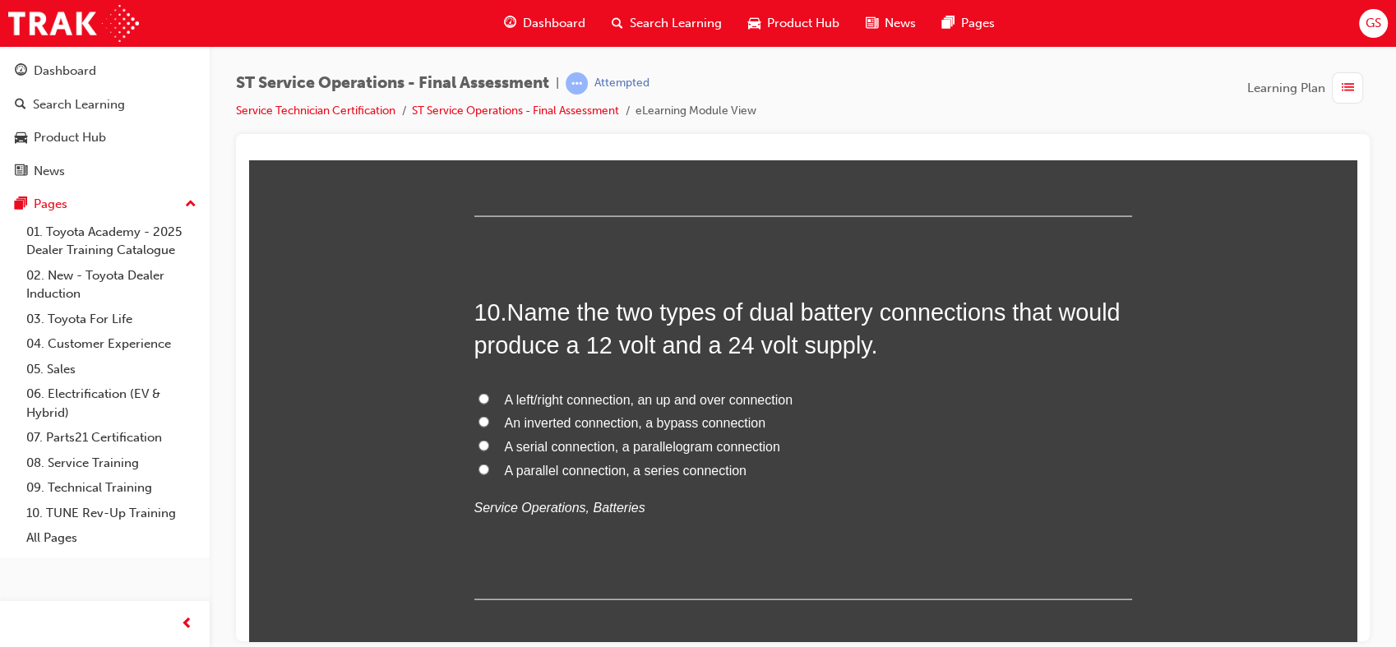
scroll to position [3426, 0]
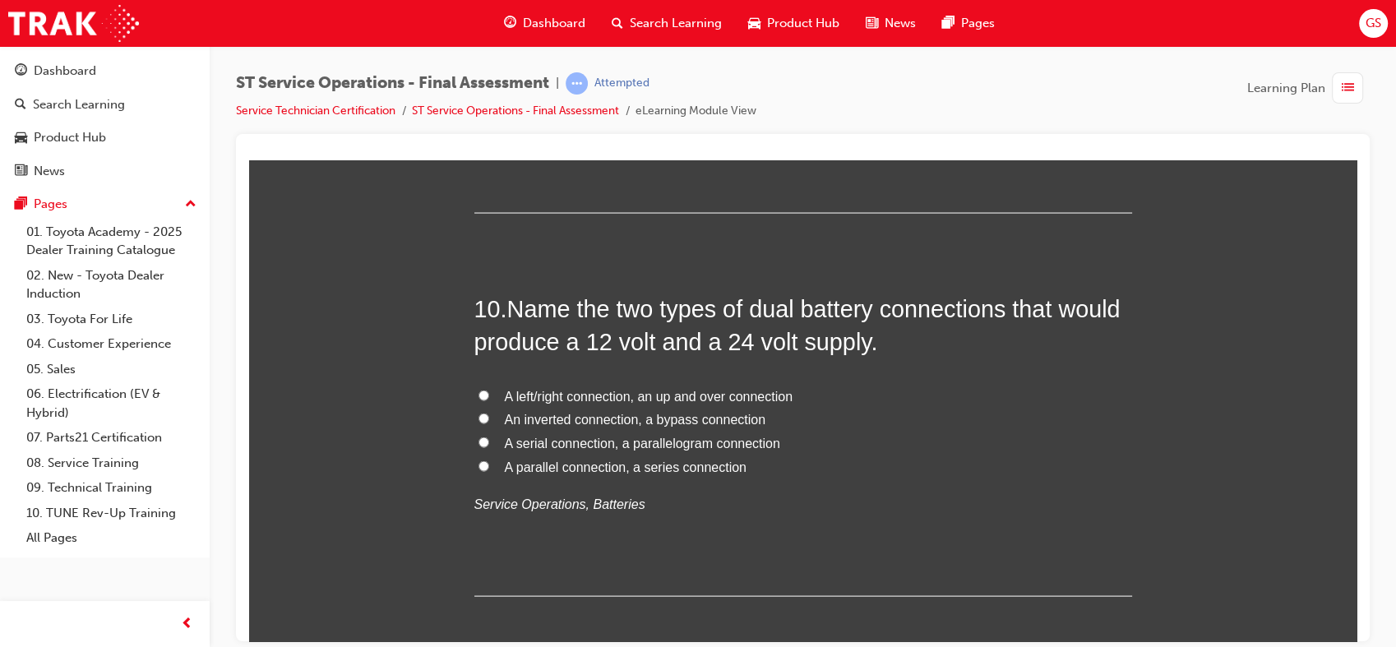
click at [604, 464] on span "A parallel connection, a series connection" at bounding box center [626, 467] width 242 height 14
click at [489, 464] on input "A parallel connection, a series connection" at bounding box center [483, 465] width 11 height 11
radio input "true"
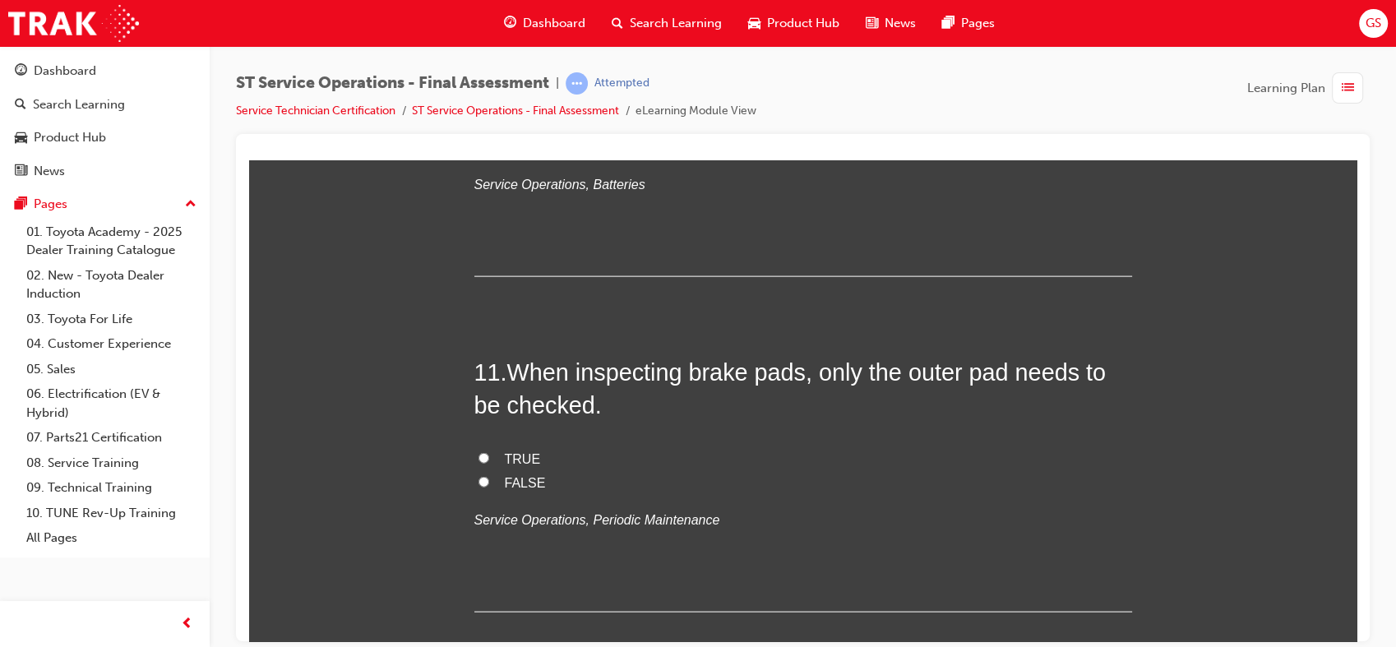
scroll to position [3853, 0]
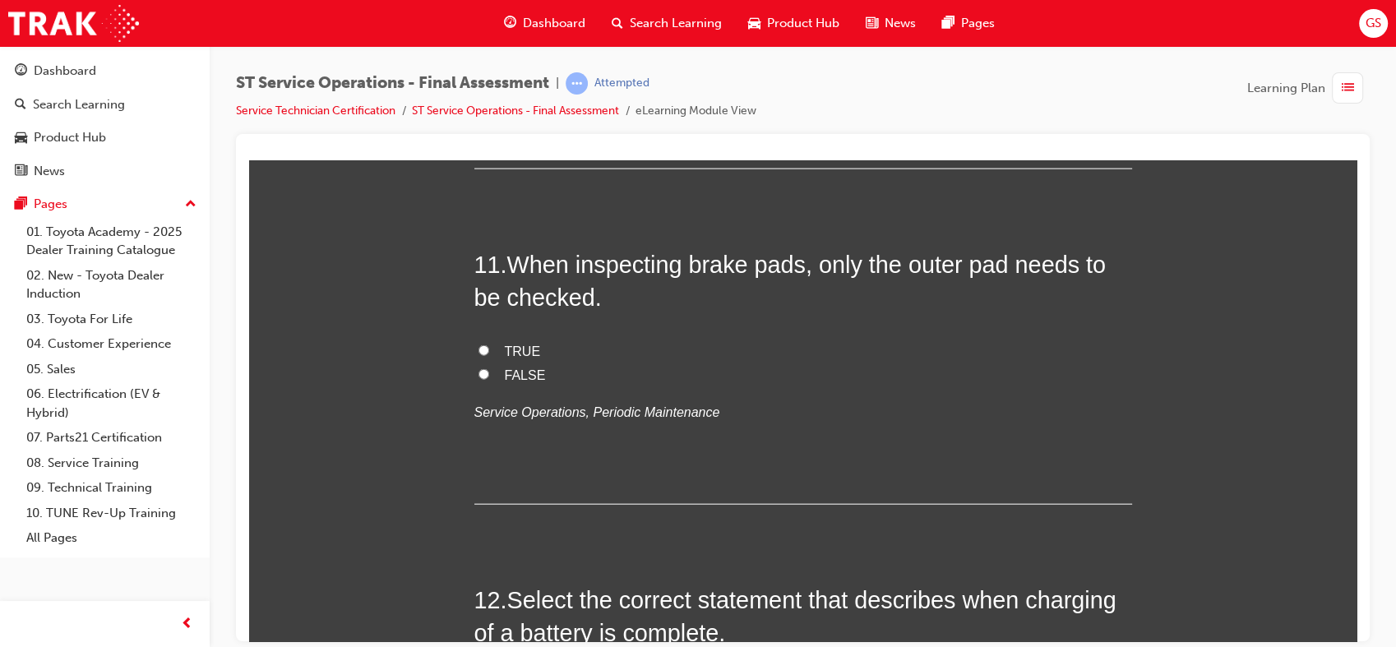
click at [505, 372] on span "FALSE" at bounding box center [525, 374] width 41 height 14
click at [489, 372] on input "FALSE" at bounding box center [483, 373] width 11 height 11
radio input "true"
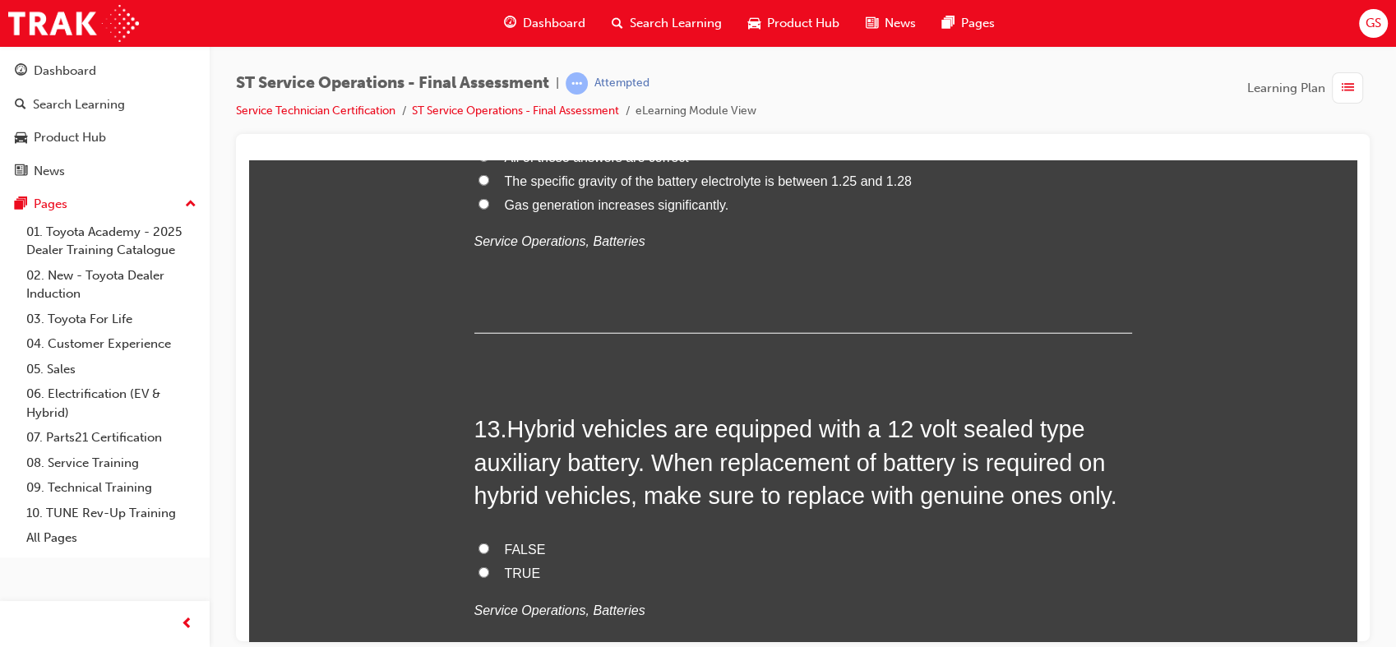
scroll to position [4328, 0]
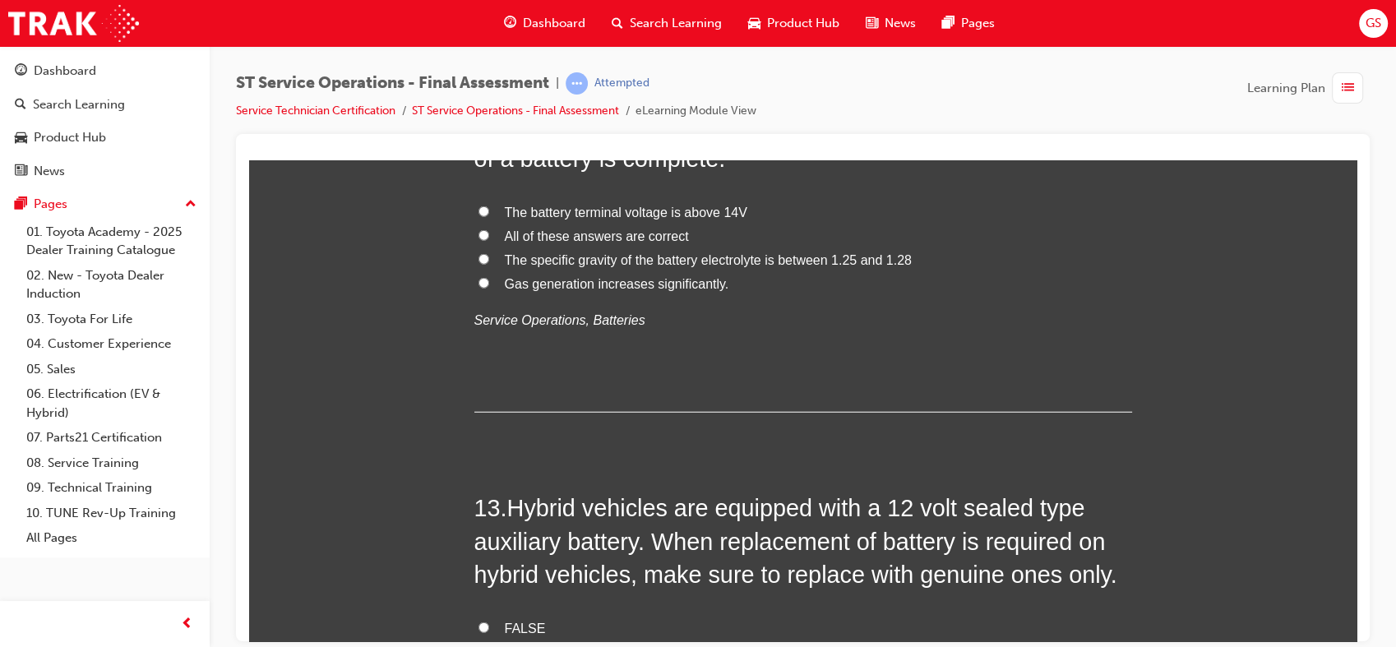
click at [766, 254] on span "The specific gravity of the battery electrolyte is between 1.25 and 1.28" at bounding box center [708, 259] width 407 height 14
click at [489, 254] on input "The specific gravity of the battery electrolyte is between 1.25 and 1.28" at bounding box center [483, 258] width 11 height 11
radio input "true"
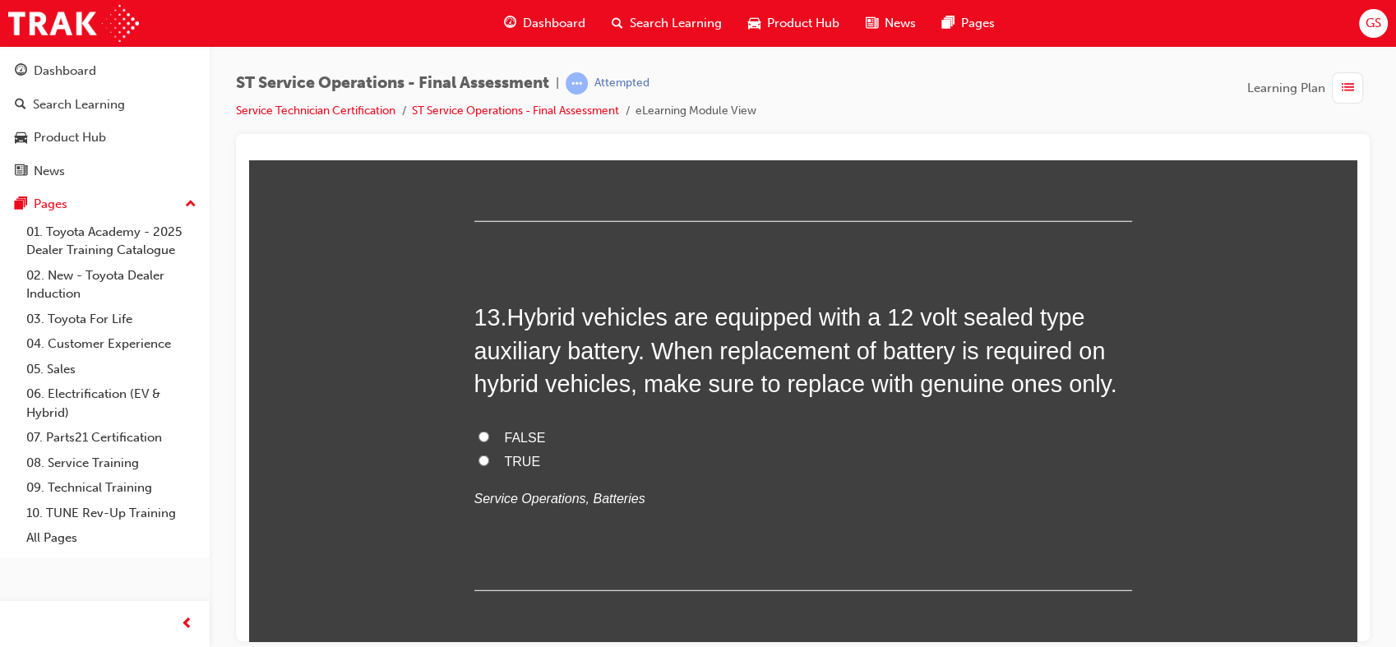
scroll to position [4518, 0]
click at [509, 461] on span "TRUE" at bounding box center [523, 461] width 36 height 14
click at [489, 461] on input "TRUE" at bounding box center [483, 460] width 11 height 11
radio input "true"
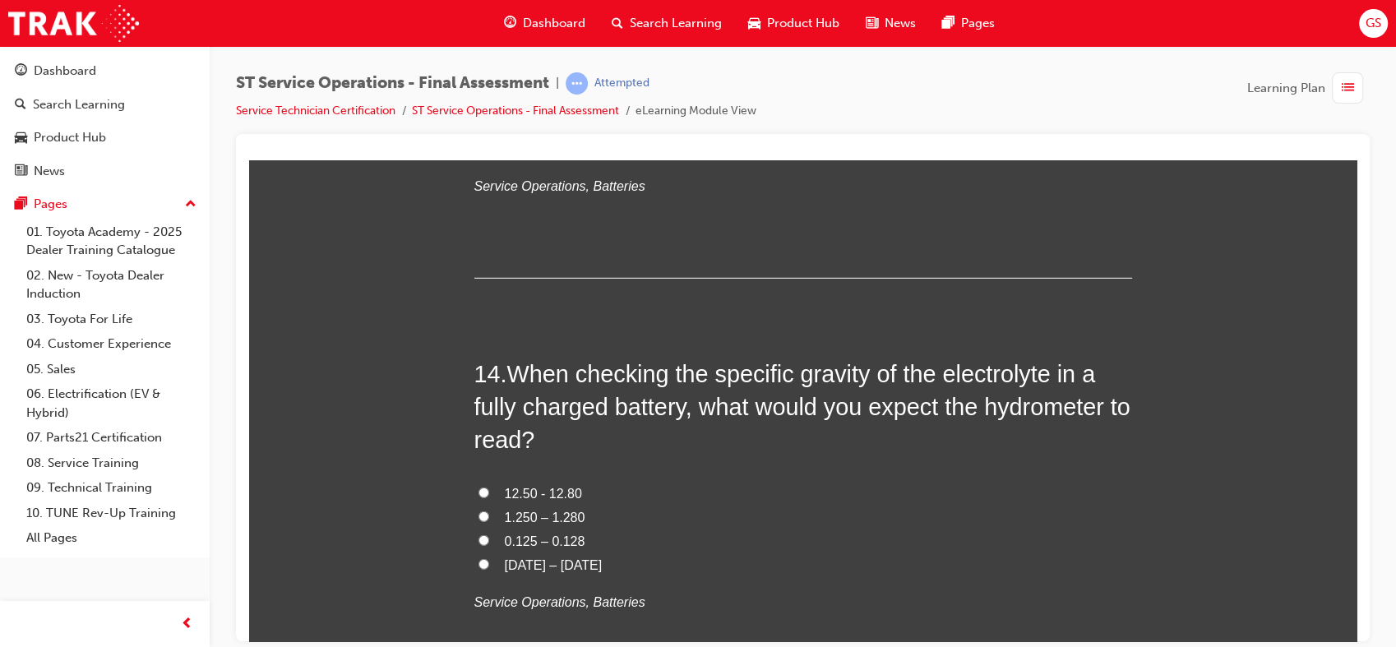
scroll to position [4837, 0]
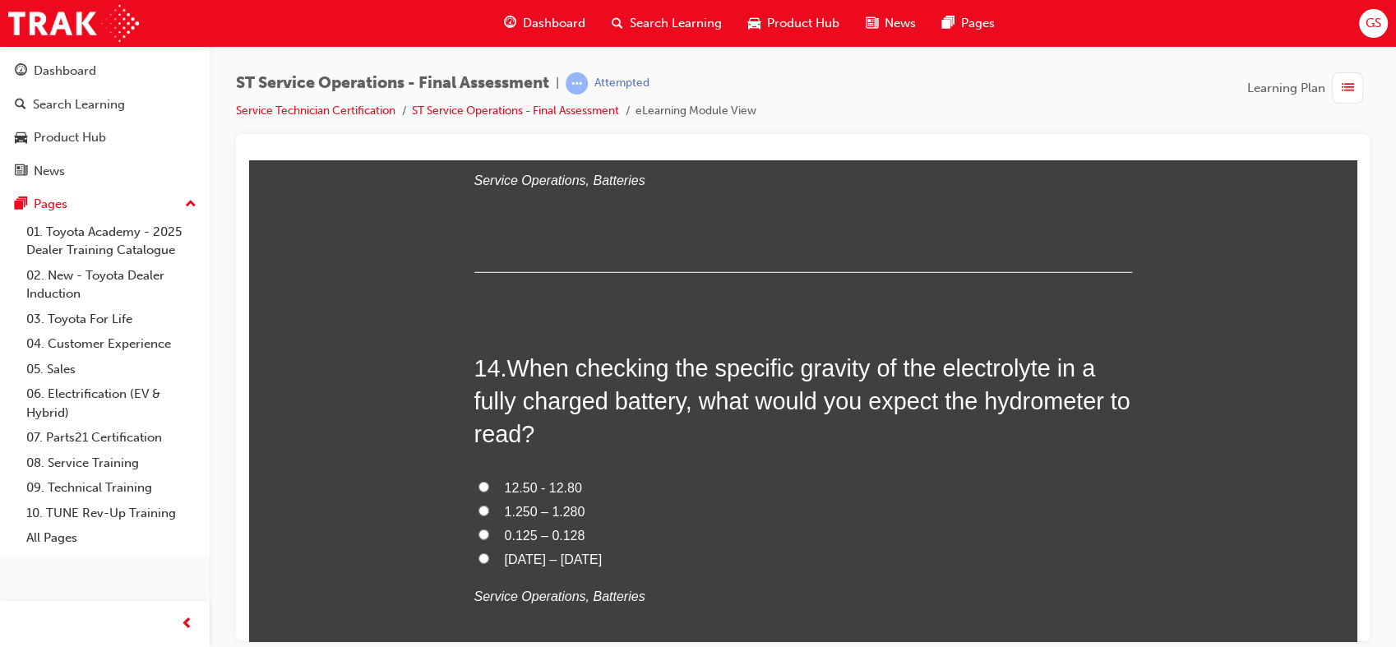
click at [552, 504] on span "1.250 – 1.280" at bounding box center [545, 511] width 81 height 14
click at [489, 505] on input "1.250 – 1.280" at bounding box center [483, 510] width 11 height 11
radio input "true"
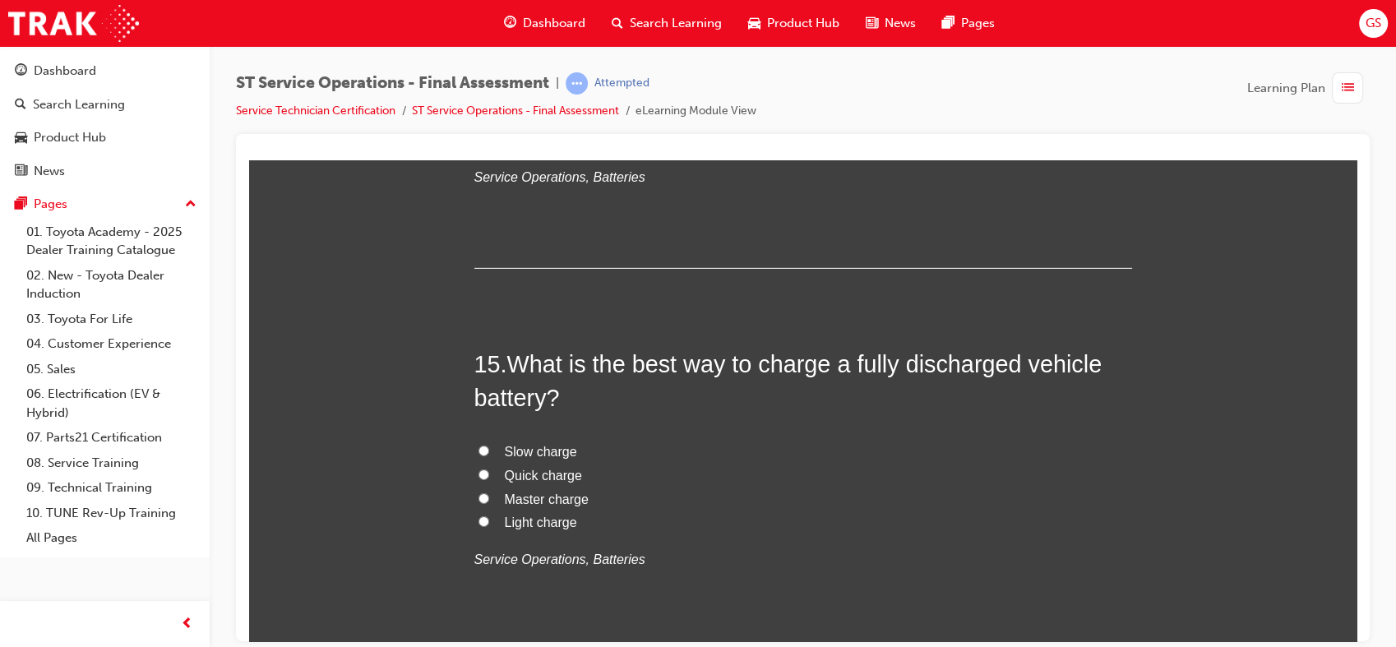
scroll to position [5257, 0]
click at [533, 446] on span "Slow charge" at bounding box center [541, 450] width 72 height 14
click at [489, 446] on input "Slow charge" at bounding box center [483, 449] width 11 height 11
radio input "true"
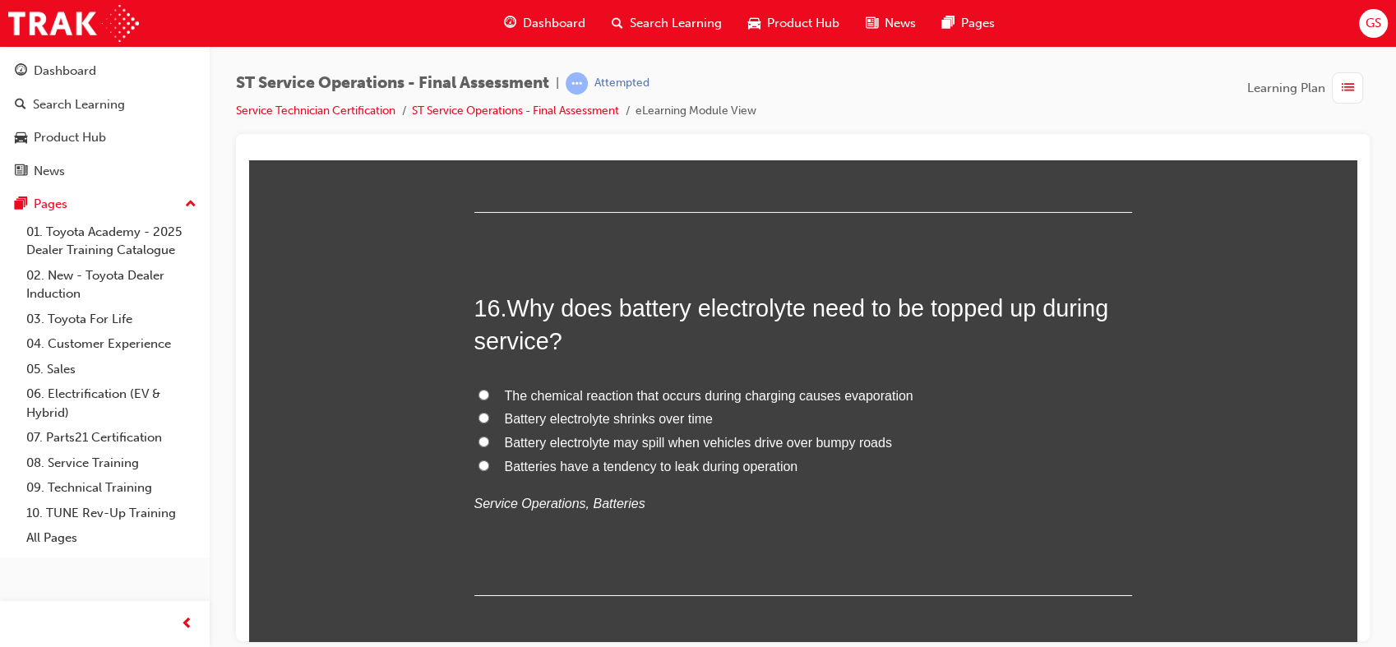
scroll to position [5696, 0]
click at [569, 391] on span "The chemical reaction that occurs during charging causes evaporation" at bounding box center [709, 394] width 409 height 14
click at [489, 391] on input "The chemical reaction that occurs during charging causes evaporation" at bounding box center [483, 393] width 11 height 11
radio input "true"
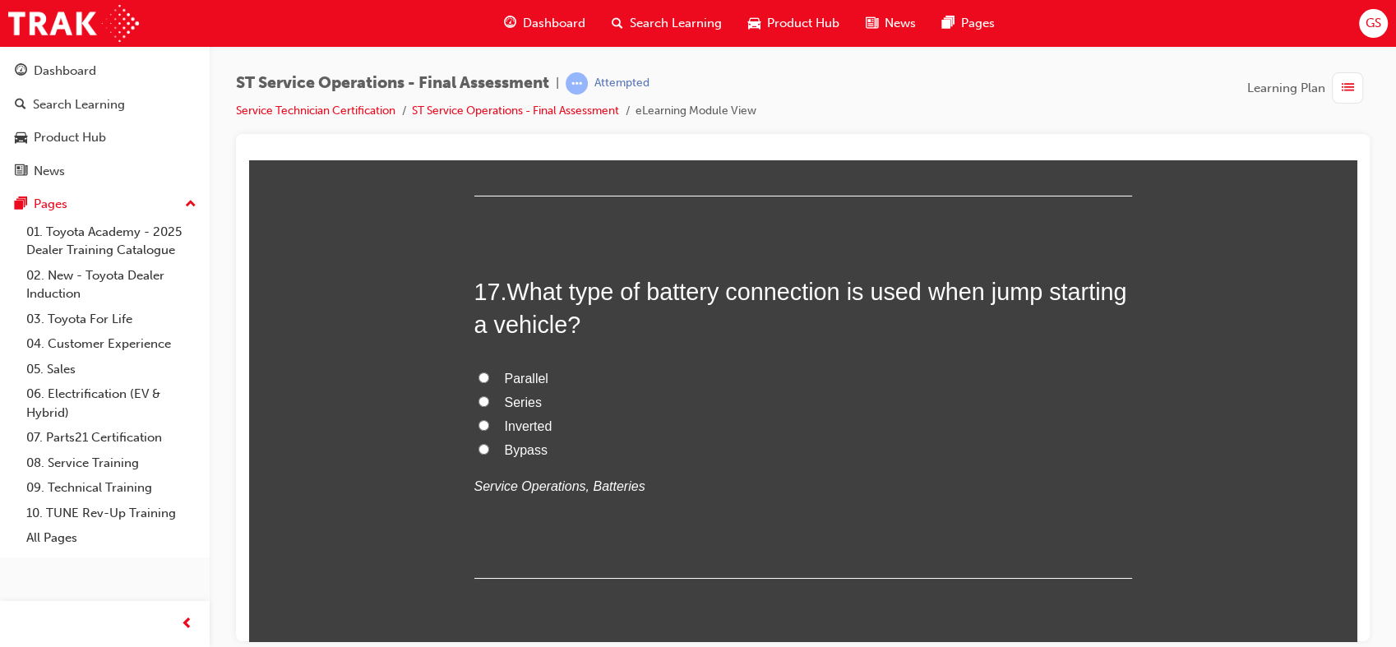
scroll to position [6097, 0]
click at [528, 375] on span "Parallel" at bounding box center [527, 375] width 44 height 14
click at [489, 375] on input "Parallel" at bounding box center [483, 374] width 11 height 11
radio input "true"
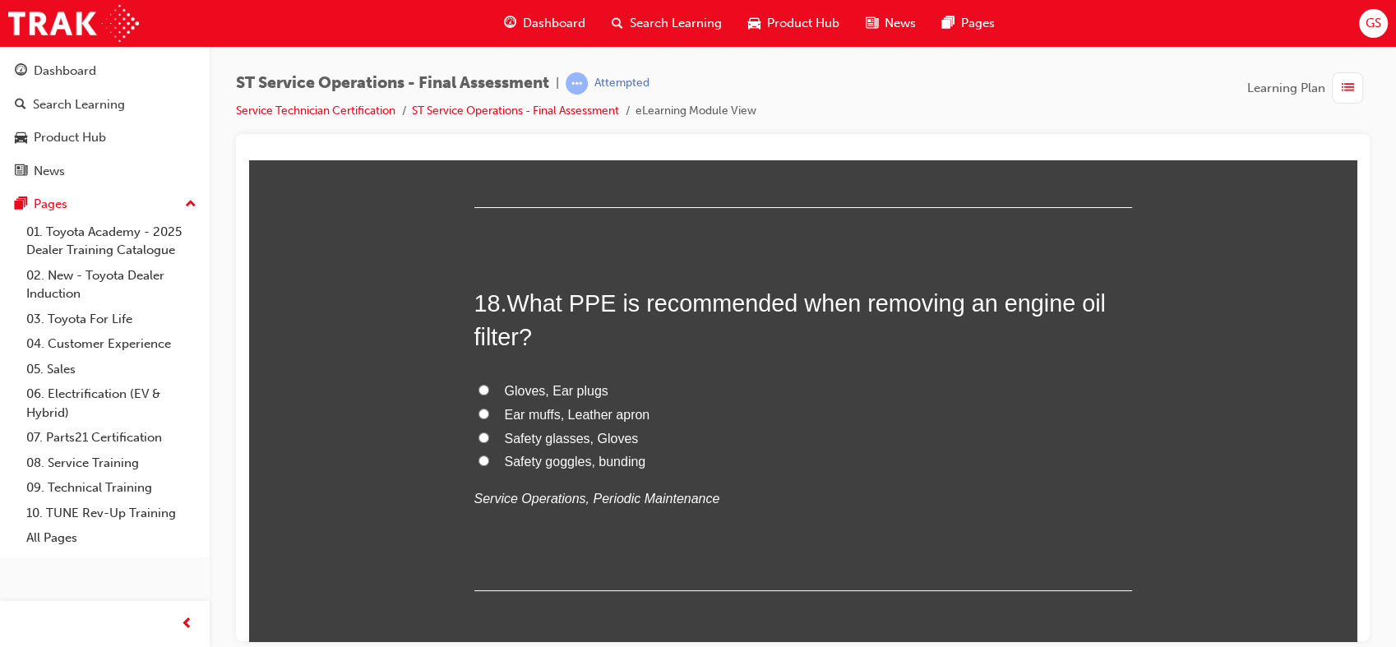
scroll to position [6448, 0]
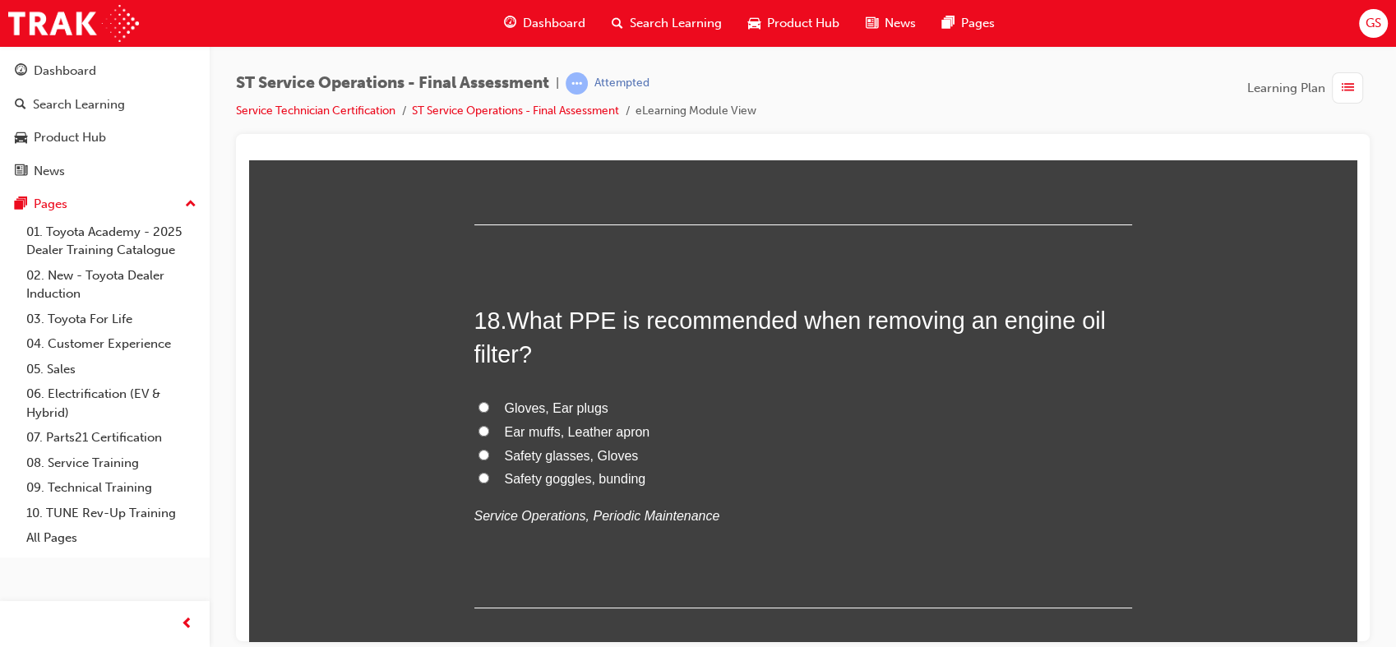
click at [540, 451] on span "Safety glasses, Gloves" at bounding box center [572, 455] width 134 height 14
click at [489, 451] on input "Safety glasses, Gloves" at bounding box center [483, 454] width 11 height 11
radio input "true"
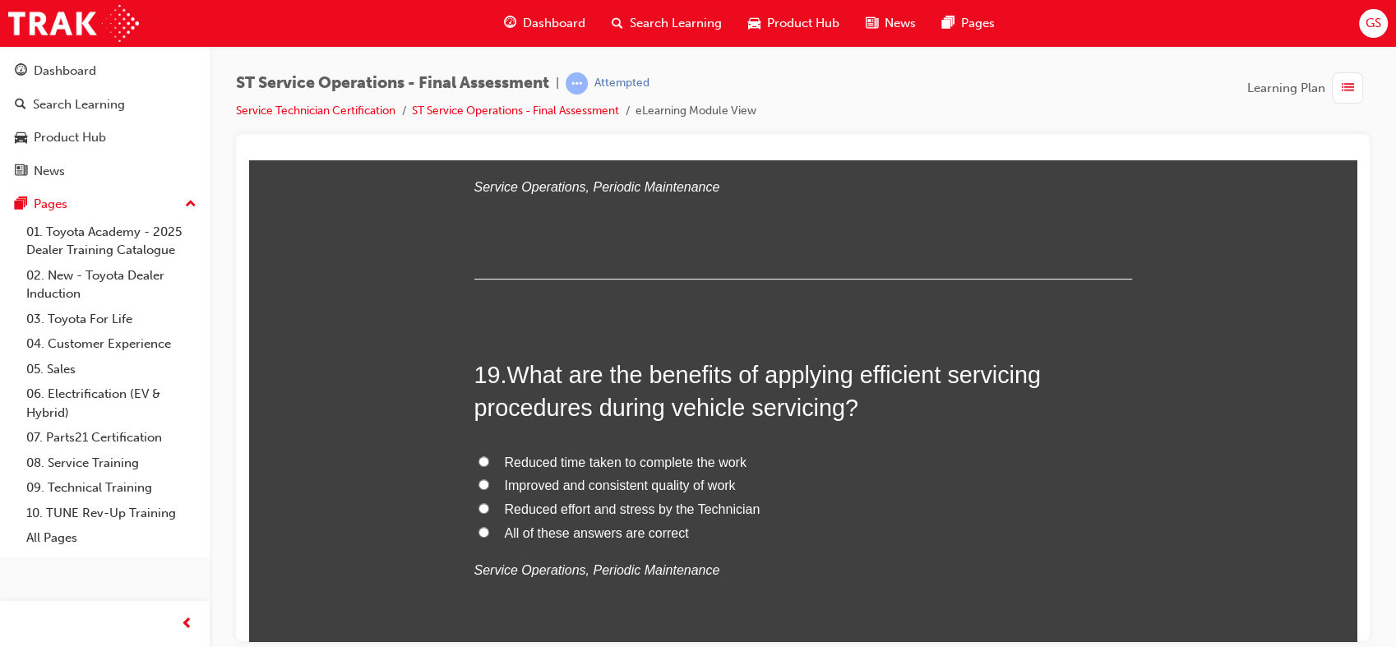
scroll to position [6787, 0]
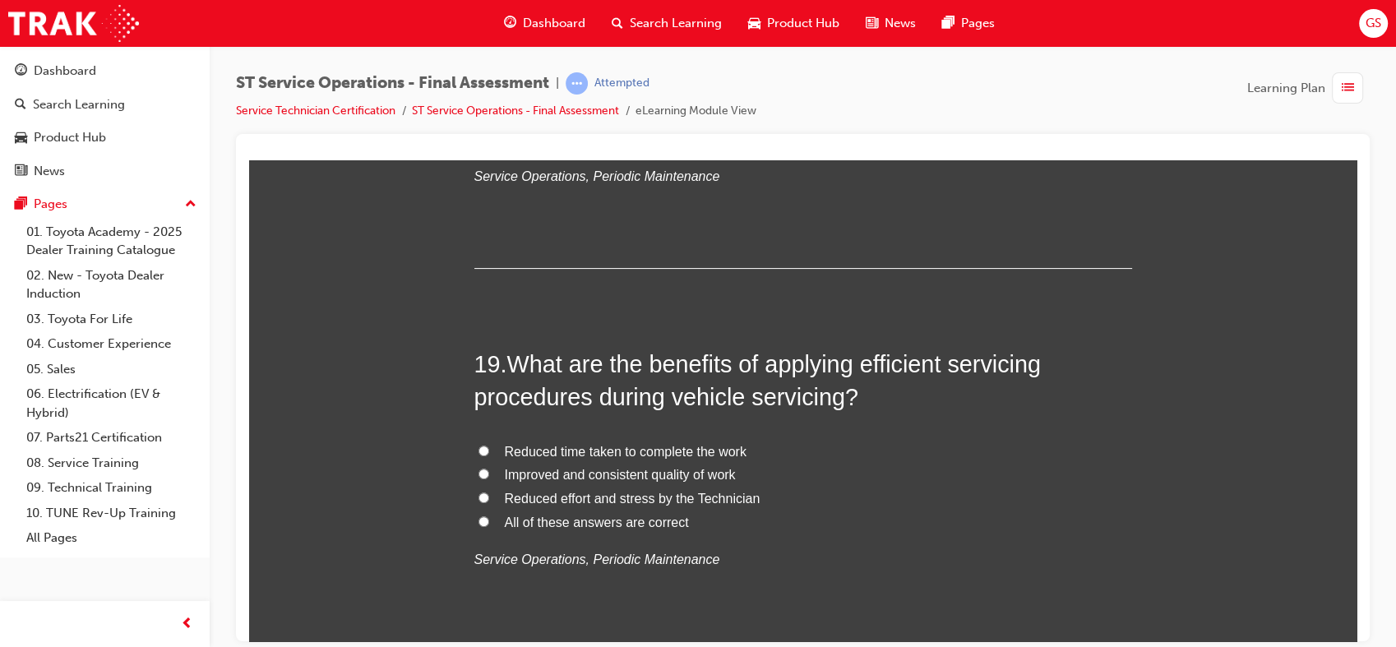
click at [571, 448] on span "Reduced time taken to complete the work" at bounding box center [626, 451] width 242 height 14
click at [489, 448] on input "Reduced time taken to complete the work" at bounding box center [483, 450] width 11 height 11
radio input "true"
click at [552, 516] on span "All of these answers are correct" at bounding box center [597, 522] width 184 height 14
click at [489, 516] on input "All of these answers are correct" at bounding box center [483, 520] width 11 height 11
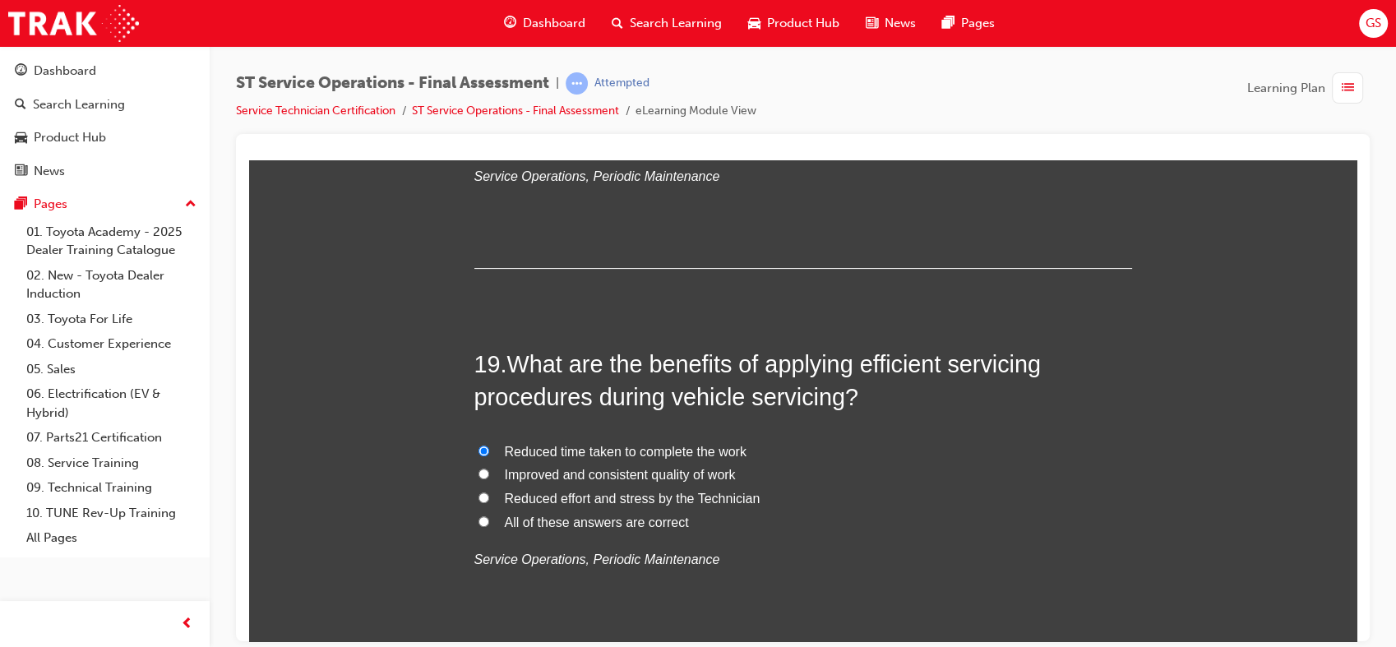
radio input "true"
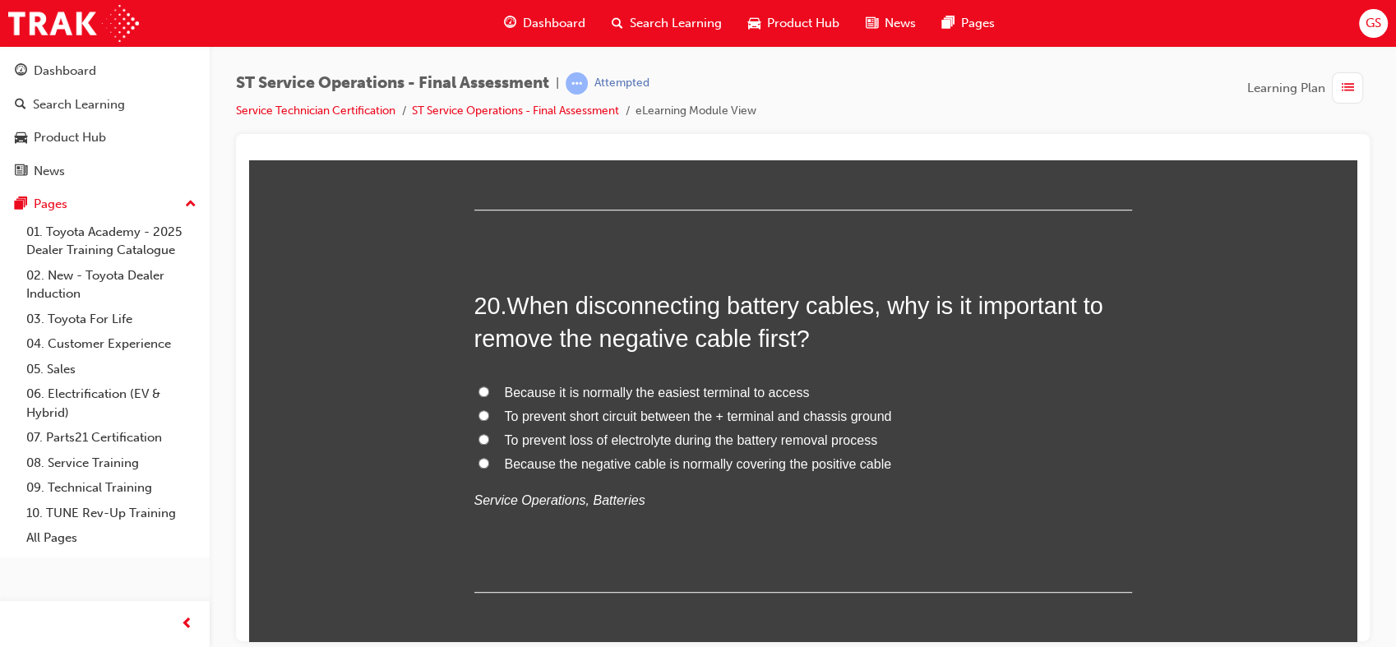
scroll to position [7235, 0]
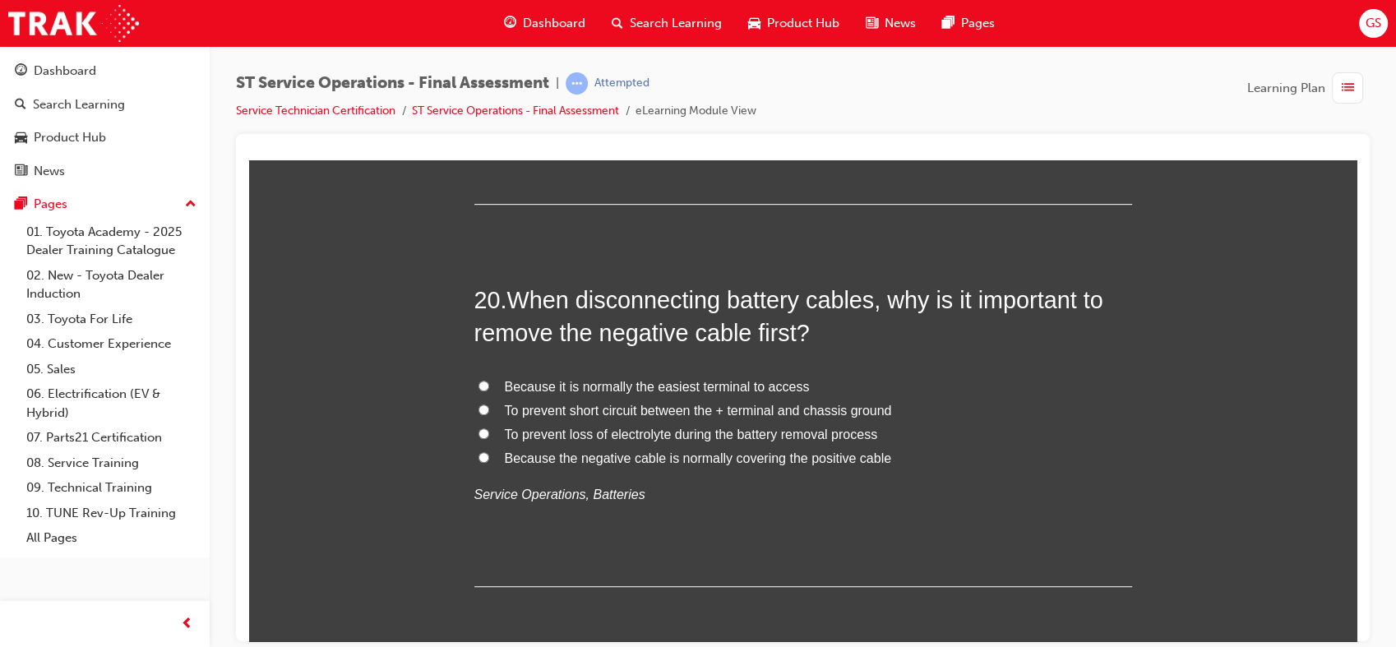
click at [543, 404] on span "To prevent short circuit between the + terminal and chassis ground" at bounding box center [698, 410] width 387 height 14
click at [489, 404] on input "To prevent short circuit between the + terminal and chassis ground" at bounding box center [483, 409] width 11 height 11
radio input "true"
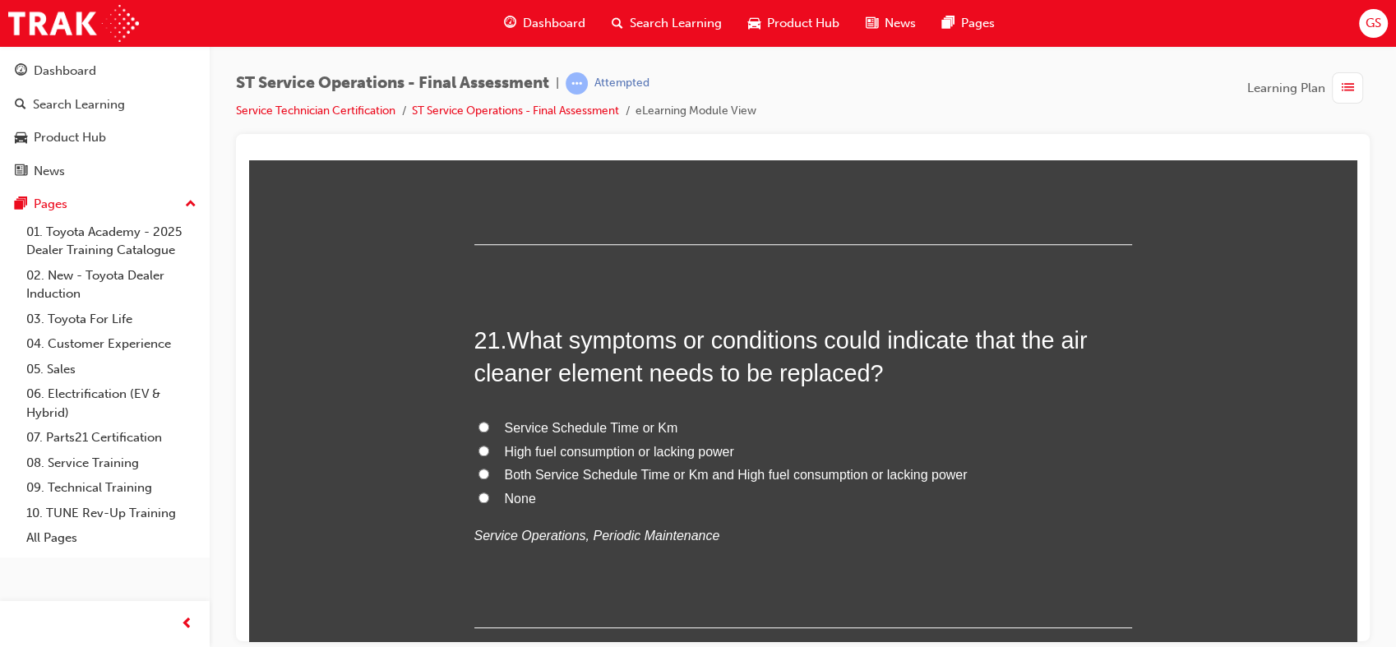
scroll to position [7574, 0]
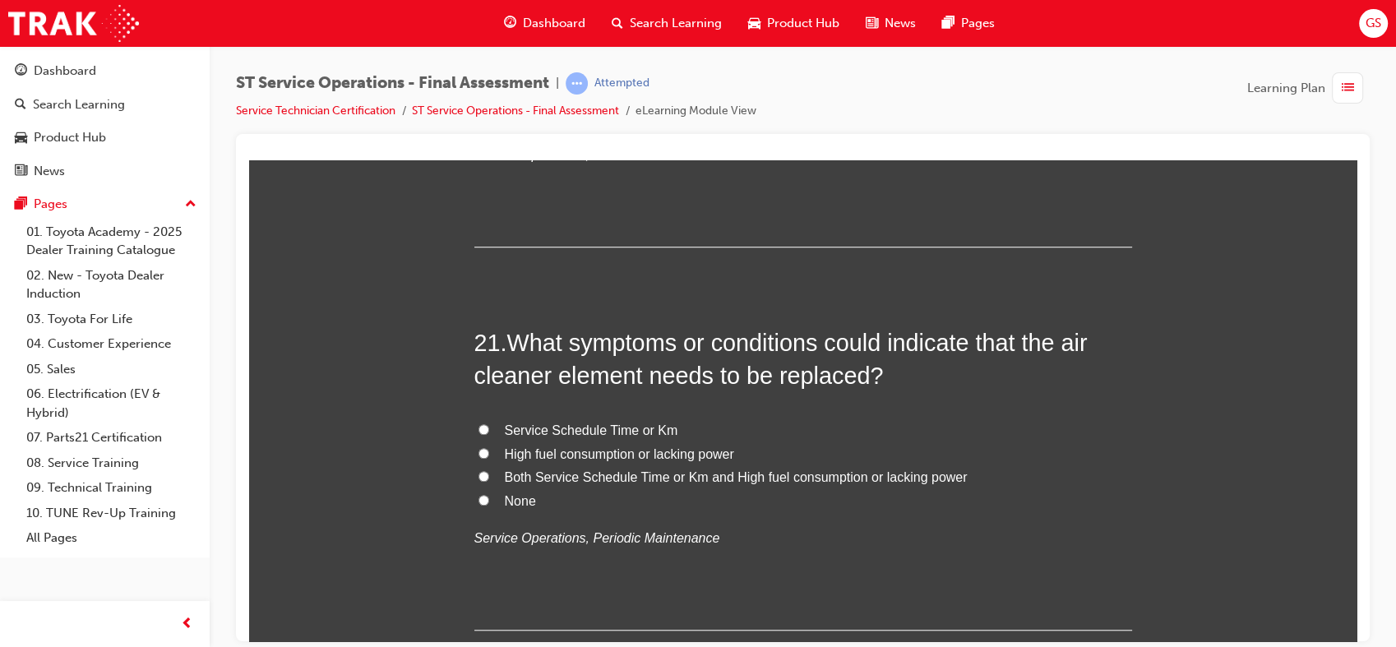
click at [542, 478] on span "Both Service Schedule Time or Km and High fuel consumption or lacking power" at bounding box center [736, 476] width 463 height 14
click at [489, 478] on input "Both Service Schedule Time or Km and High fuel consumption or lacking power" at bounding box center [483, 475] width 11 height 11
radio input "true"
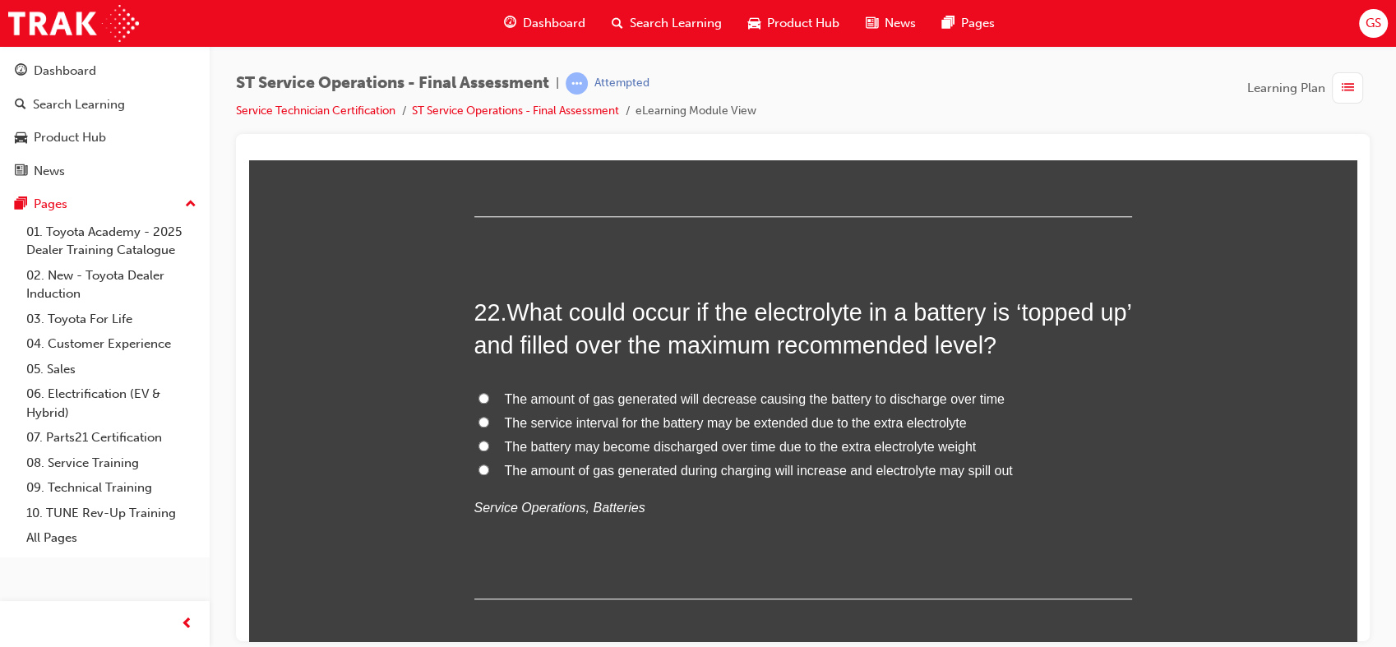
scroll to position [7990, 0]
click at [644, 450] on span "The battery may become discharged over time due to the extra electrolyte weight" at bounding box center [741, 444] width 472 height 14
click at [489, 448] on input "The battery may become discharged over time due to the extra electrolyte weight" at bounding box center [483, 442] width 11 height 11
radio input "true"
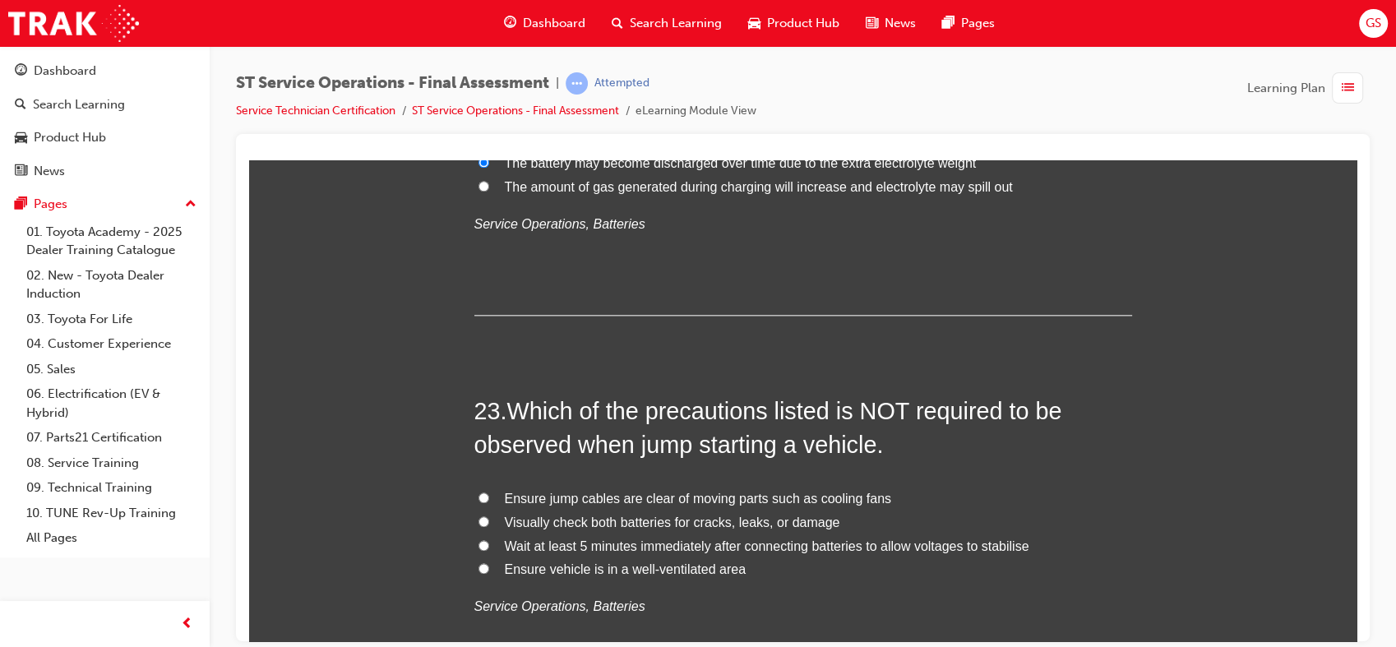
scroll to position [8371, 0]
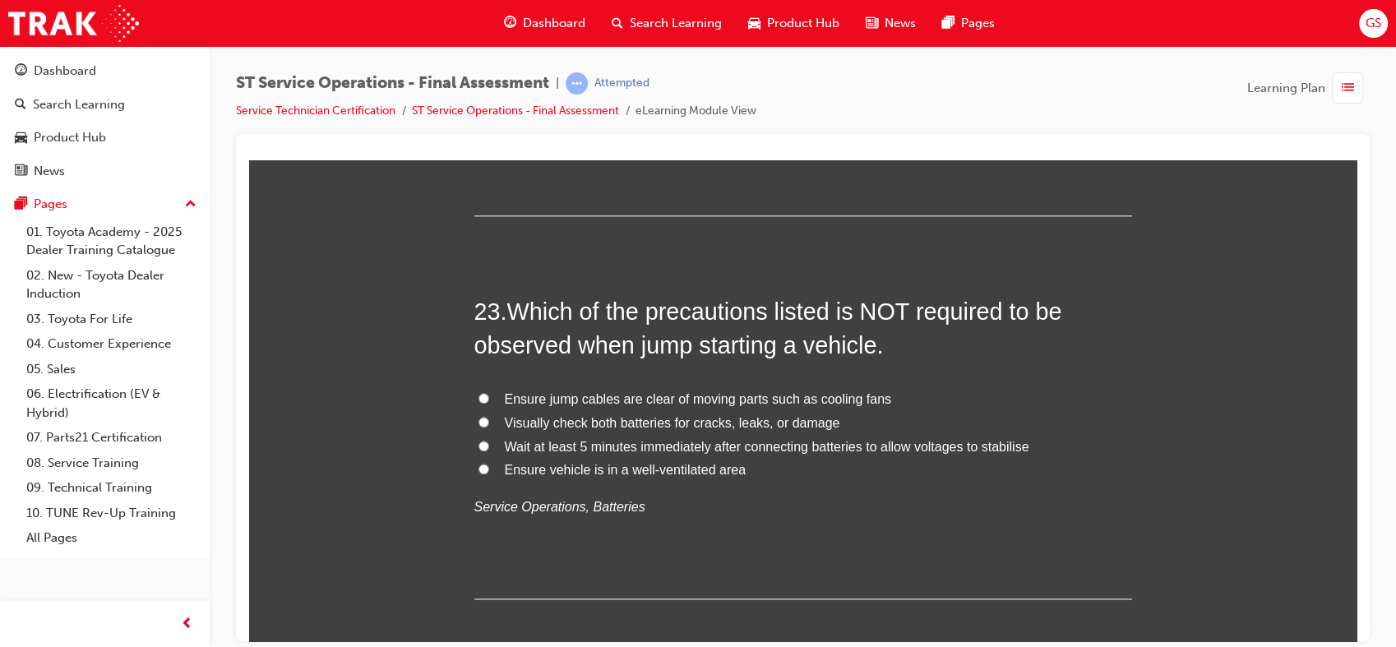
click at [641, 469] on span "Ensure vehicle is in a well-ventilated area" at bounding box center [625, 469] width 241 height 14
click at [489, 469] on input "Ensure vehicle is in a well-ventilated area" at bounding box center [483, 468] width 11 height 11
radio input "true"
click at [646, 446] on span "Wait at least 5 minutes immediately after connecting batteries to allow voltage…" at bounding box center [767, 446] width 525 height 14
click at [489, 446] on input "Wait at least 5 minutes immediately after connecting batteries to allow voltage…" at bounding box center [483, 445] width 11 height 11
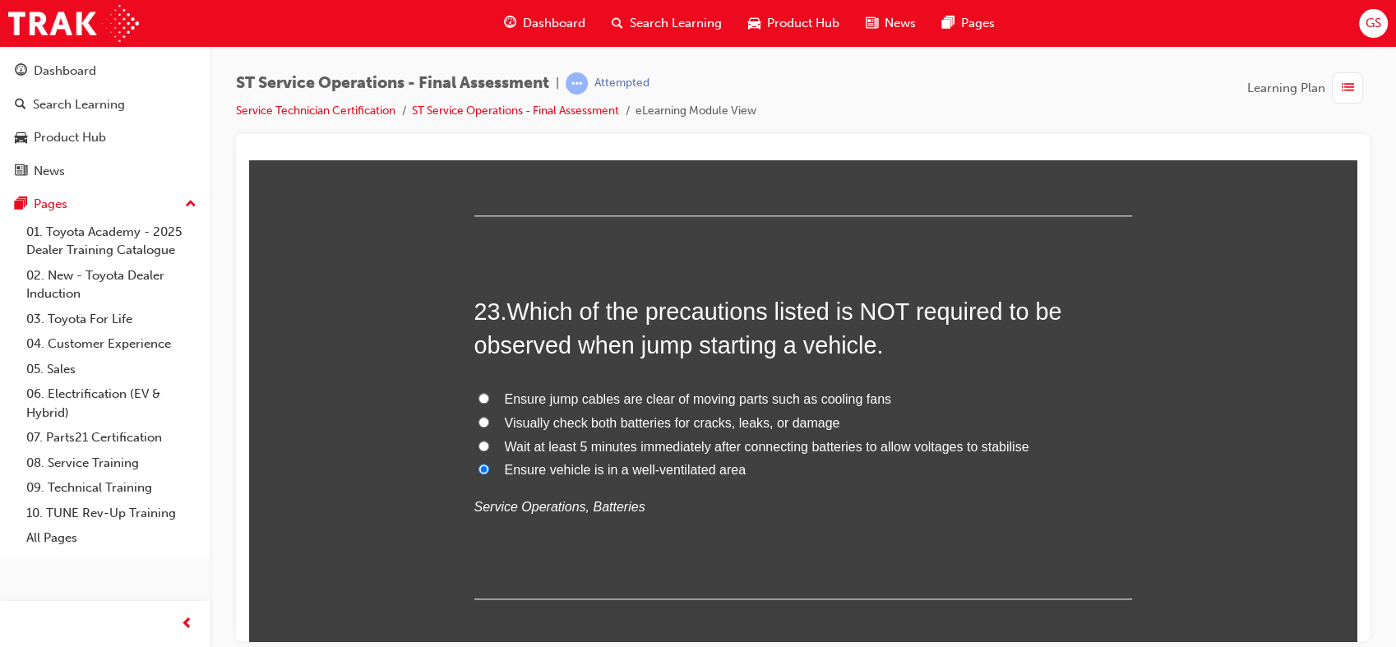
radio input "true"
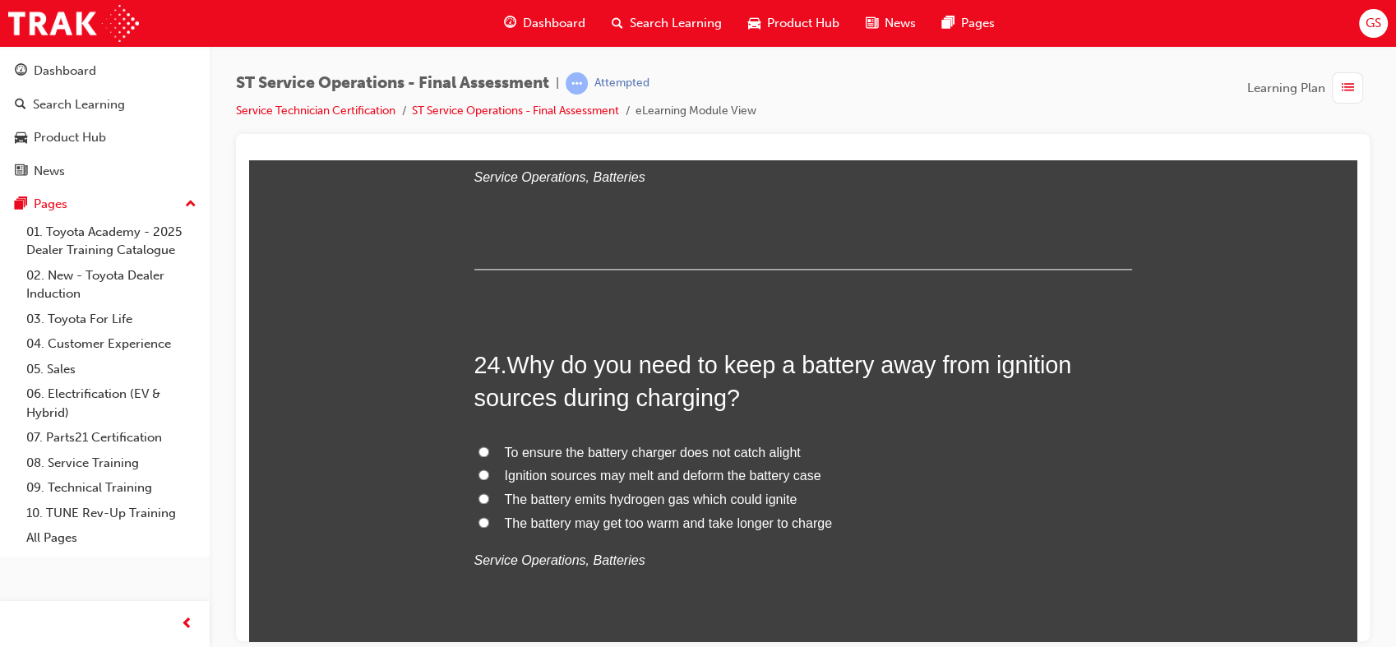
scroll to position [8705, 0]
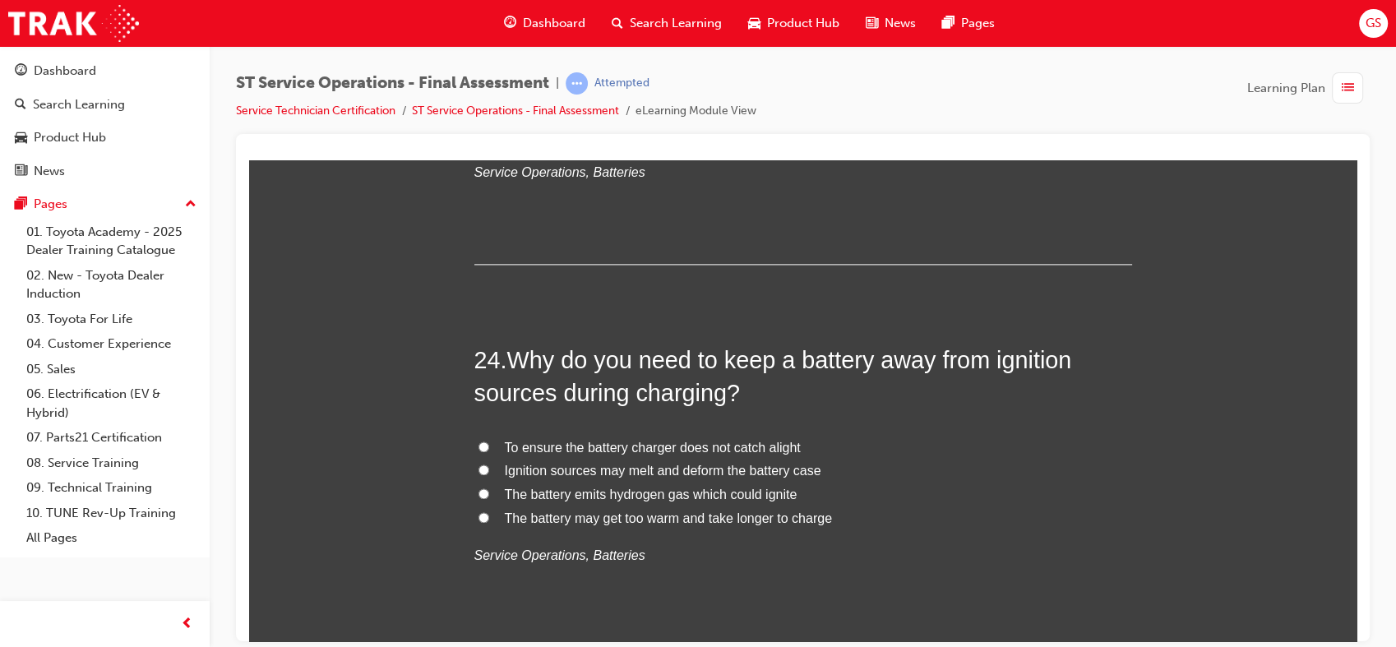
click at [665, 492] on span "The battery emits hydrogen gas which could ignite" at bounding box center [651, 494] width 293 height 14
click at [489, 492] on input "The battery emits hydrogen gas which could ignite" at bounding box center [483, 493] width 11 height 11
radio input "true"
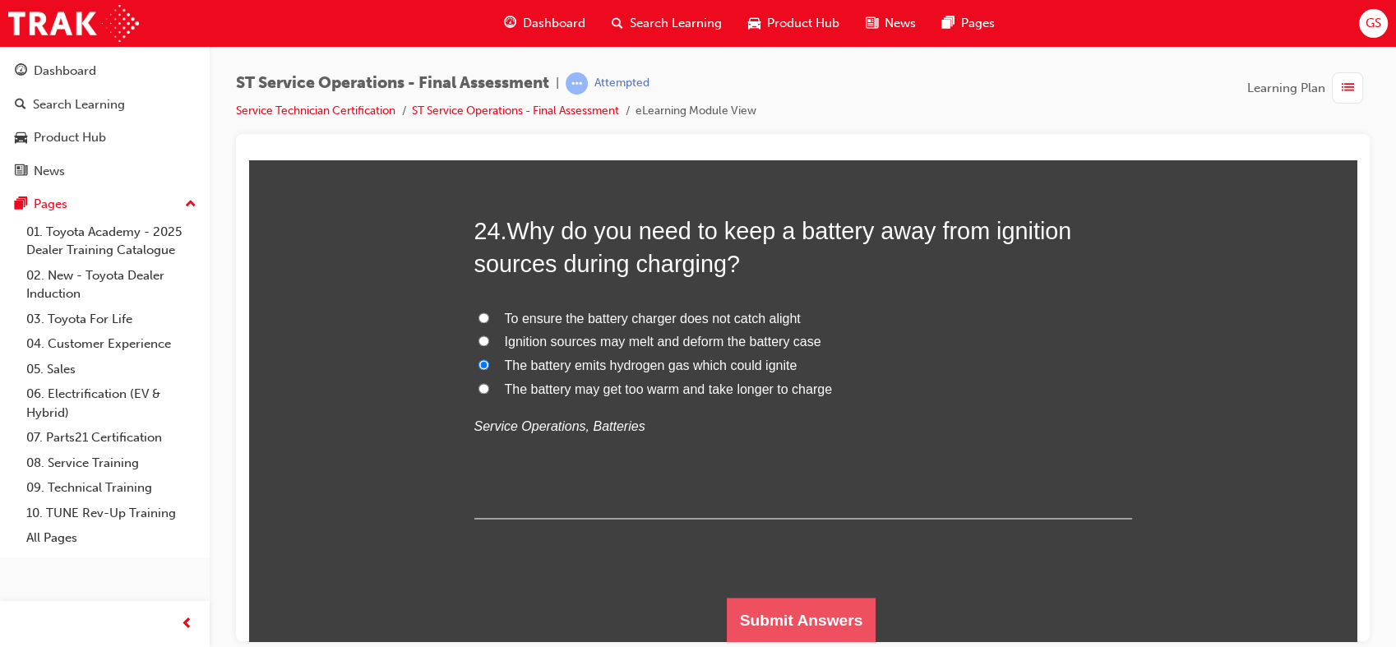
click at [774, 602] on button "Submit Answers" at bounding box center [802, 620] width 150 height 46
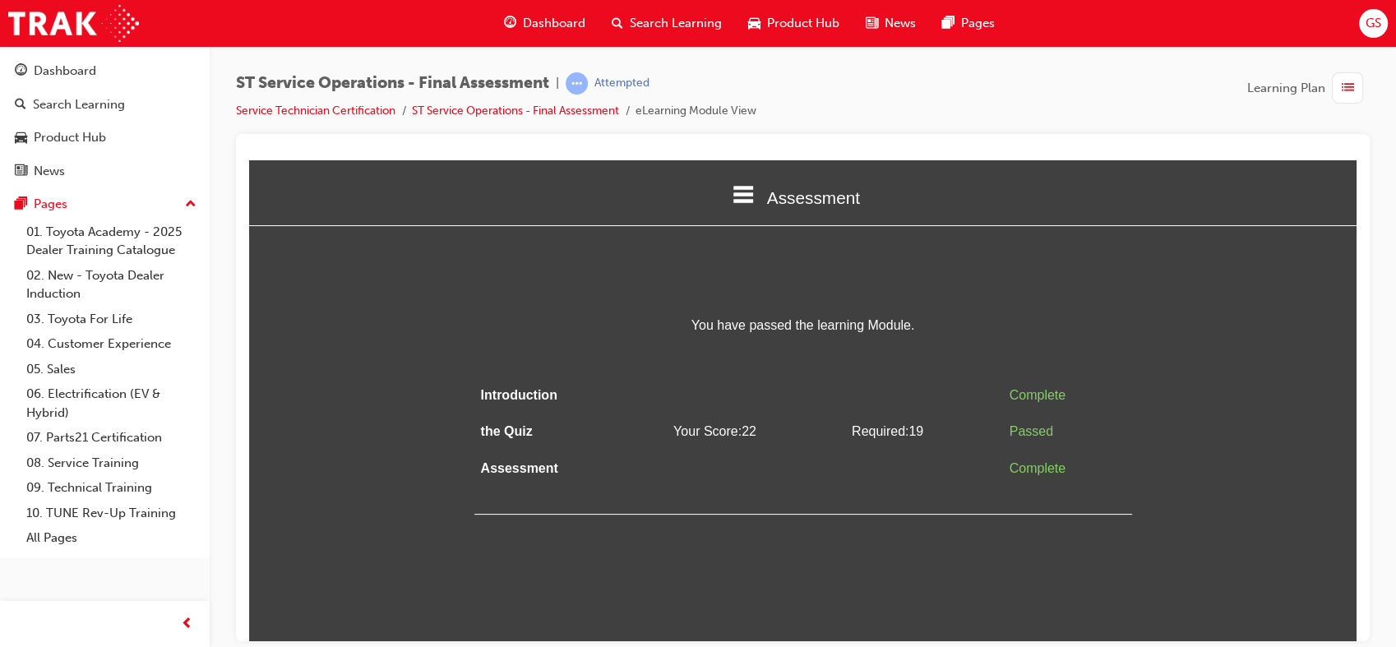
scroll to position [0, 0]
click at [1355, 86] on div "button" at bounding box center [1347, 87] width 31 height 31
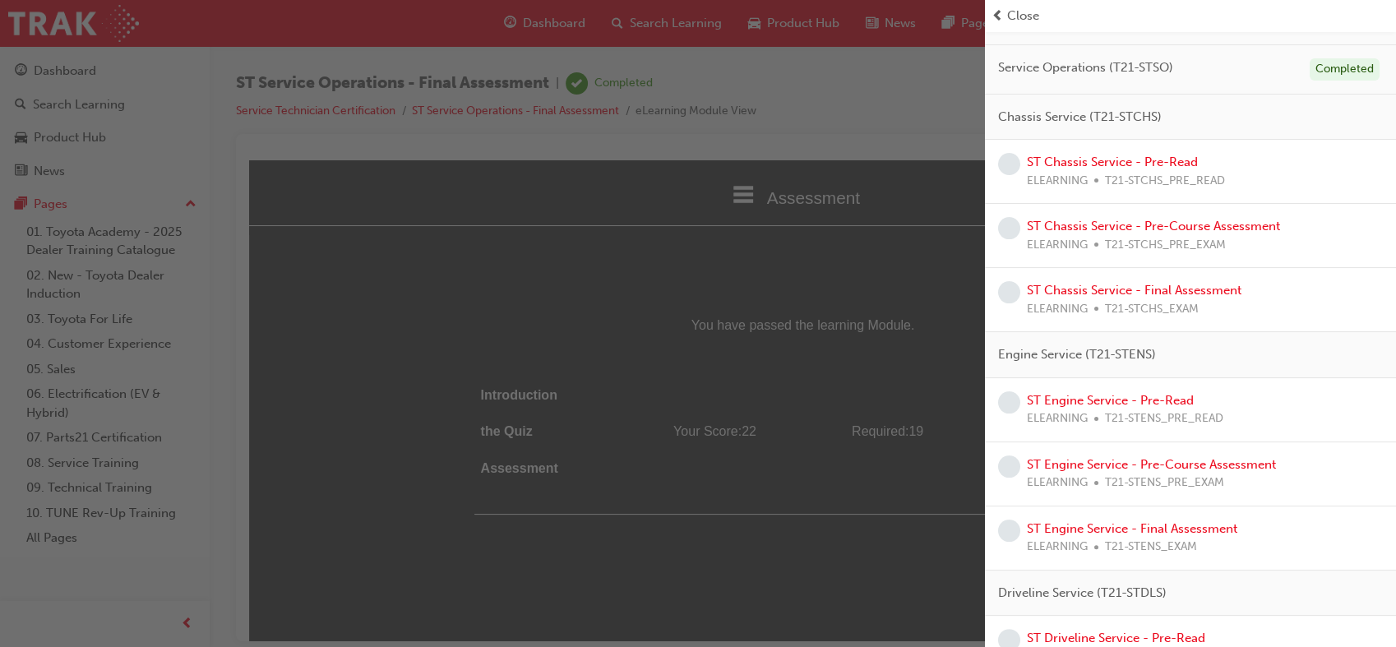
scroll to position [240, 0]
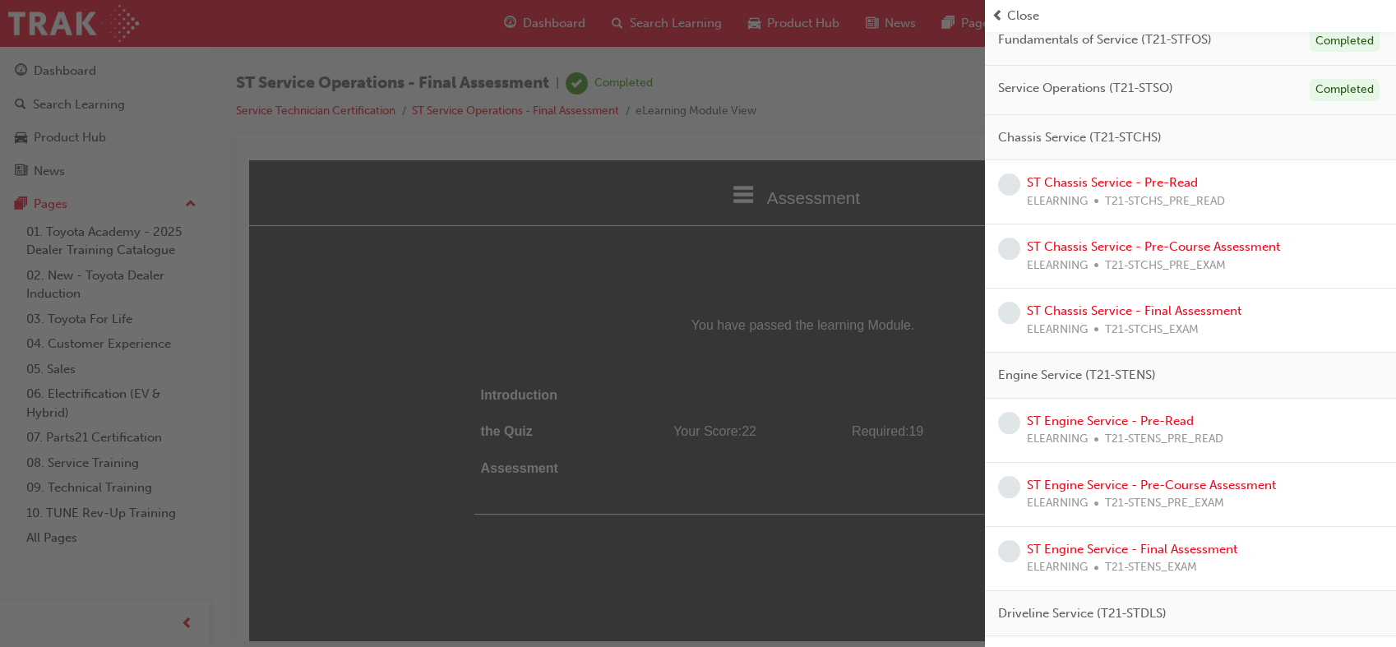
click at [1211, 186] on div "ST Chassis Service - Pre-Read ELEARNING T21-STCHS_PRE_READ" at bounding box center [1126, 191] width 198 height 37
click at [1175, 178] on link "ST Chassis Service - Pre-Read" at bounding box center [1112, 182] width 171 height 15
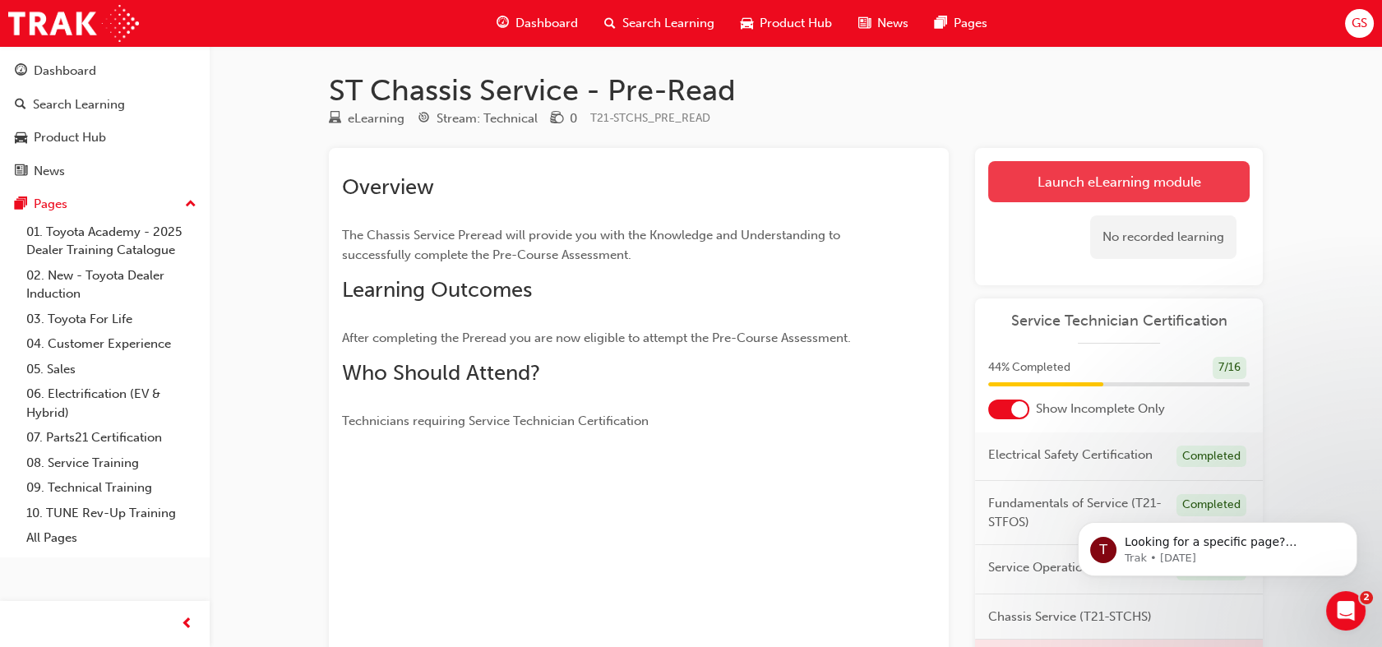
click at [1144, 176] on link "Launch eLearning module" at bounding box center [1118, 181] width 261 height 41
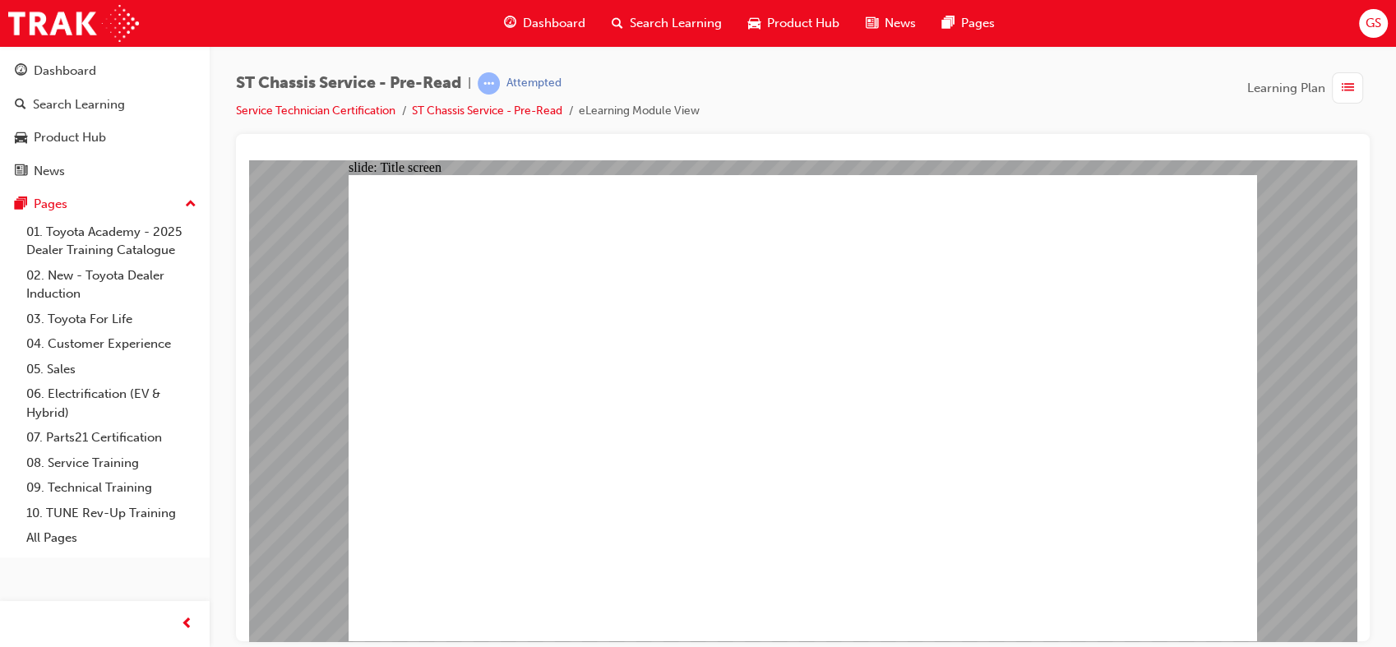
click at [1342, 94] on span "list-icon" at bounding box center [1348, 88] width 12 height 21
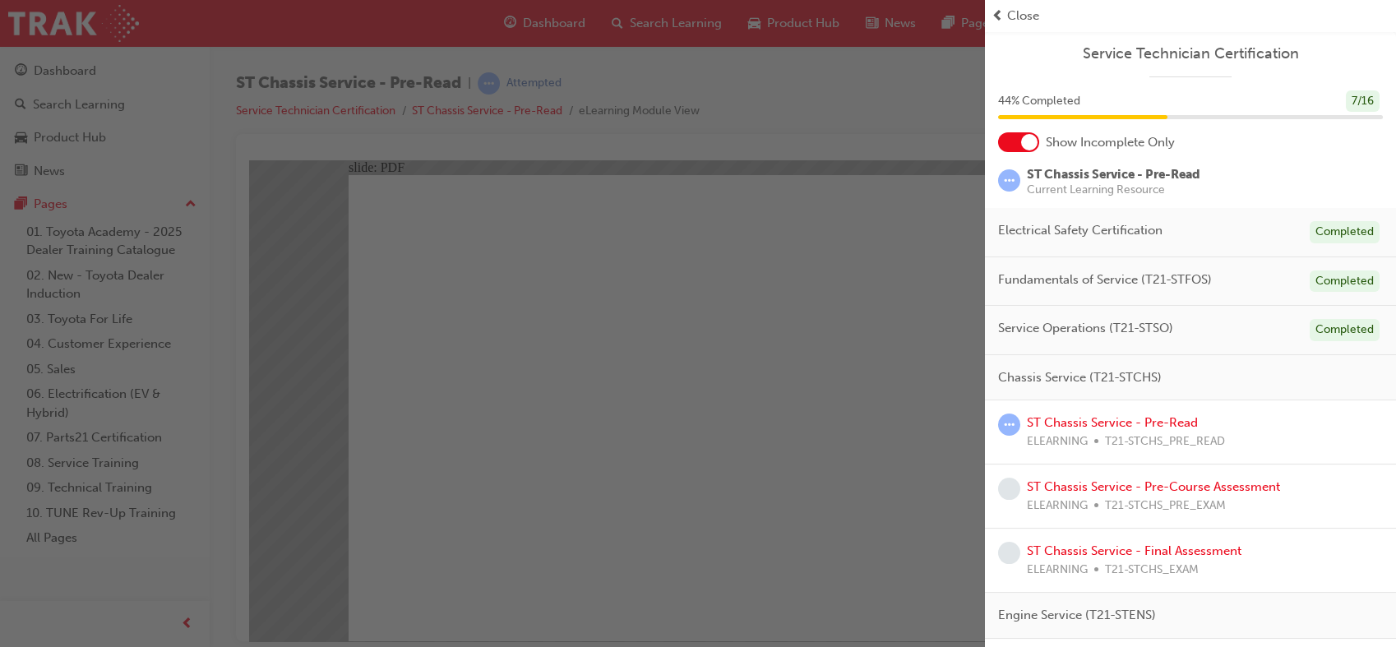
click at [1019, 16] on span "Close" at bounding box center [1023, 16] width 32 height 19
